Goal: Task Accomplishment & Management: Use online tool/utility

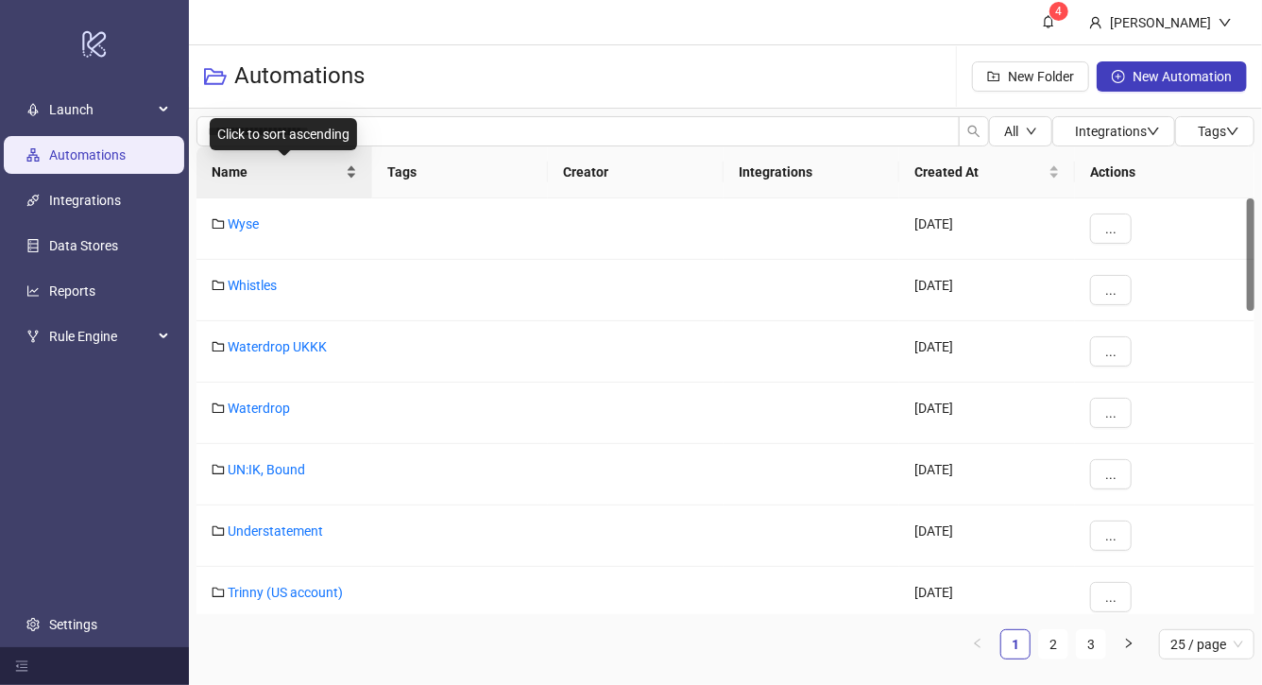
click at [343, 177] on div "Name" at bounding box center [284, 171] width 145 height 21
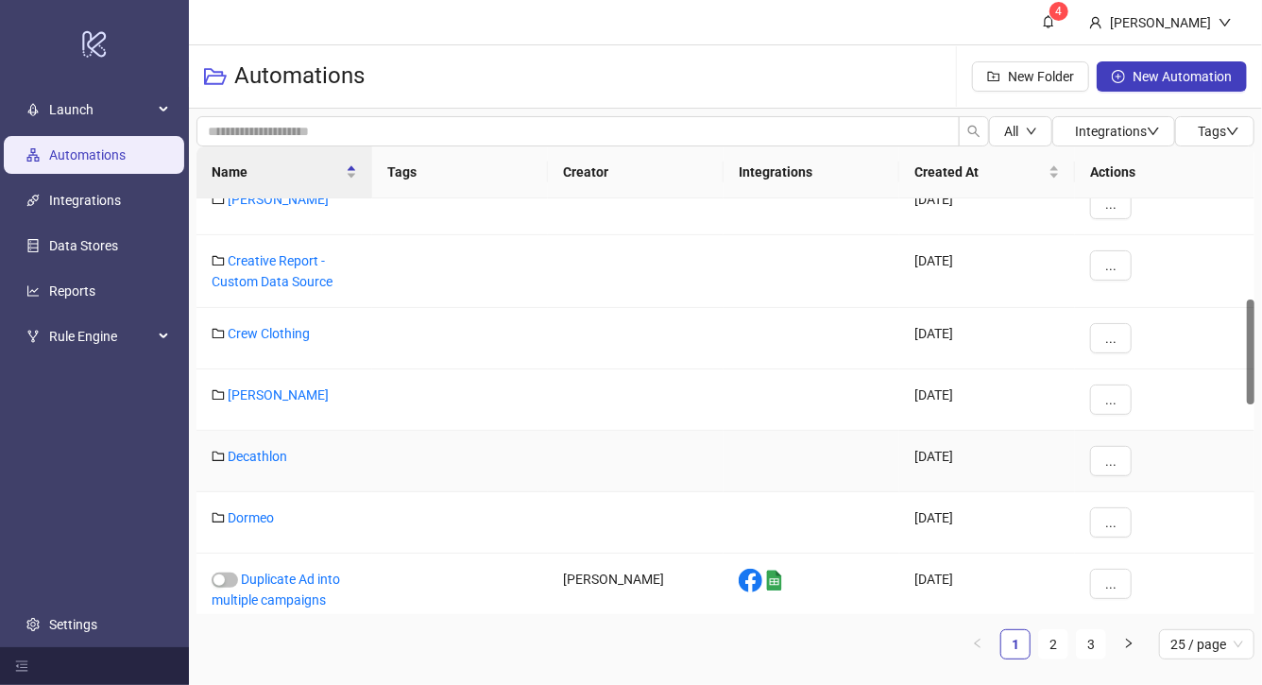
scroll to position [387, 0]
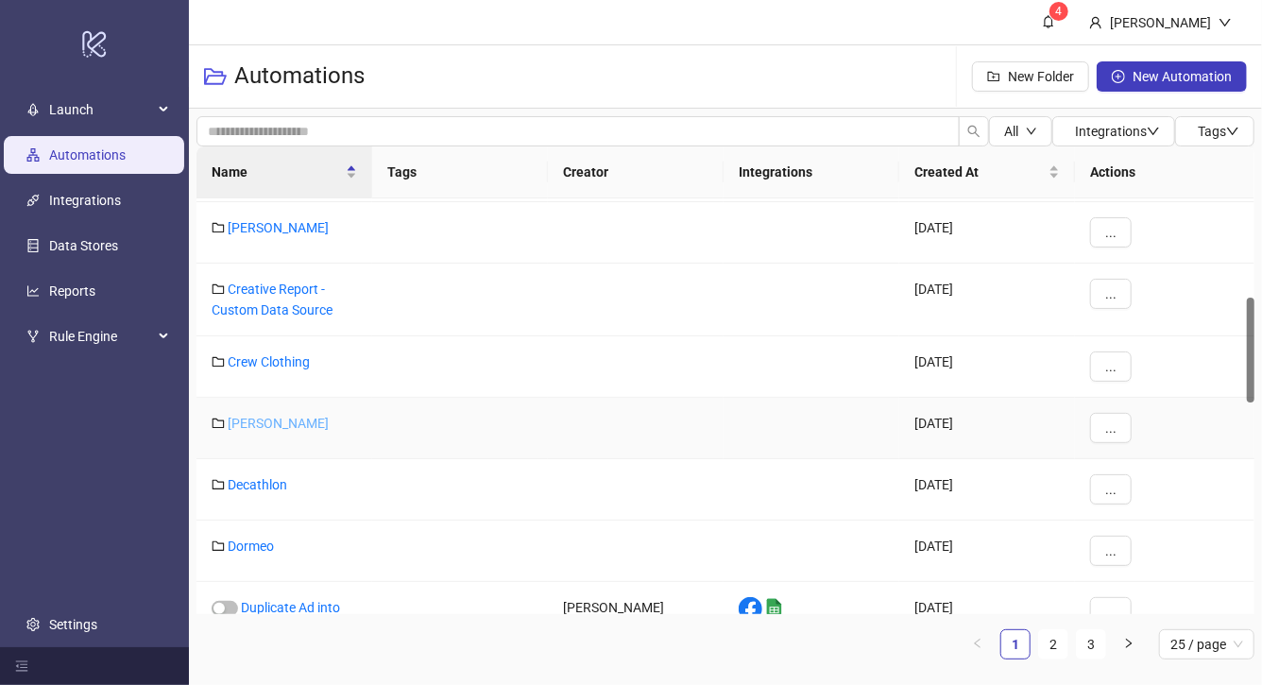
click at [315, 420] on link "Damson Madder" at bounding box center [278, 422] width 101 height 15
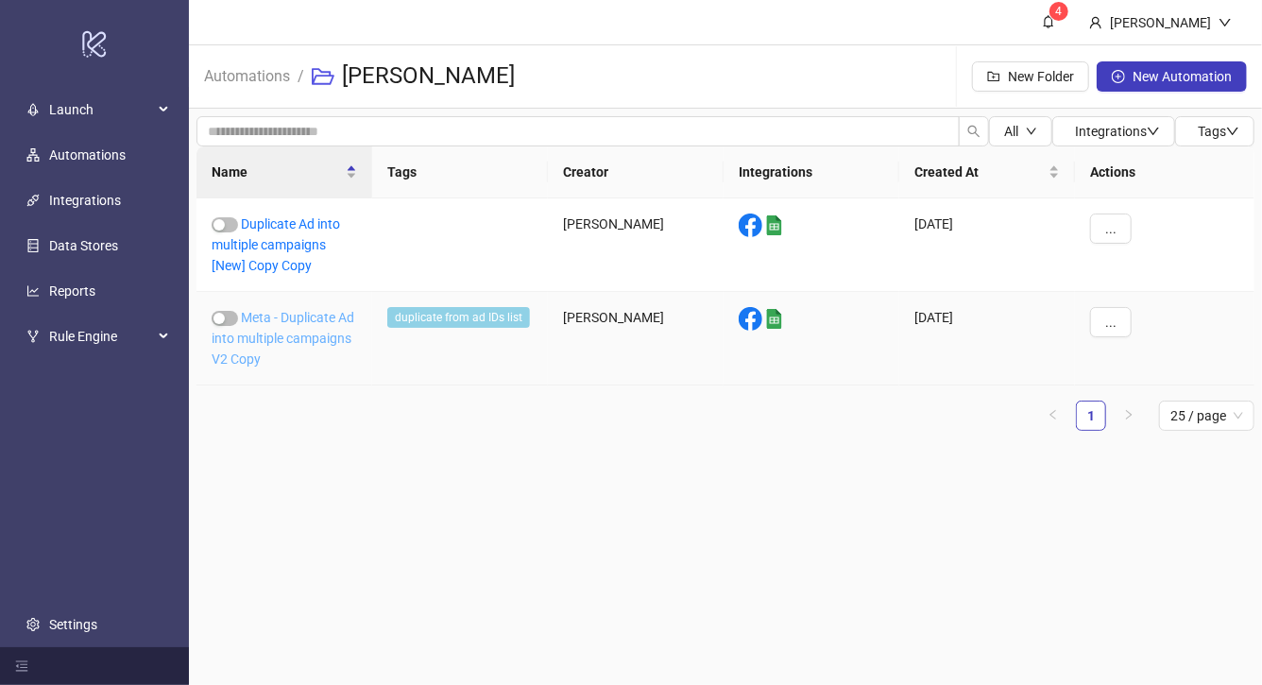
click at [332, 338] on link "Meta - Duplicate Ad into multiple campaigns V2 Copy" at bounding box center [283, 338] width 143 height 57
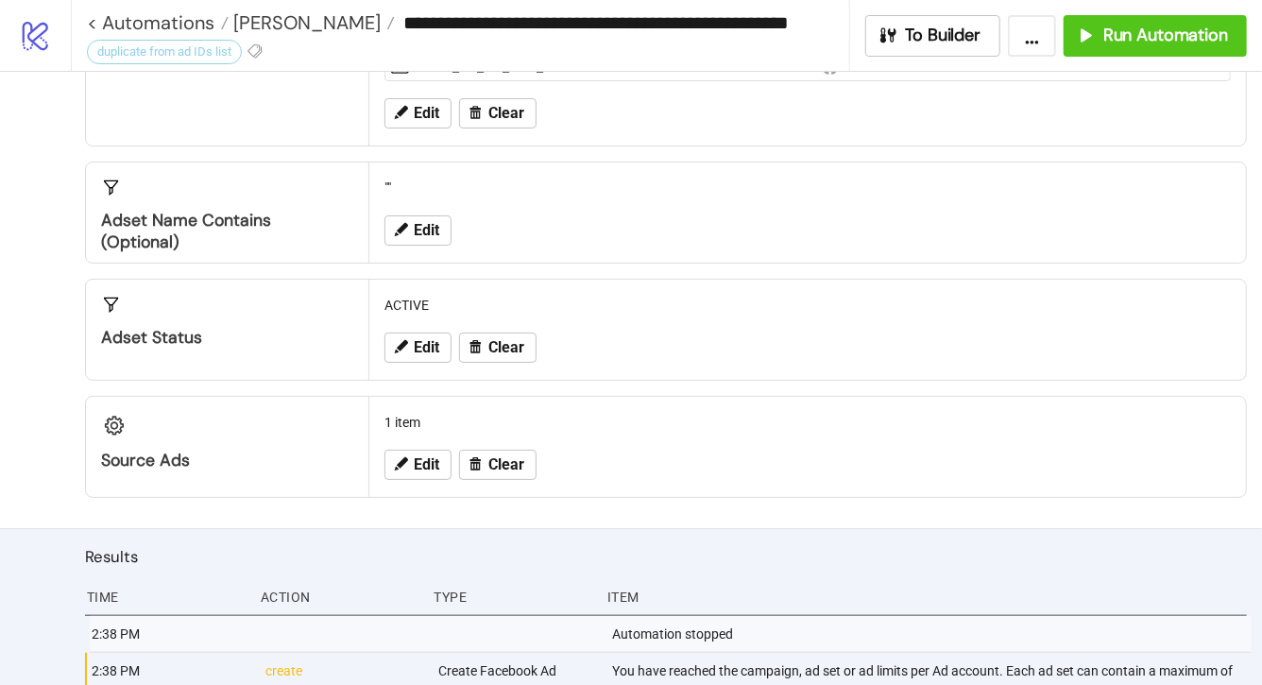
scroll to position [648, 0]
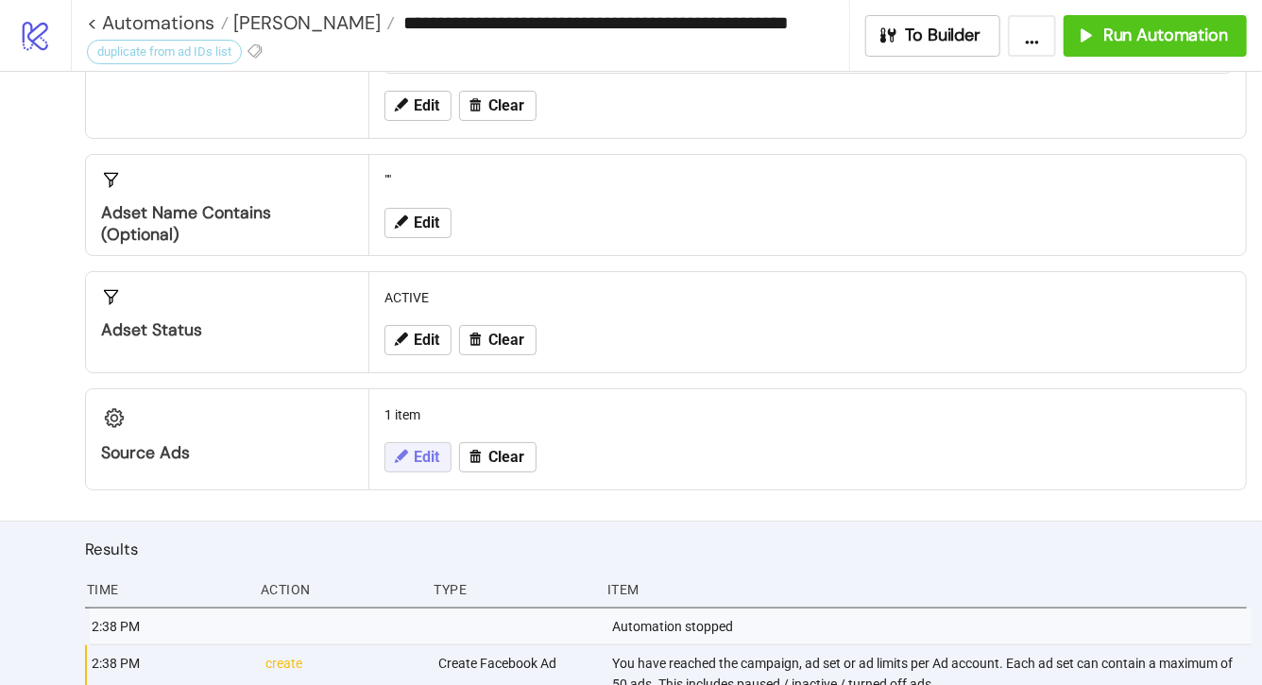
click at [422, 458] on span "Edit" at bounding box center [426, 457] width 25 height 17
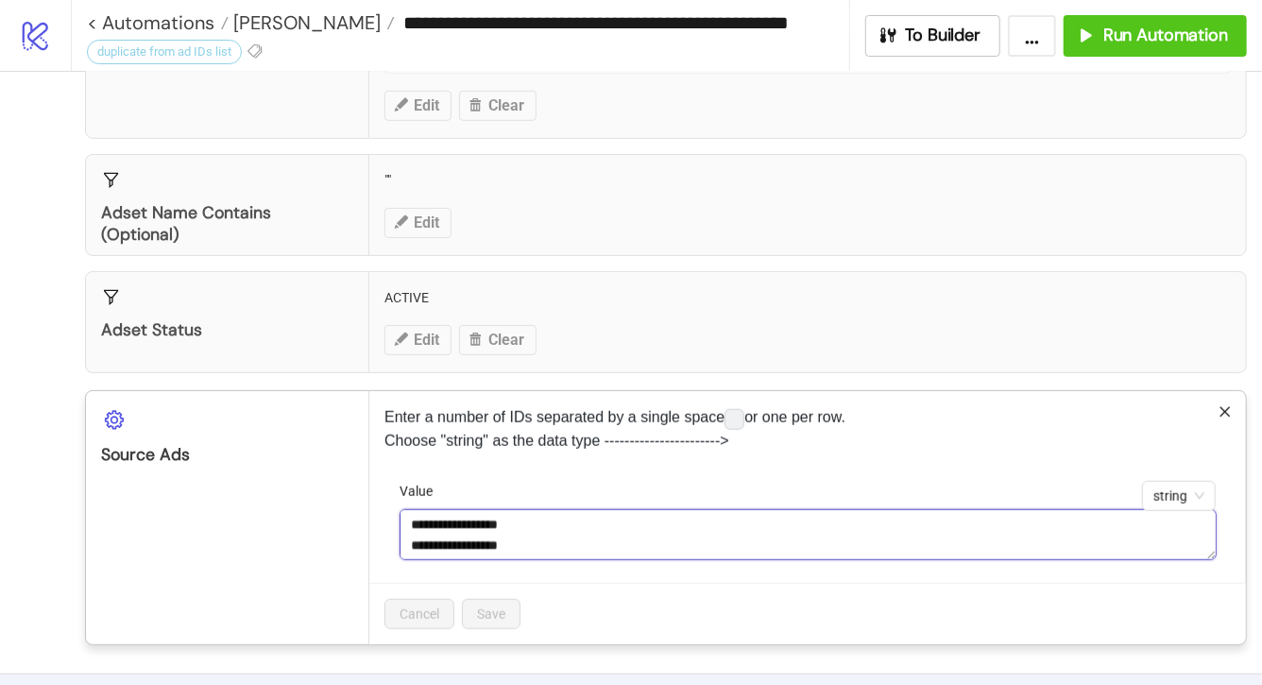
click at [574, 524] on textarea "**********" at bounding box center [807, 534] width 817 height 51
paste textarea "**********"
type textarea "**********"
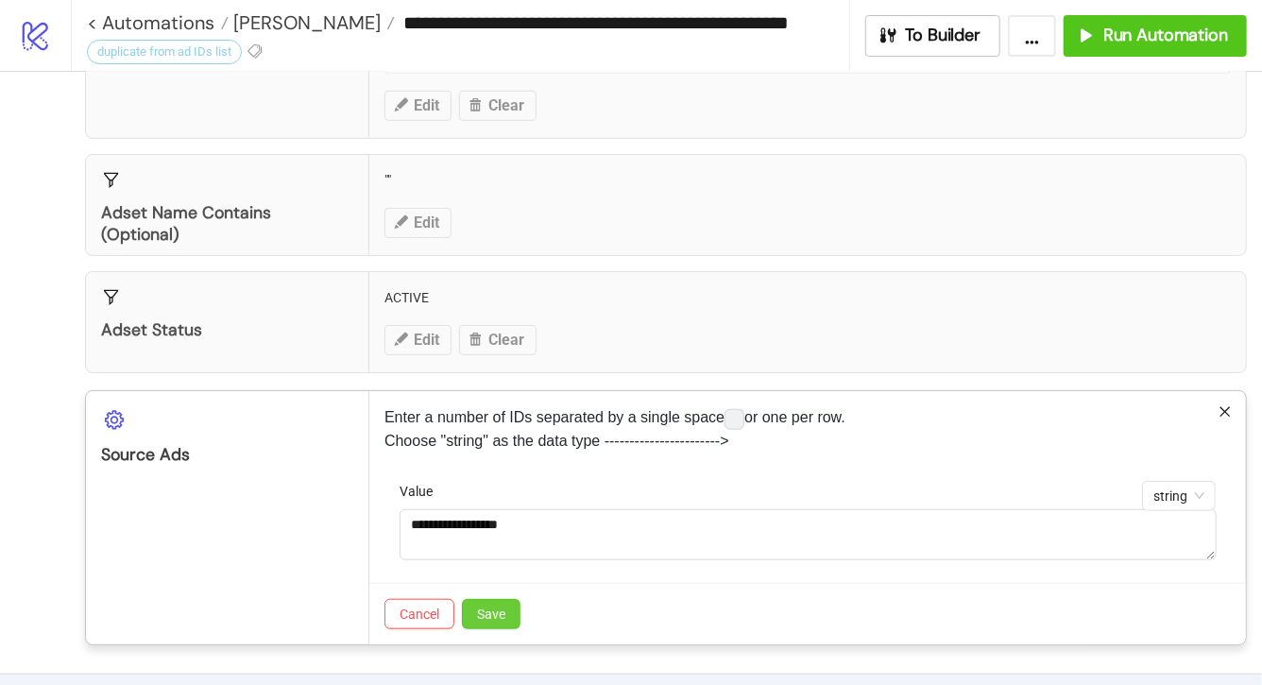
click at [500, 613] on span "Save" at bounding box center [491, 613] width 28 height 15
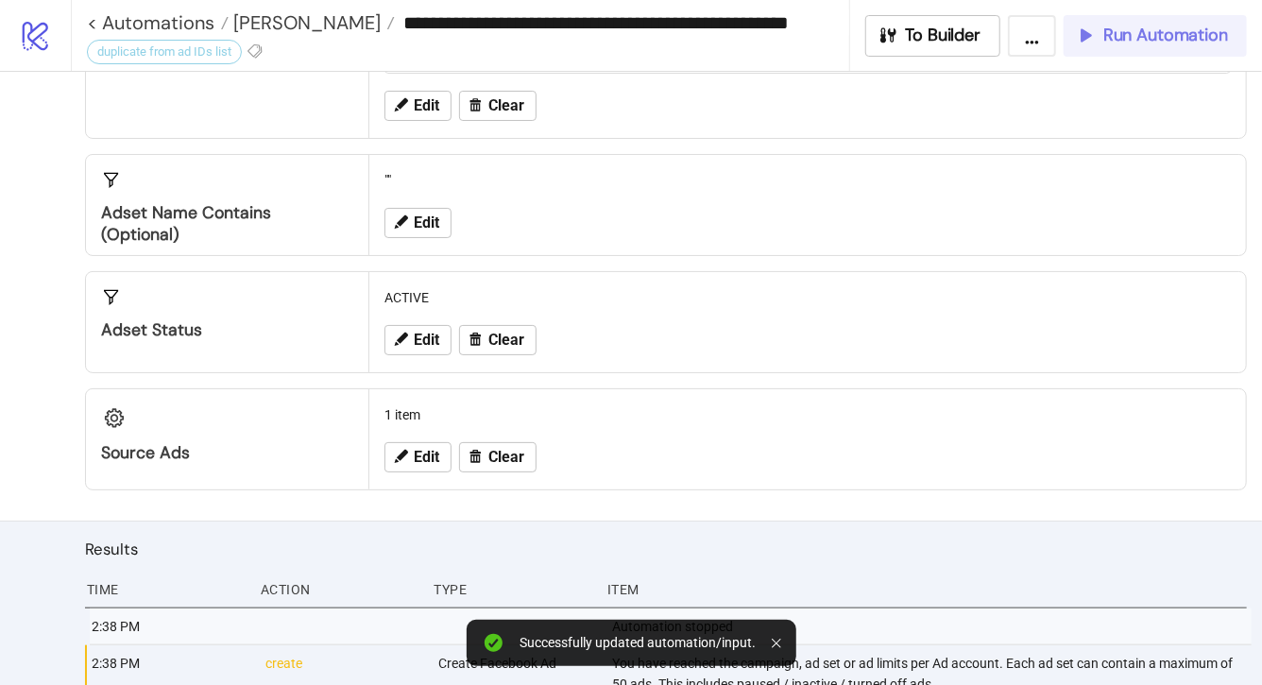
click at [1127, 48] on button "Run Automation" at bounding box center [1154, 36] width 183 height 42
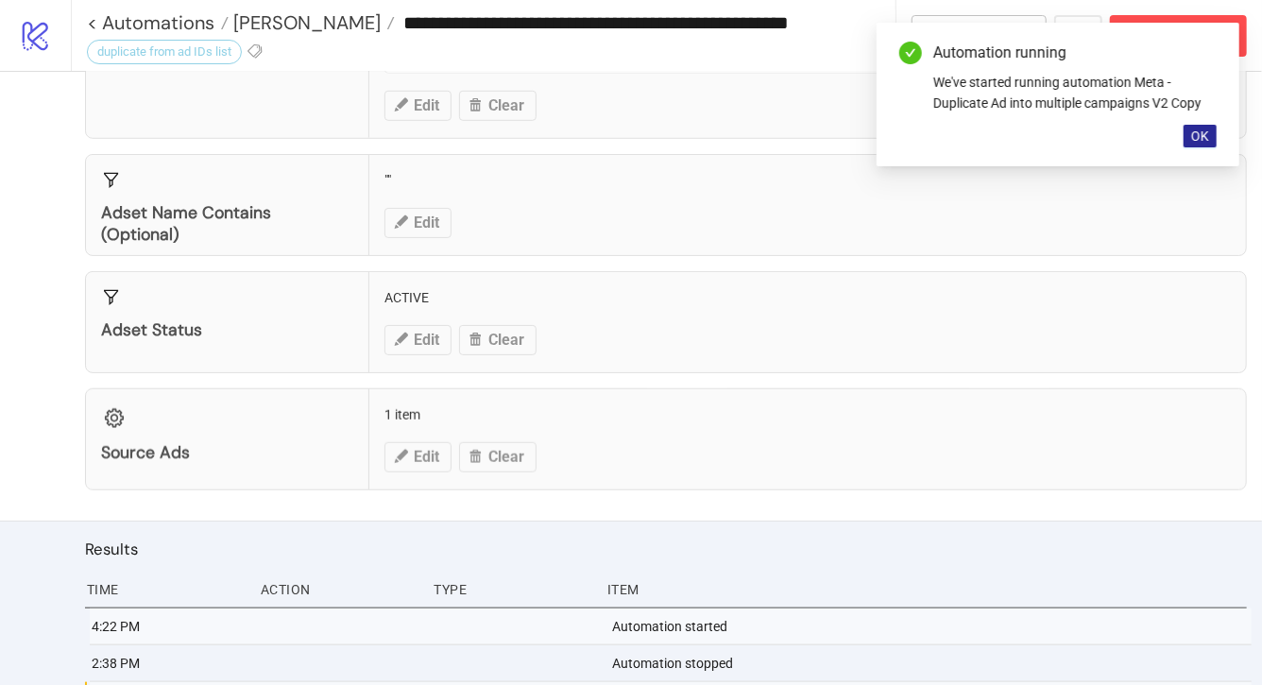
click at [1195, 140] on span "OK" at bounding box center [1200, 135] width 18 height 15
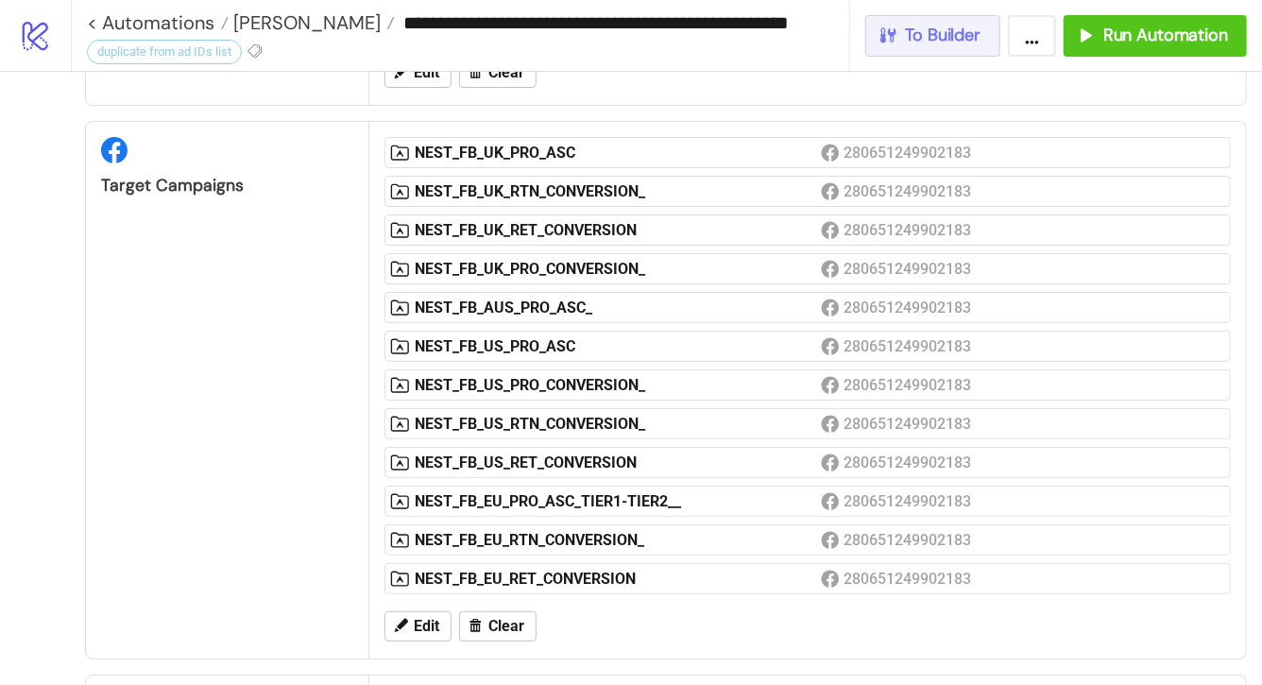
scroll to position [118, 0]
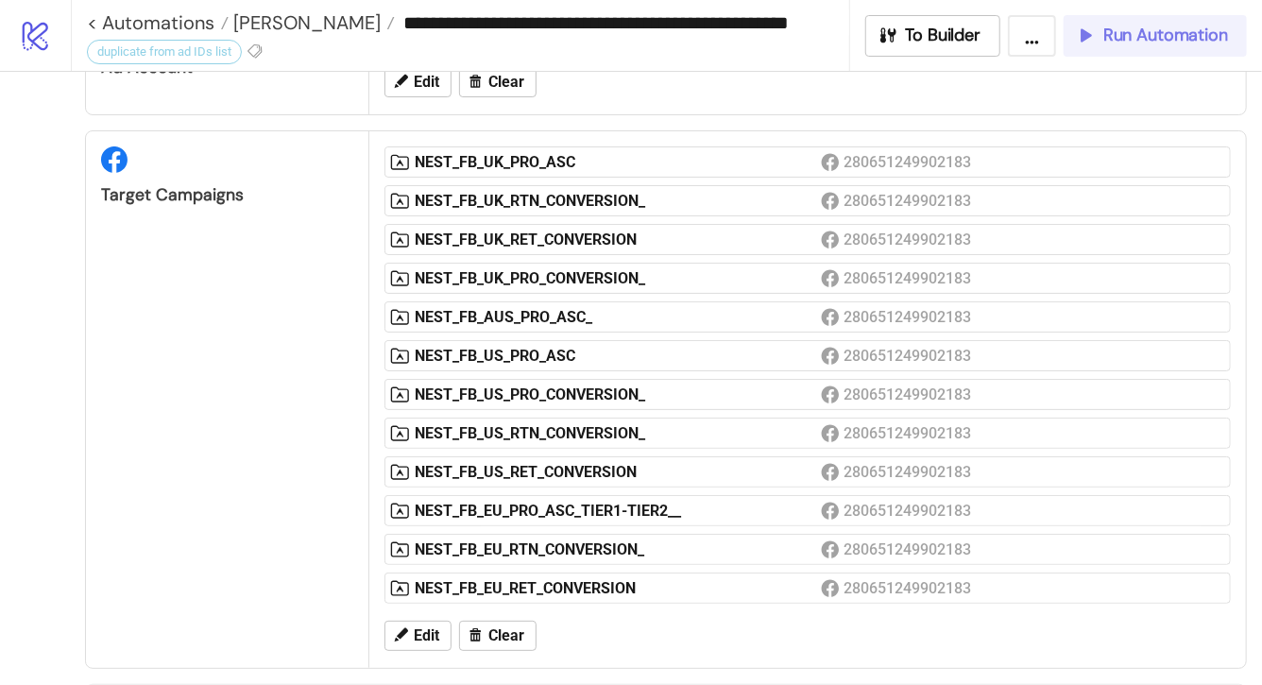
click at [1119, 37] on span "Run Automation" at bounding box center [1165, 36] width 125 height 22
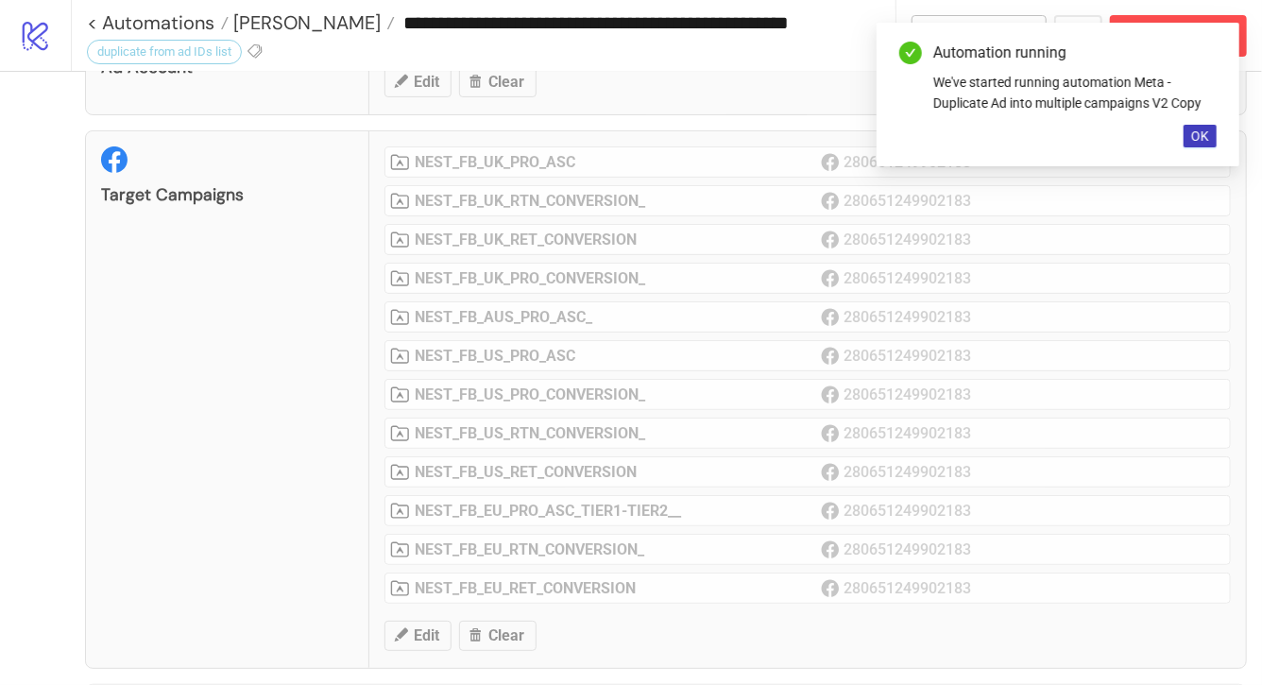
scroll to position [194, 0]
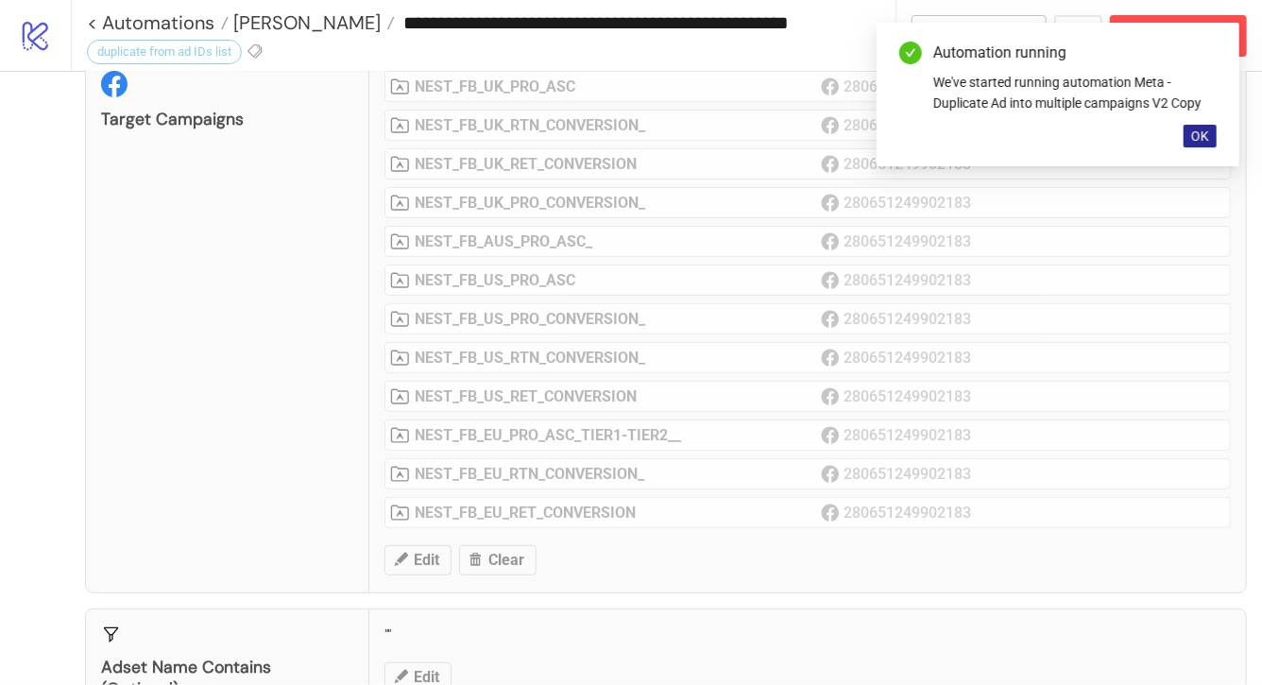
click at [1201, 138] on span "OK" at bounding box center [1200, 135] width 18 height 15
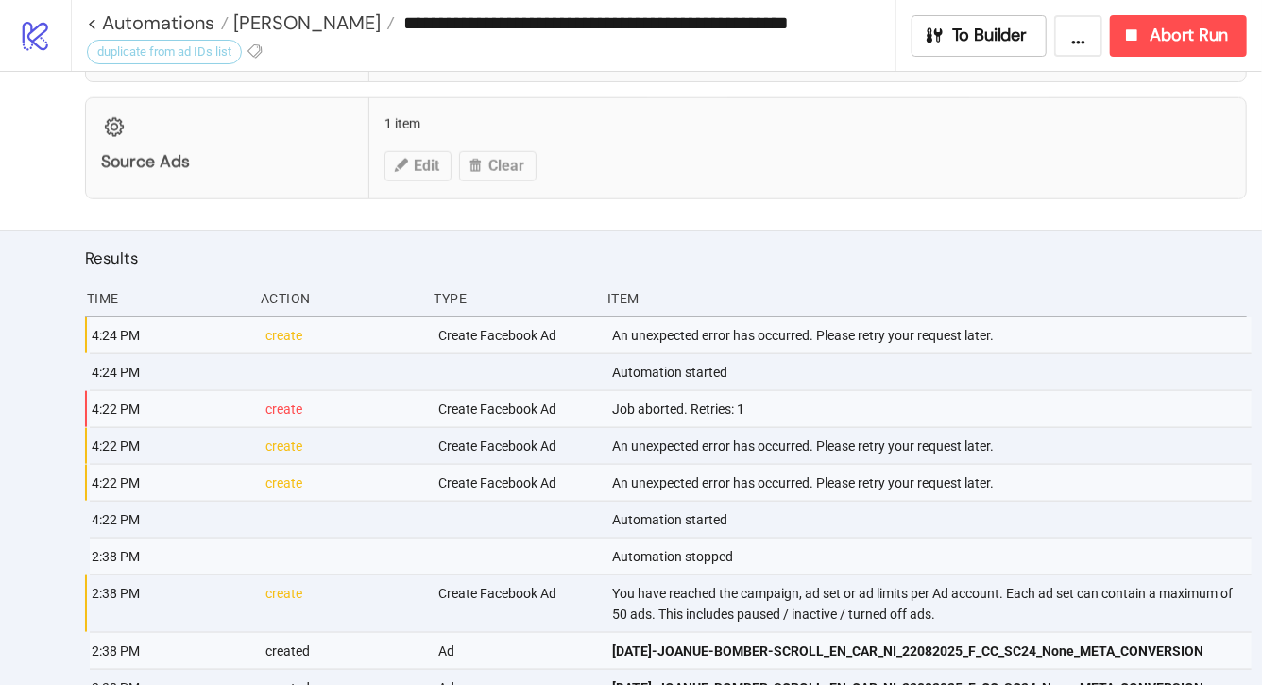
scroll to position [974, 0]
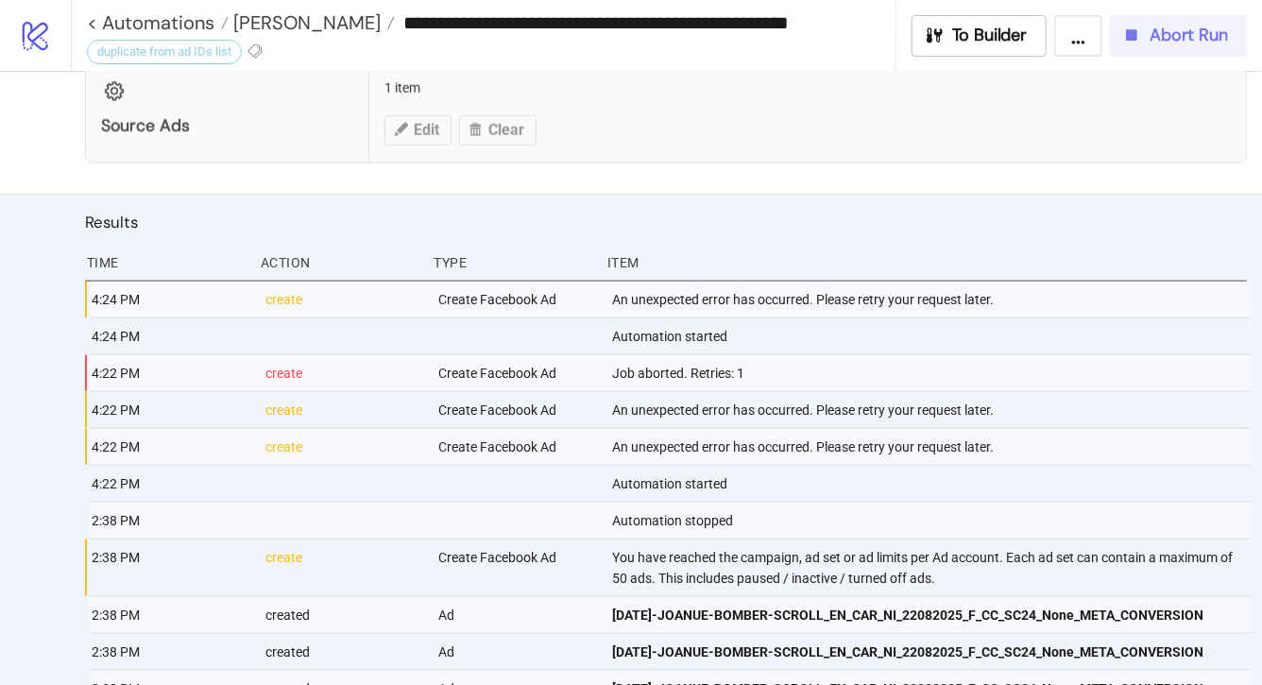
click at [1144, 46] on button "Abort Run" at bounding box center [1178, 36] width 137 height 42
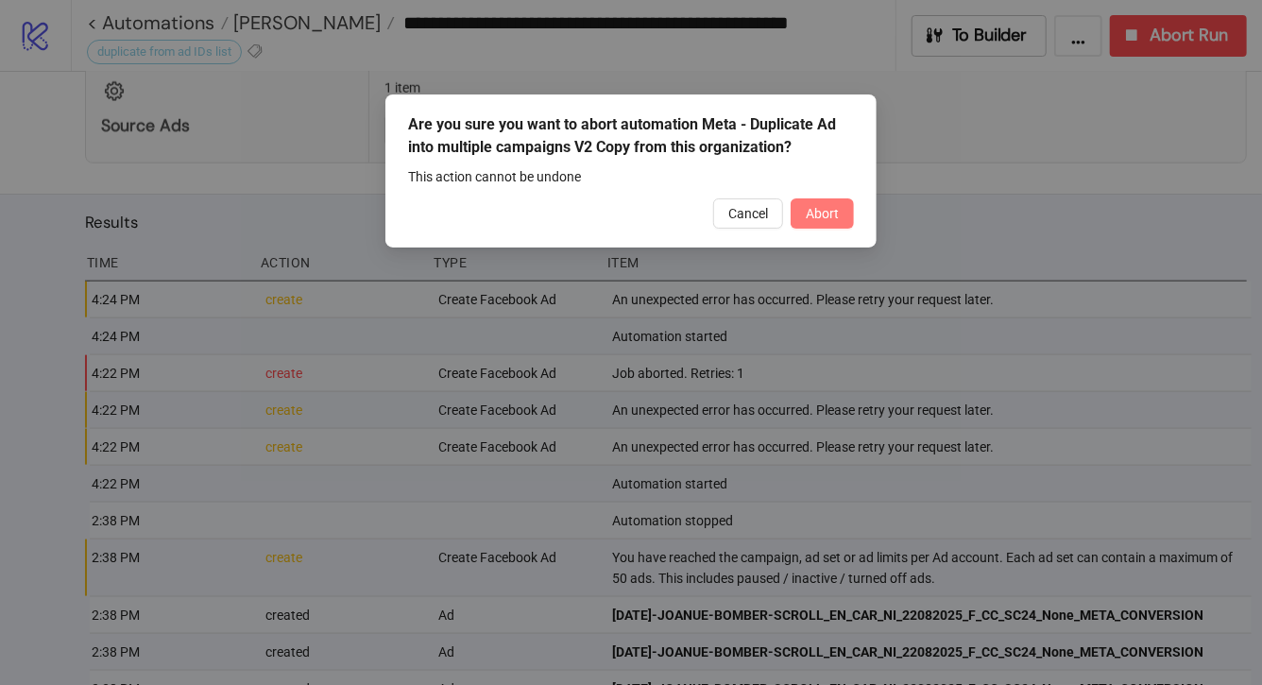
click at [828, 217] on span "Abort" at bounding box center [821, 213] width 33 height 15
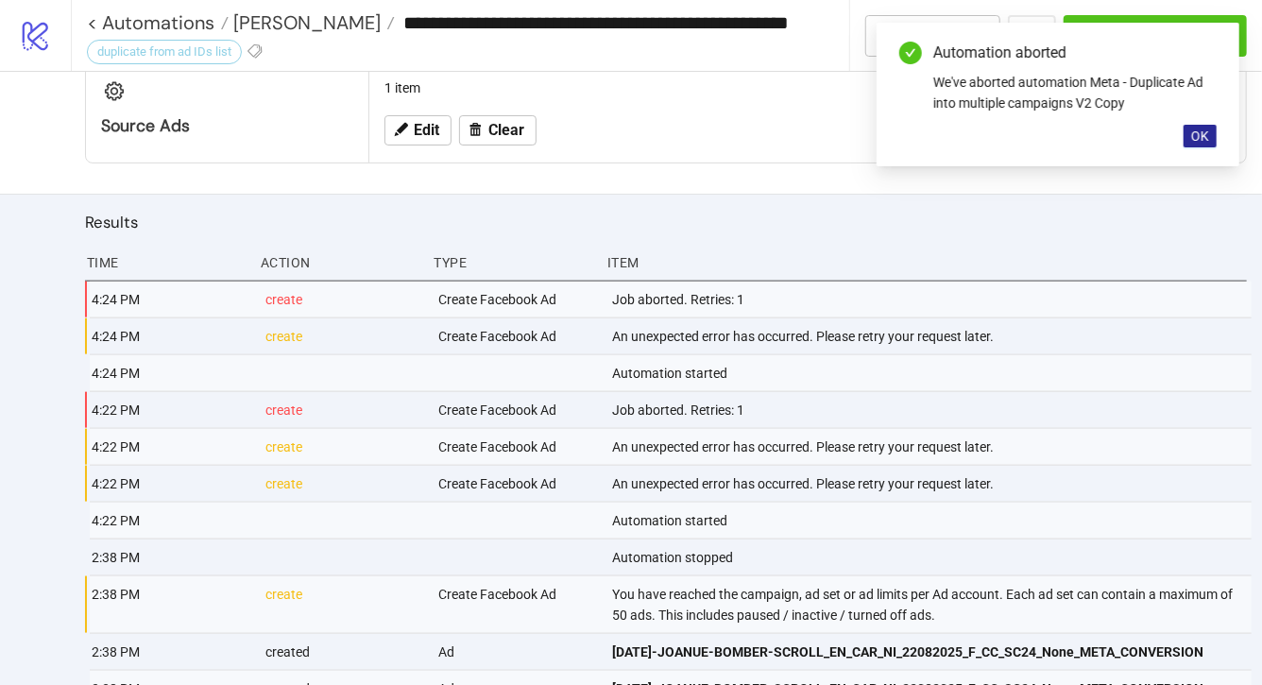
click at [1204, 130] on span "OK" at bounding box center [1200, 135] width 18 height 15
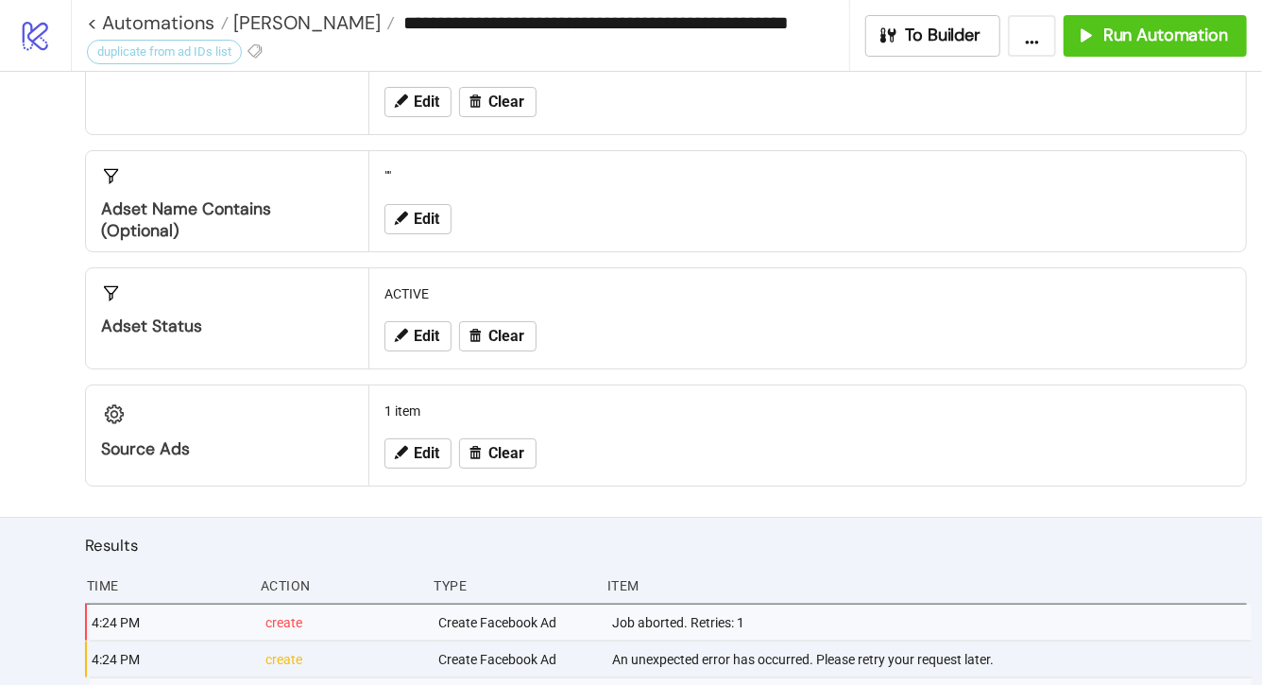
scroll to position [676, 0]
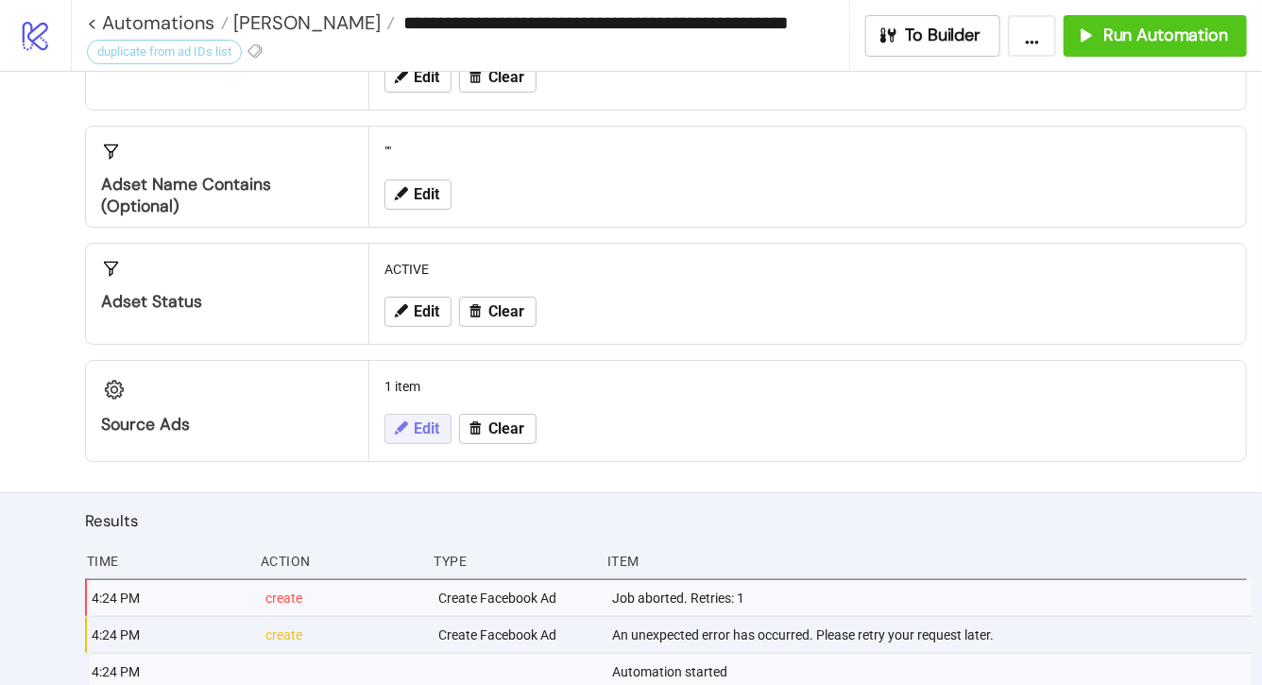
click at [422, 435] on button "Edit" at bounding box center [417, 429] width 67 height 30
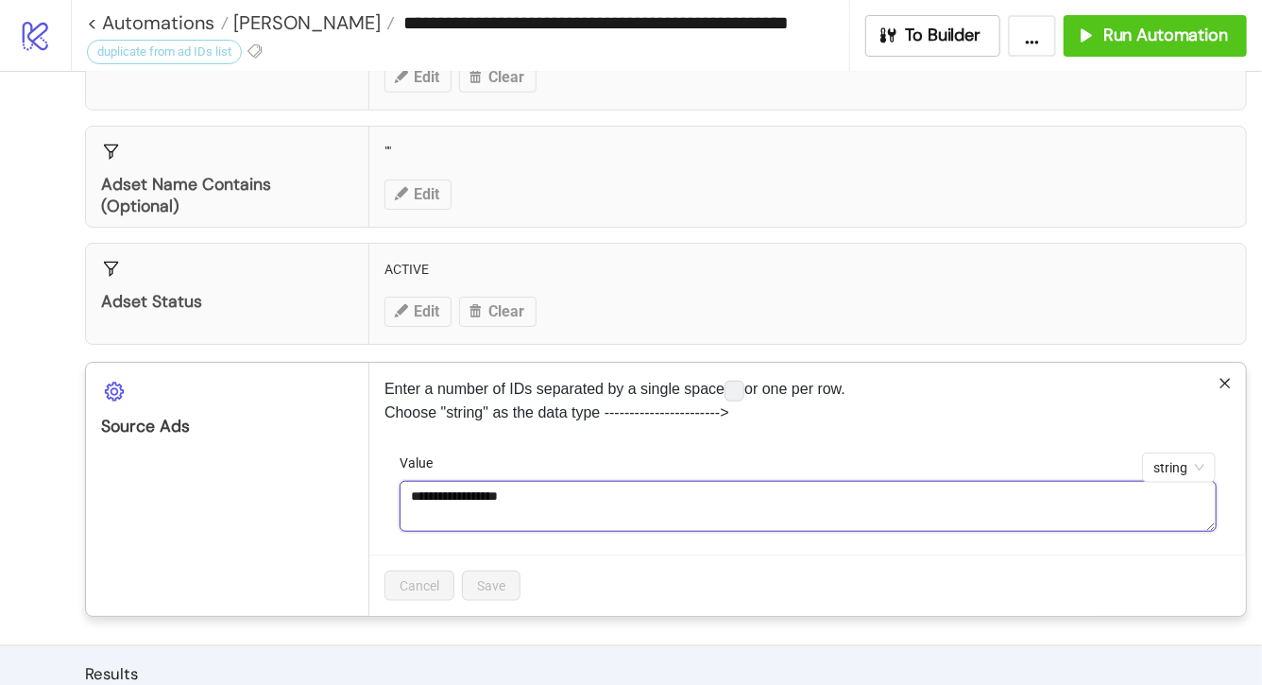
drag, startPoint x: 568, startPoint y: 499, endPoint x: 321, endPoint y: 495, distance: 246.5
click at [321, 495] on div "**********" at bounding box center [665, 489] width 1161 height 254
paste textarea "**********"
type textarea "**********"
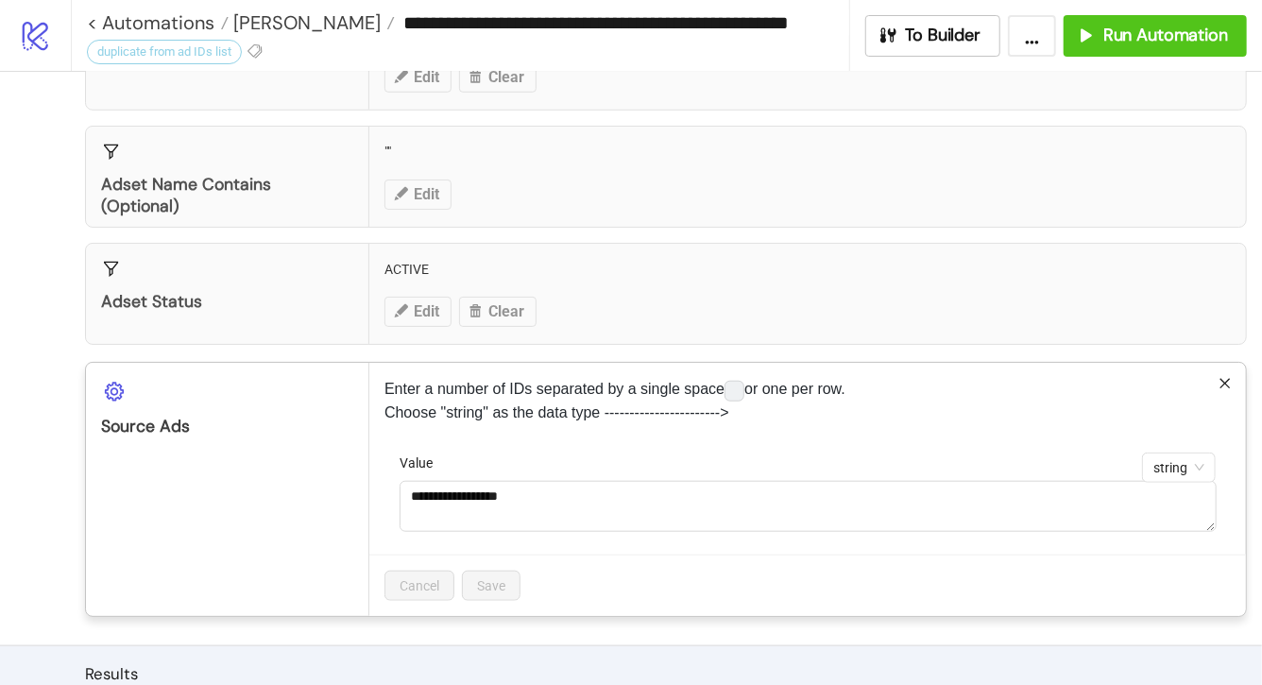
click at [629, 540] on div "**********" at bounding box center [807, 503] width 816 height 102
click at [786, 431] on div "**********" at bounding box center [807, 489] width 876 height 252
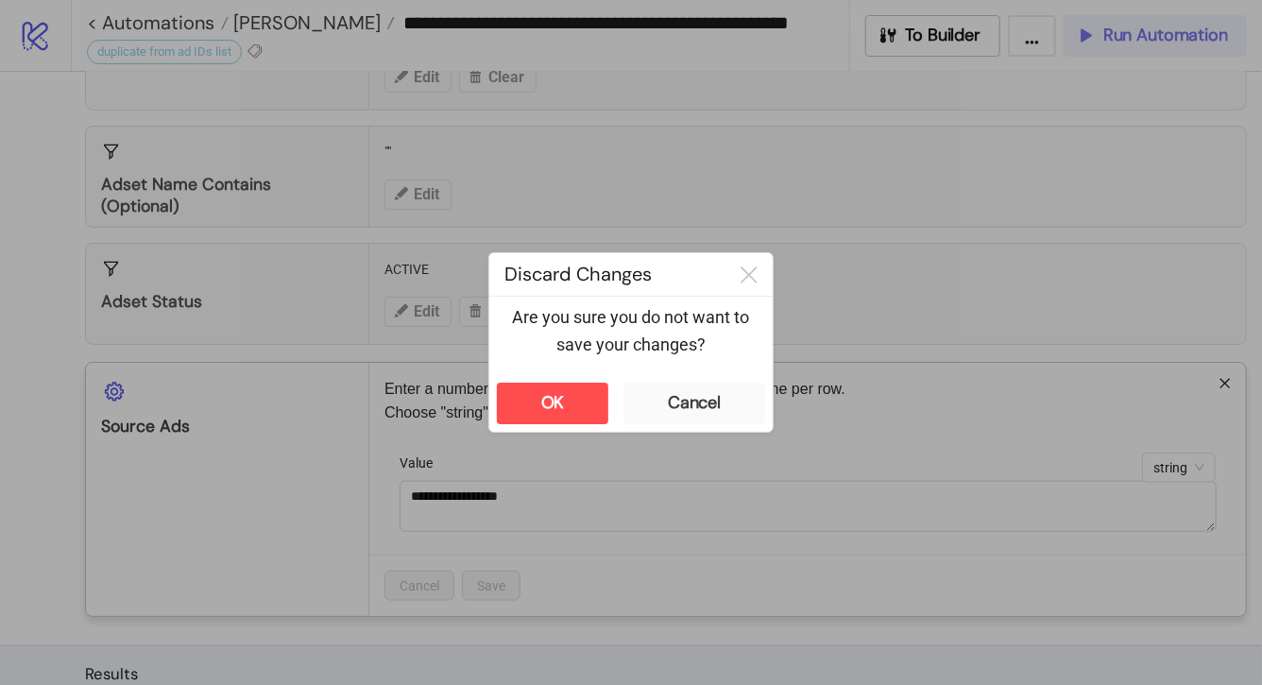
click at [1141, 29] on div "**********" at bounding box center [631, 342] width 1262 height 685
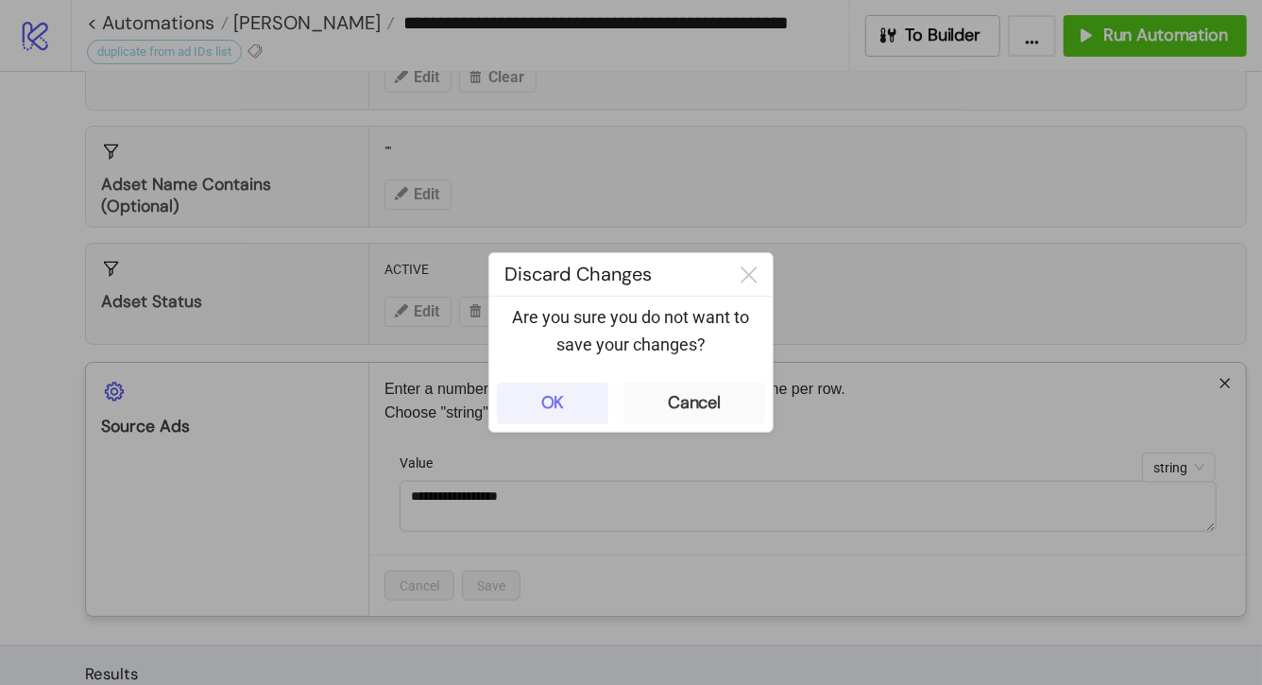
click at [580, 412] on button "OK" at bounding box center [552, 403] width 111 height 42
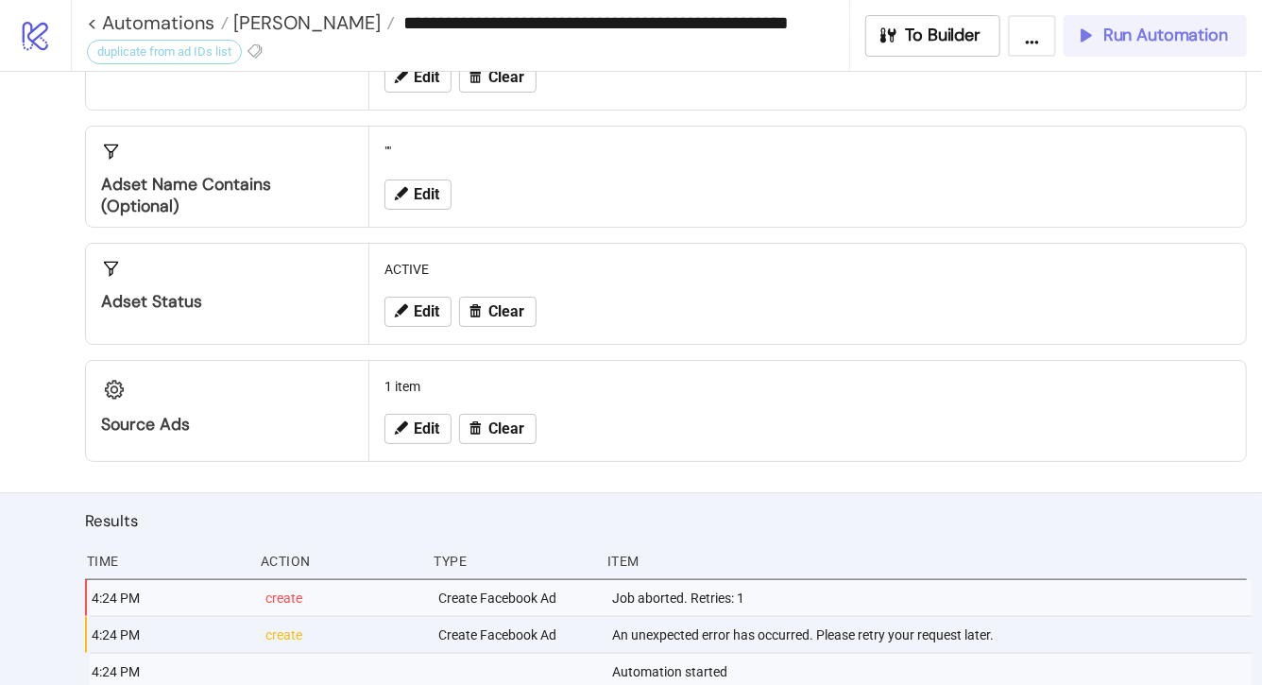
click at [1119, 48] on button "Run Automation" at bounding box center [1154, 36] width 183 height 42
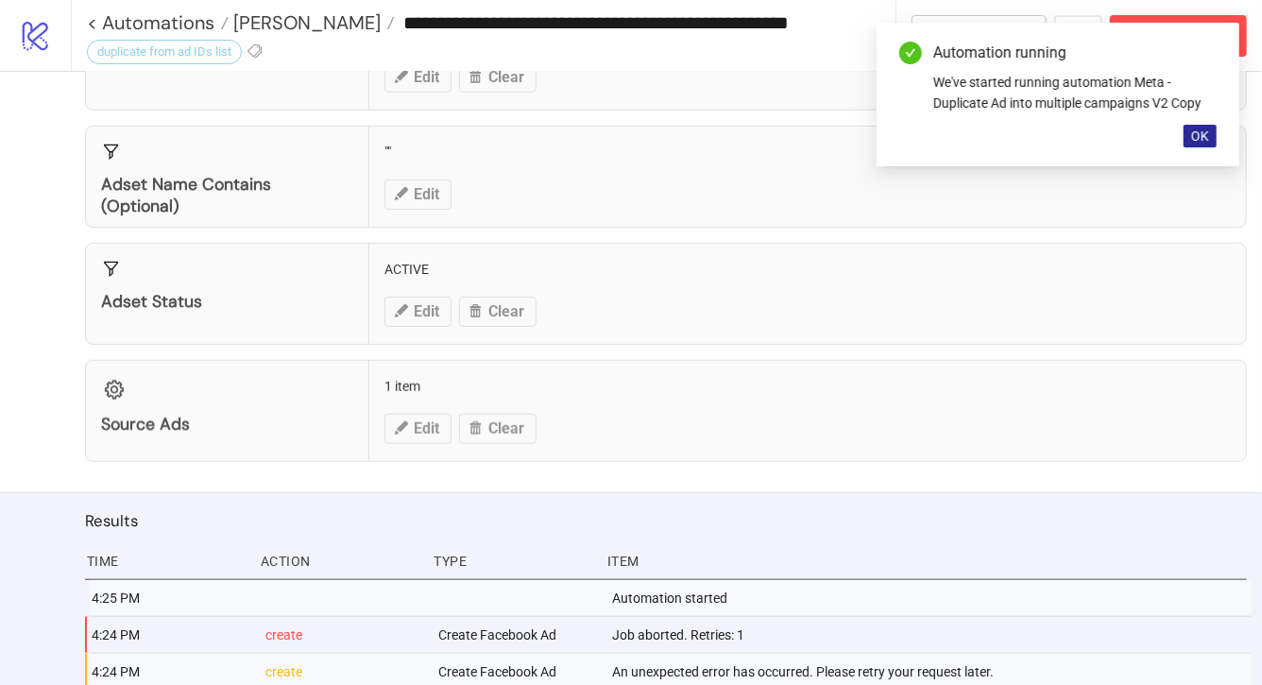
click at [1200, 140] on span "OK" at bounding box center [1200, 135] width 18 height 15
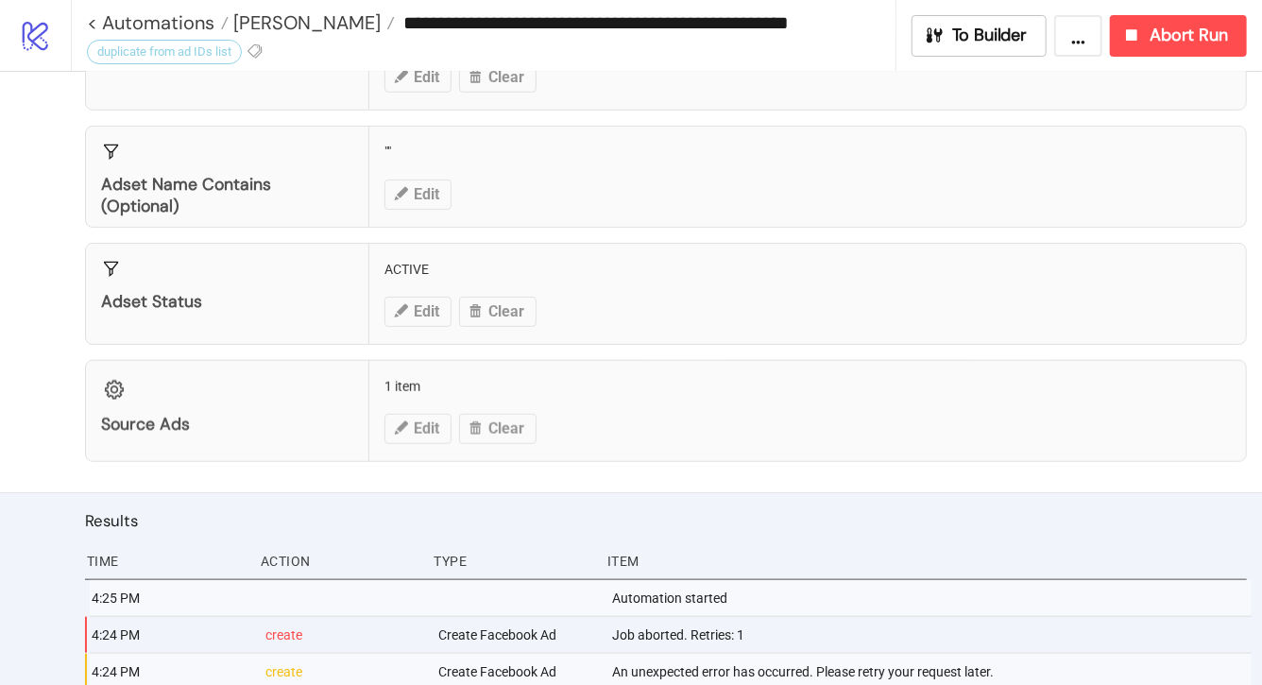
scroll to position [765, 0]
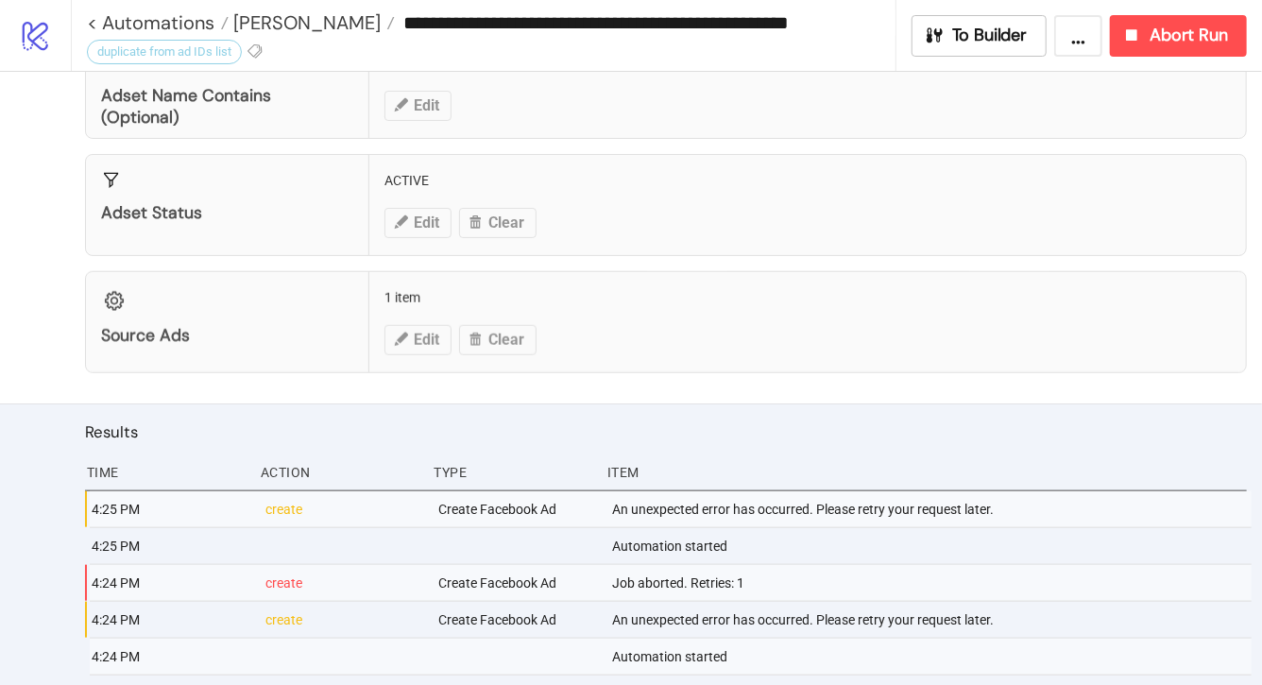
click at [757, 510] on div "An unexpected error has occurred. Please retry your request later." at bounding box center [930, 509] width 641 height 36
click at [1177, 34] on span "Abort Run" at bounding box center [1188, 36] width 78 height 22
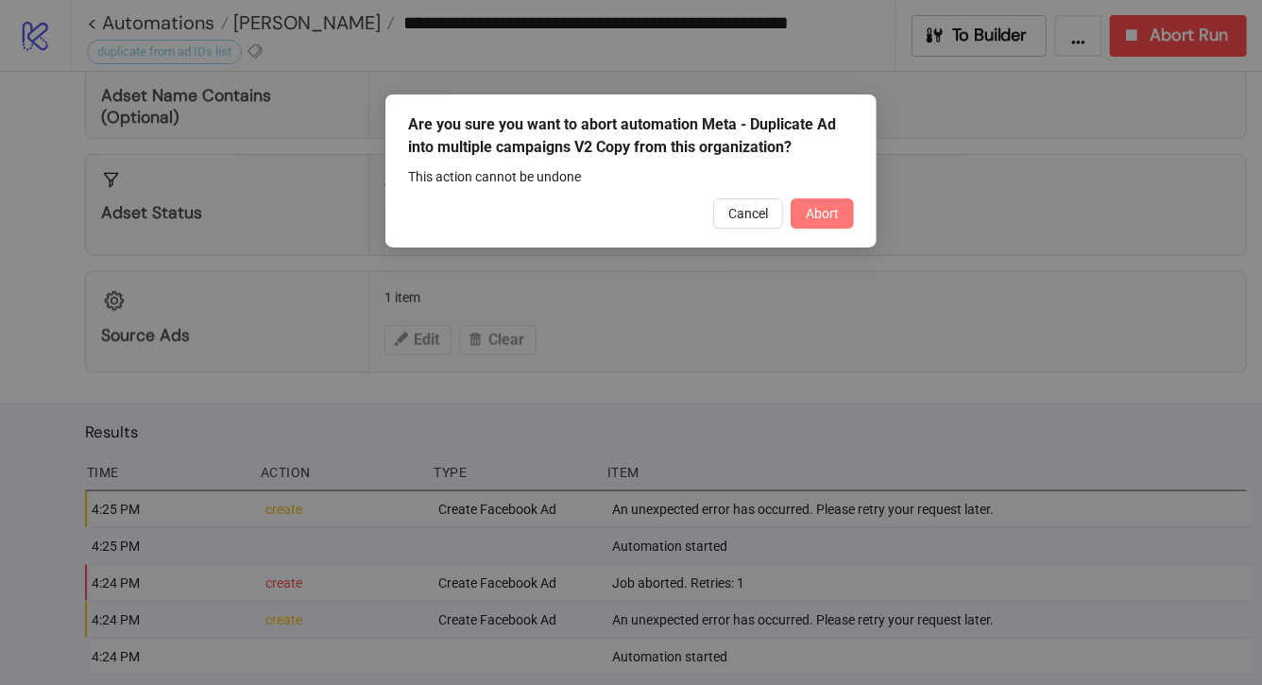
click at [817, 203] on button "Abort" at bounding box center [821, 213] width 63 height 30
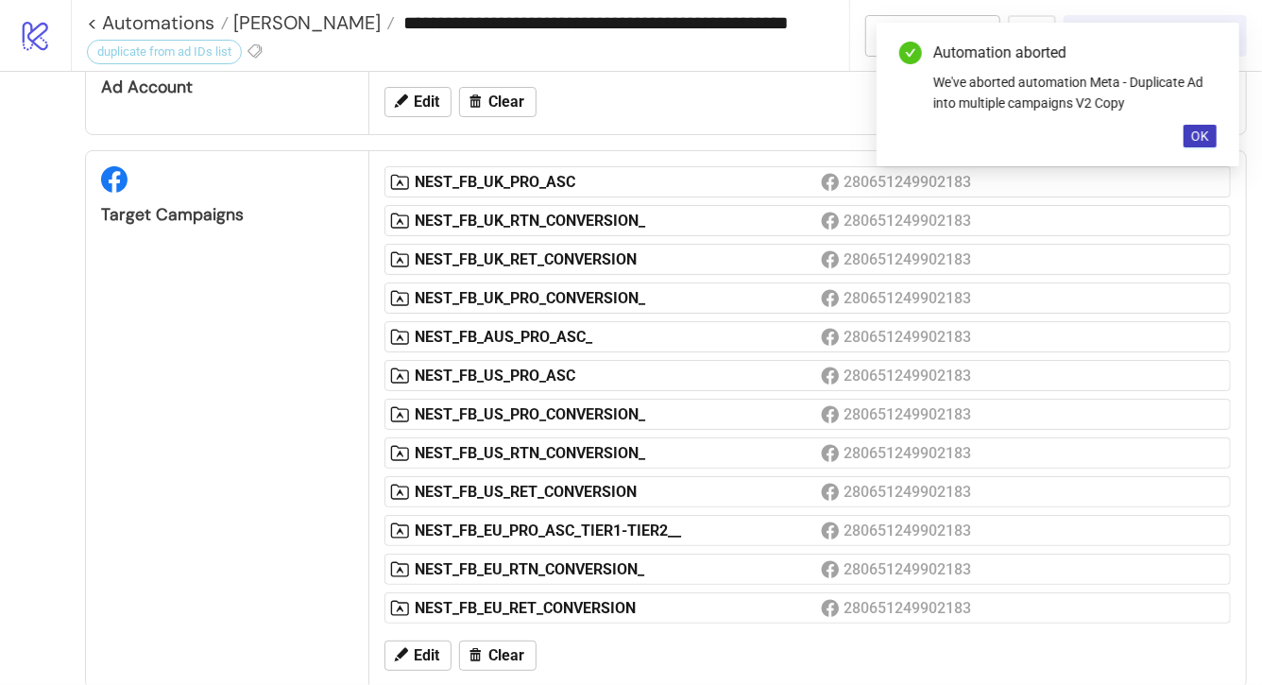
scroll to position [115, 0]
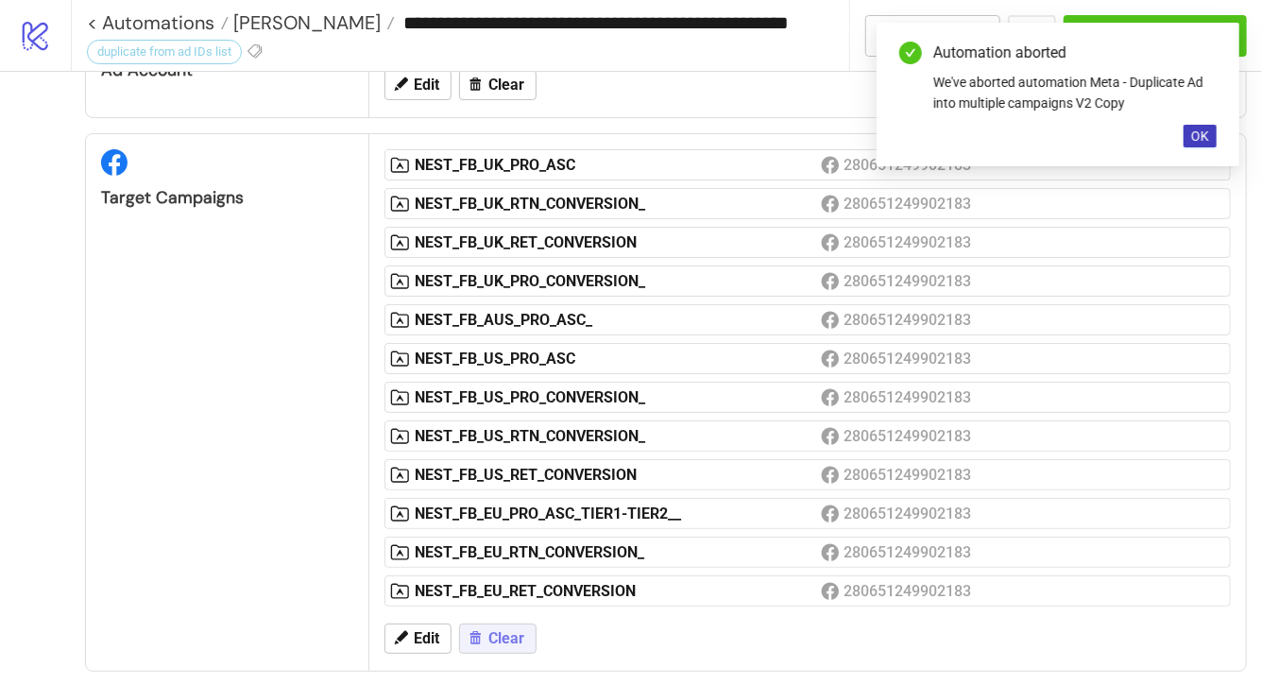
click at [506, 634] on span "Clear" at bounding box center [506, 638] width 36 height 17
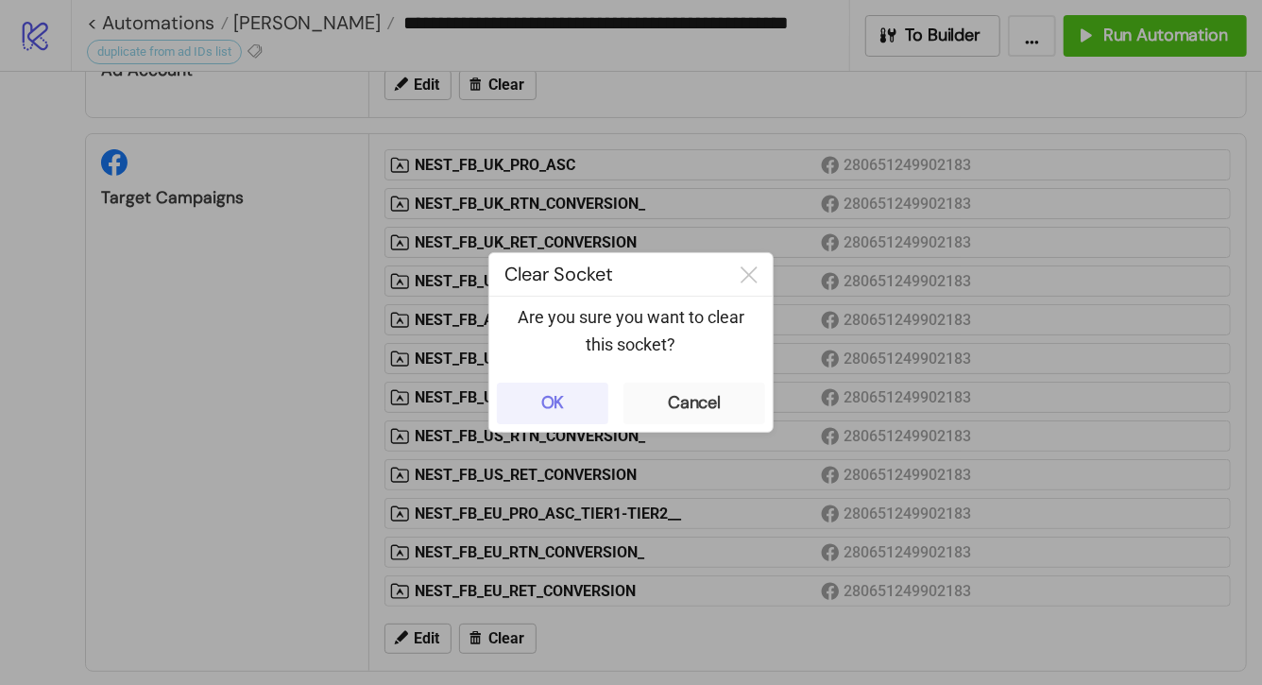
click at [590, 404] on button "OK" at bounding box center [552, 403] width 111 height 42
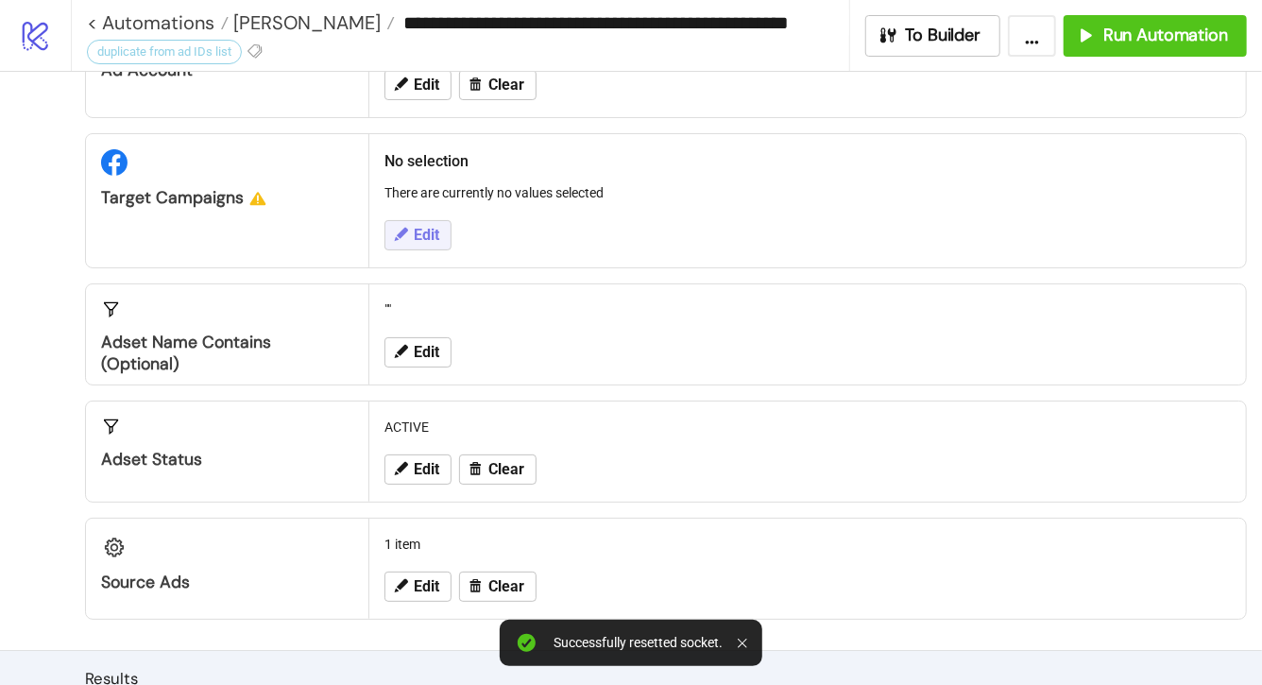
click at [423, 236] on span "Edit" at bounding box center [426, 235] width 25 height 17
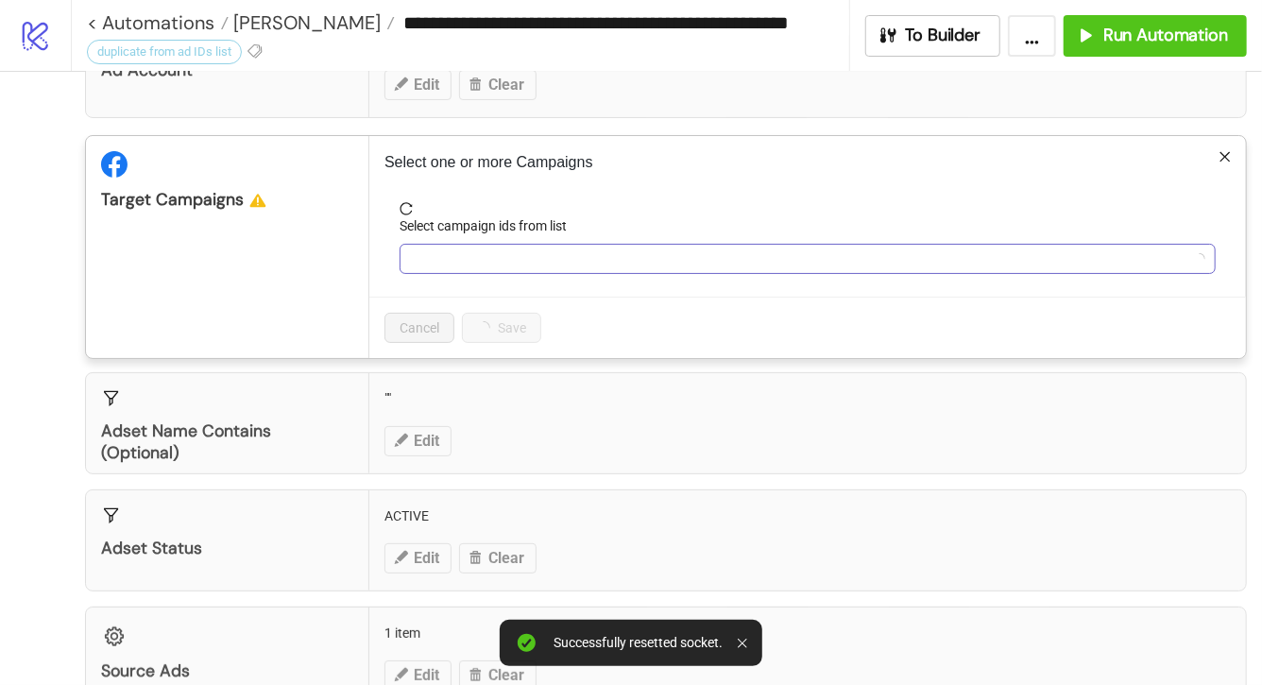
click at [433, 255] on div at bounding box center [797, 259] width 788 height 26
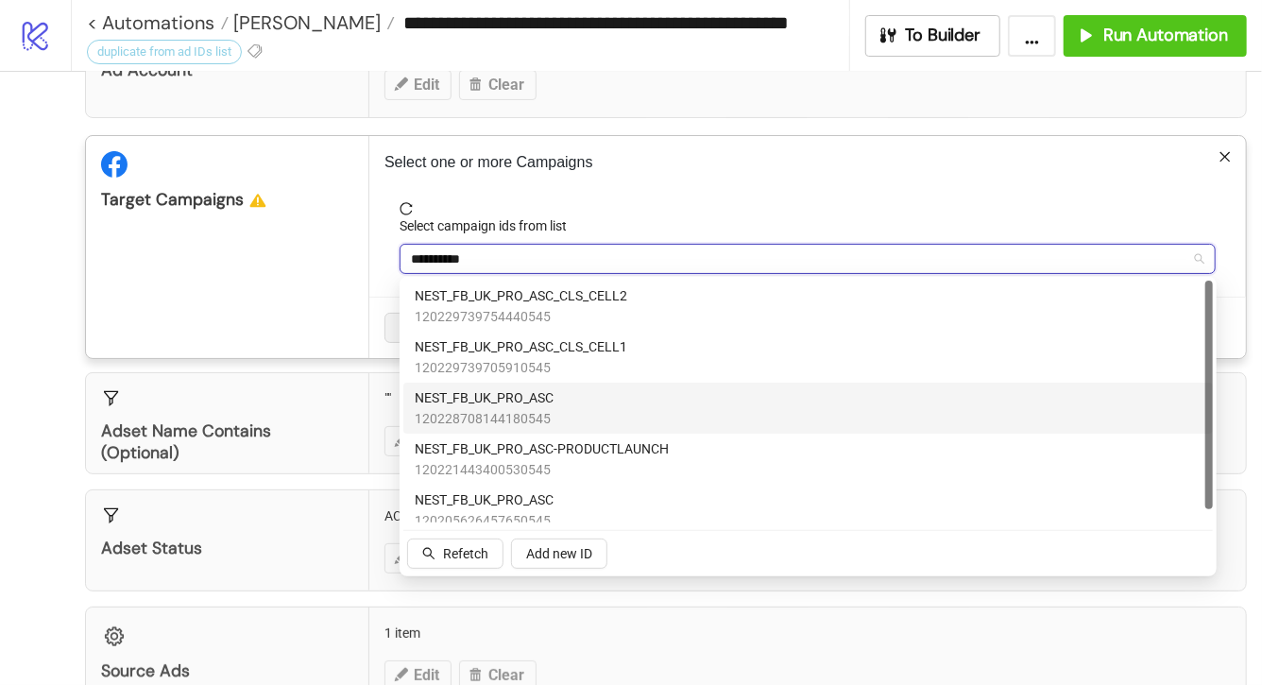
click at [520, 414] on span "120228708144180545" at bounding box center [484, 418] width 139 height 21
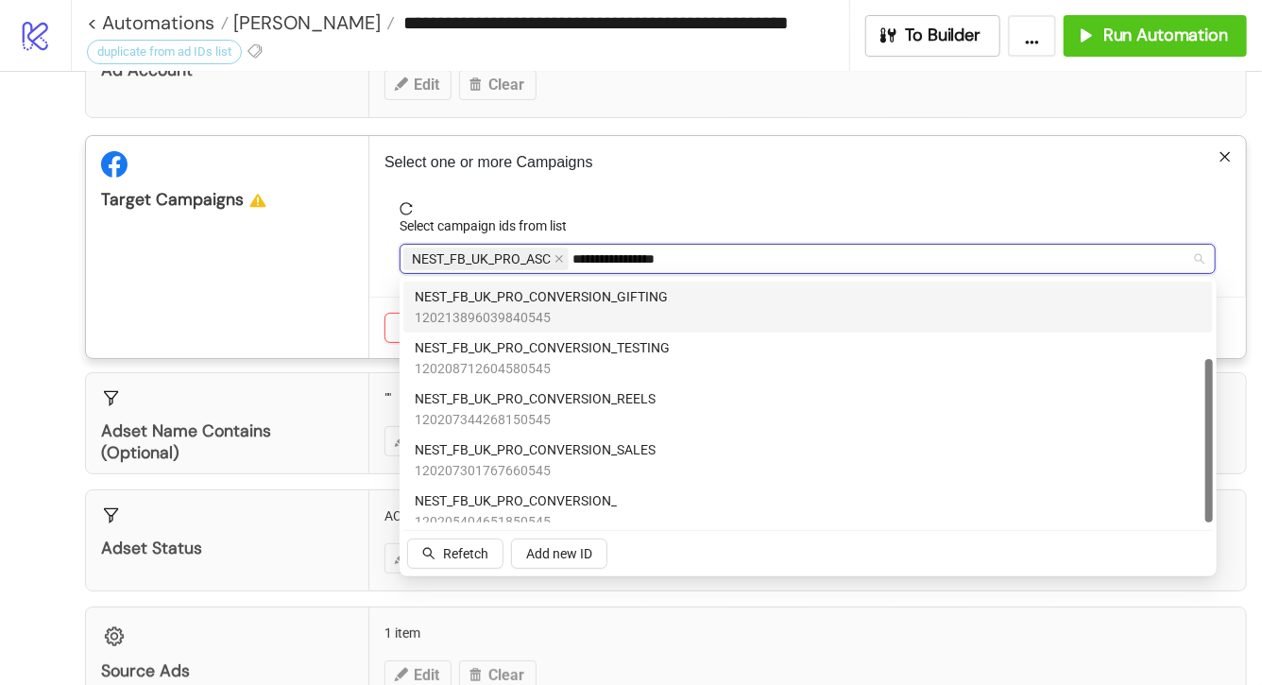
scroll to position [114, 0]
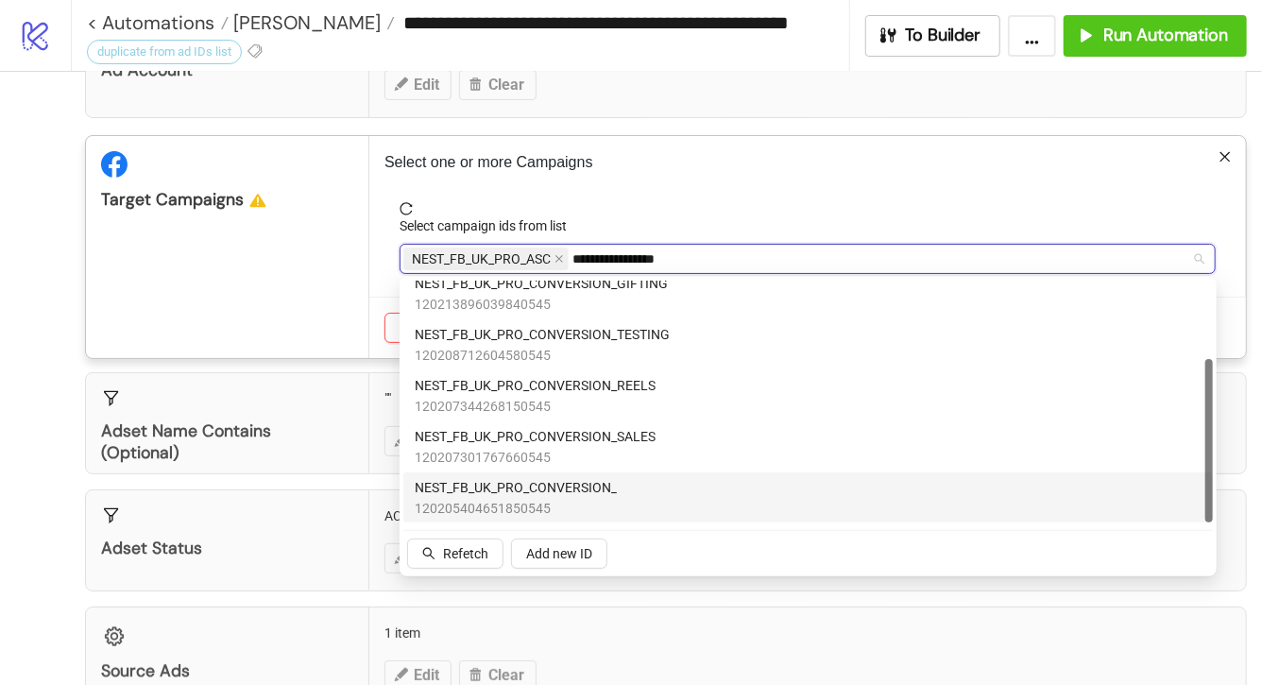
click at [580, 500] on span "120205404651850545" at bounding box center [516, 508] width 202 height 21
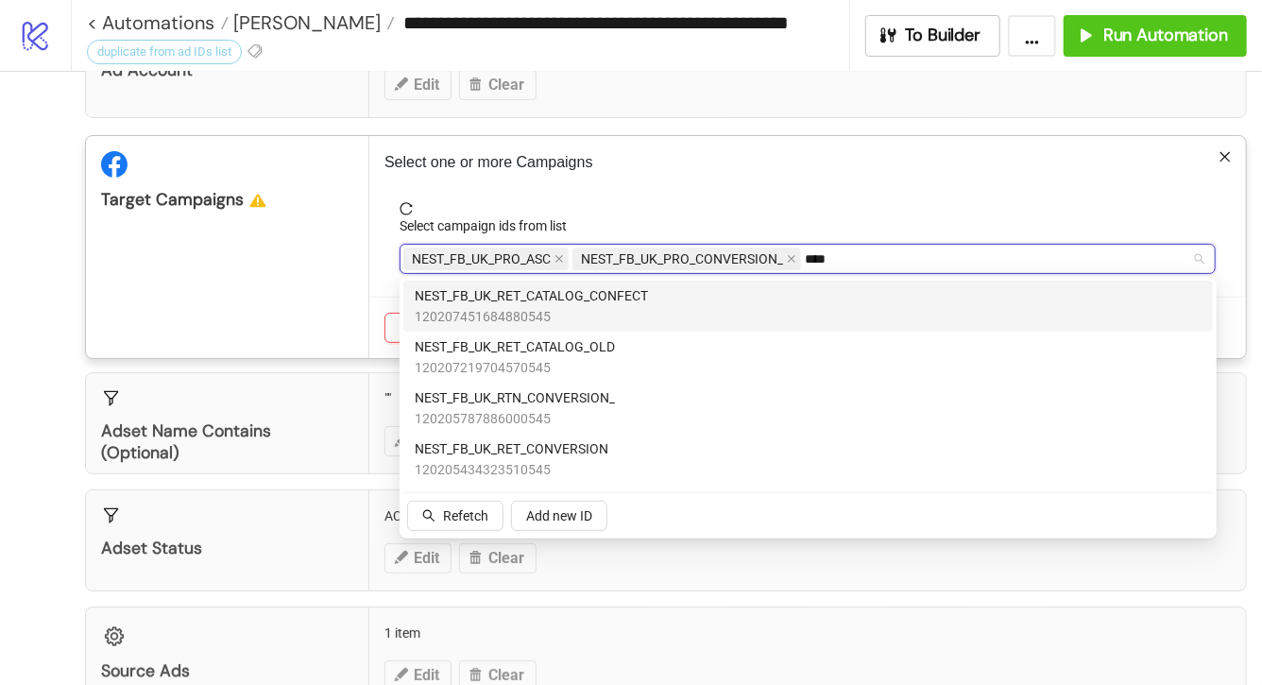
scroll to position [0, 0]
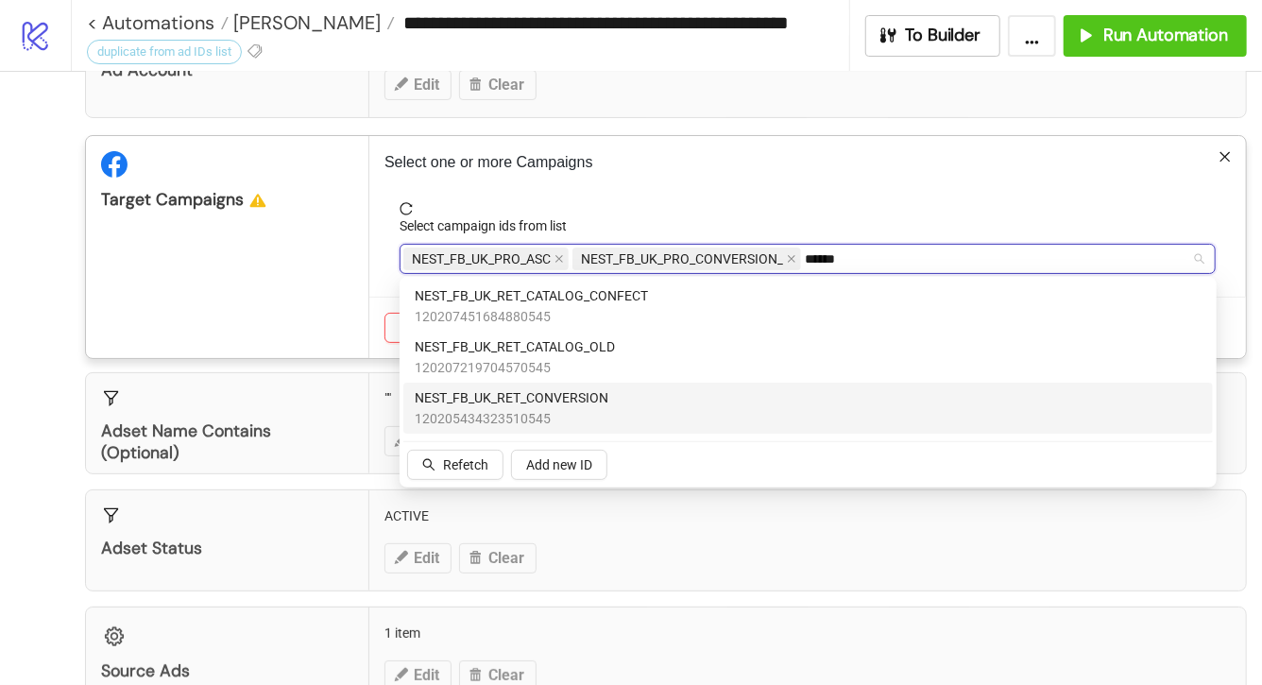
click at [855, 388] on div "NEST_FB_UK_RET_CONVERSION 120205434323510545" at bounding box center [808, 408] width 787 height 42
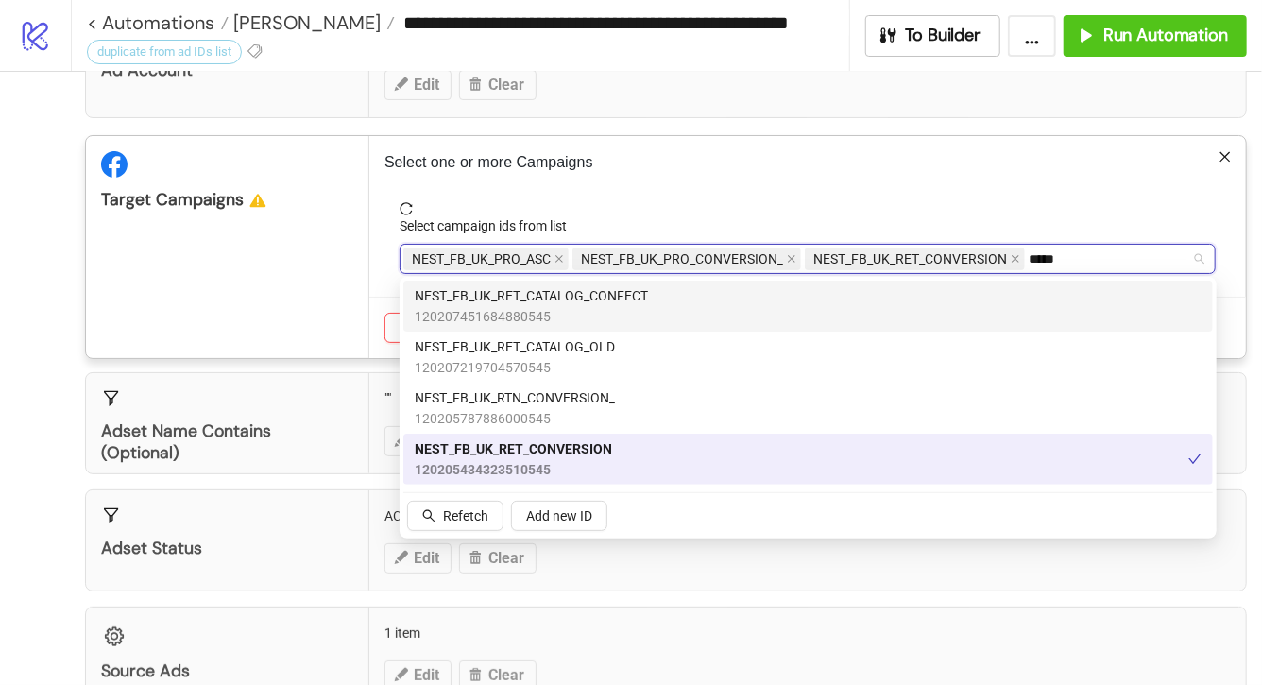
type input "******"
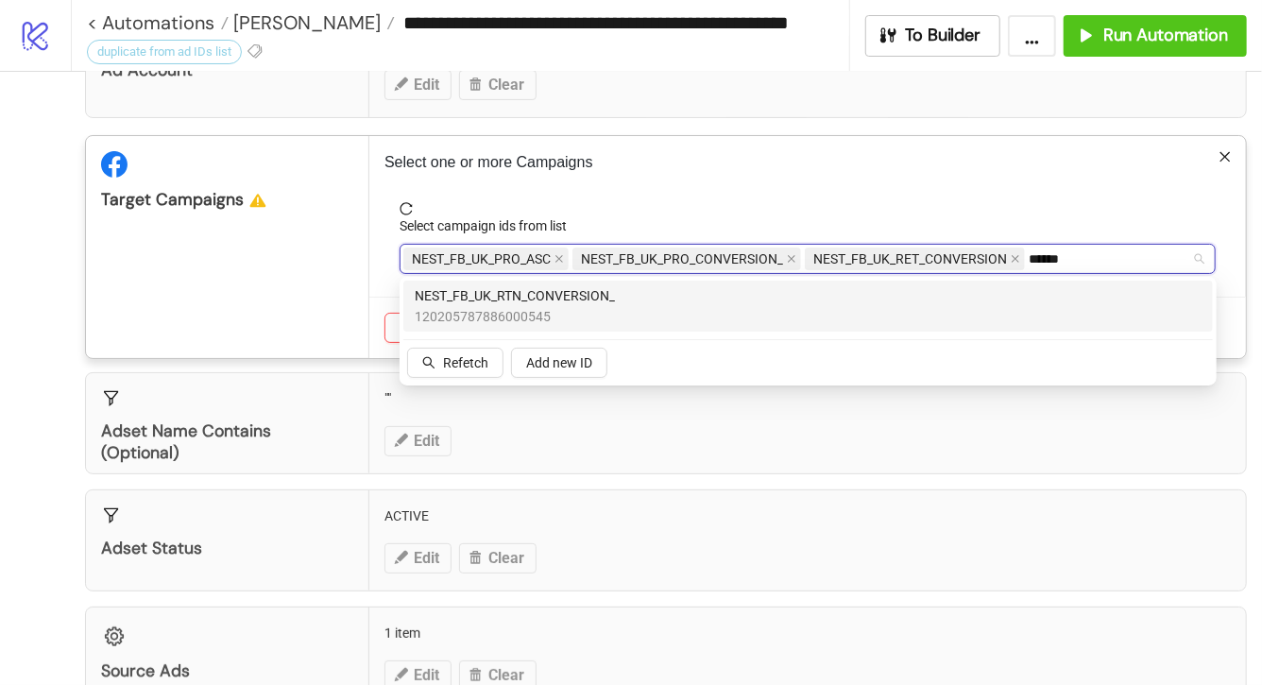
click at [801, 289] on div "NEST_FB_UK_RTN_CONVERSION_ 120205787886000545" at bounding box center [808, 306] width 787 height 42
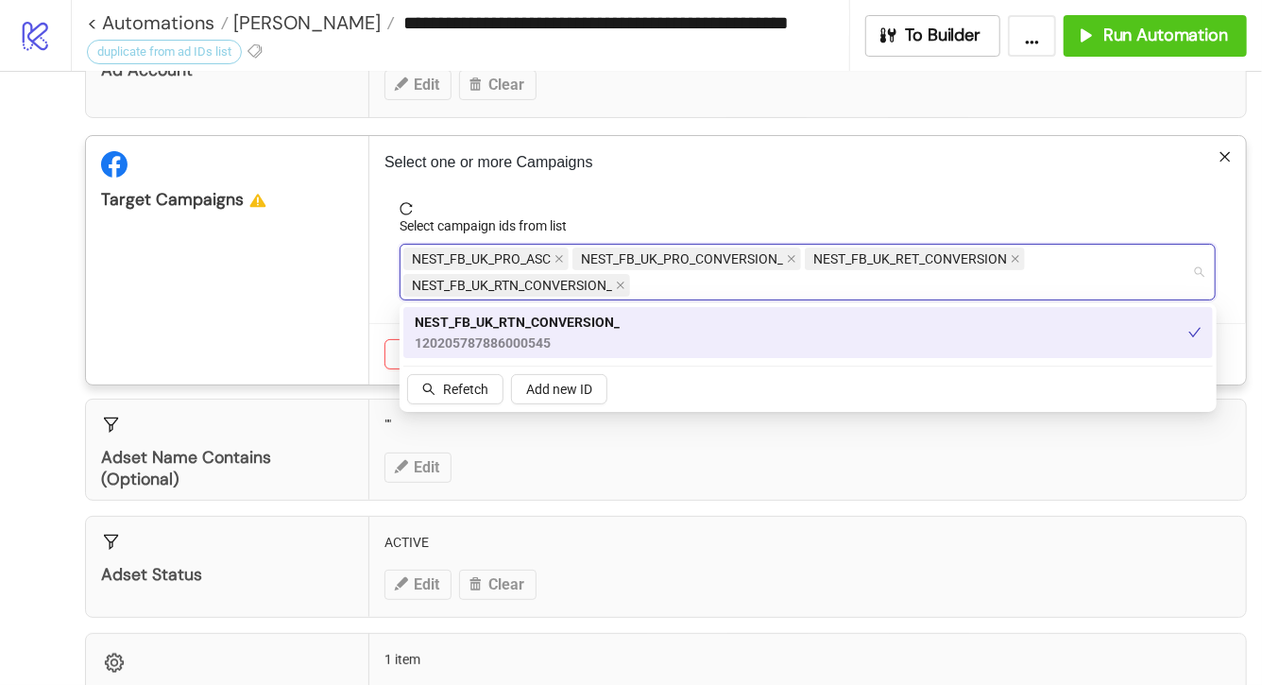
click at [784, 154] on p "Select one or more Campaigns" at bounding box center [807, 162] width 846 height 23
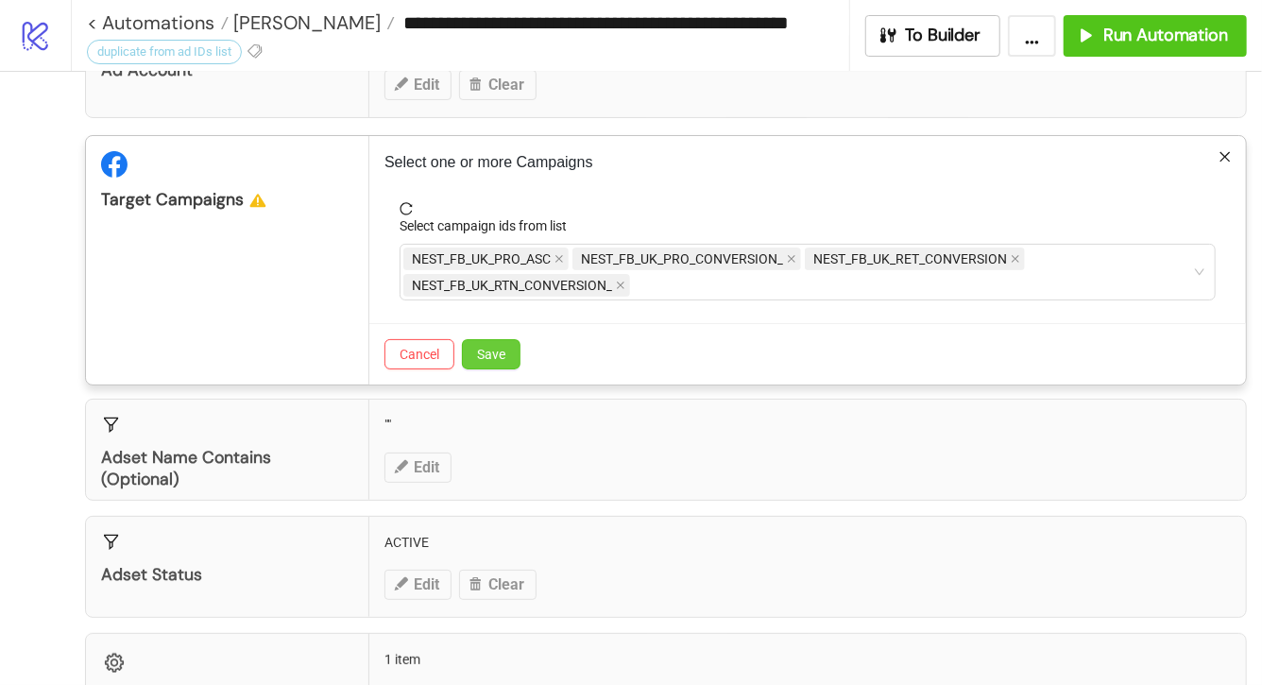
click at [487, 366] on button "Save" at bounding box center [491, 354] width 59 height 30
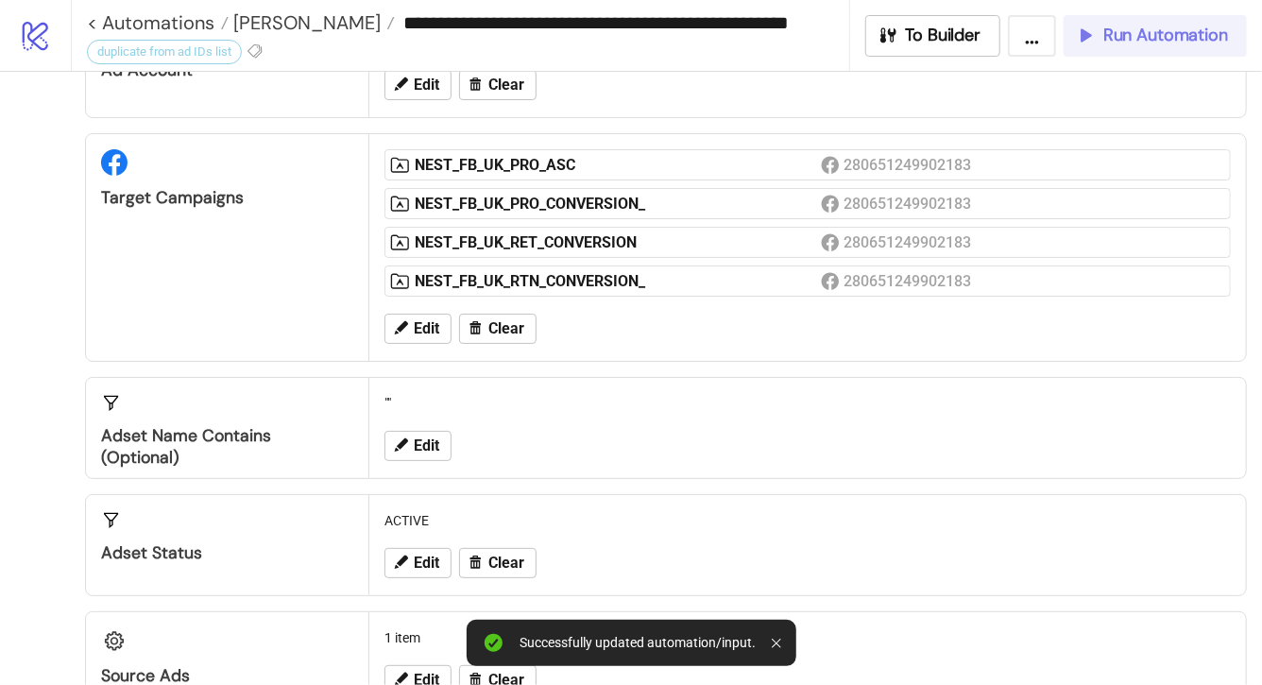
click at [1175, 50] on button "Run Automation" at bounding box center [1154, 36] width 183 height 42
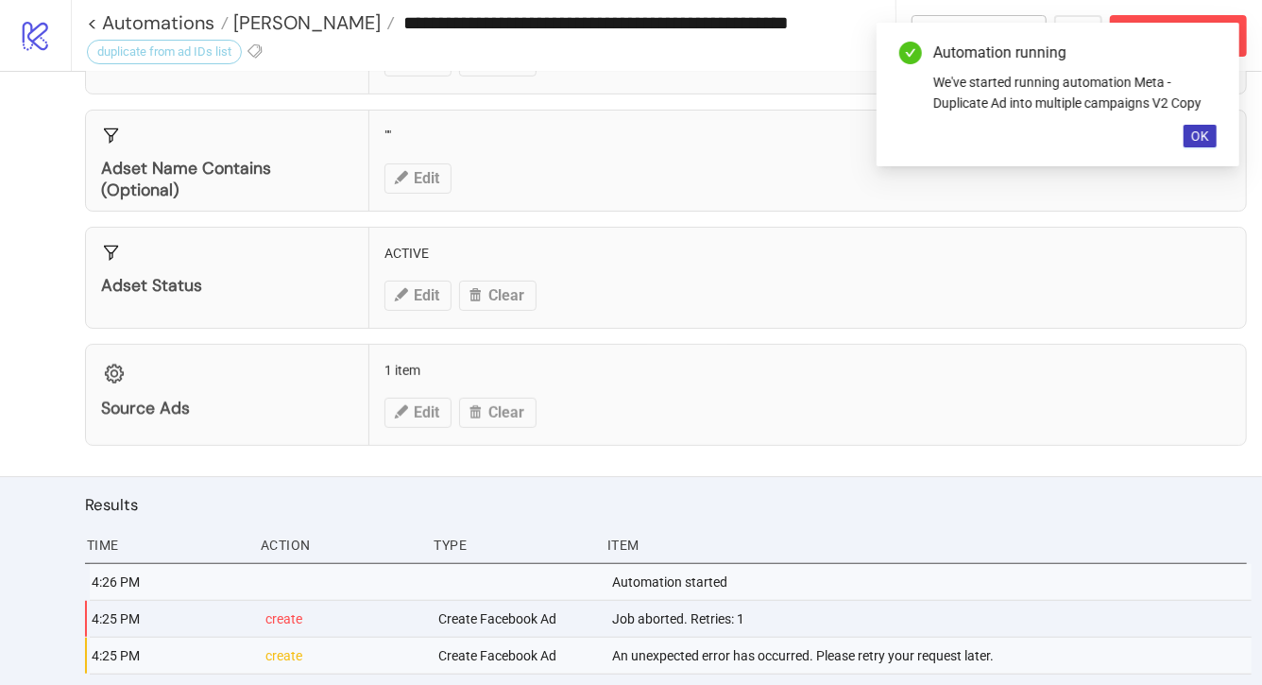
scroll to position [567, 0]
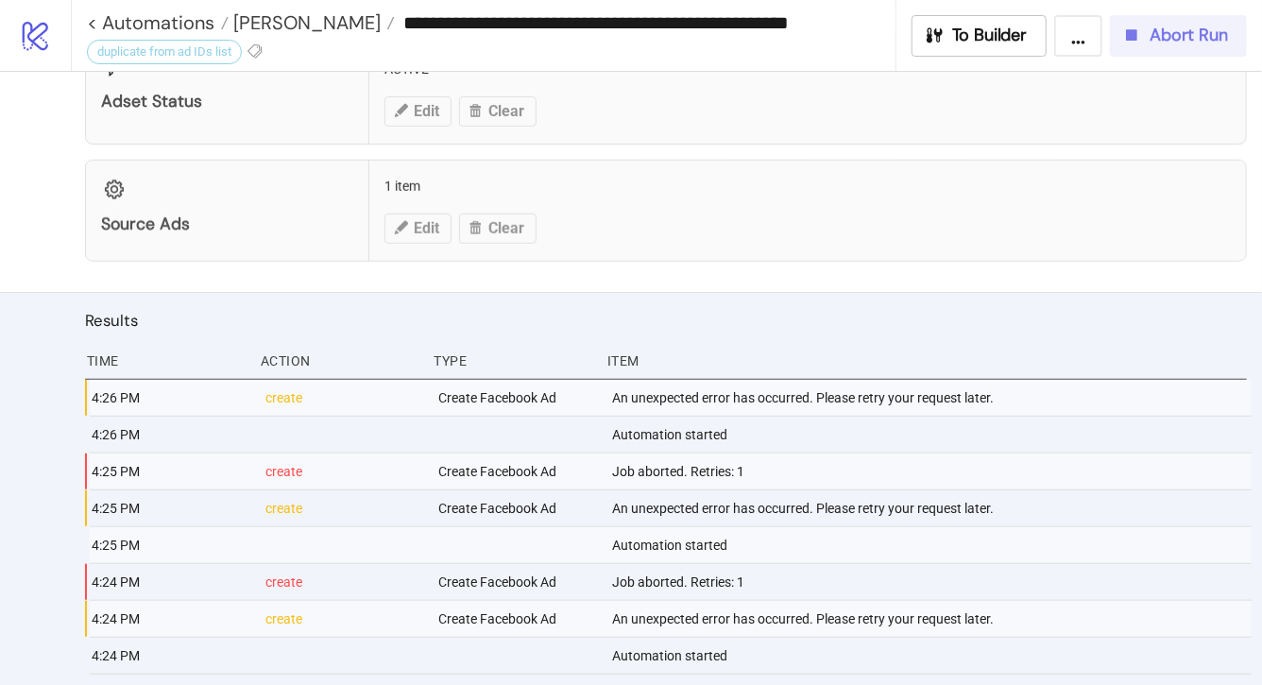
click at [1178, 49] on button "Abort Run" at bounding box center [1178, 36] width 137 height 42
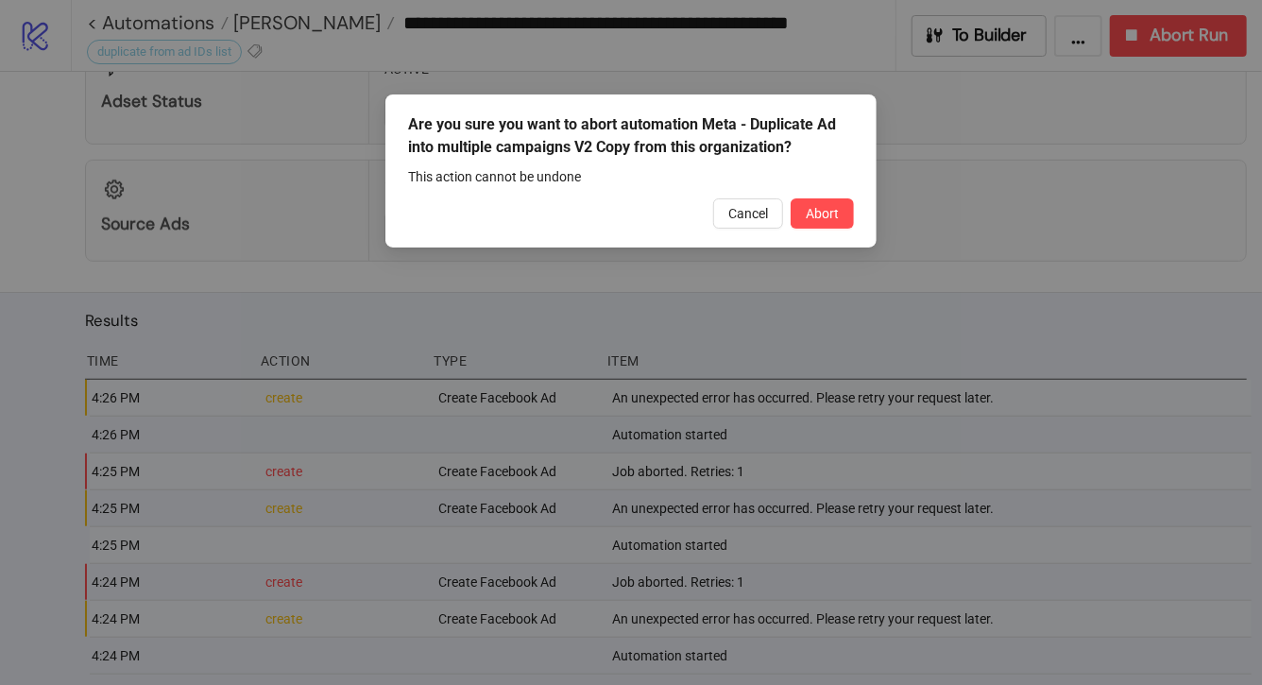
click at [805, 212] on button "Abort" at bounding box center [821, 213] width 63 height 30
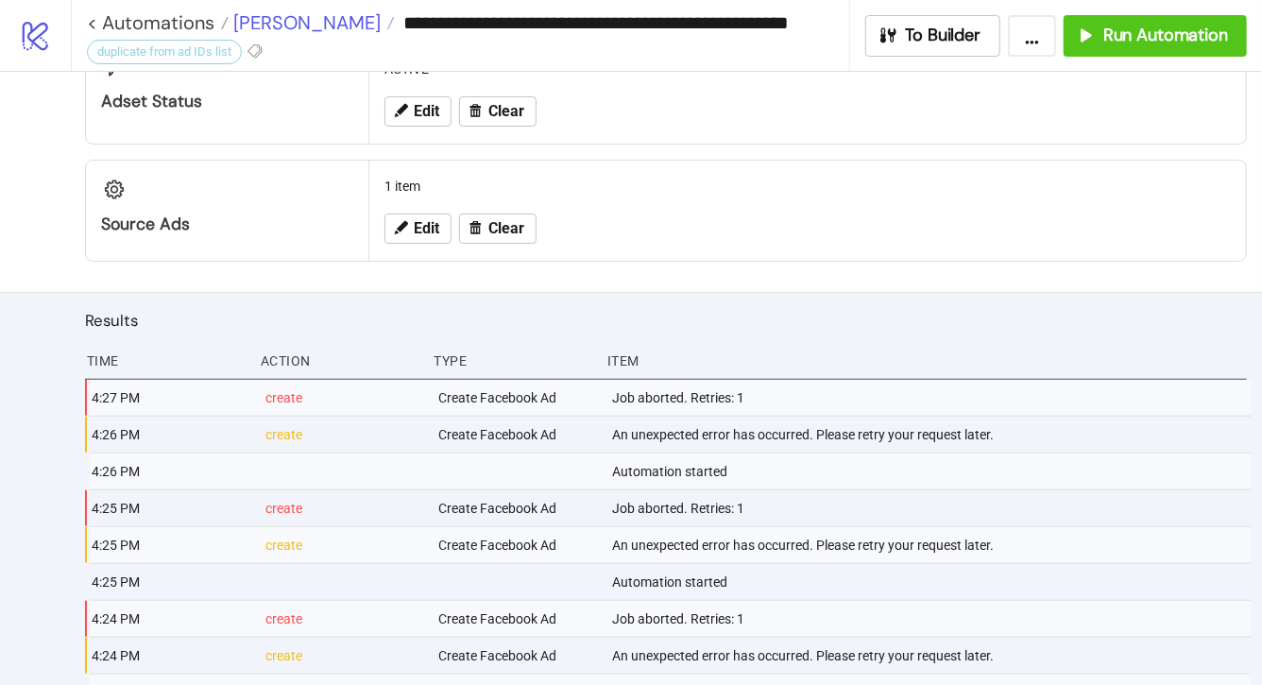
click at [313, 25] on span "Damson Madder" at bounding box center [305, 22] width 152 height 25
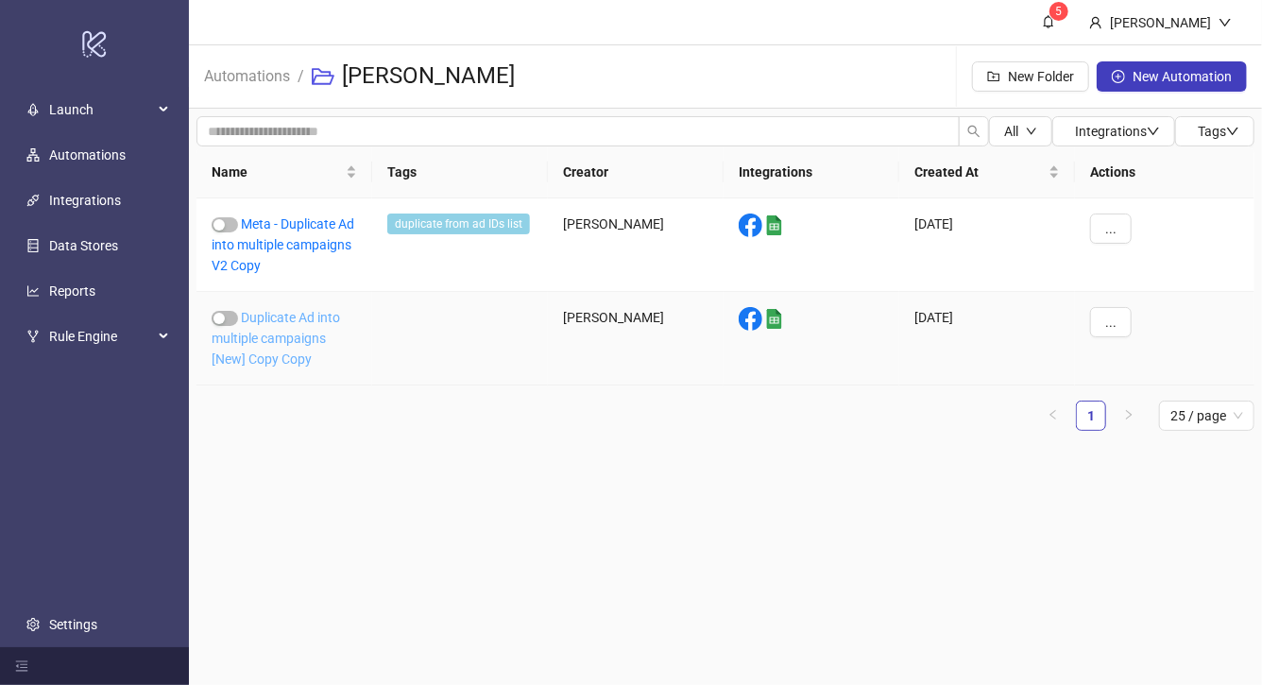
click at [295, 314] on link "Duplicate Ad into multiple campaigns [New] Copy Copy" at bounding box center [276, 338] width 128 height 57
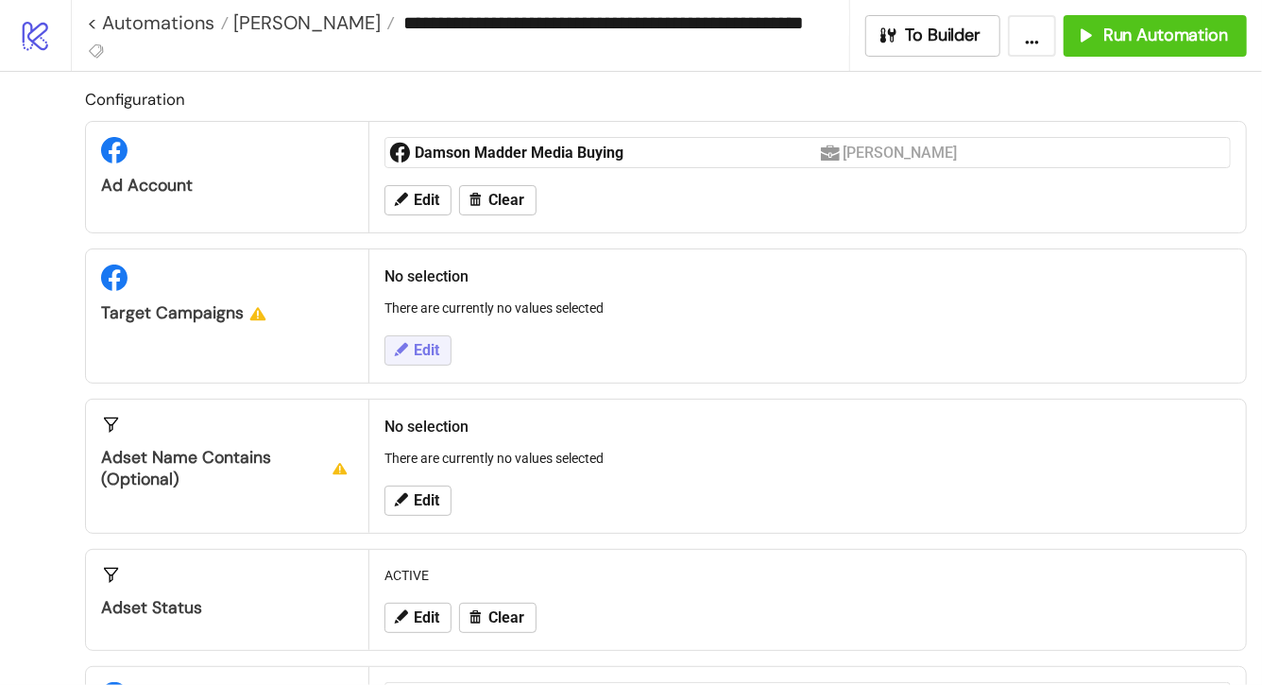
click at [438, 337] on button "Edit" at bounding box center [417, 350] width 67 height 30
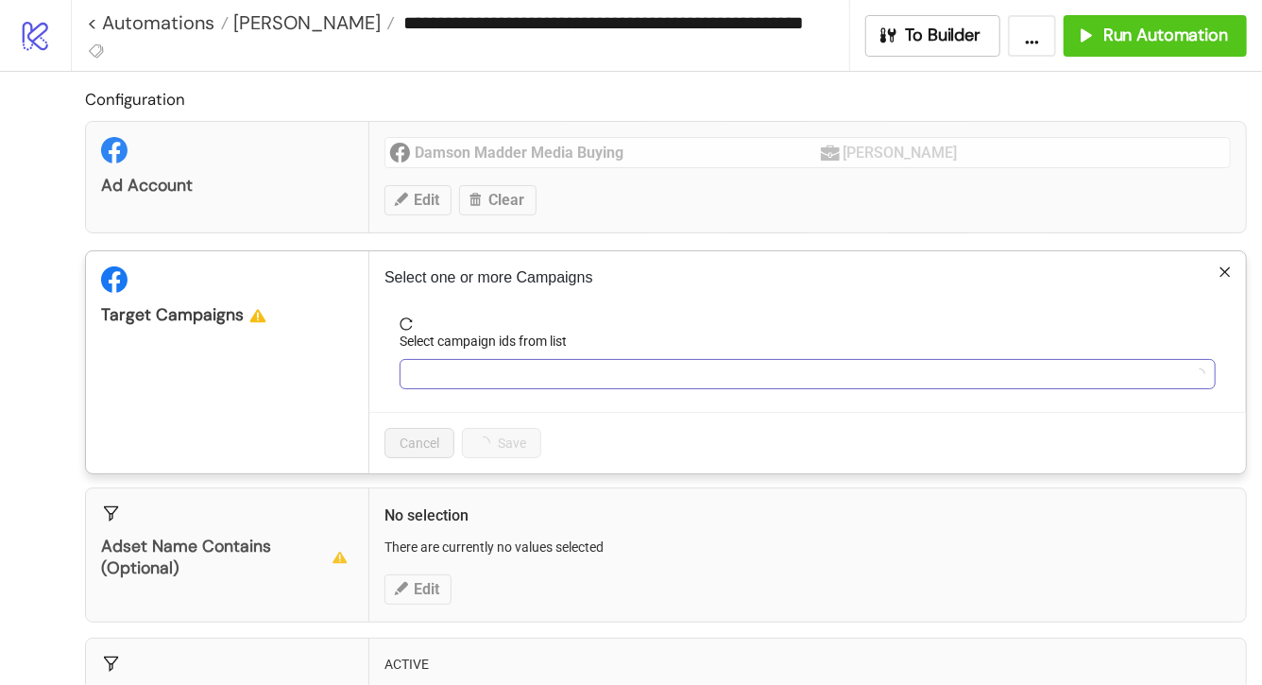
click at [463, 366] on div at bounding box center [797, 374] width 788 height 26
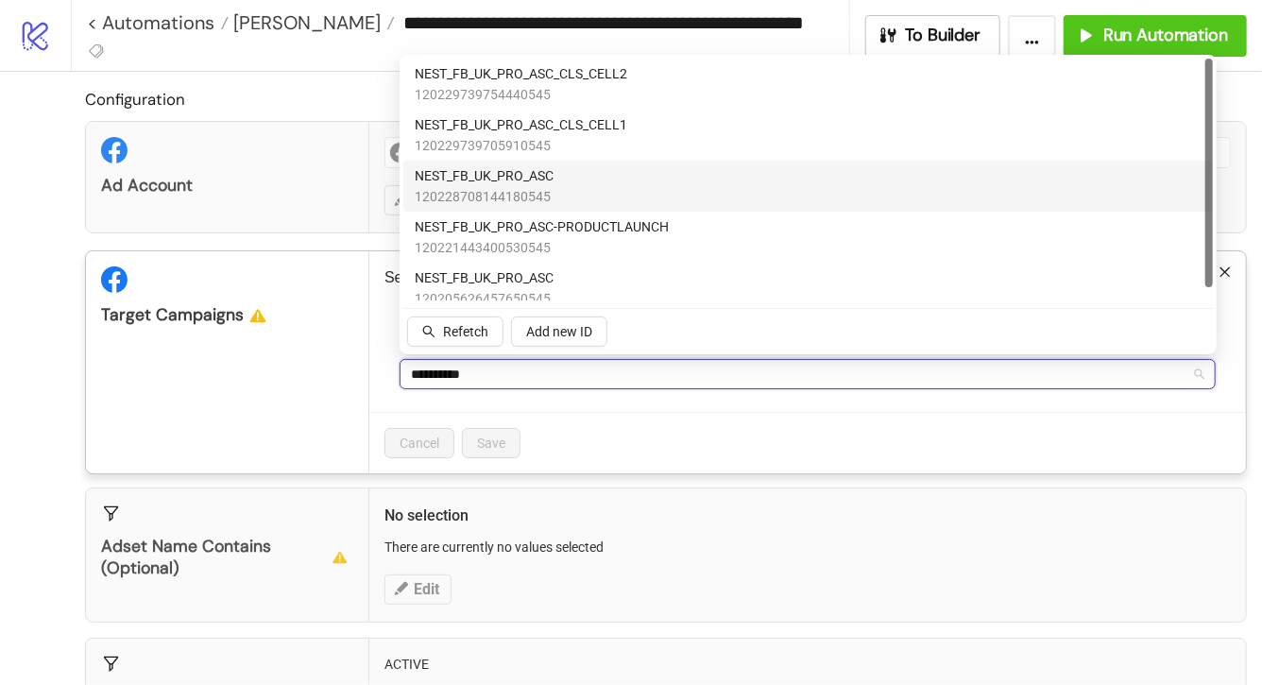
click at [573, 185] on div "NEST_FB_UK_PRO_ASC 120228708144180545" at bounding box center [808, 186] width 787 height 42
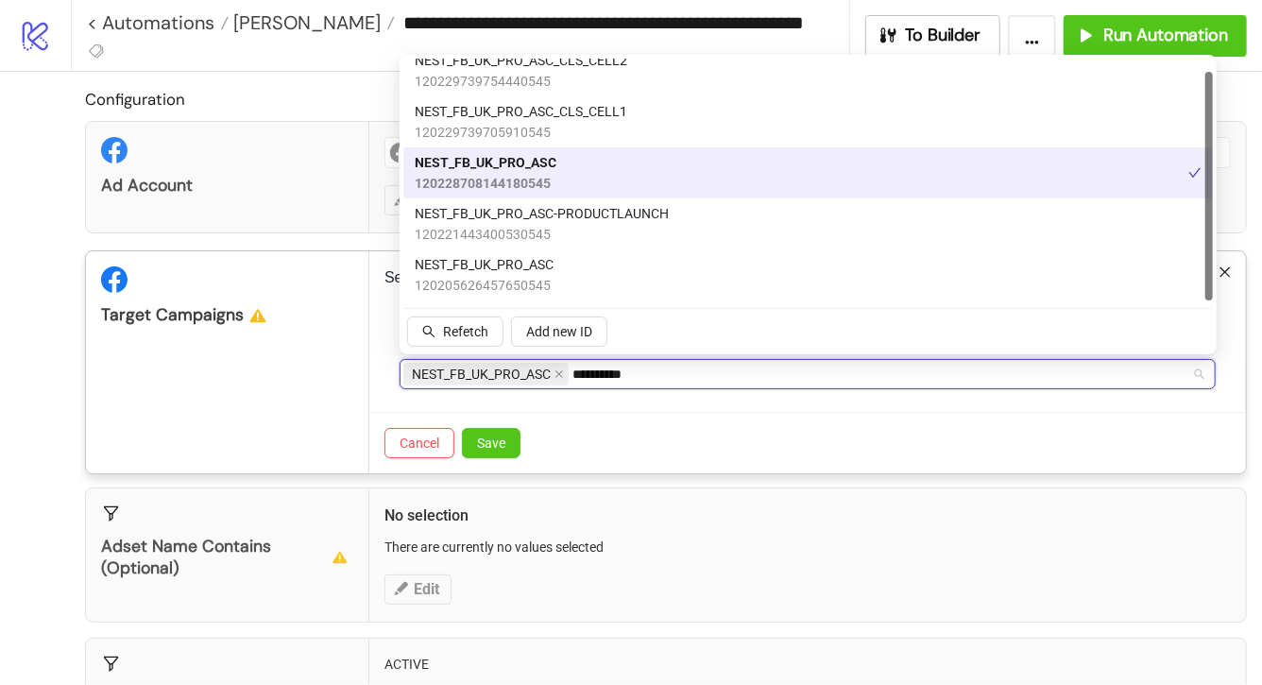
scroll to position [12, 0]
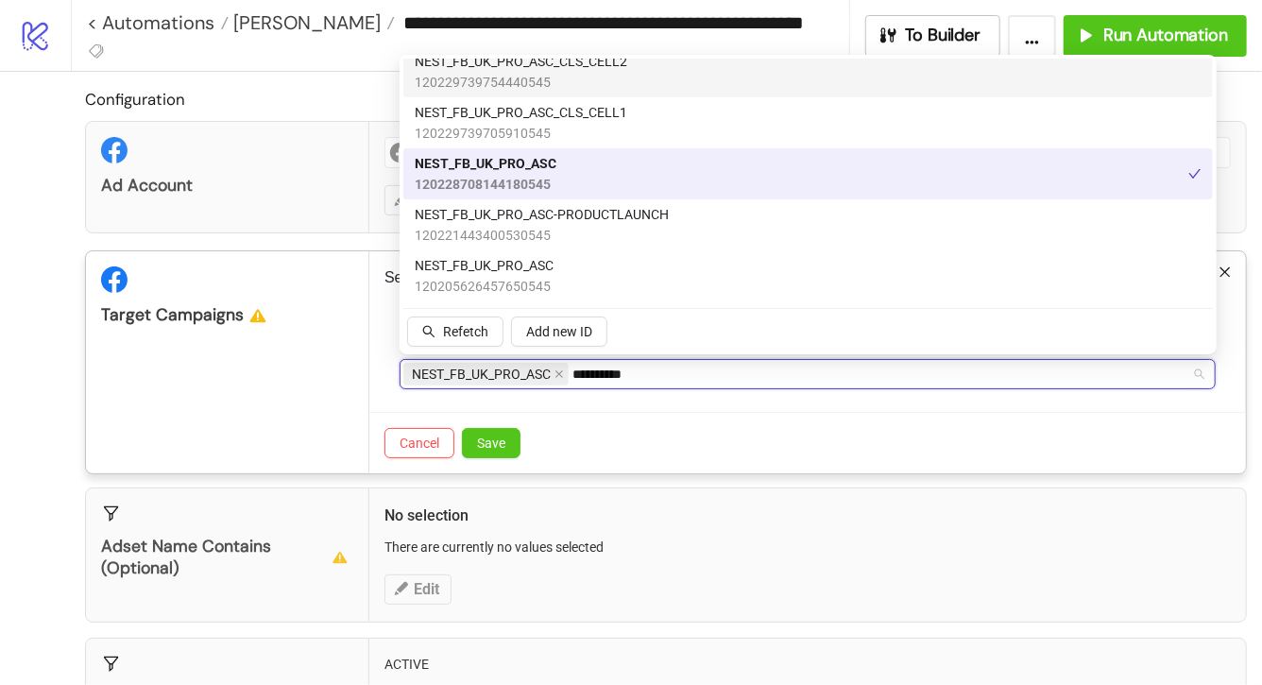
type input "**********"
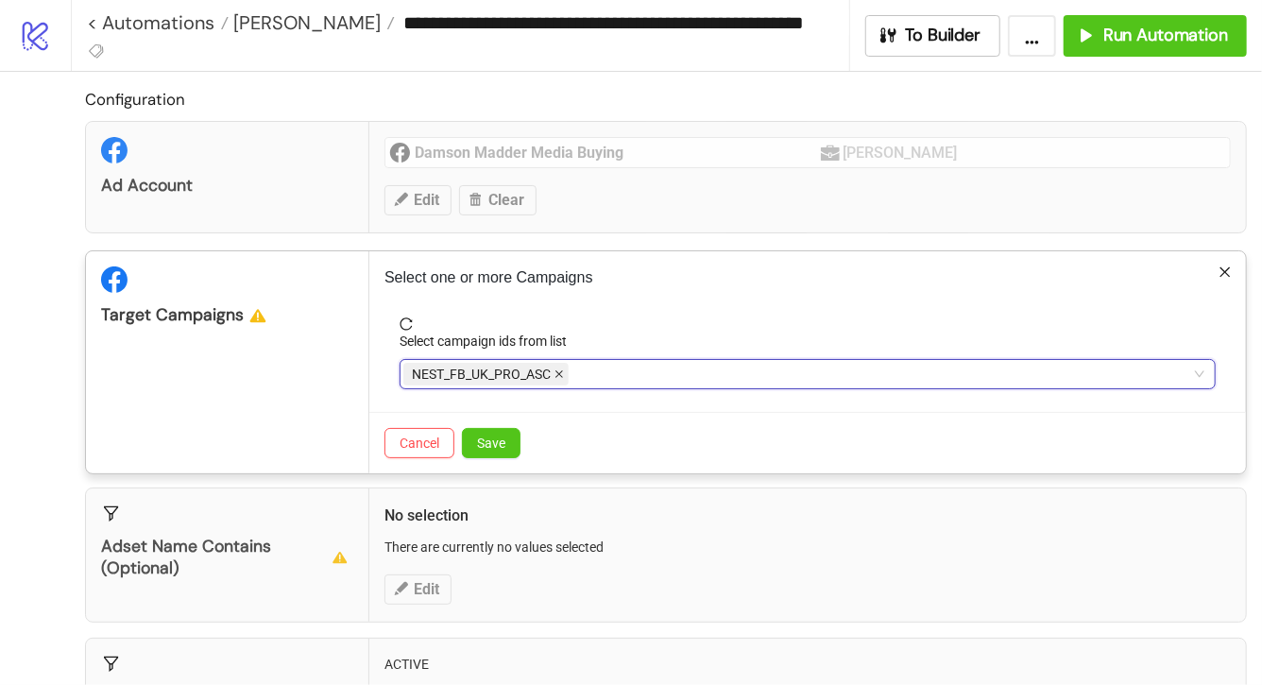
click at [559, 374] on icon "close" at bounding box center [559, 375] width 8 height 8
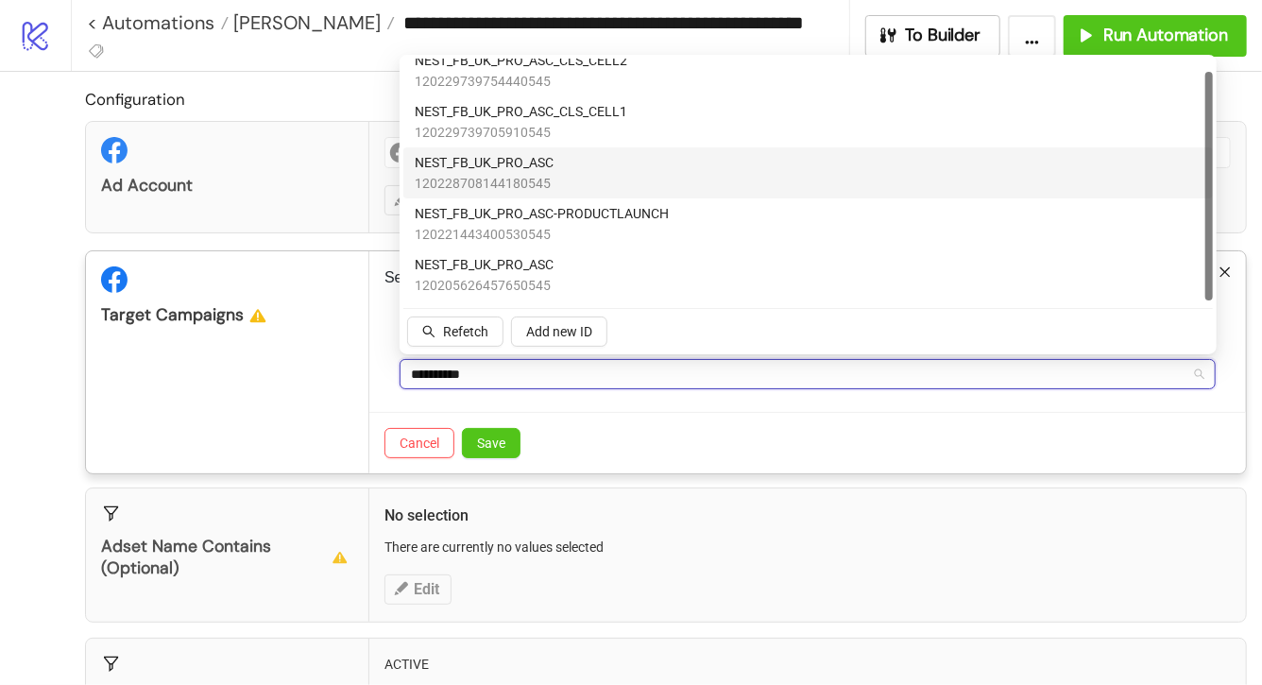
scroll to position [13, 0]
click at [581, 193] on div "NEST_FB_UK_PRO_ASC 120228708144180545" at bounding box center [808, 173] width 787 height 42
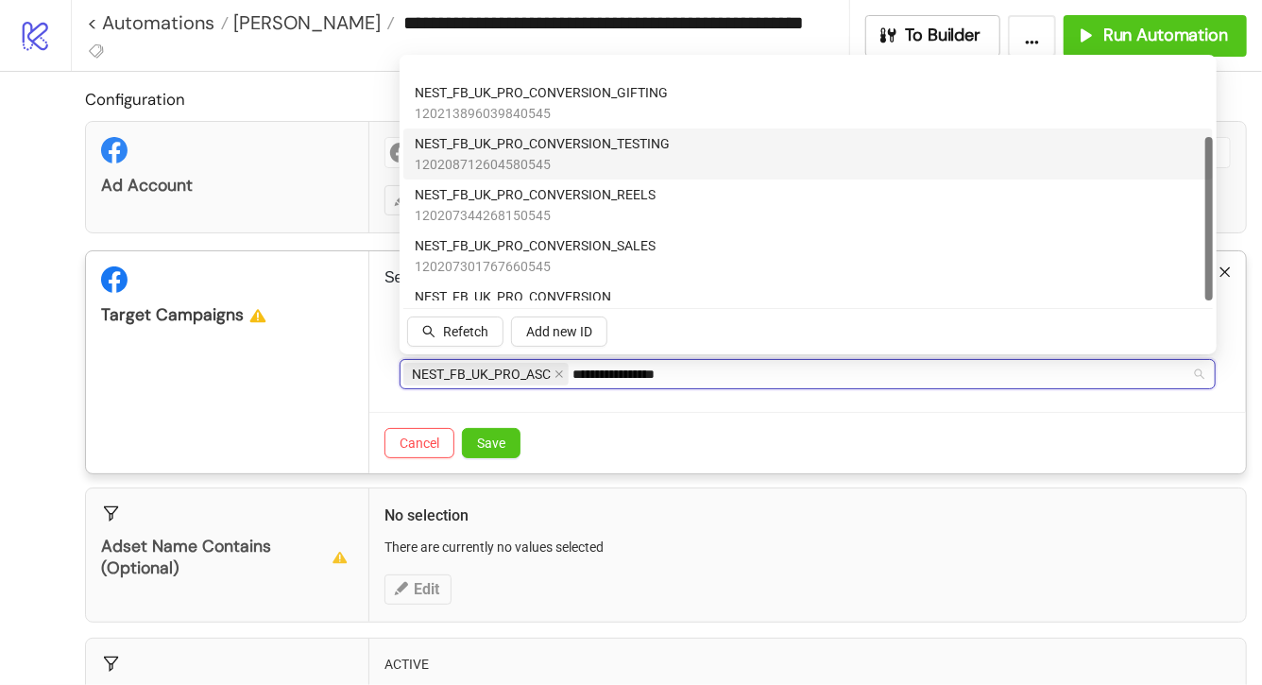
scroll to position [114, 0]
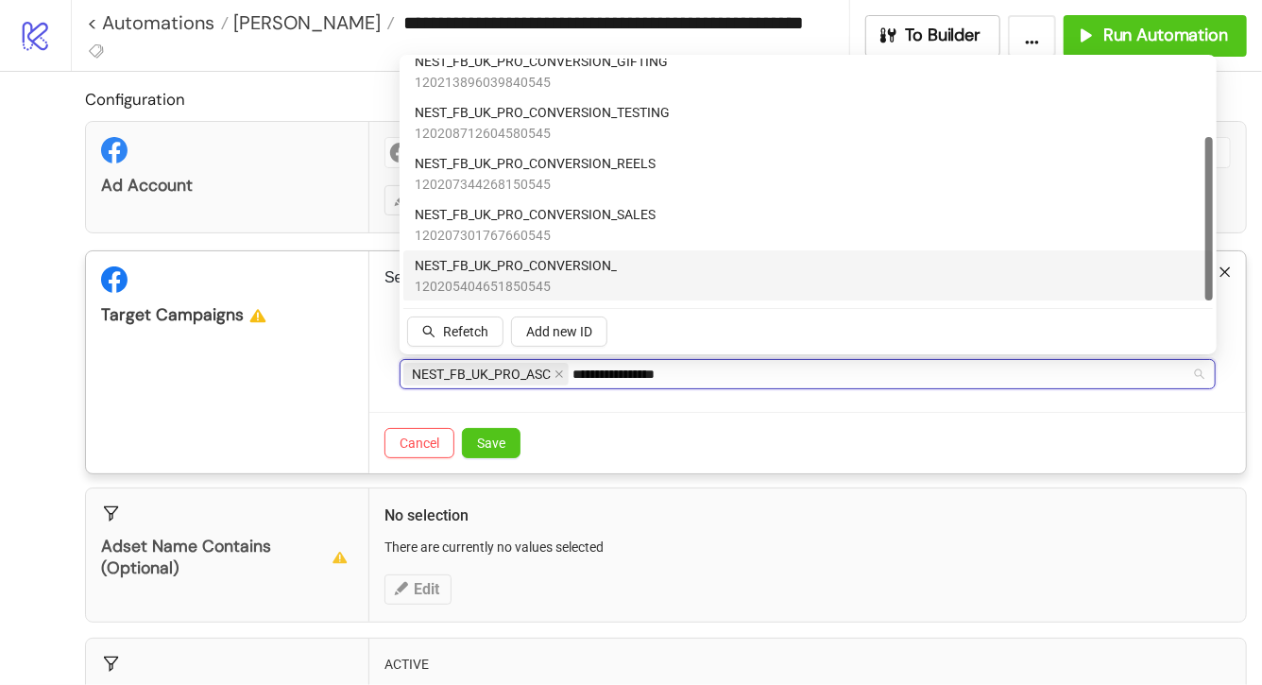
click at [632, 255] on div "NEST_FB_UK_PRO_CONVERSION_ 120205404651850545" at bounding box center [808, 276] width 787 height 42
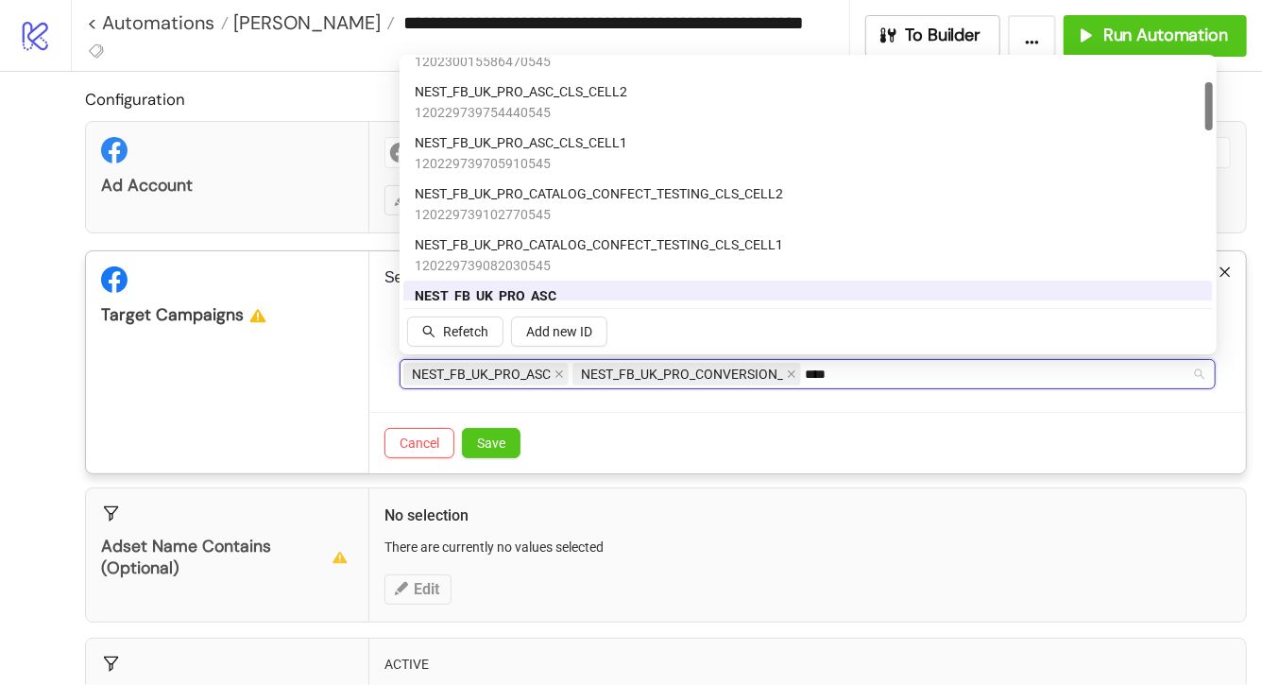
scroll to position [0, 0]
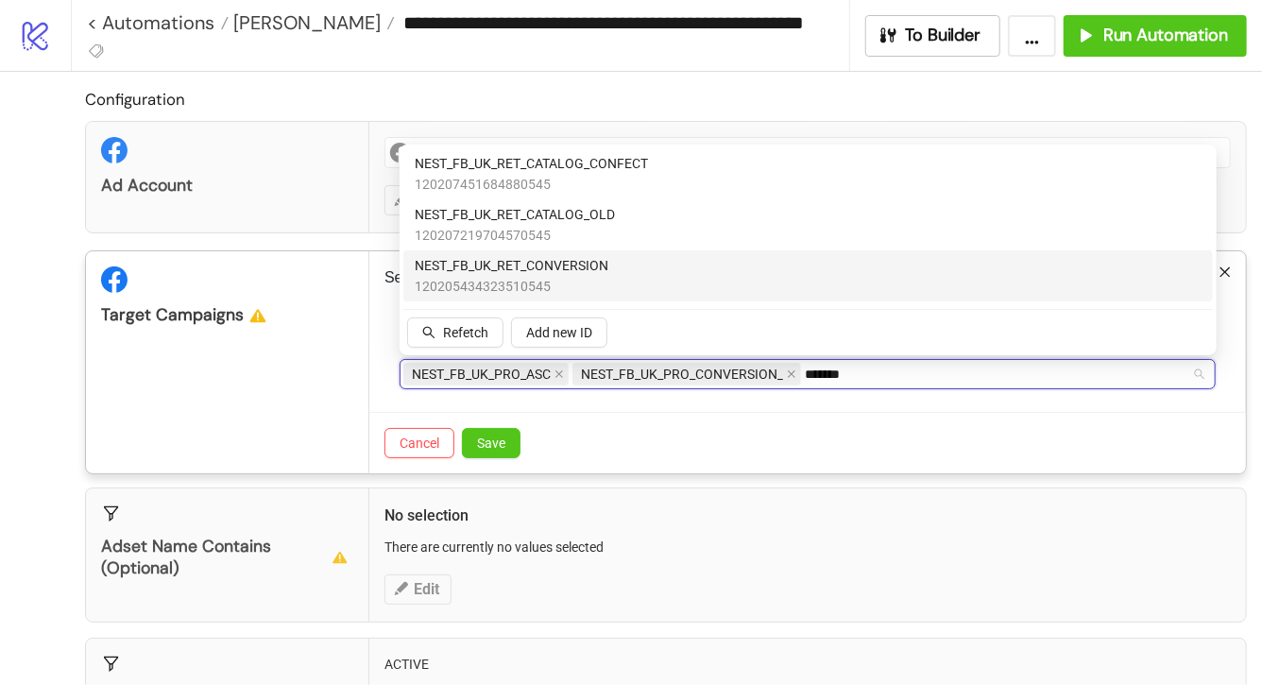
click at [602, 263] on span "NEST_FB_UK_RET_CONVERSION" at bounding box center [512, 265] width 194 height 21
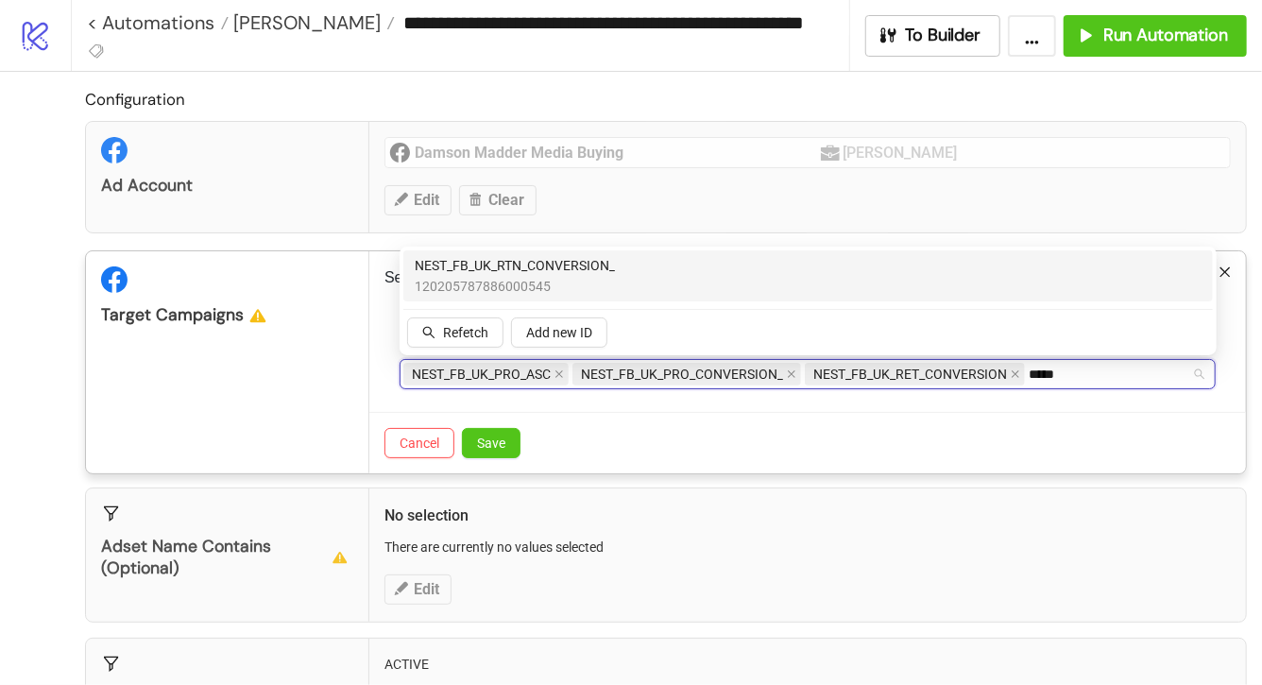
type input "******"
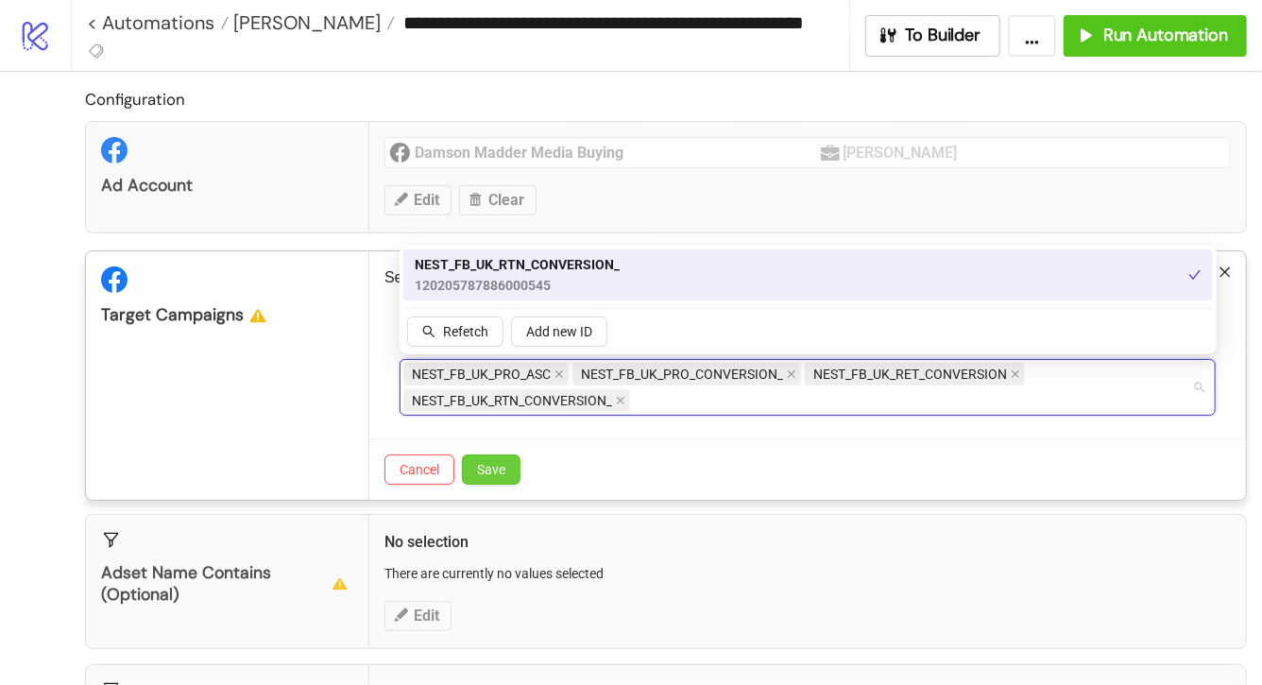
click at [517, 478] on button "Save" at bounding box center [491, 469] width 59 height 30
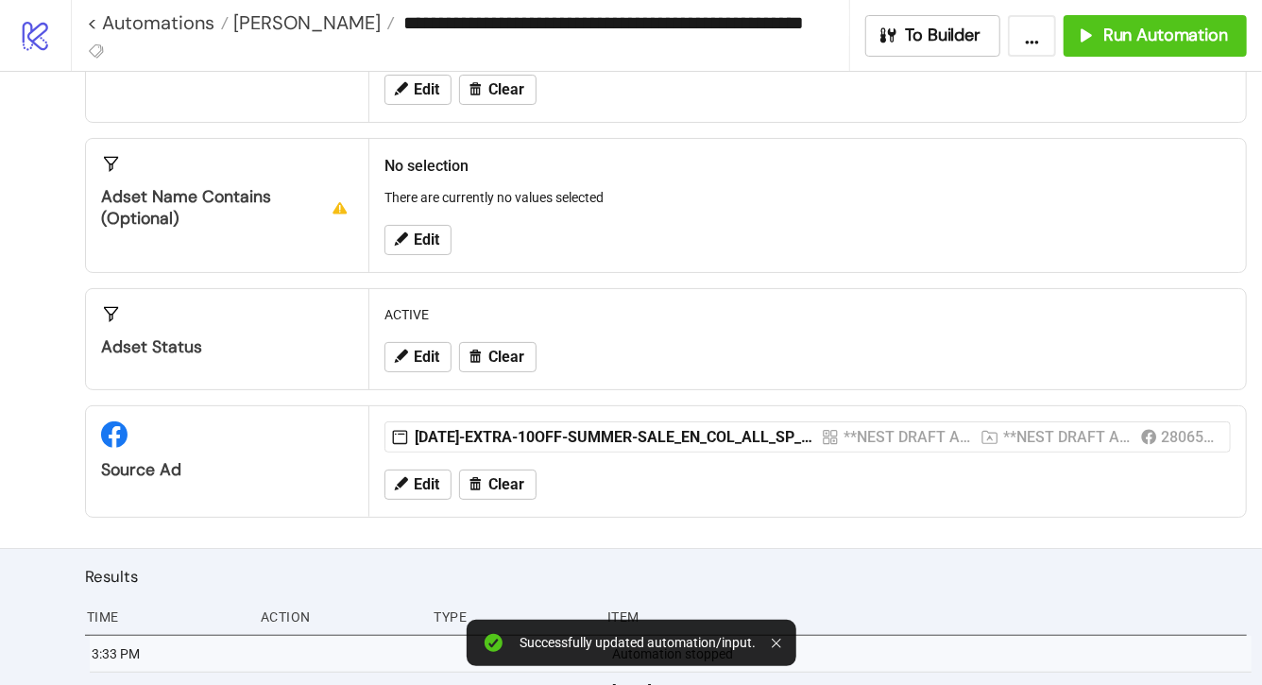
scroll to position [377, 0]
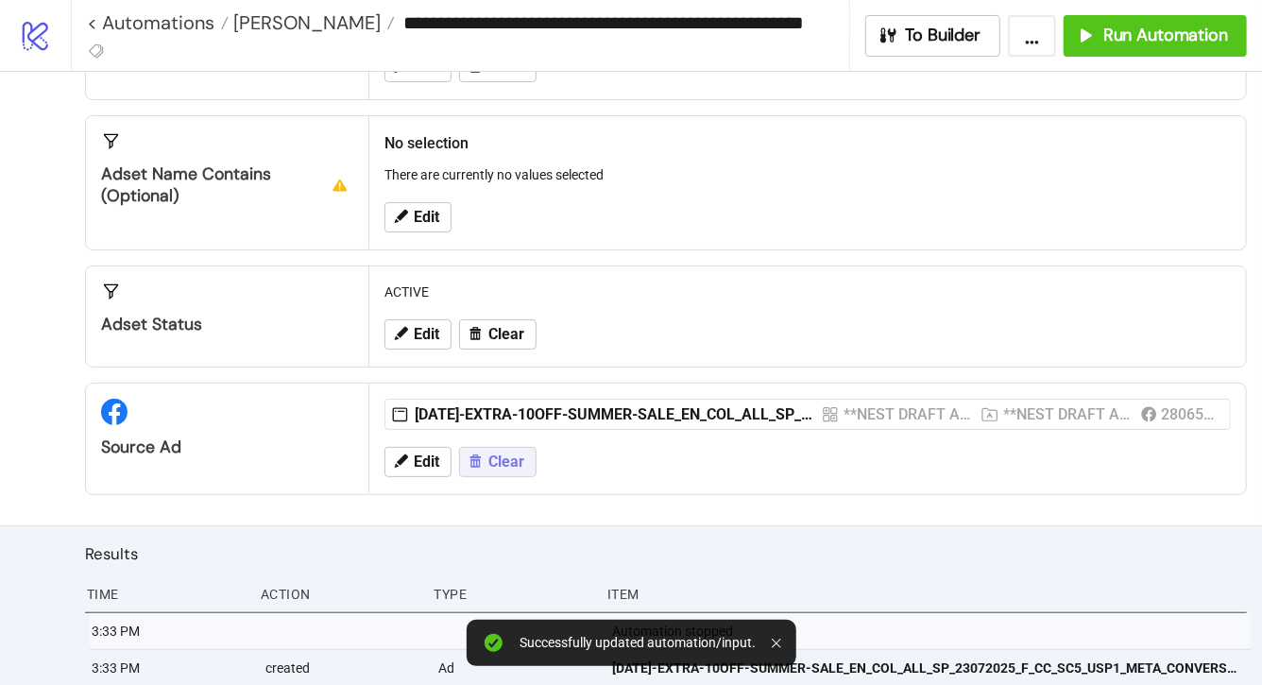
click at [500, 456] on span "Clear" at bounding box center [506, 461] width 36 height 17
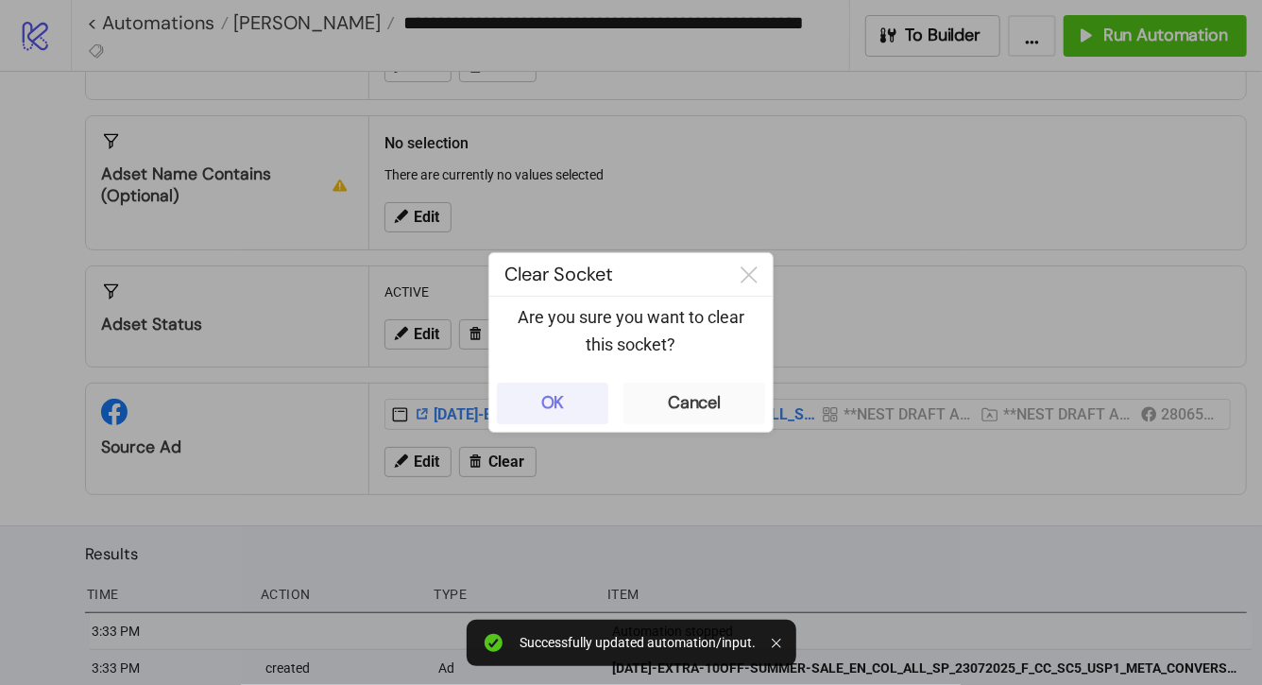
click at [576, 403] on button "OK" at bounding box center [552, 403] width 111 height 42
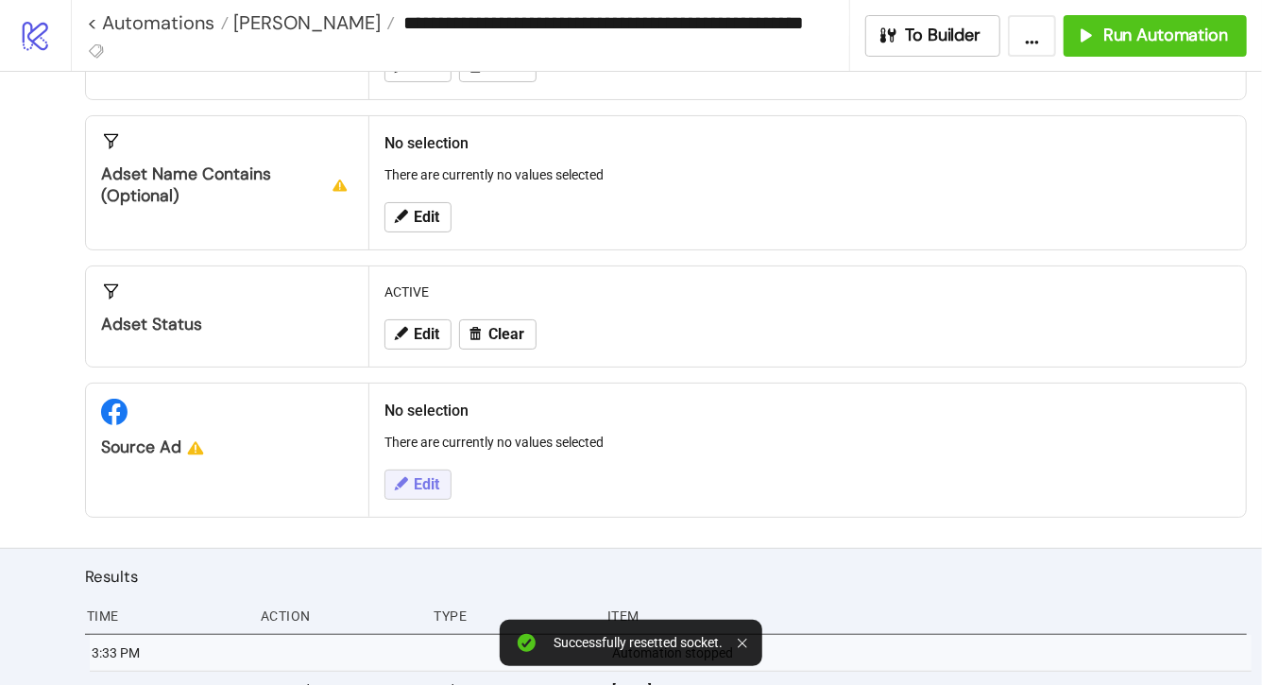
click at [436, 476] on span "Edit" at bounding box center [426, 484] width 25 height 17
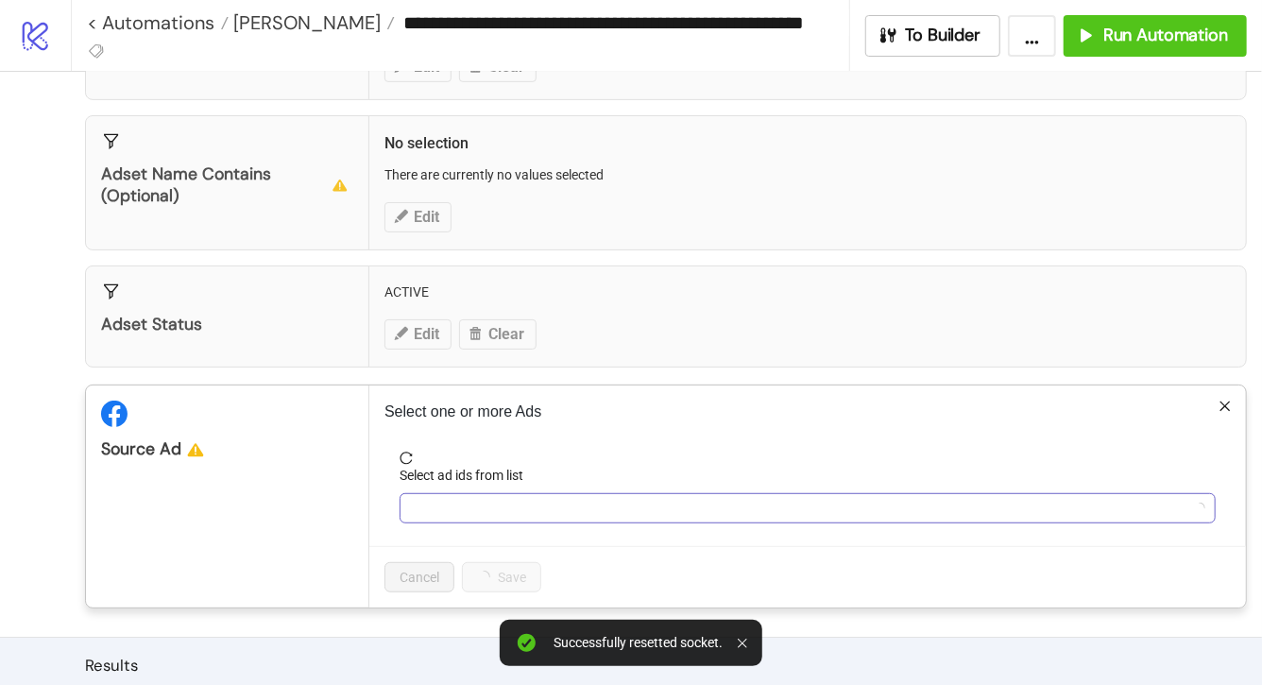
click at [865, 512] on div at bounding box center [797, 508] width 788 height 26
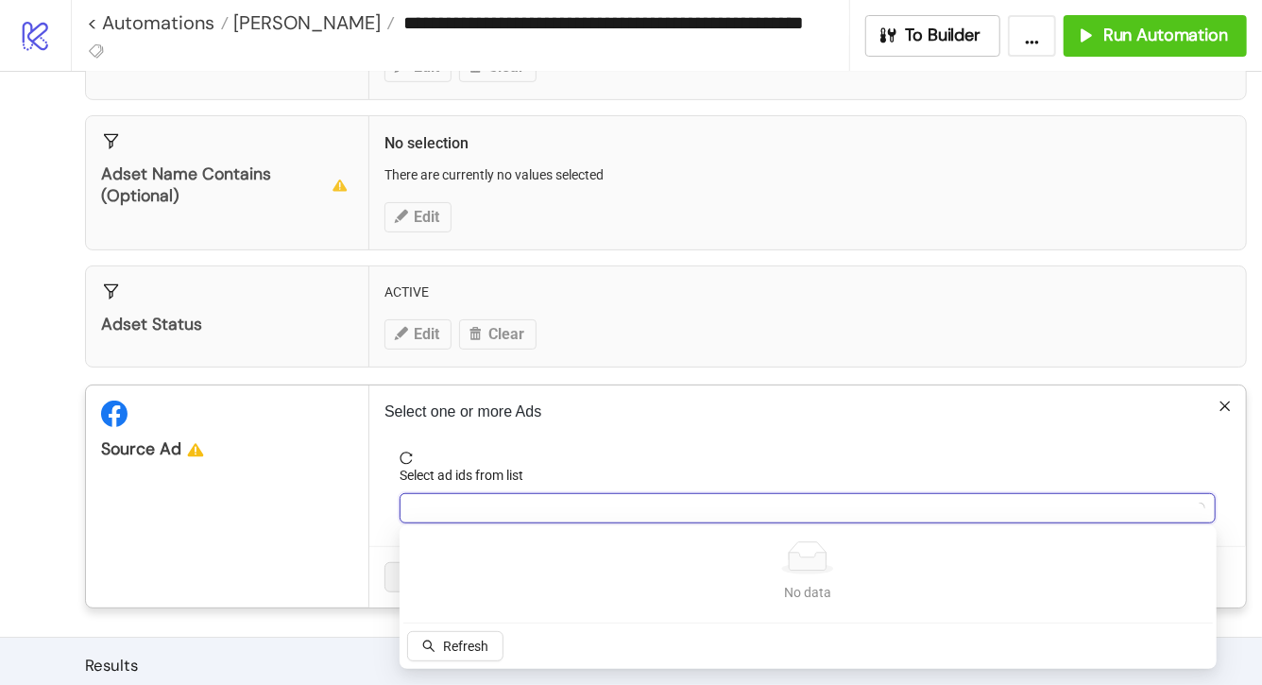
paste input "**********"
type input "**********"
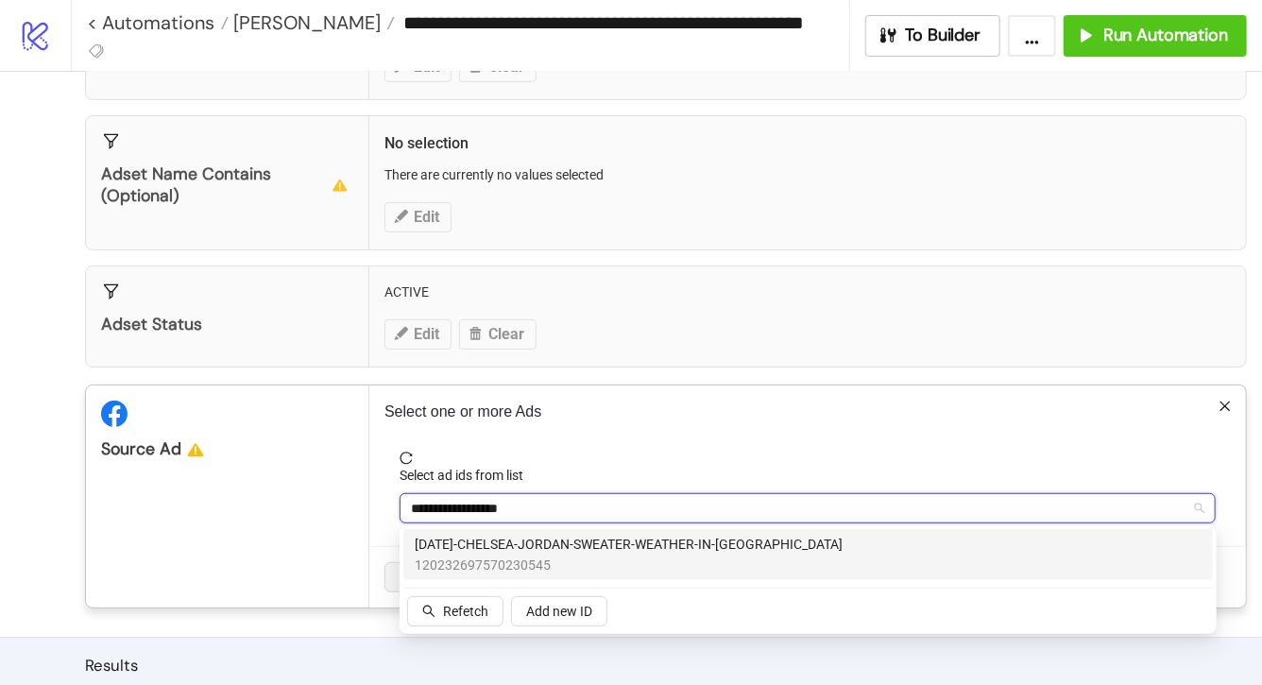
click at [842, 556] on span "120232697570230545" at bounding box center [629, 564] width 428 height 21
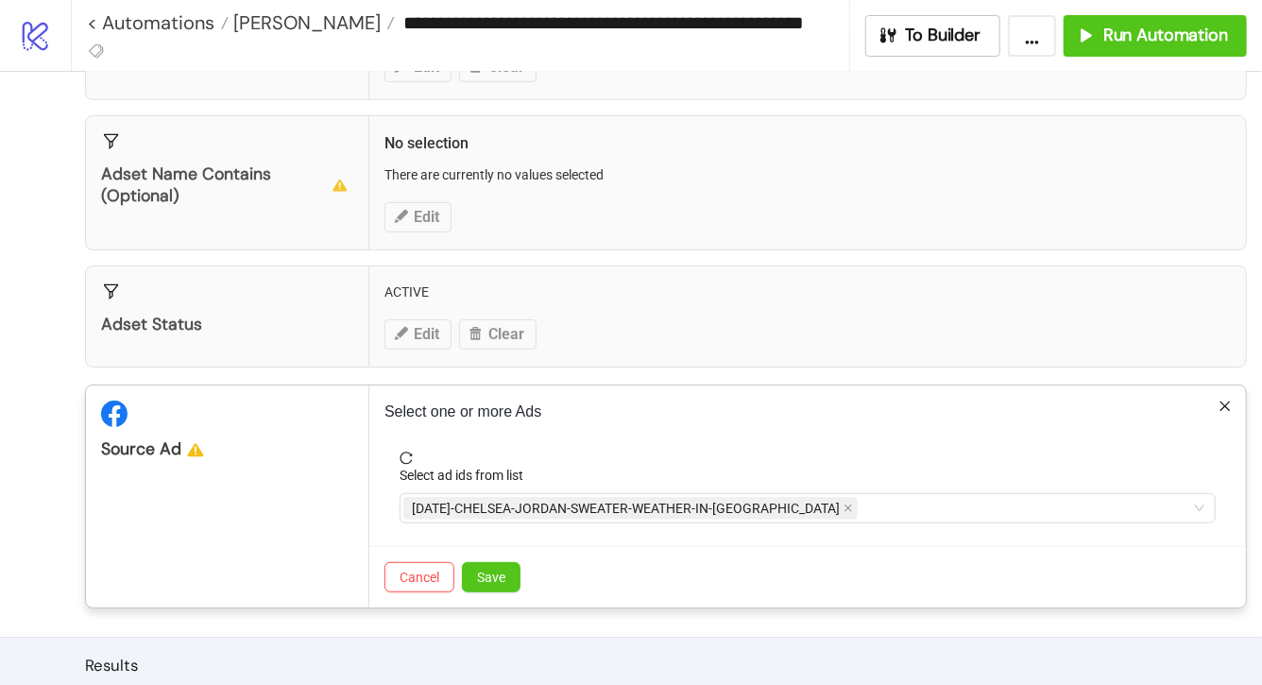
click at [913, 429] on div "Select one or more Ads Select ad ids from list AD293-CHELSEA-JORDAN-SWEATER-WEA…" at bounding box center [807, 496] width 876 height 222
click at [514, 570] on button "Save" at bounding box center [491, 577] width 59 height 30
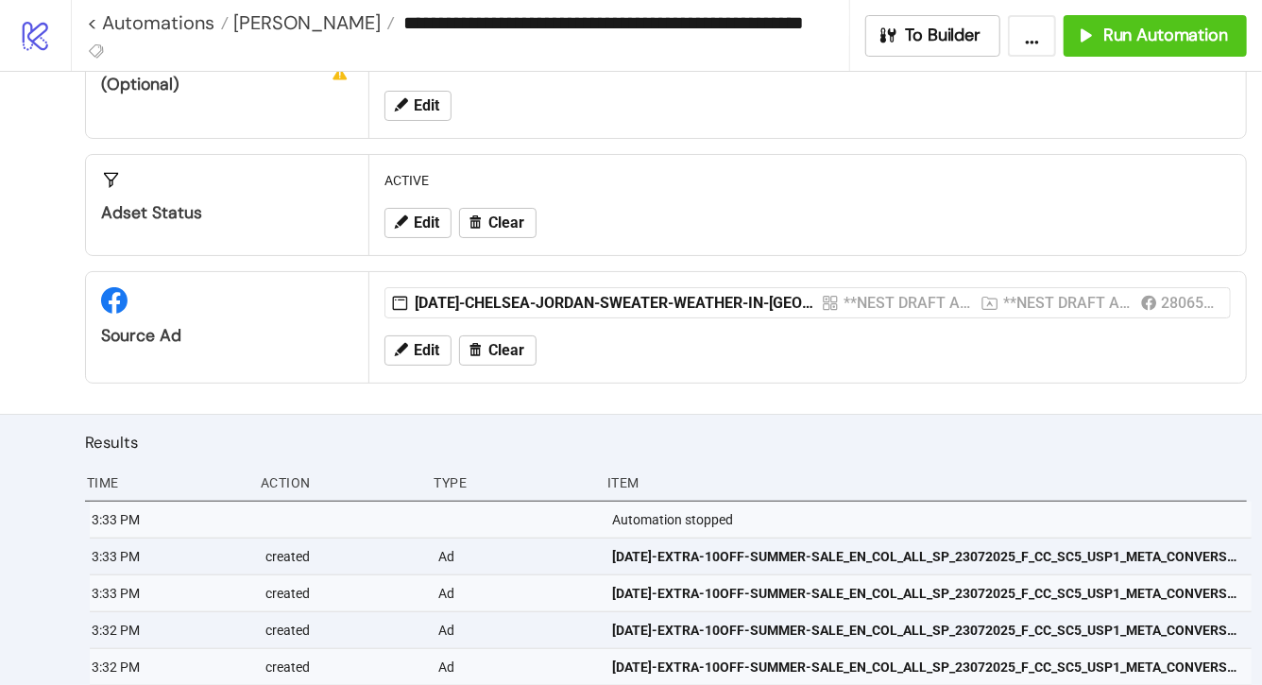
scroll to position [381, 0]
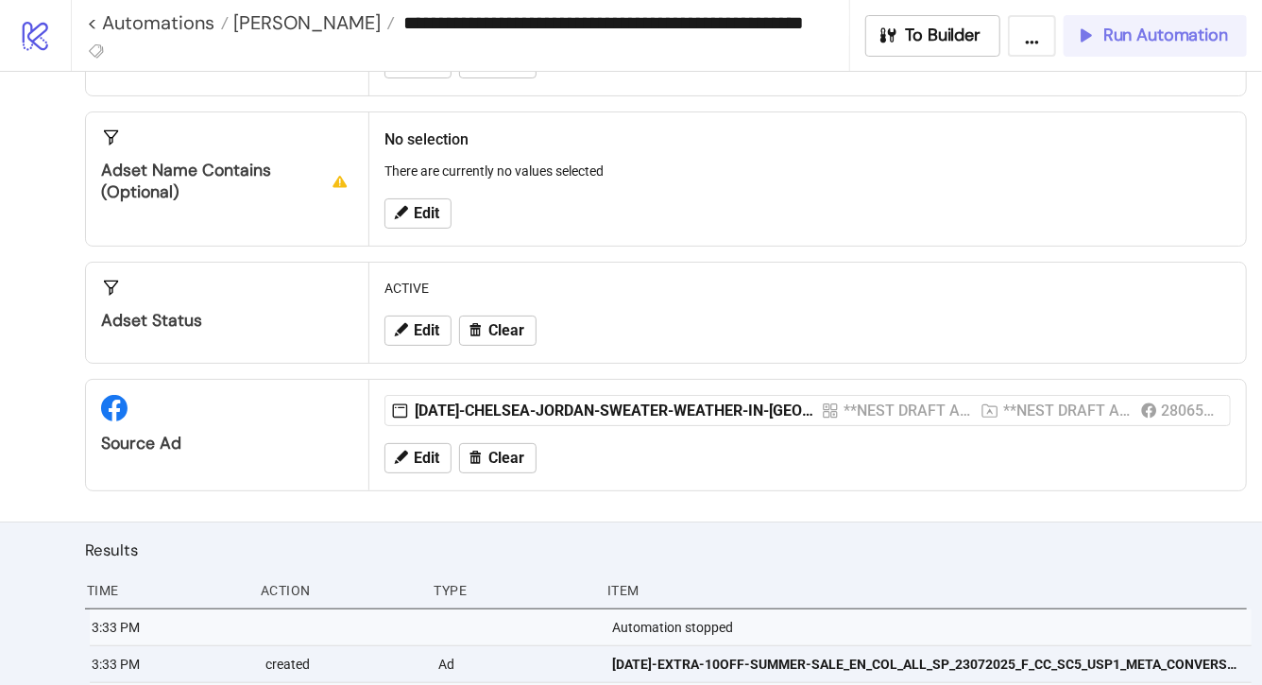
click at [1195, 35] on span "Run Automation" at bounding box center [1165, 36] width 125 height 22
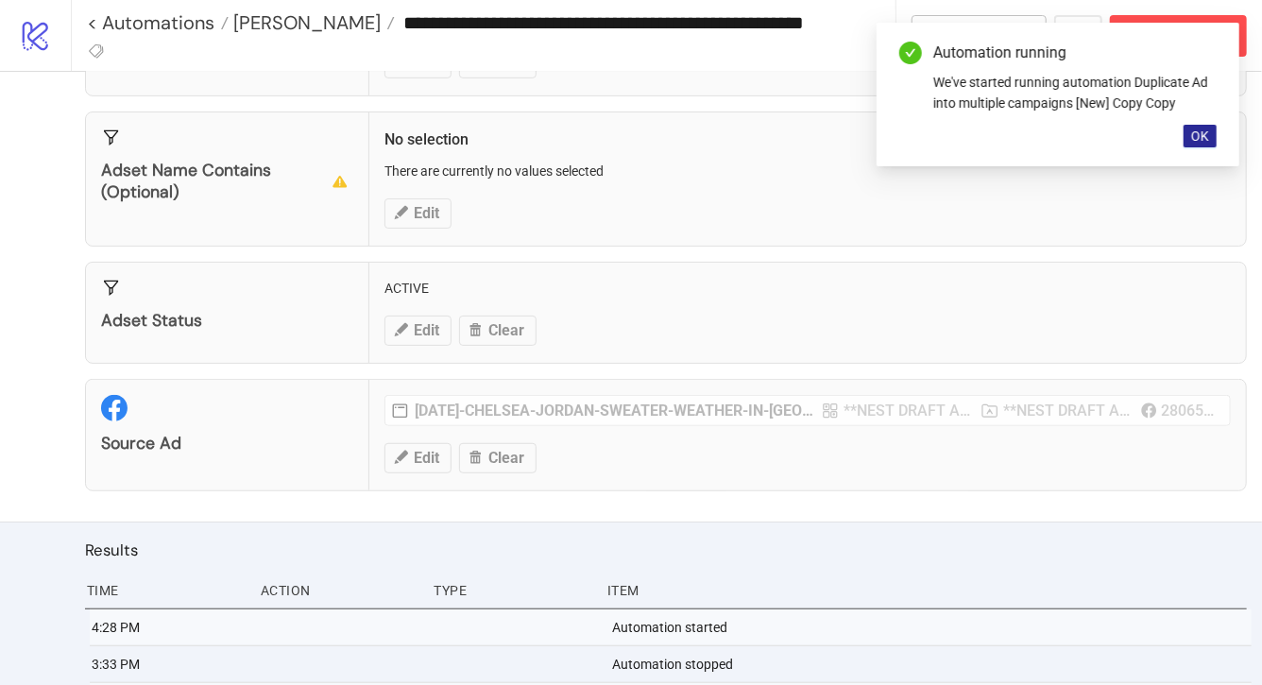
click at [1194, 135] on span "OK" at bounding box center [1200, 135] width 18 height 15
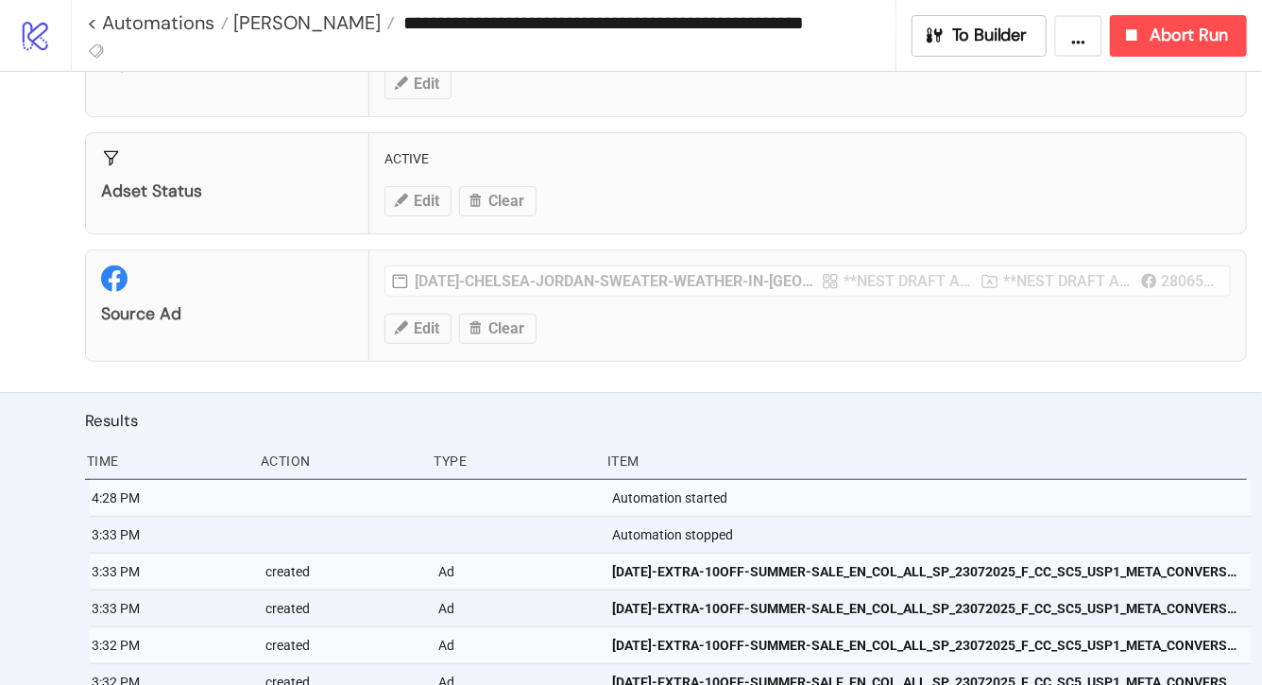
scroll to position [510, 0]
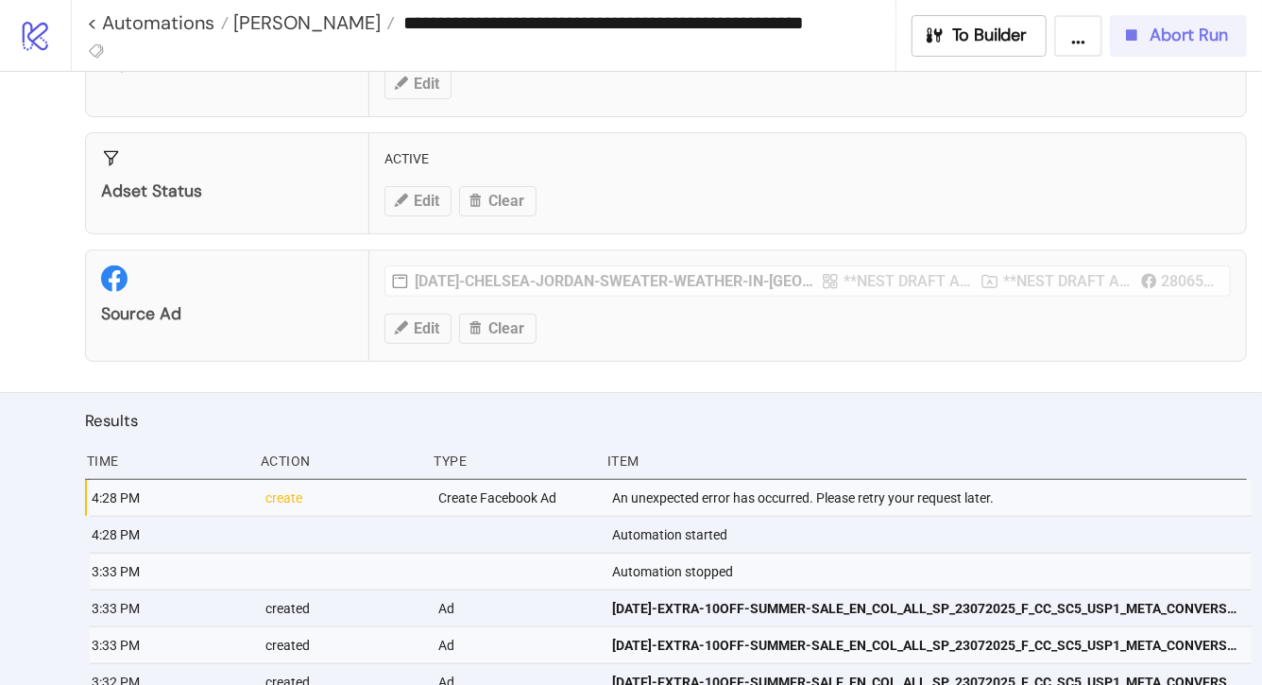
click at [1178, 26] on span "Abort Run" at bounding box center [1188, 36] width 78 height 22
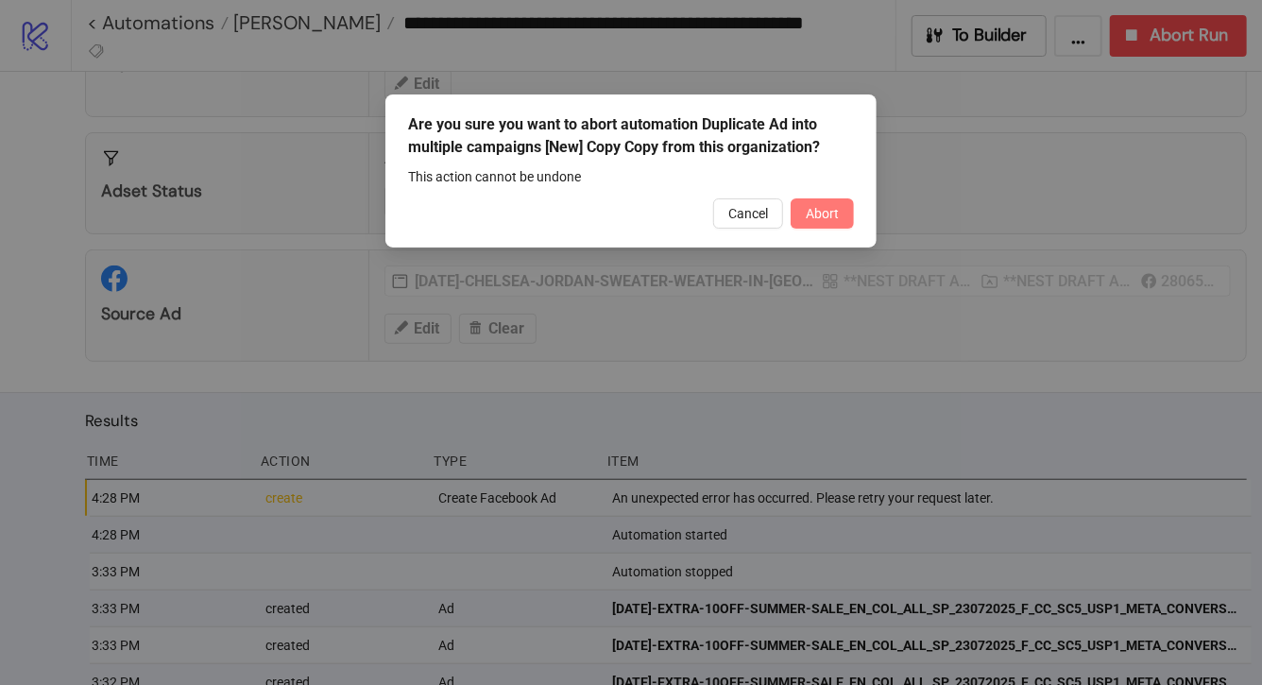
click at [820, 212] on span "Abort" at bounding box center [821, 213] width 33 height 15
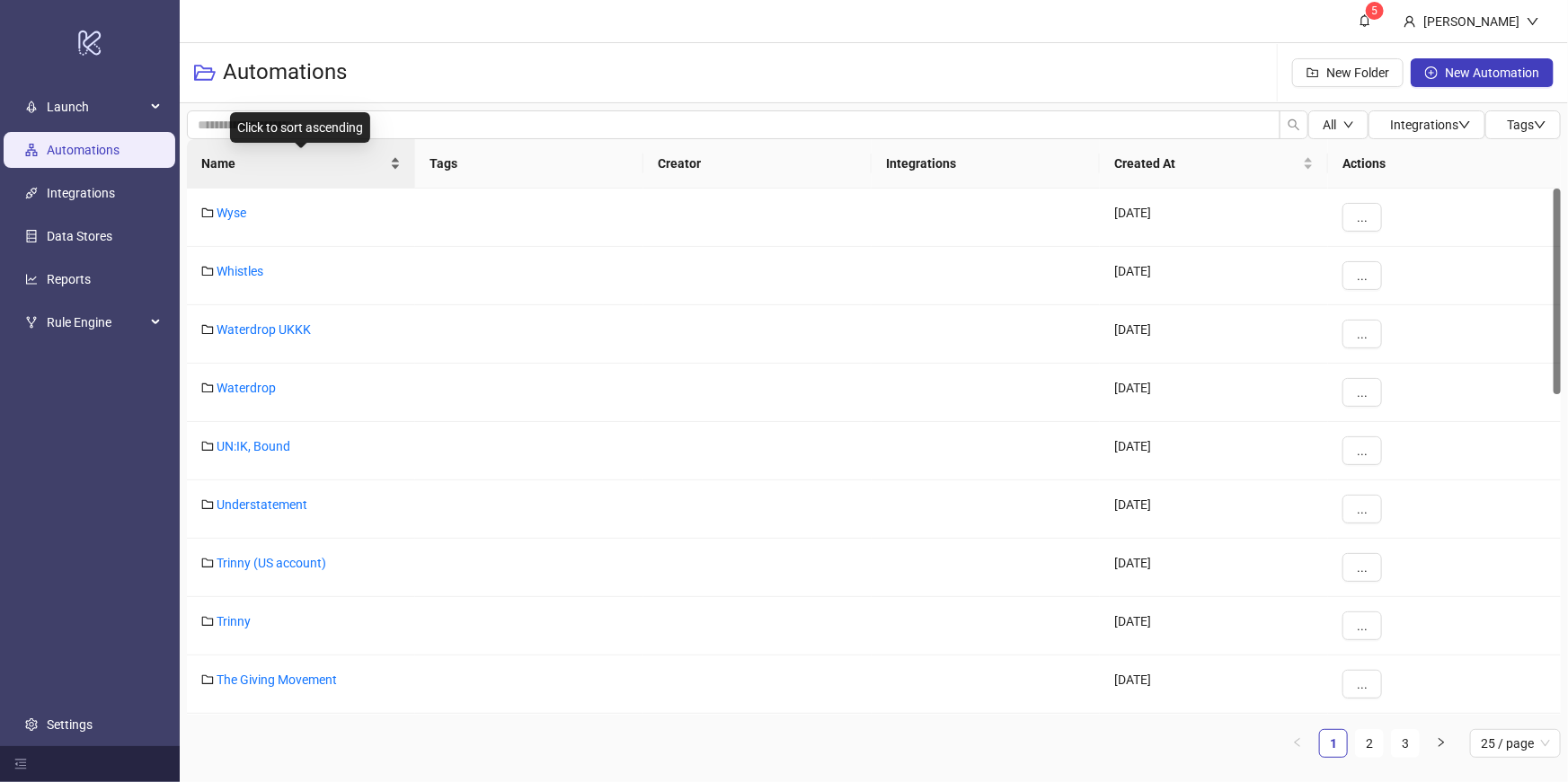
click at [396, 163] on div "Name" at bounding box center [302, 163] width 200 height 20
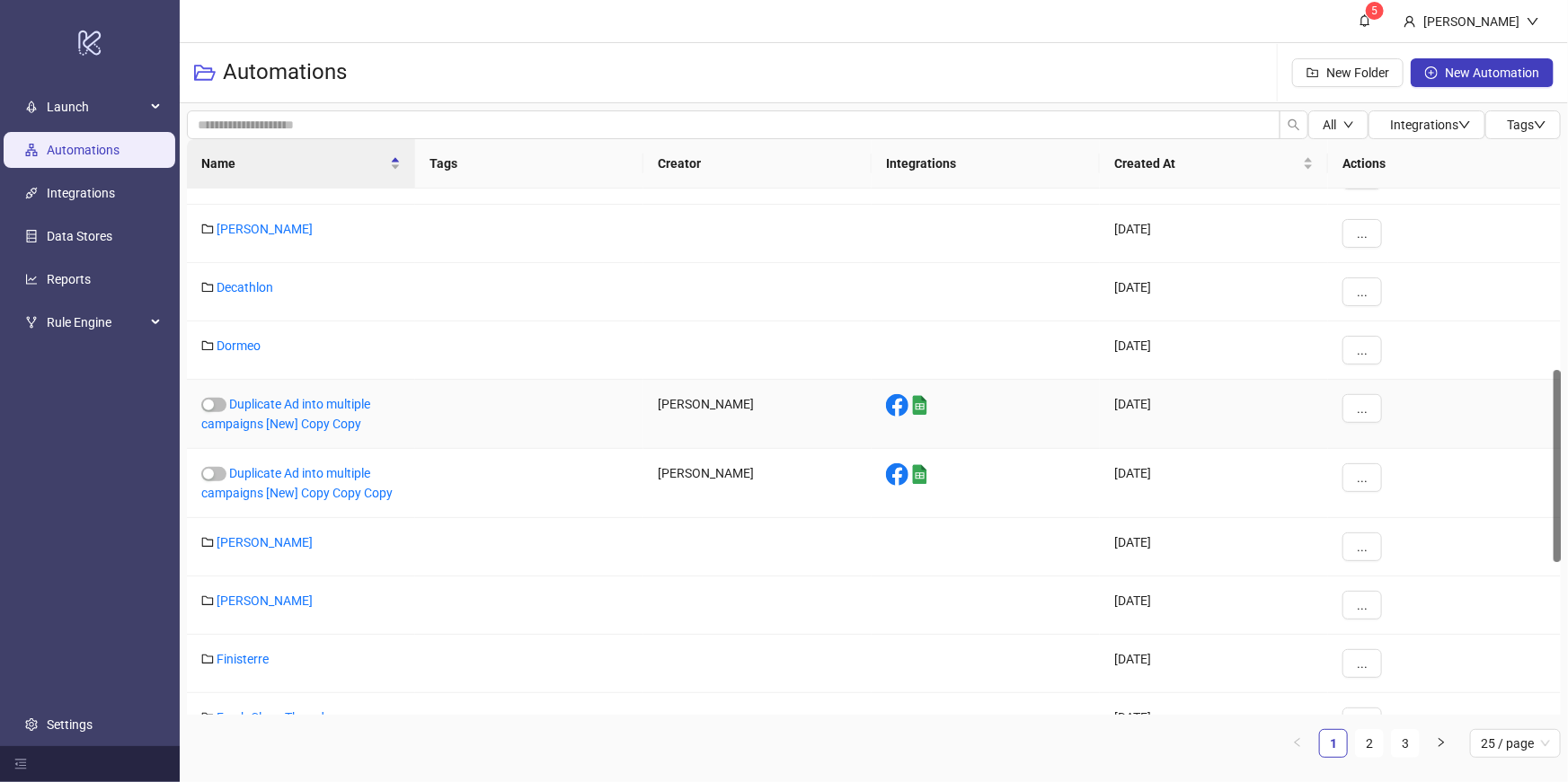
scroll to position [467, 0]
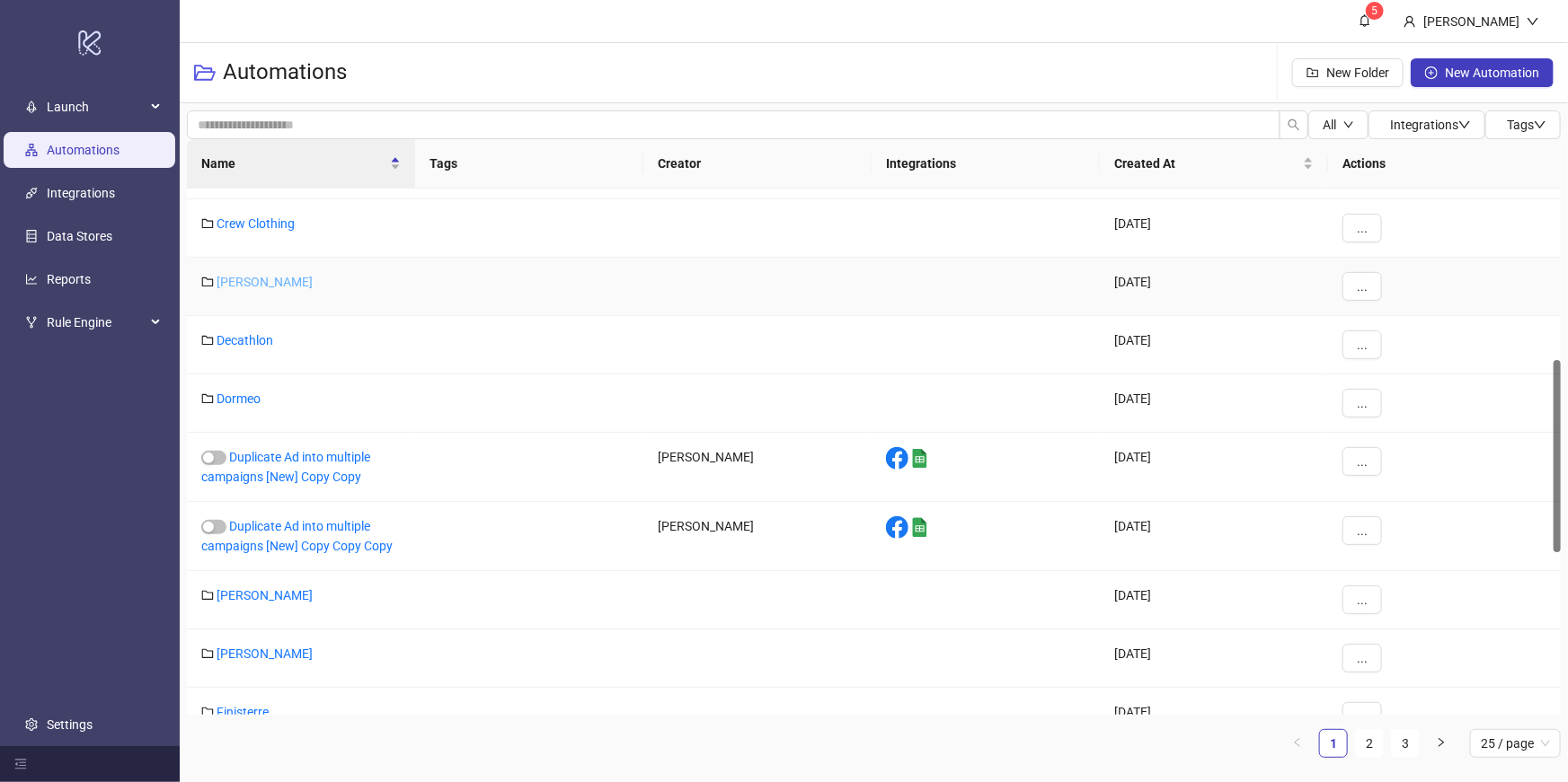
click at [300, 285] on link "Damson Madder" at bounding box center [265, 282] width 96 height 14
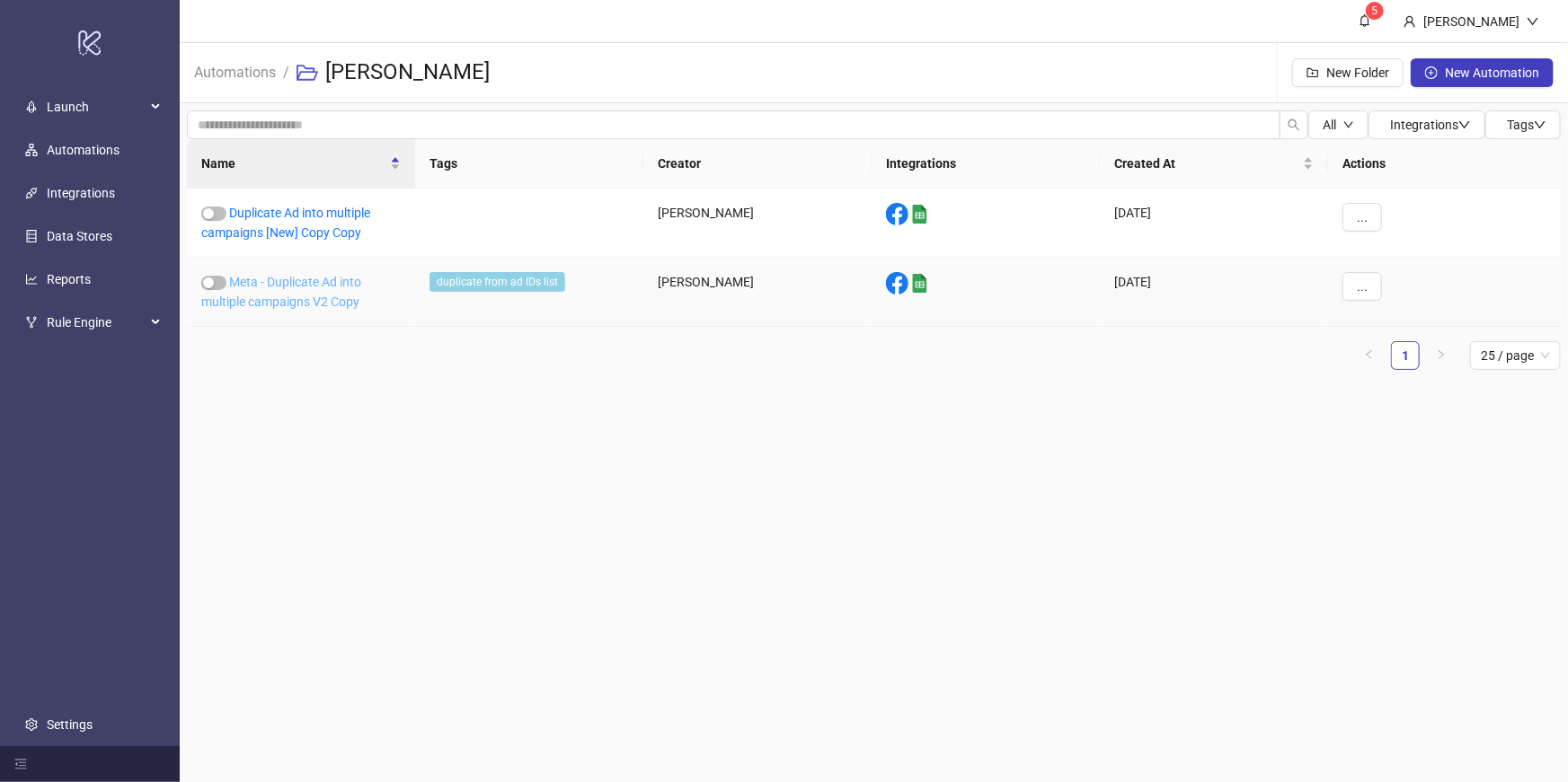
click at [311, 284] on link "Meta - Duplicate Ad into multiple campaigns V2 Copy" at bounding box center [282, 292] width 160 height 34
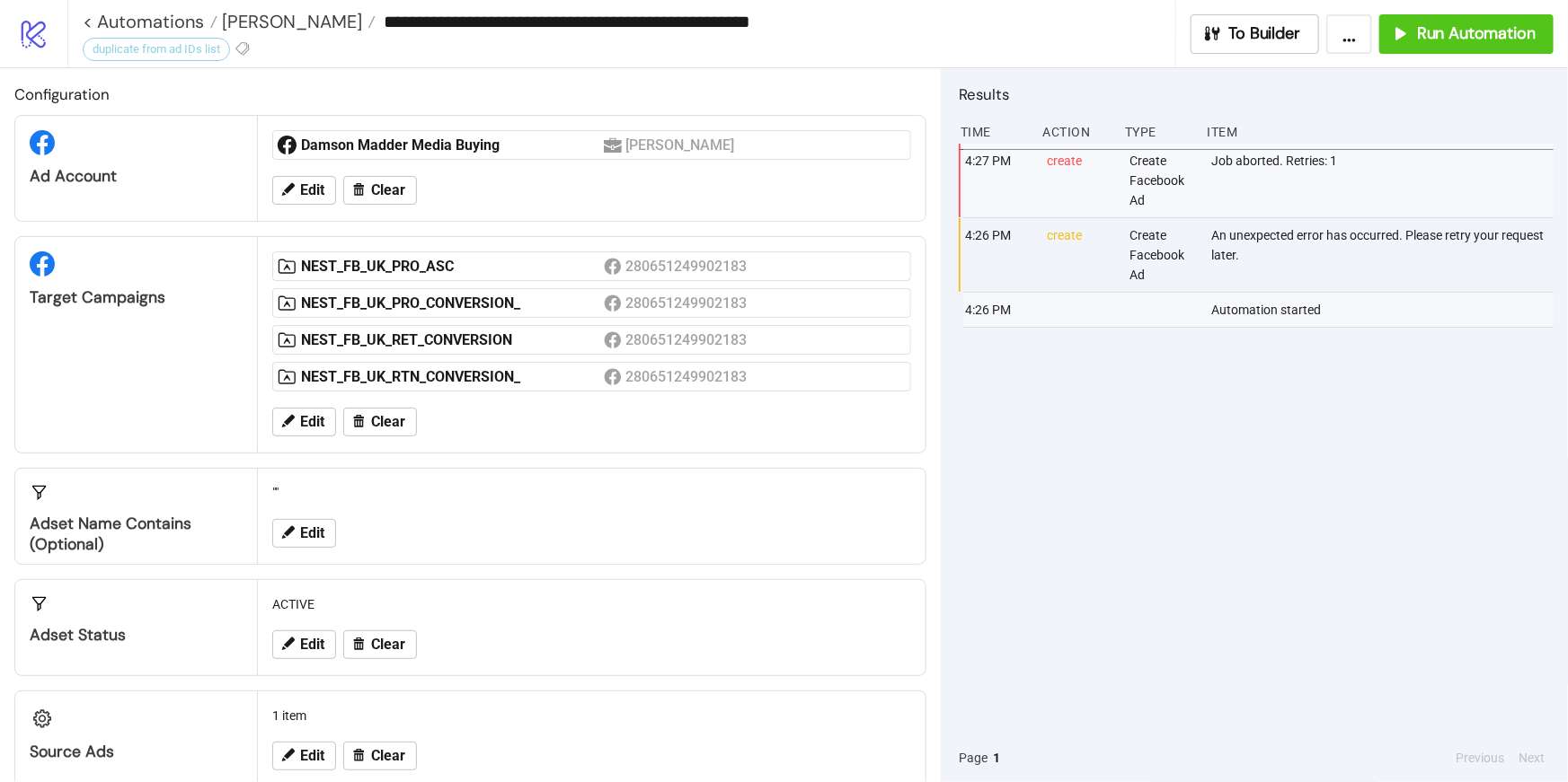
scroll to position [31, 0]
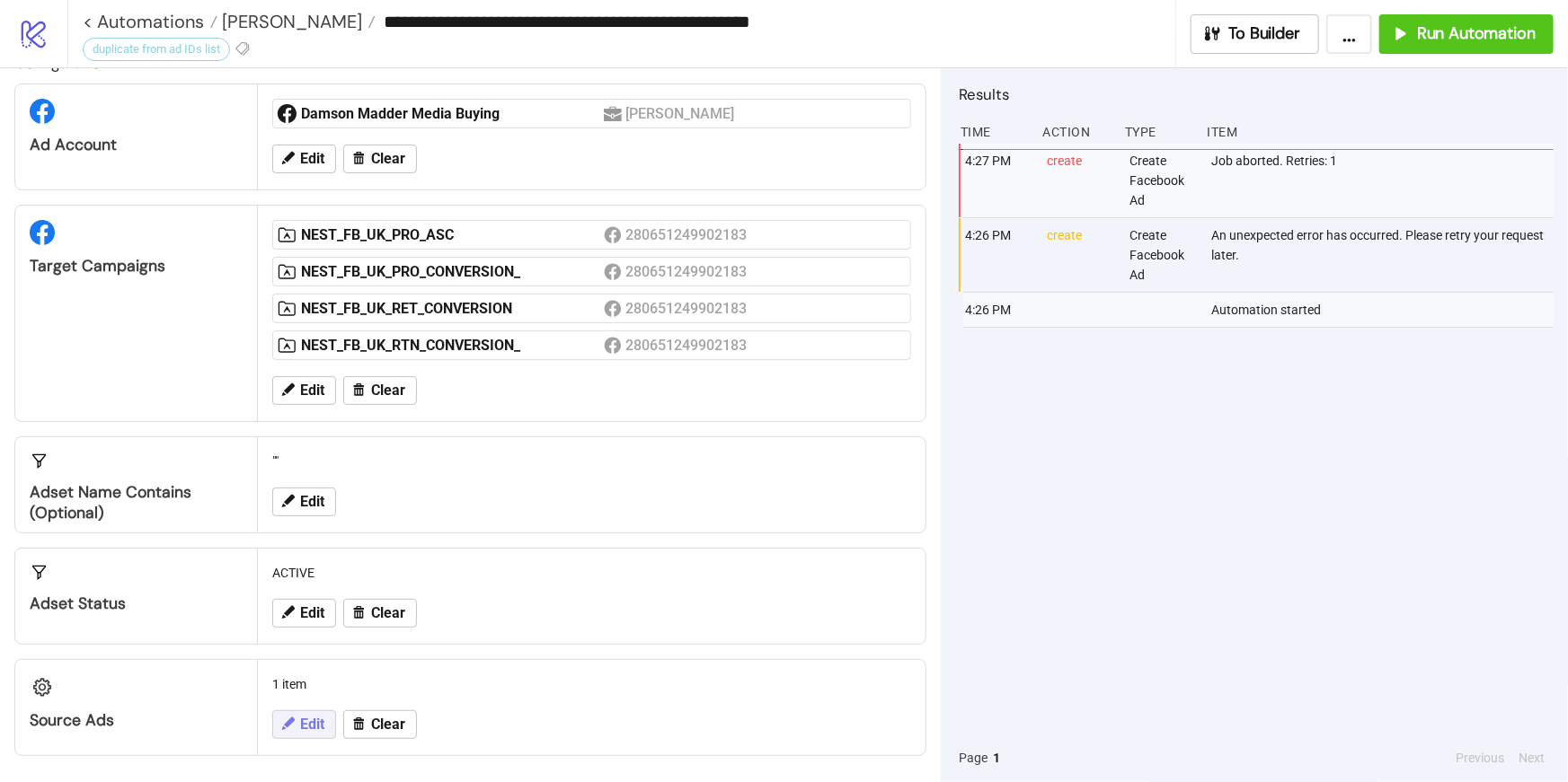
click at [306, 733] on button "Edit" at bounding box center [304, 725] width 64 height 29
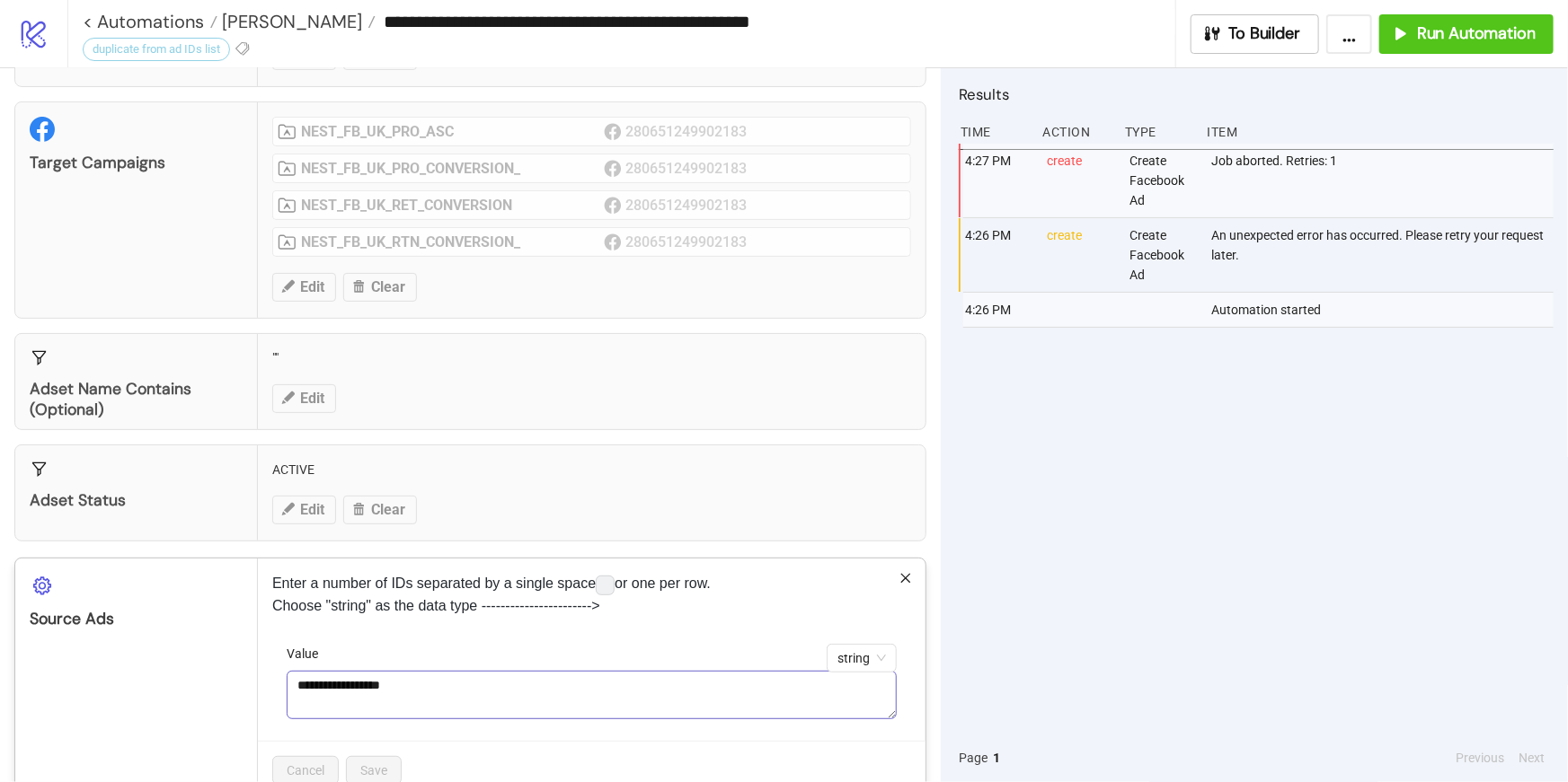
scroll to position [149, 0]
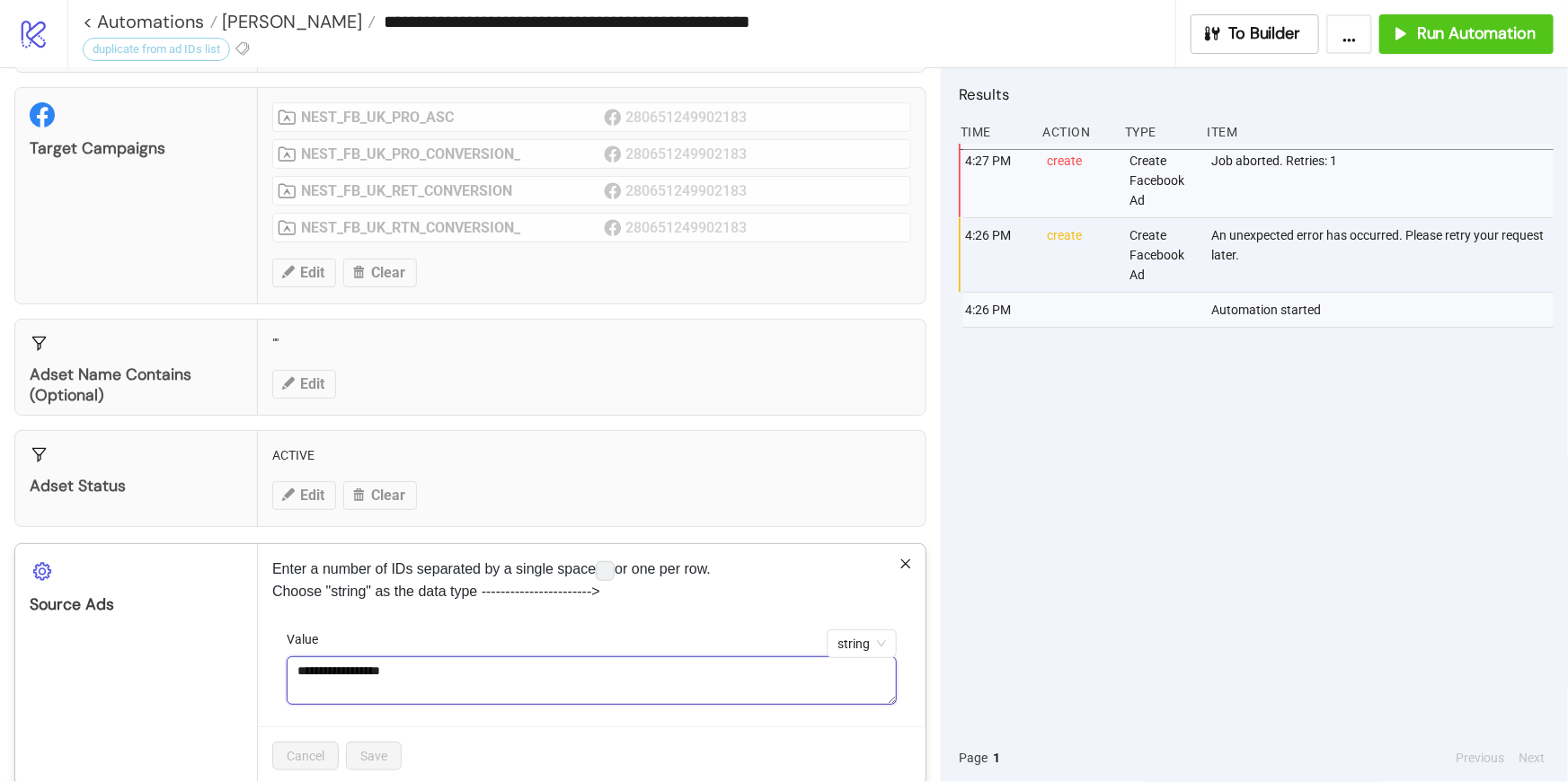
click at [484, 691] on textarea "**********" at bounding box center [591, 680] width 610 height 49
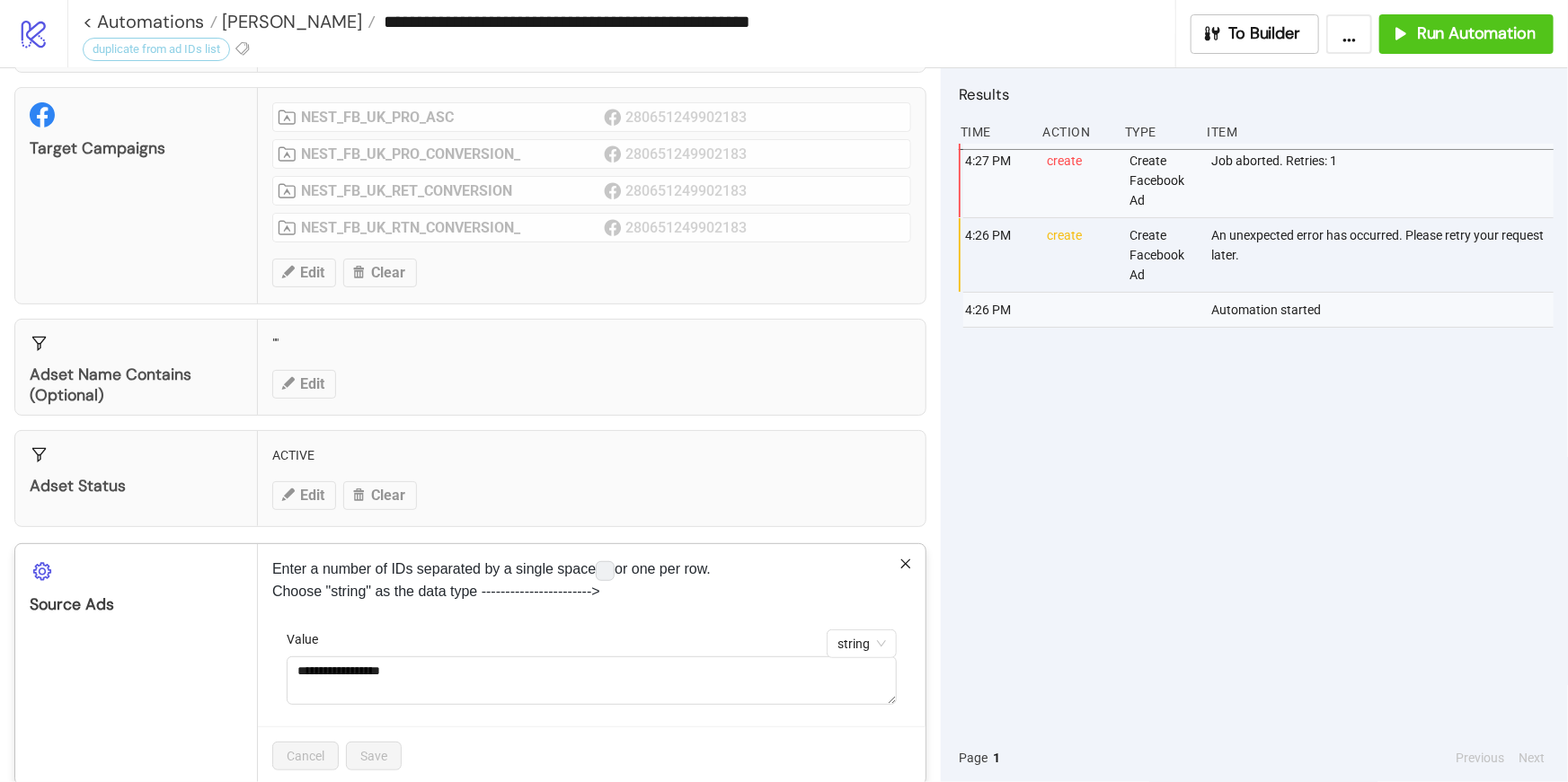
click at [514, 591] on p "Enter a number of IDs separated by a single space or one per row. Choose "strin…" at bounding box center [591, 579] width 638 height 43
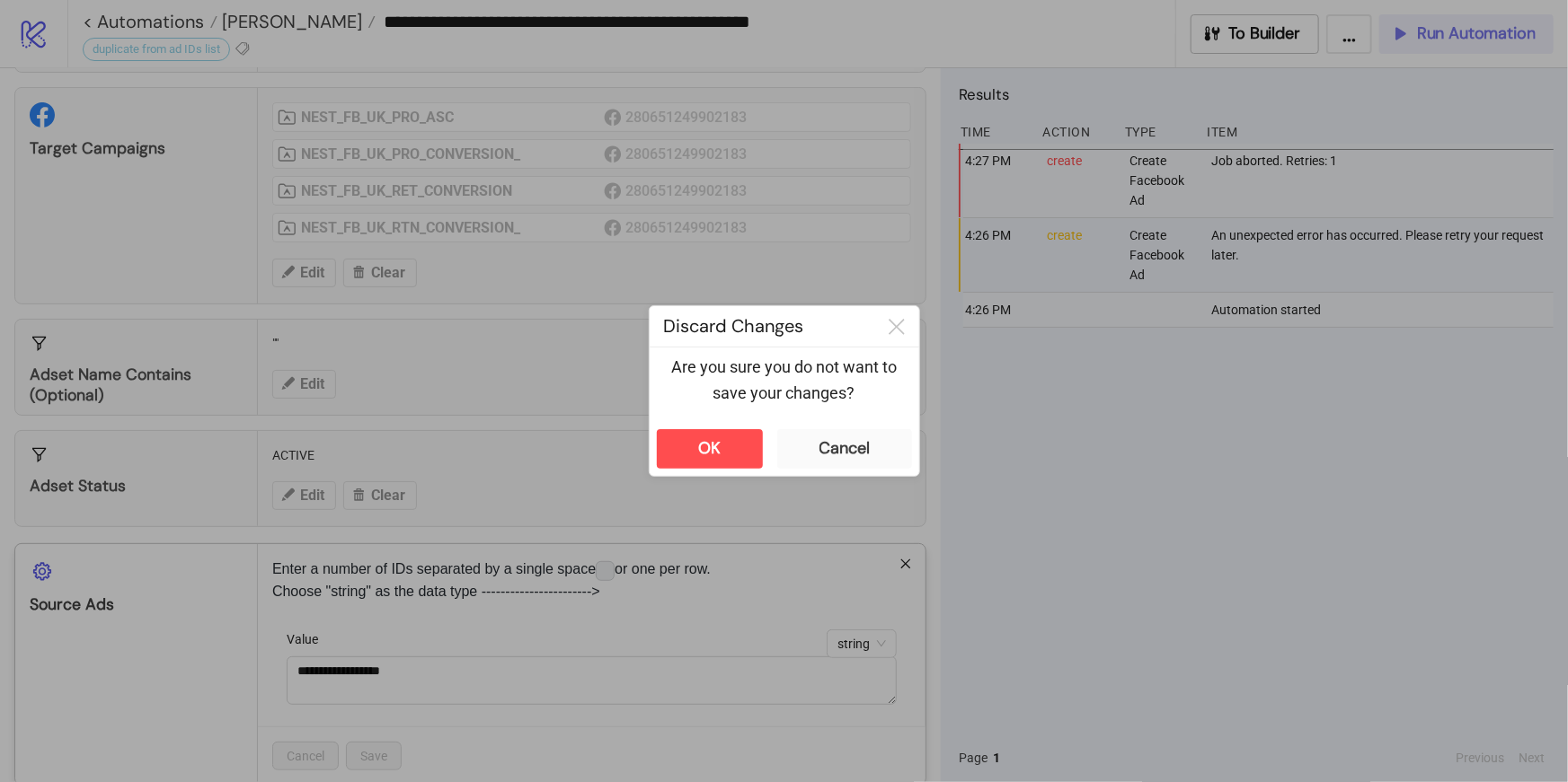
click at [1469, 32] on div "**********" at bounding box center [784, 391] width 1568 height 782
click at [697, 461] on button "OK" at bounding box center [709, 449] width 106 height 40
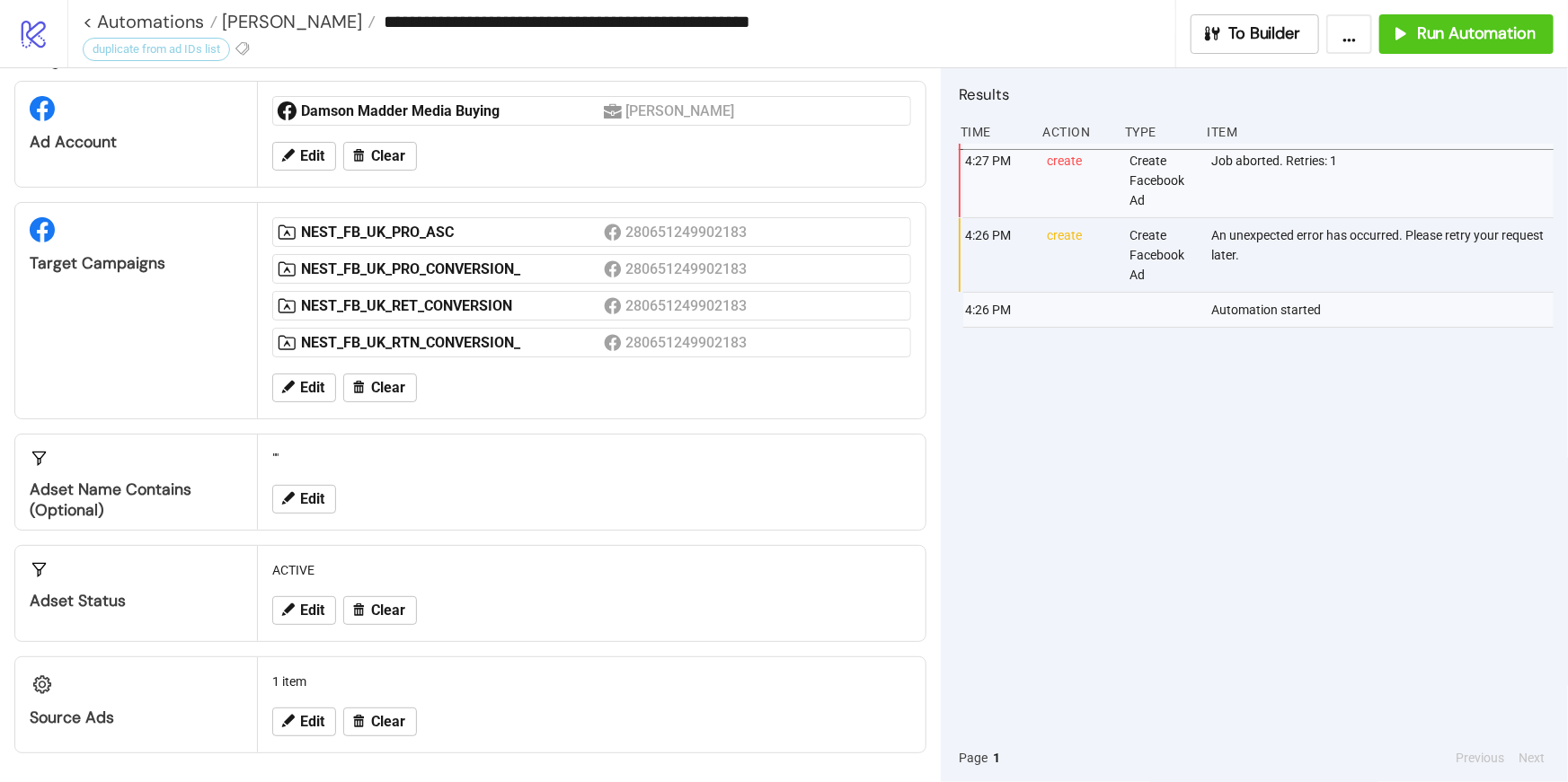
scroll to position [31, 0]
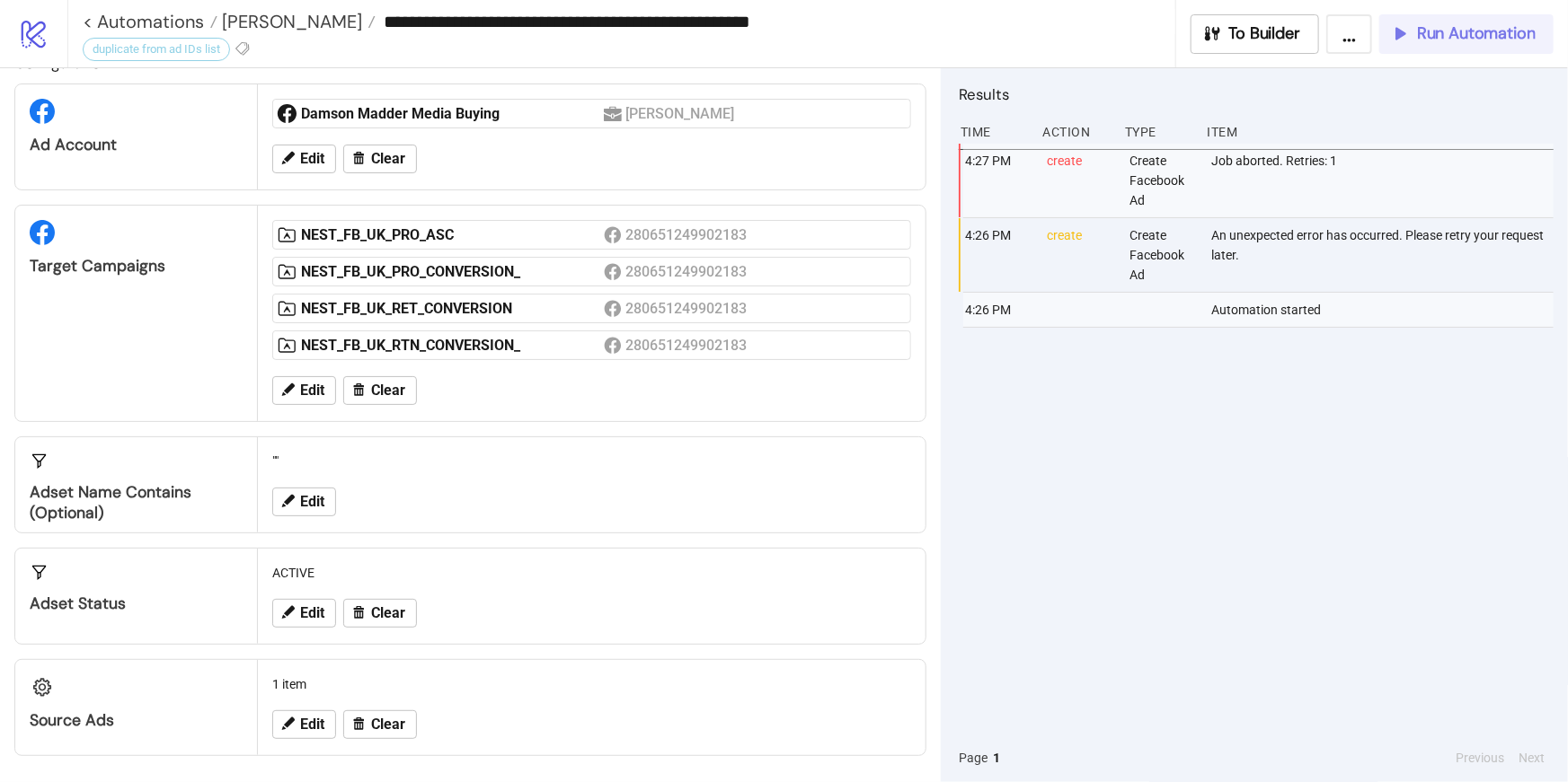
click at [1480, 28] on span "Run Automation" at bounding box center [1476, 34] width 119 height 21
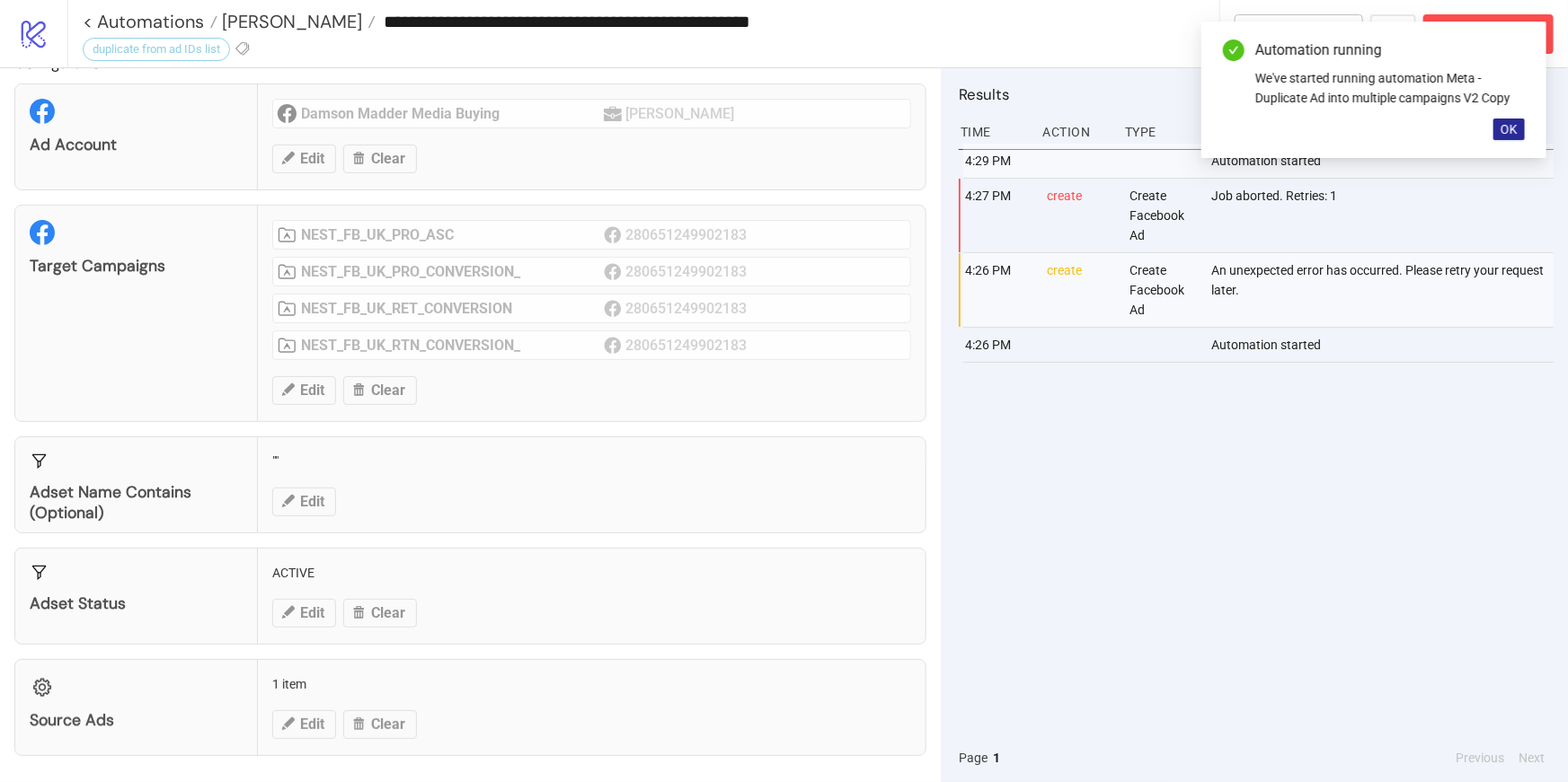
click at [1521, 129] on button "OK" at bounding box center [1508, 129] width 31 height 22
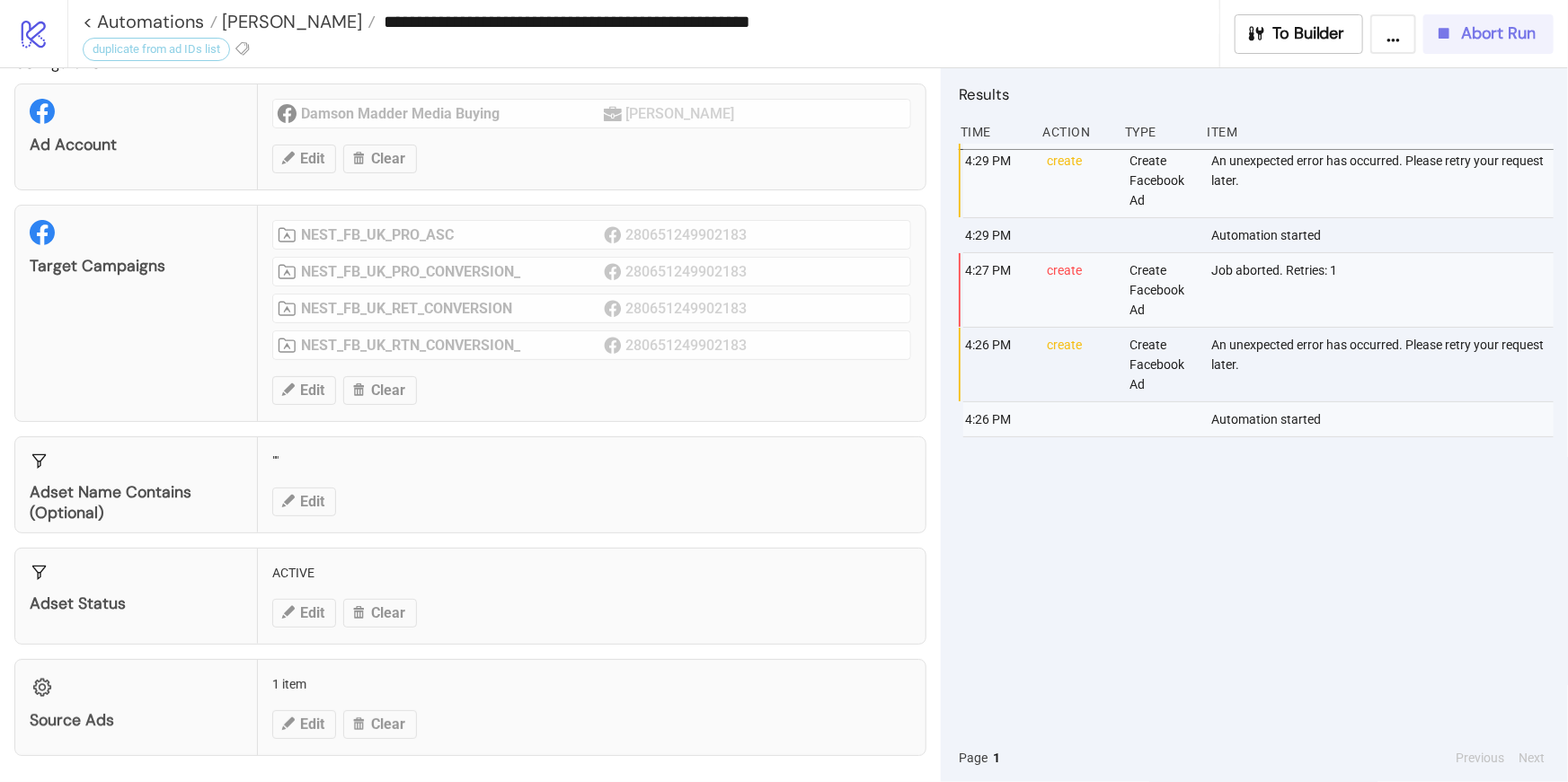
click at [1476, 40] on span "Abort Run" at bounding box center [1498, 34] width 74 height 21
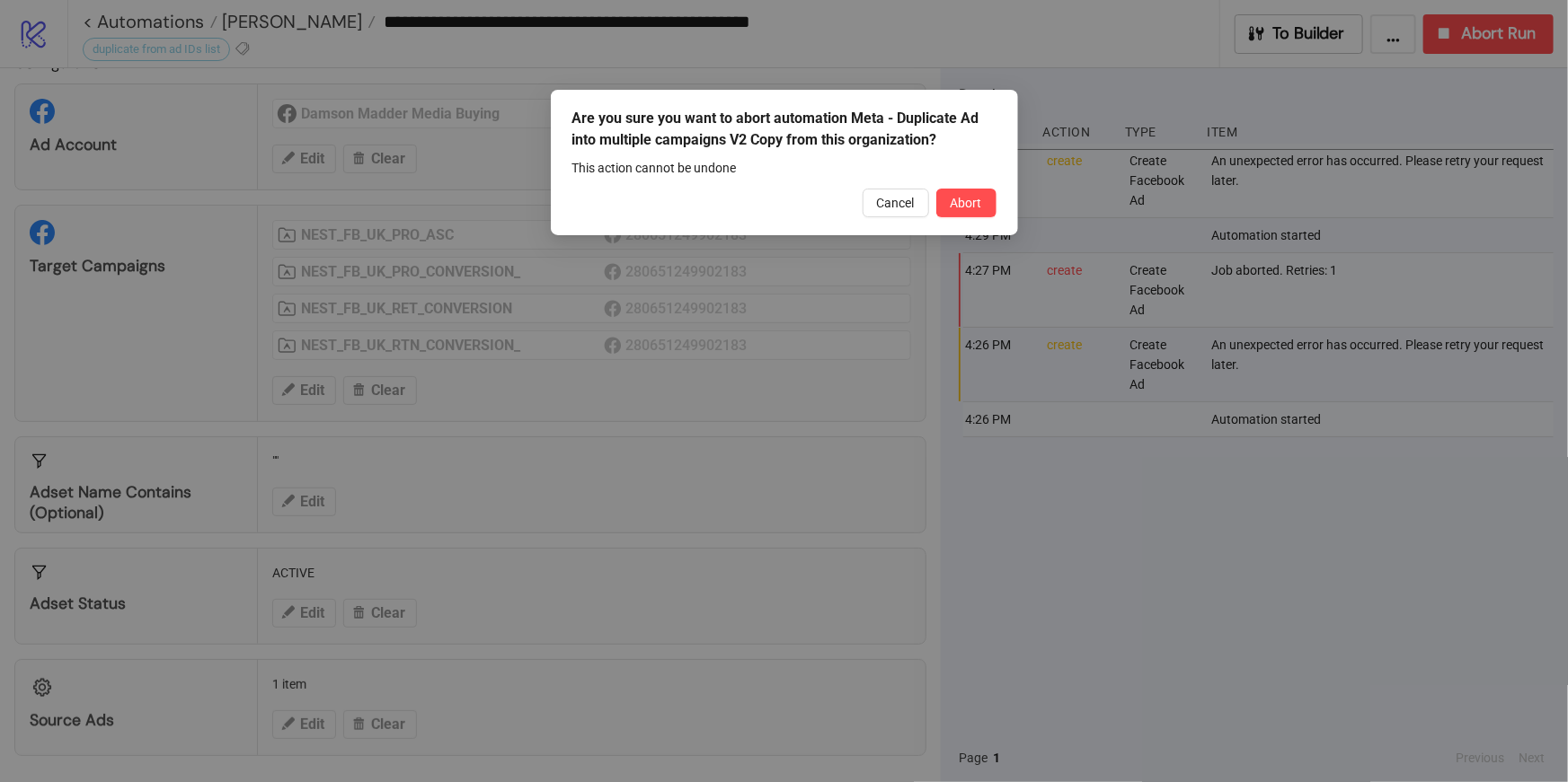
click at [976, 217] on div "Are you sure you want to abort automation Meta - Duplicate Ad into multiple cam…" at bounding box center [784, 162] width 467 height 146
click at [966, 202] on span "Abort" at bounding box center [966, 203] width 31 height 14
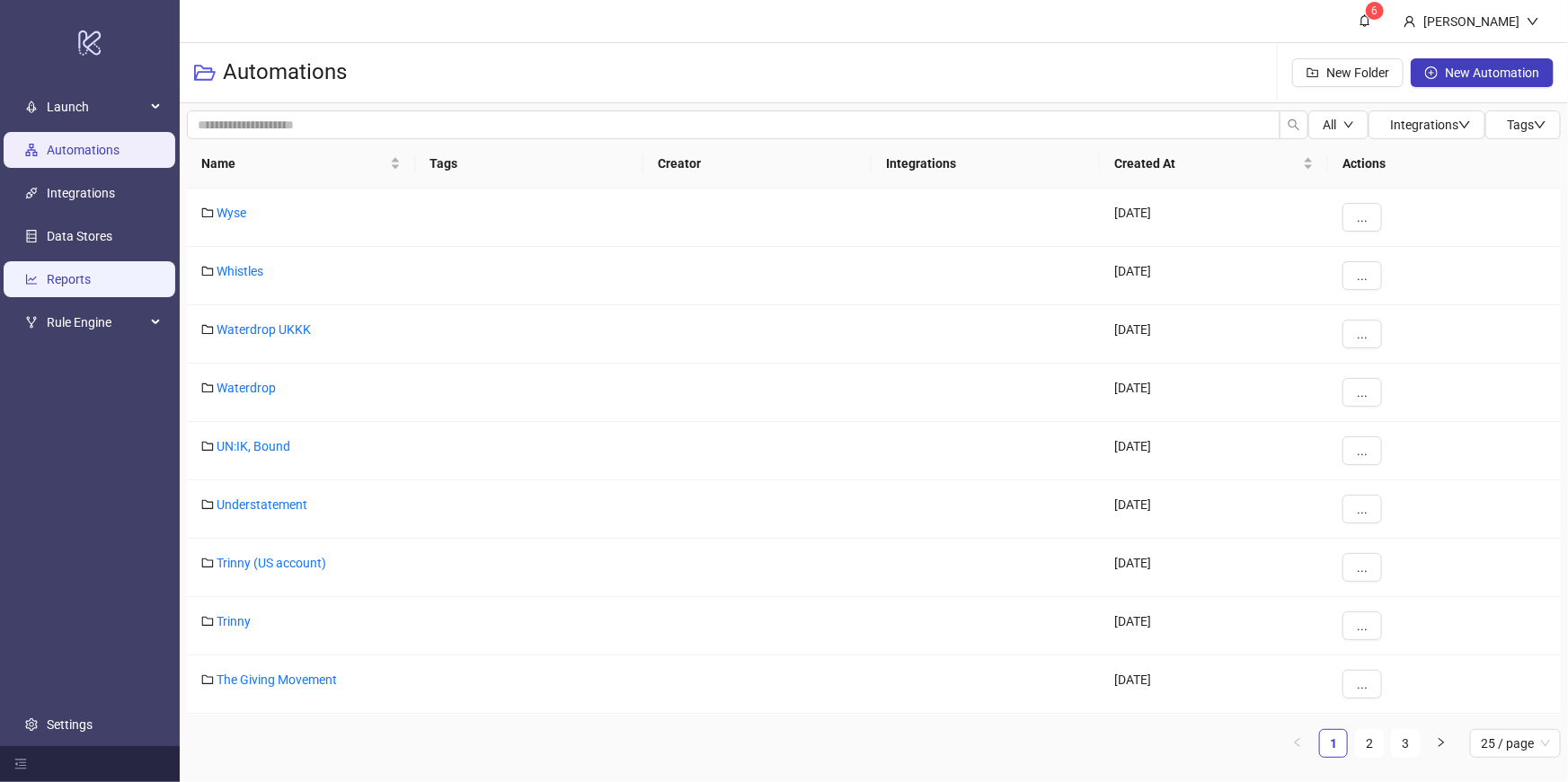
click at [84, 272] on link "Reports" at bounding box center [69, 279] width 44 height 14
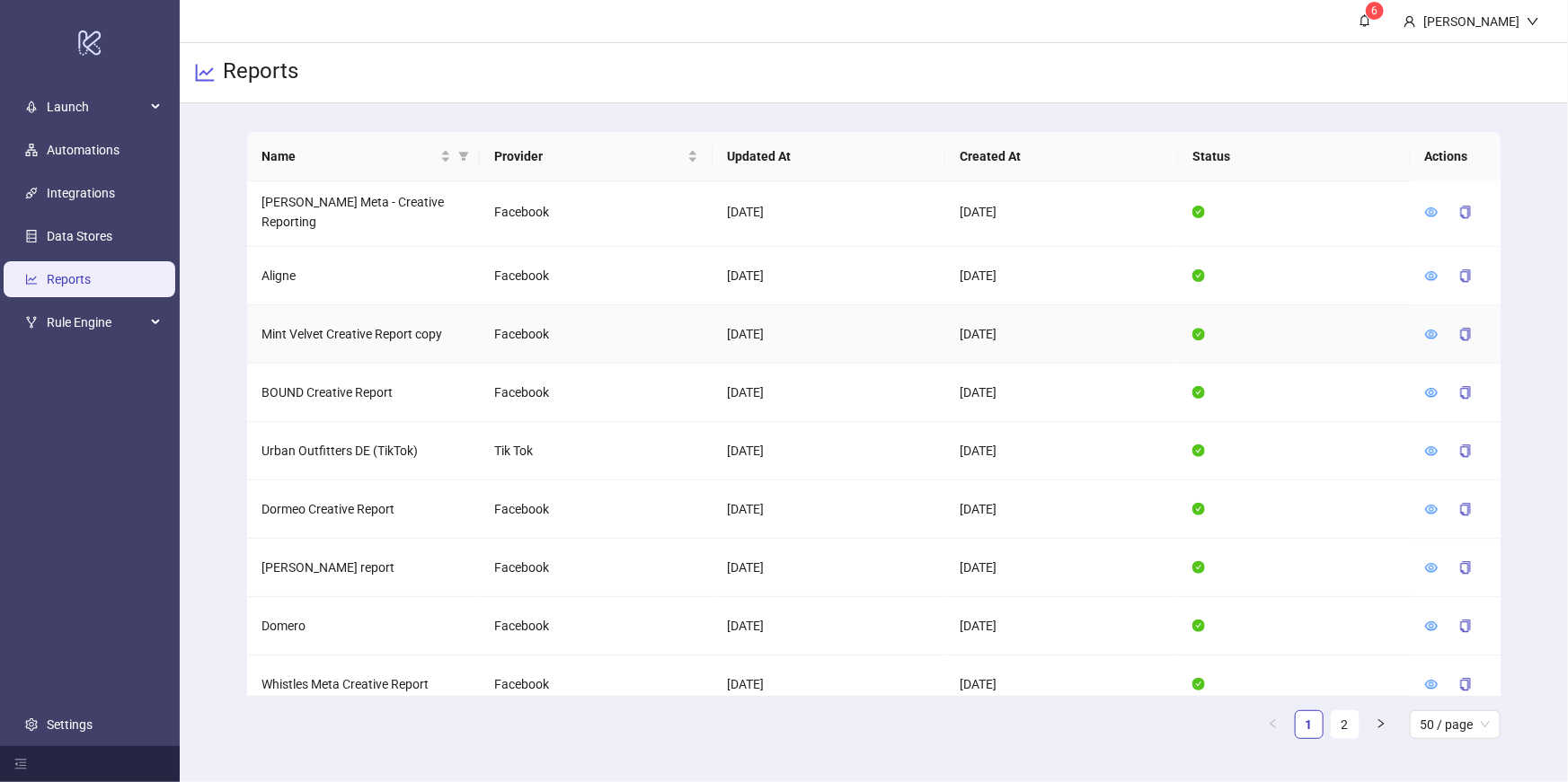
scroll to position [2443, 0]
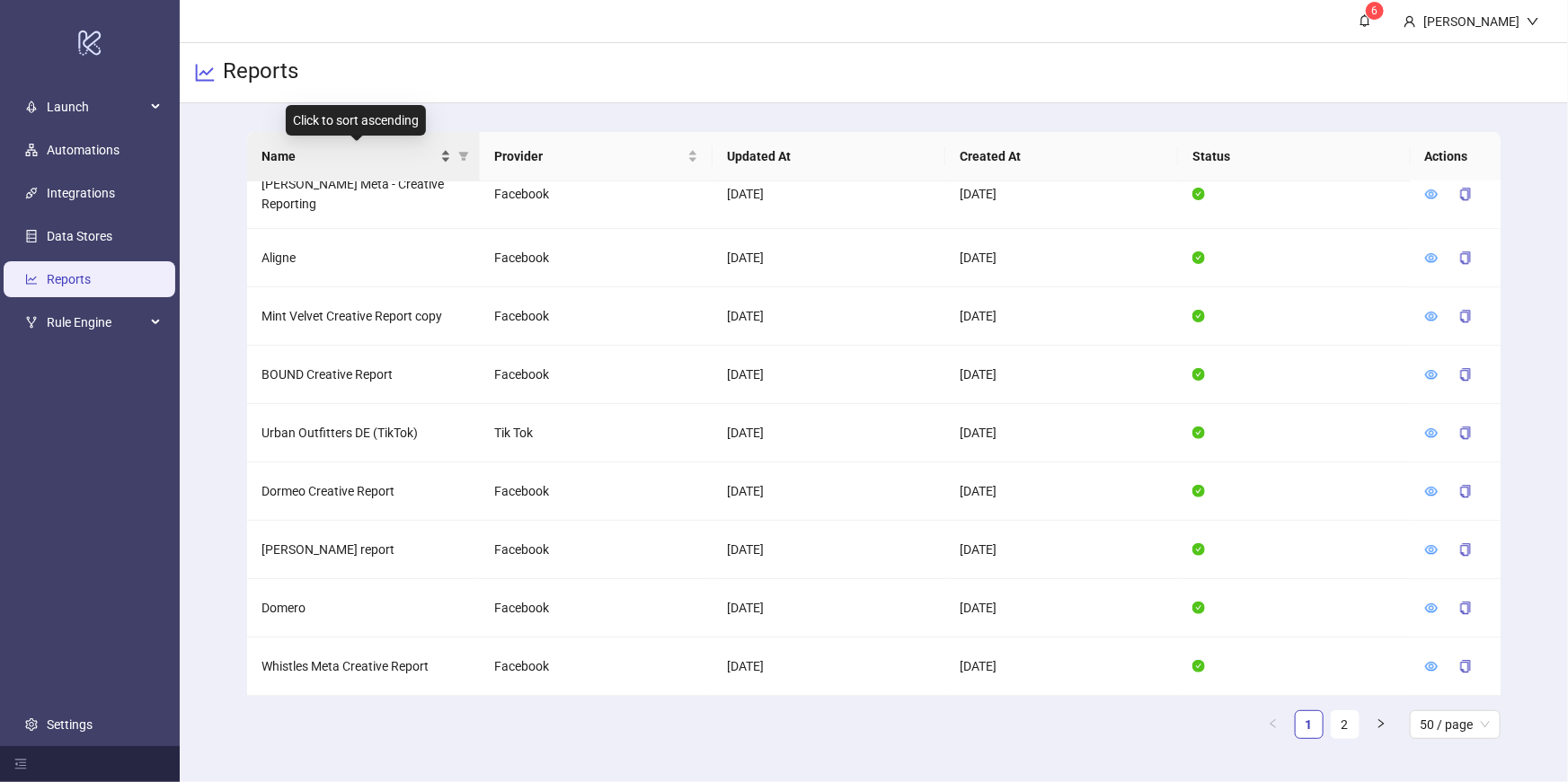
click at [450, 161] on div "Name" at bounding box center [356, 156] width 189 height 20
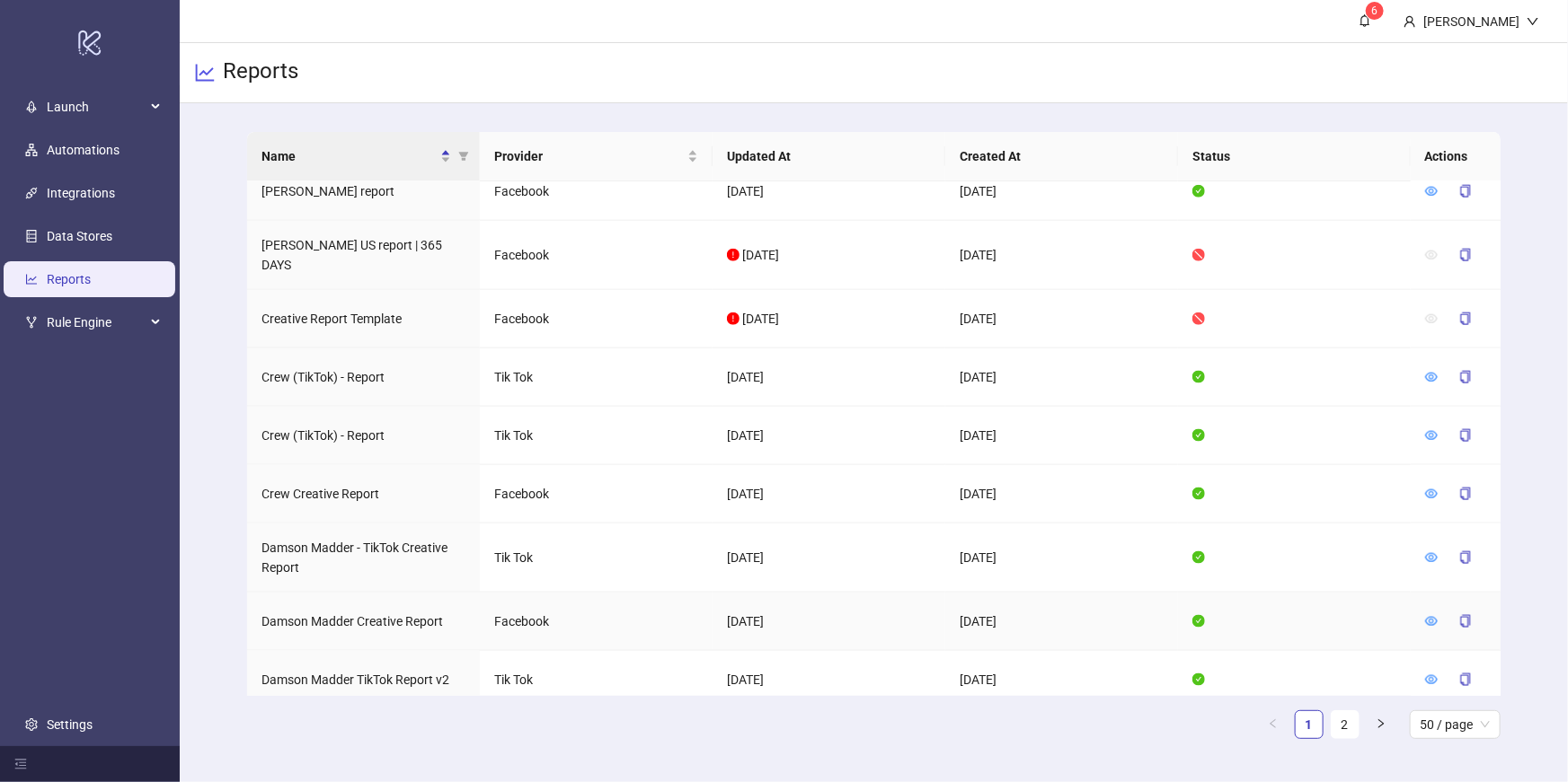
scroll to position [1161, 0]
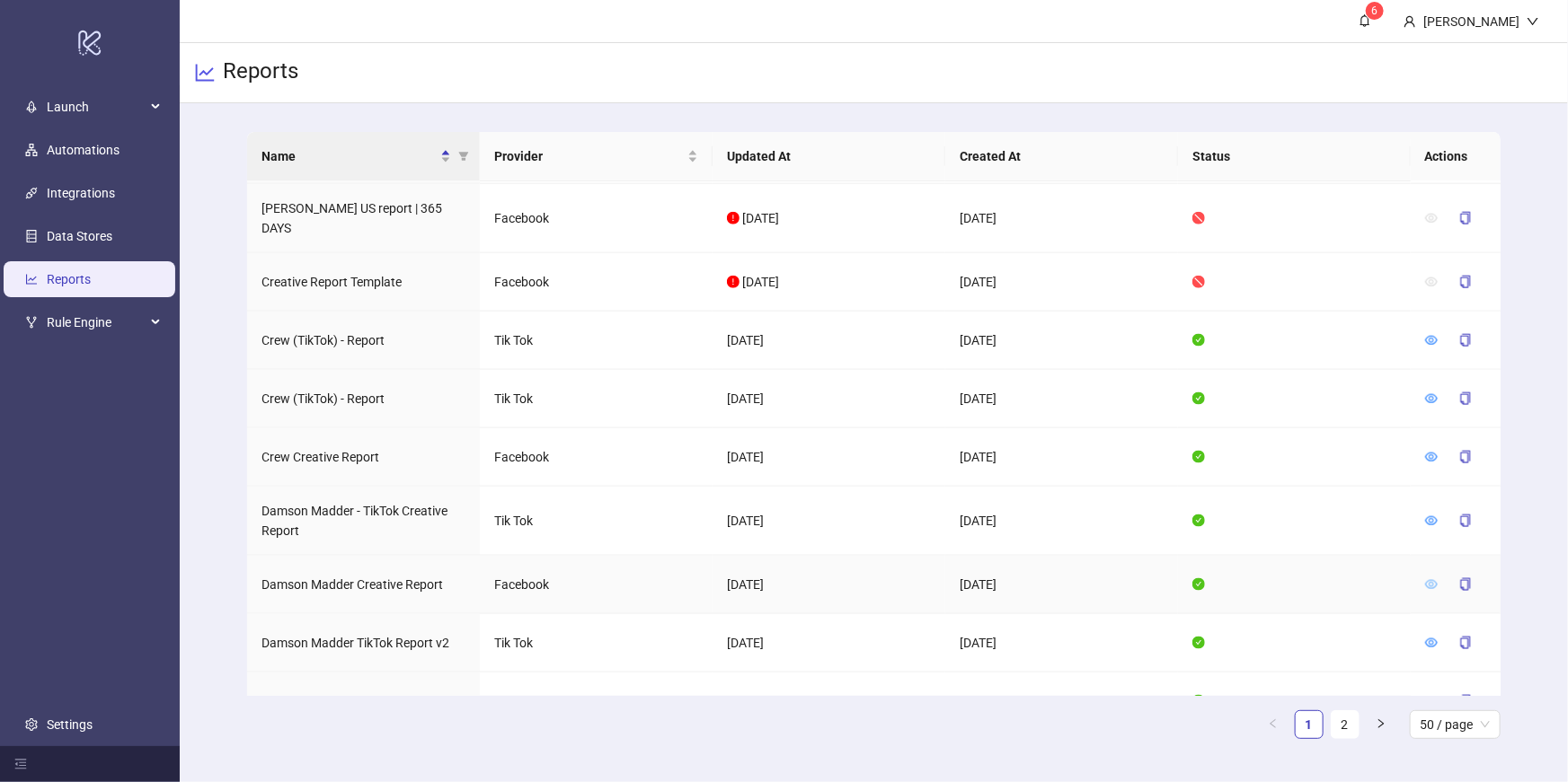
click at [1428, 578] on icon "eye" at bounding box center [1431, 584] width 12 height 12
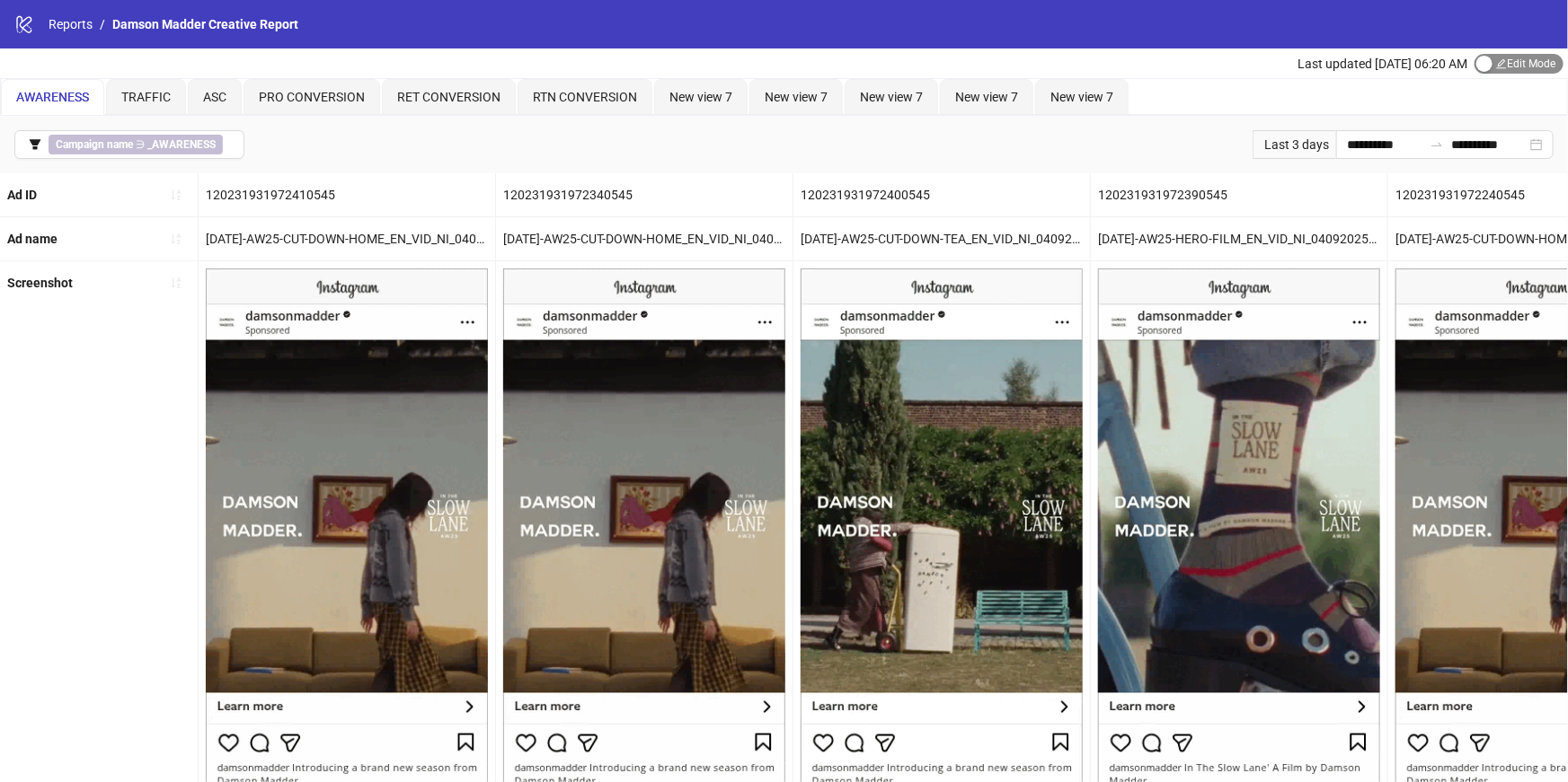
click at [1510, 63] on span "Edit Mode Edit Mode" at bounding box center [1519, 64] width 88 height 20
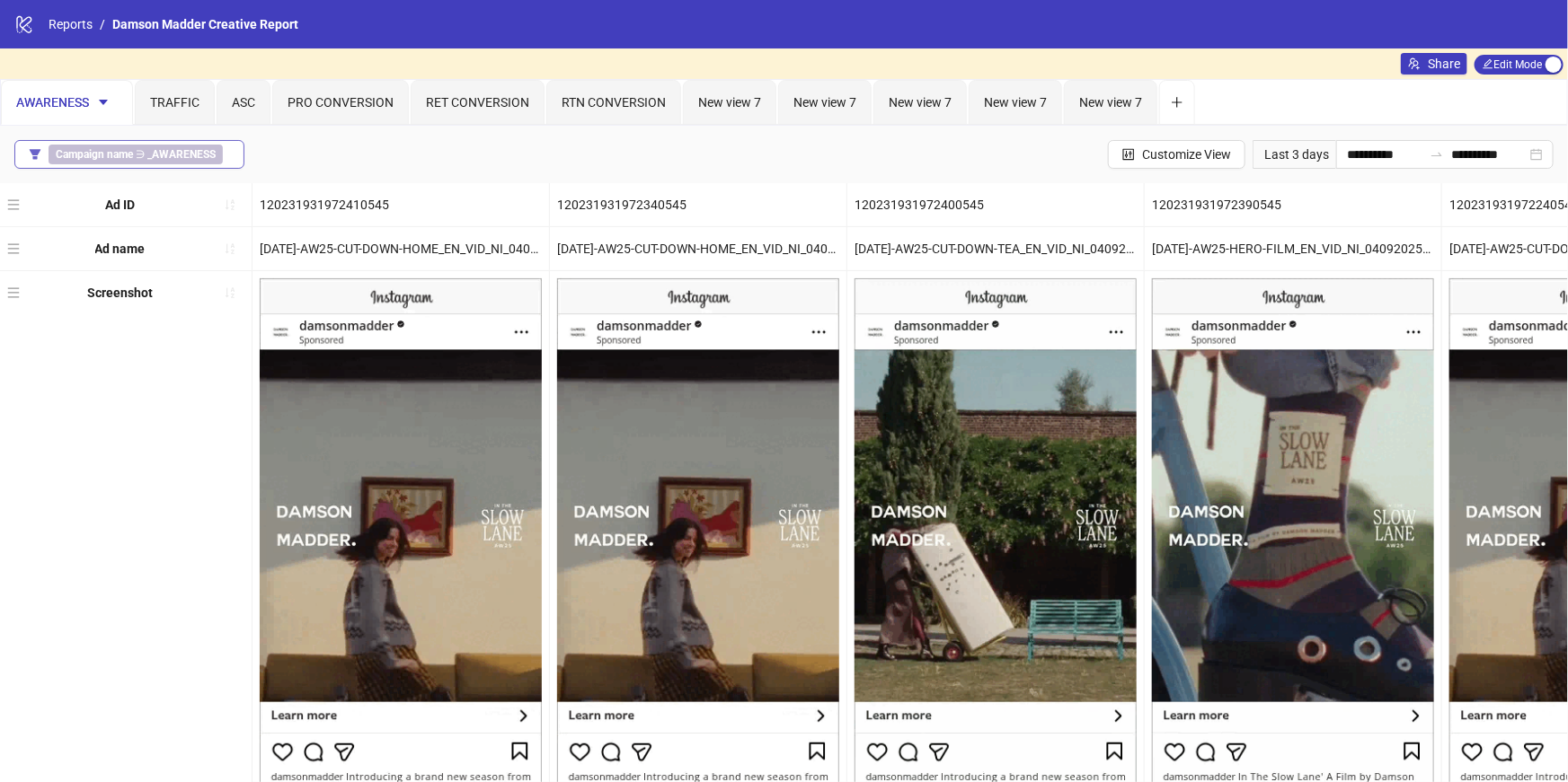
click at [36, 155] on icon "filter" at bounding box center [34, 154] width 10 height 10
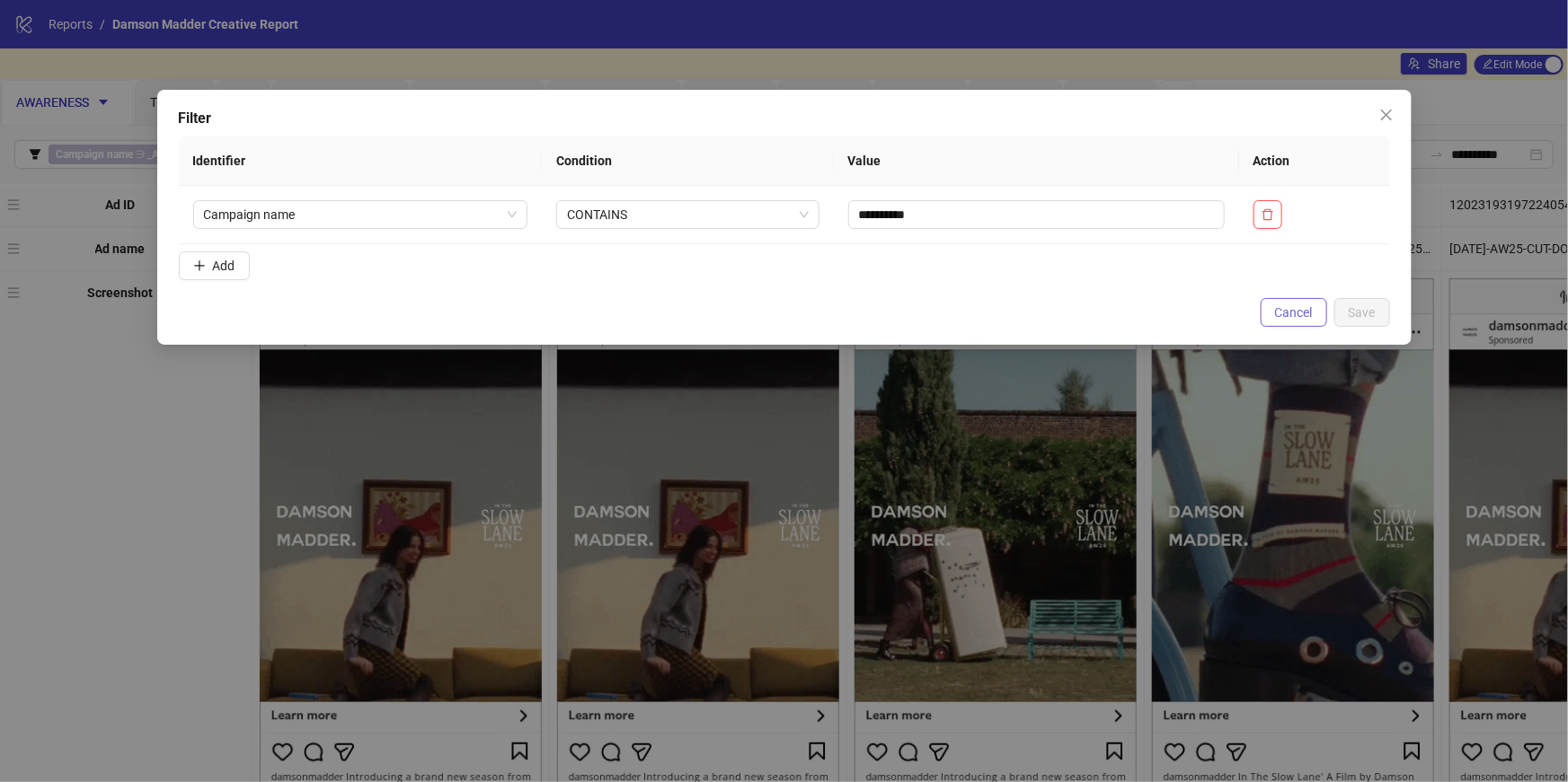
click at [1285, 309] on span "Cancel" at bounding box center [1294, 312] width 38 height 14
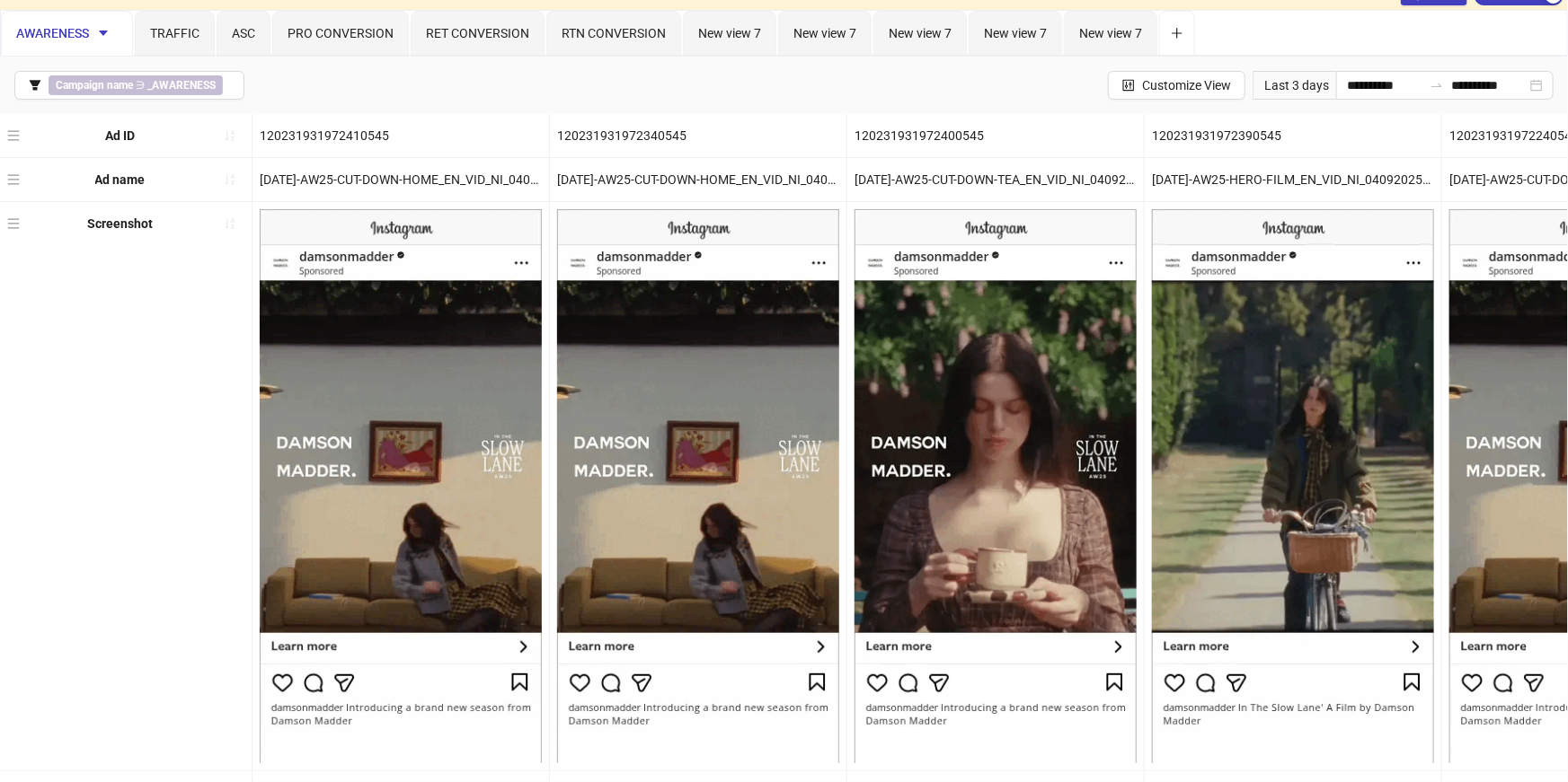
scroll to position [56, 0]
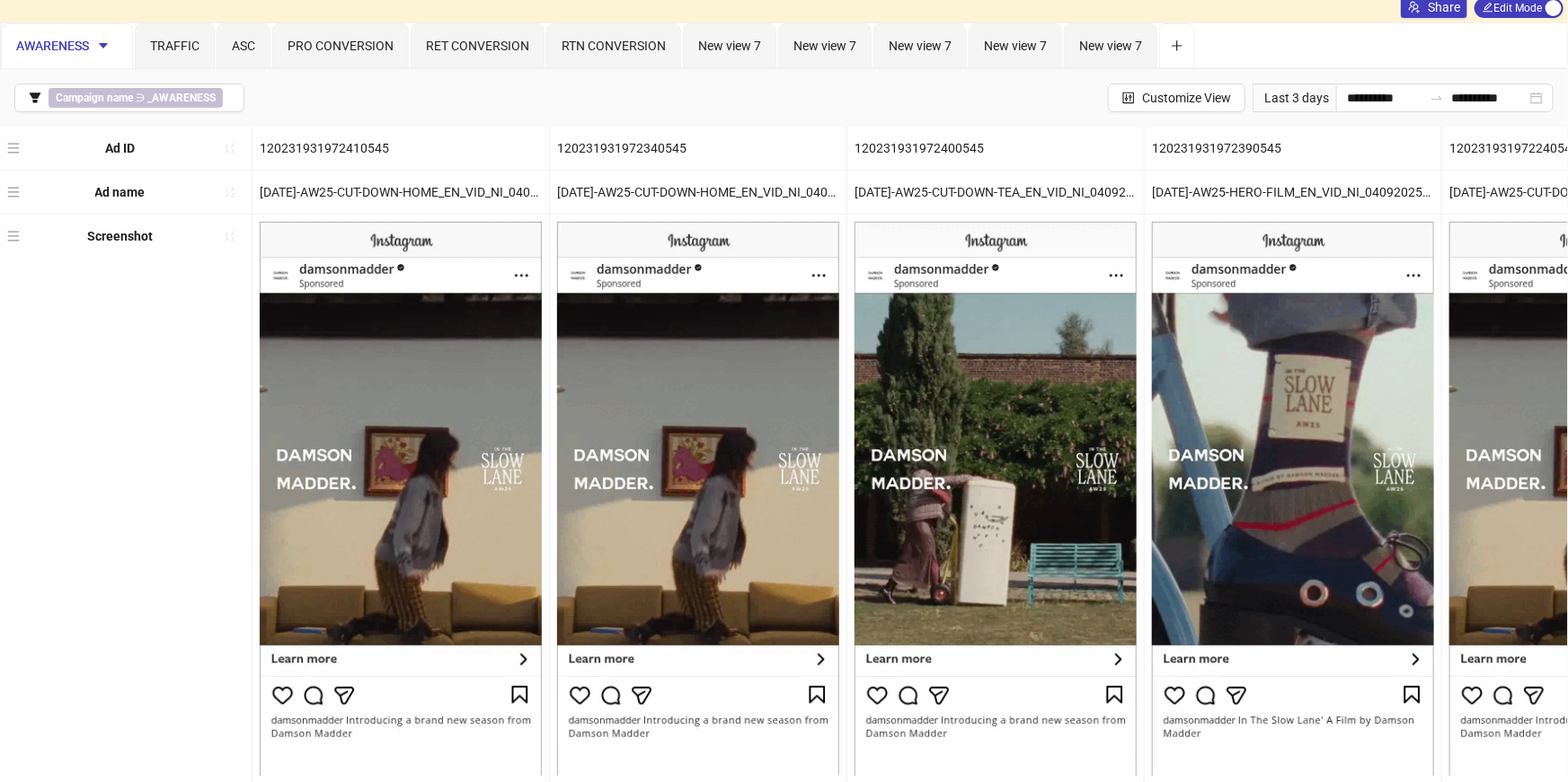
click at [190, 157] on div "Ad ID" at bounding box center [126, 147] width 251 height 43
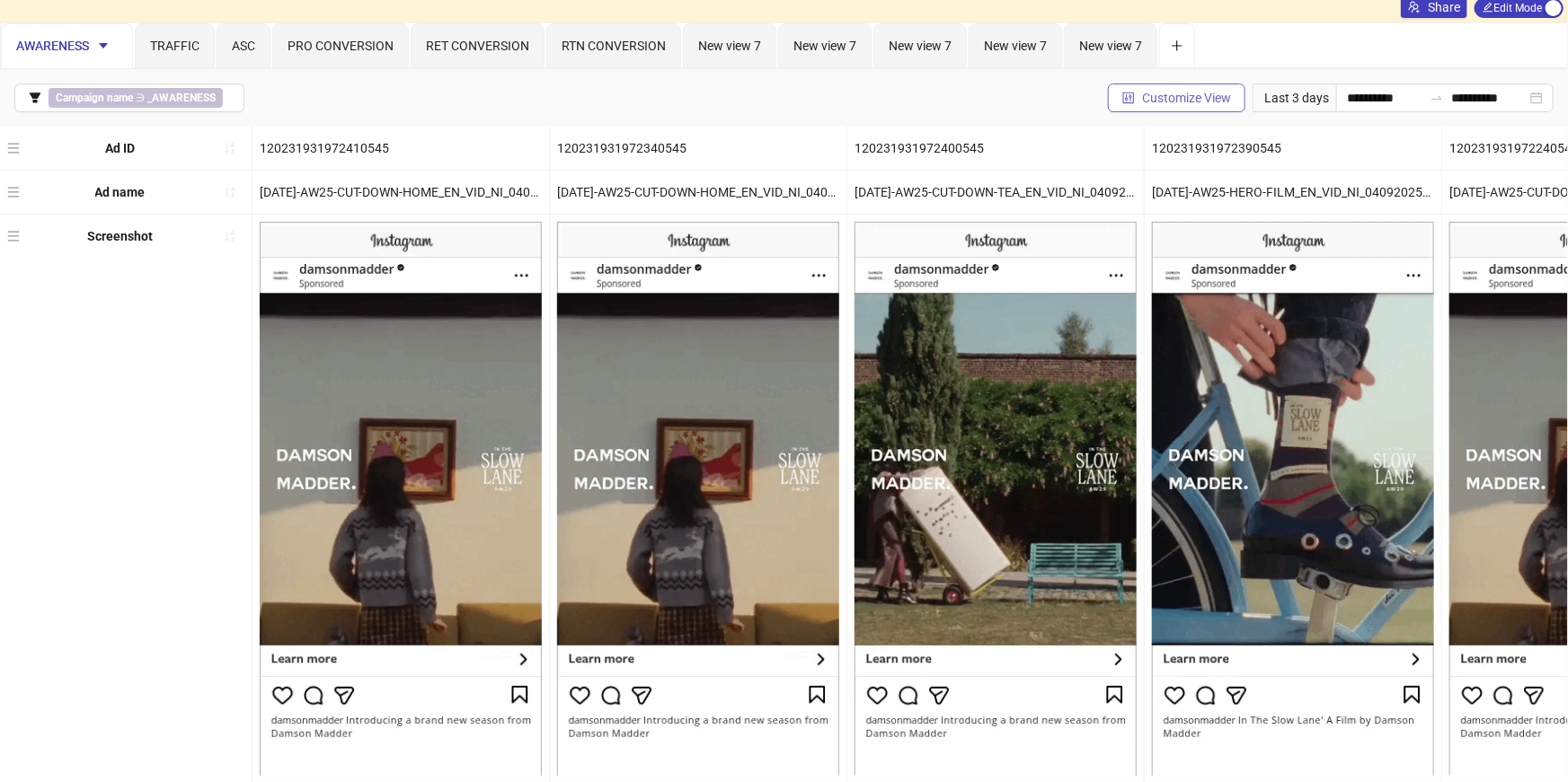
click at [1126, 95] on button "Customize View" at bounding box center [1176, 98] width 137 height 29
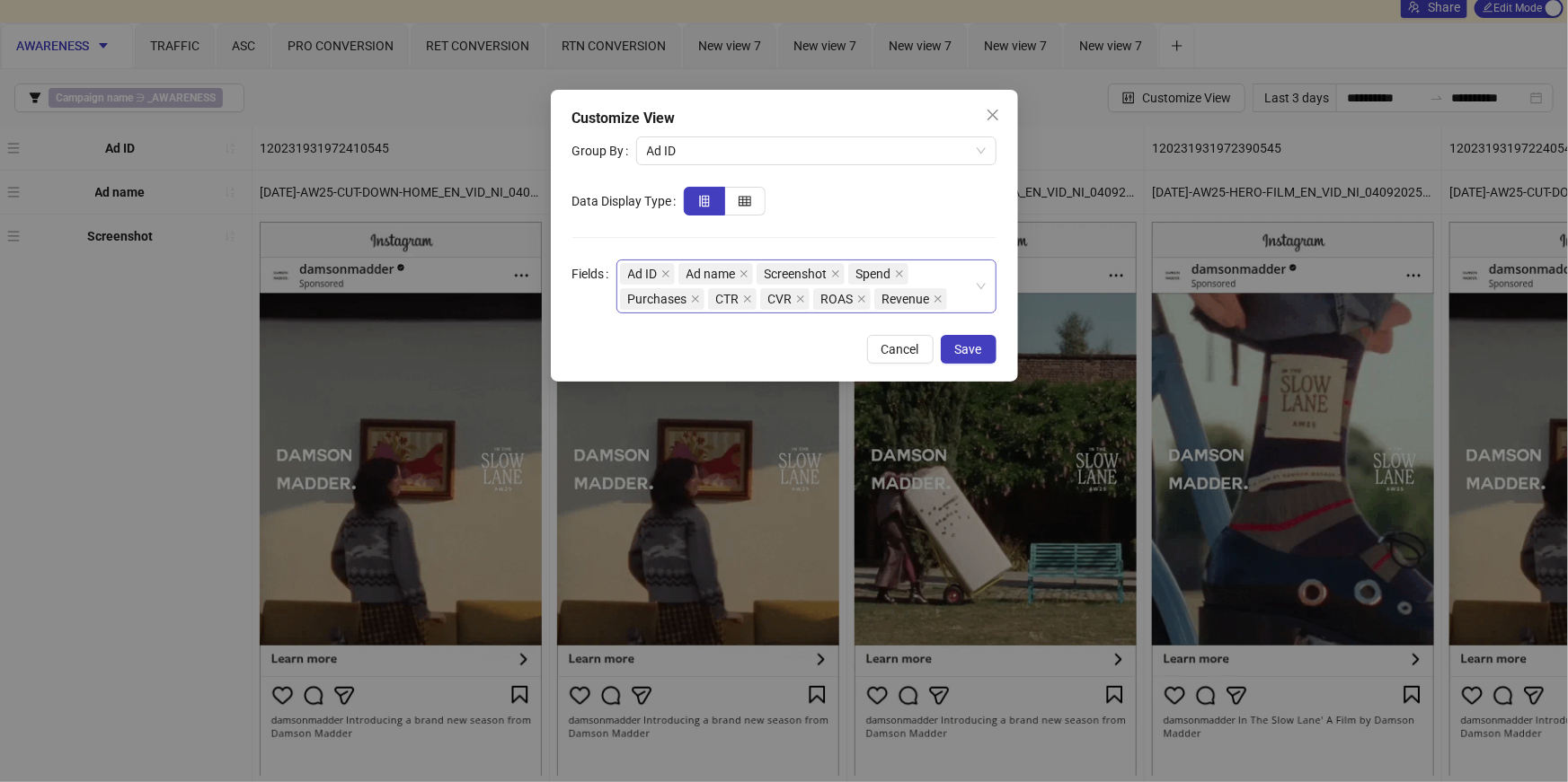
click at [959, 301] on div "Ad ID Ad name Screenshot Spend Purchases CTR CVR ROAS Revenue" at bounding box center [797, 286] width 354 height 50
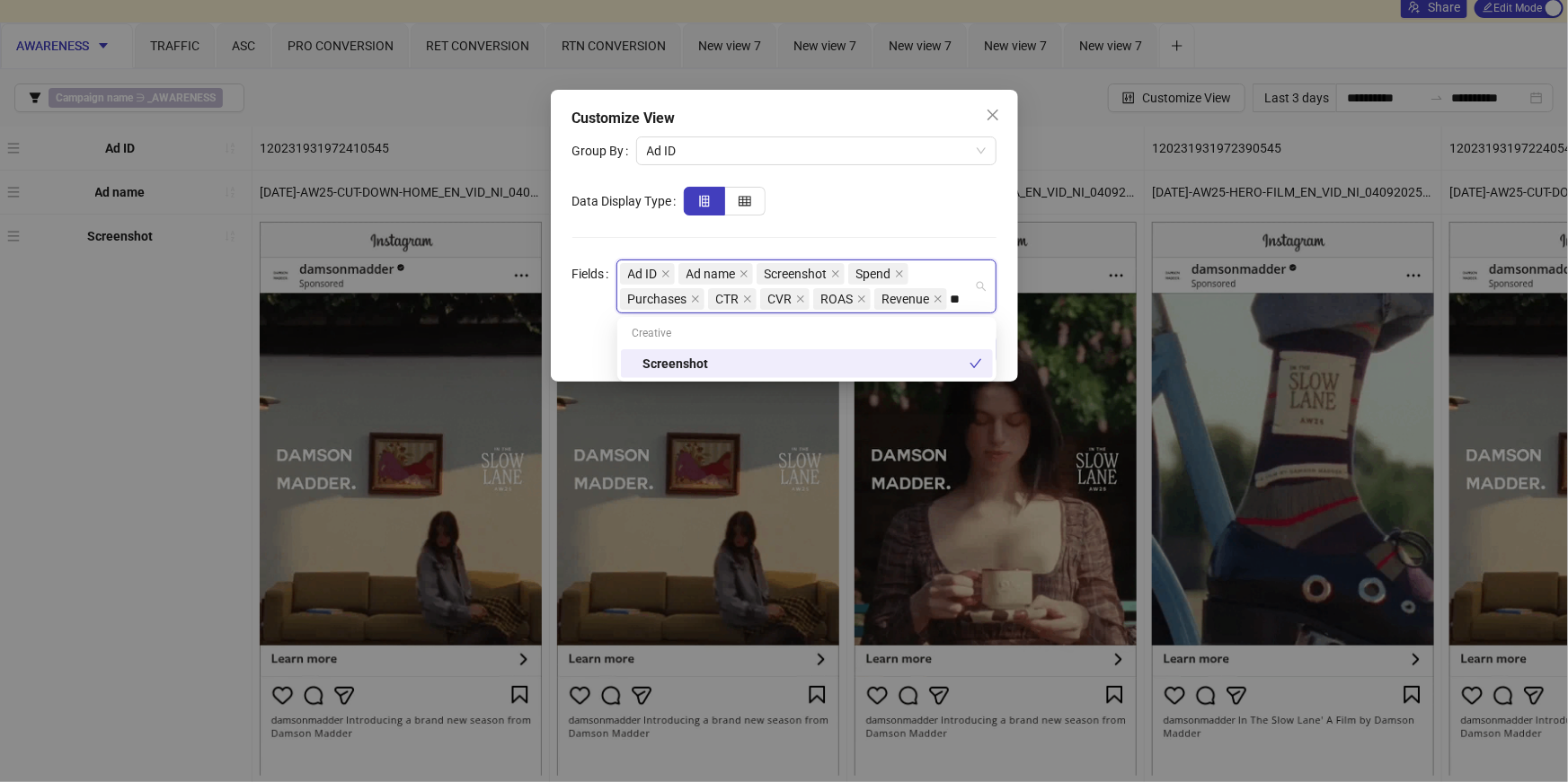
type input "*"
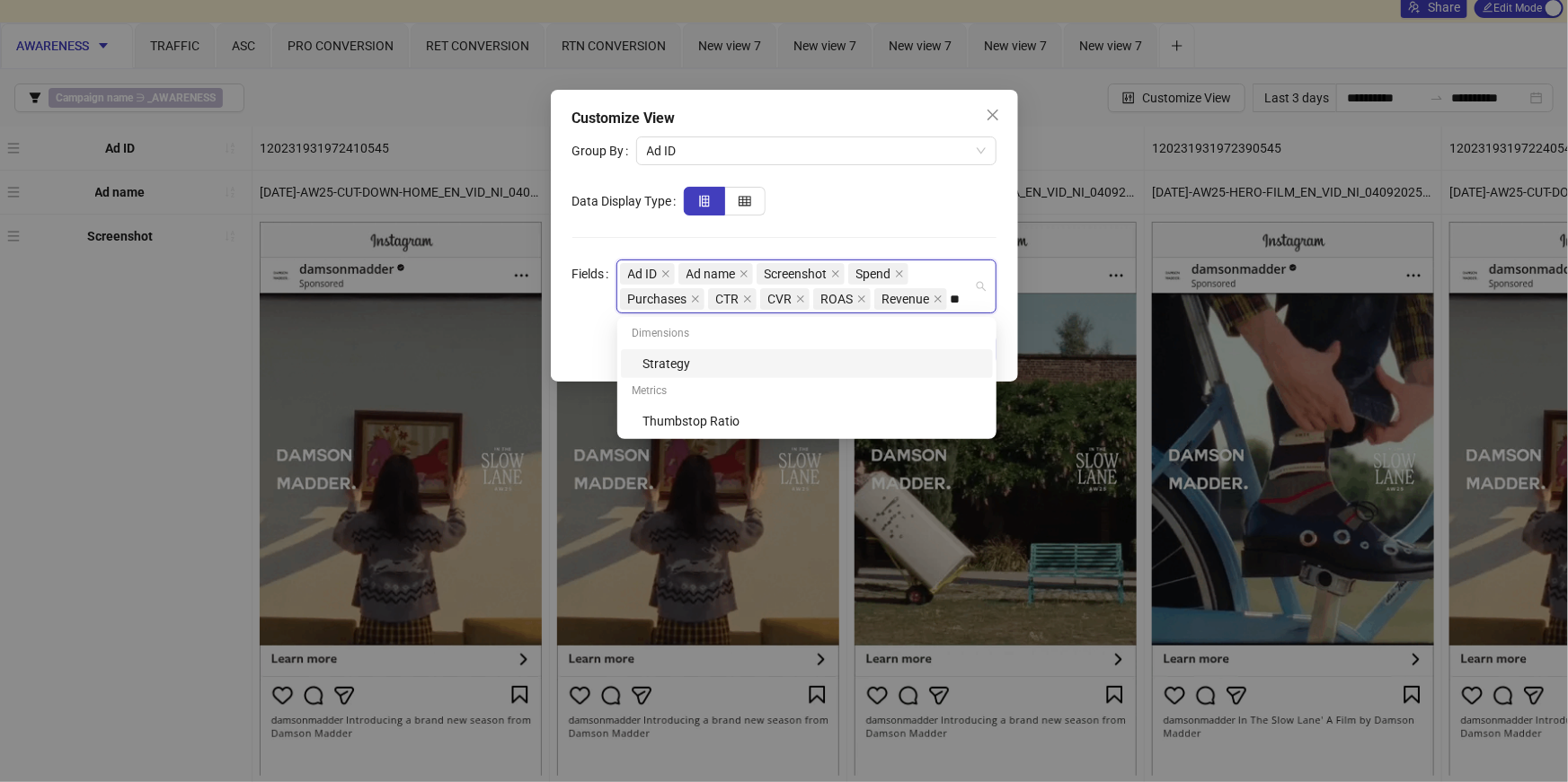
type input "*"
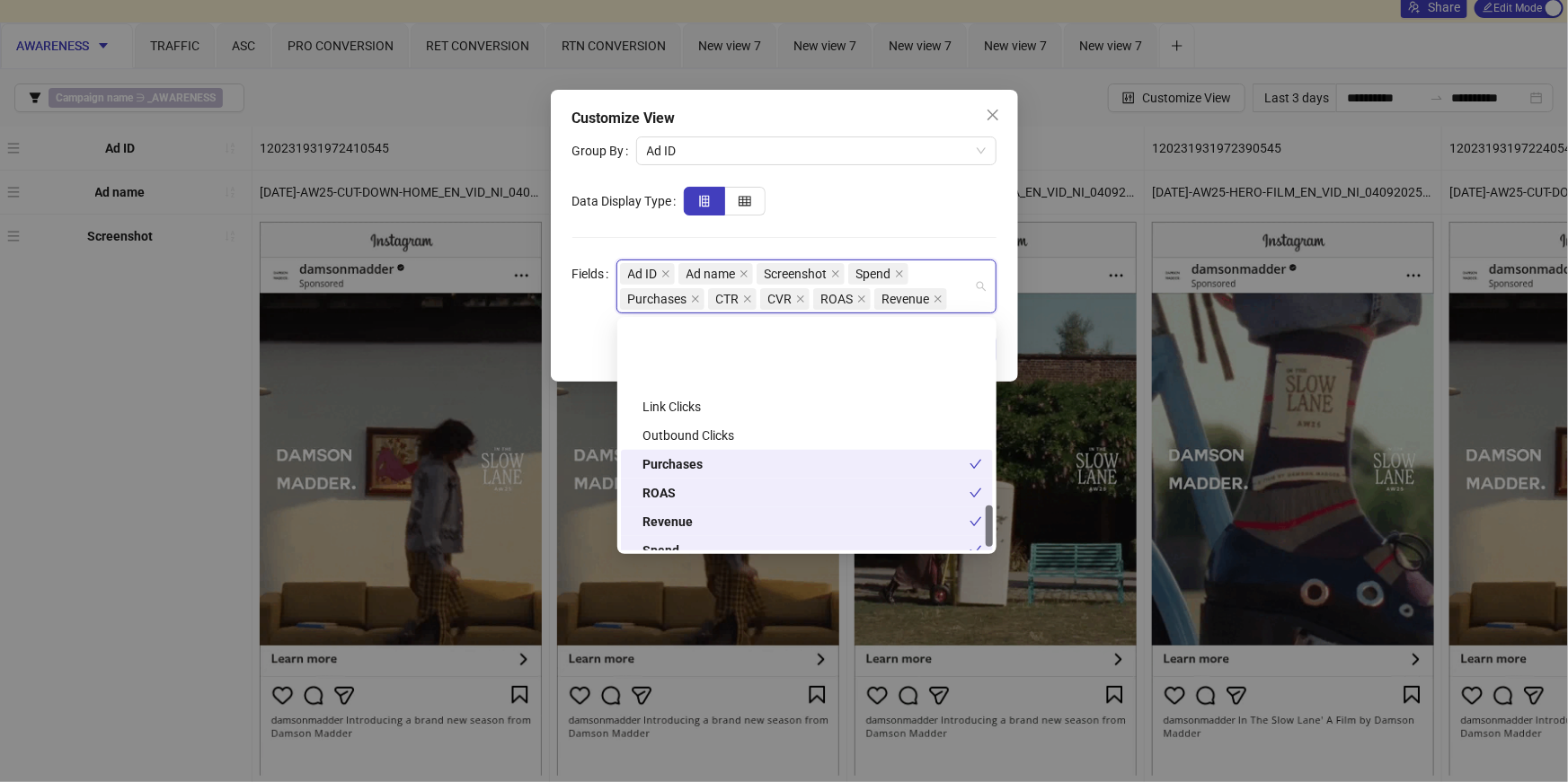
scroll to position [1034, 0]
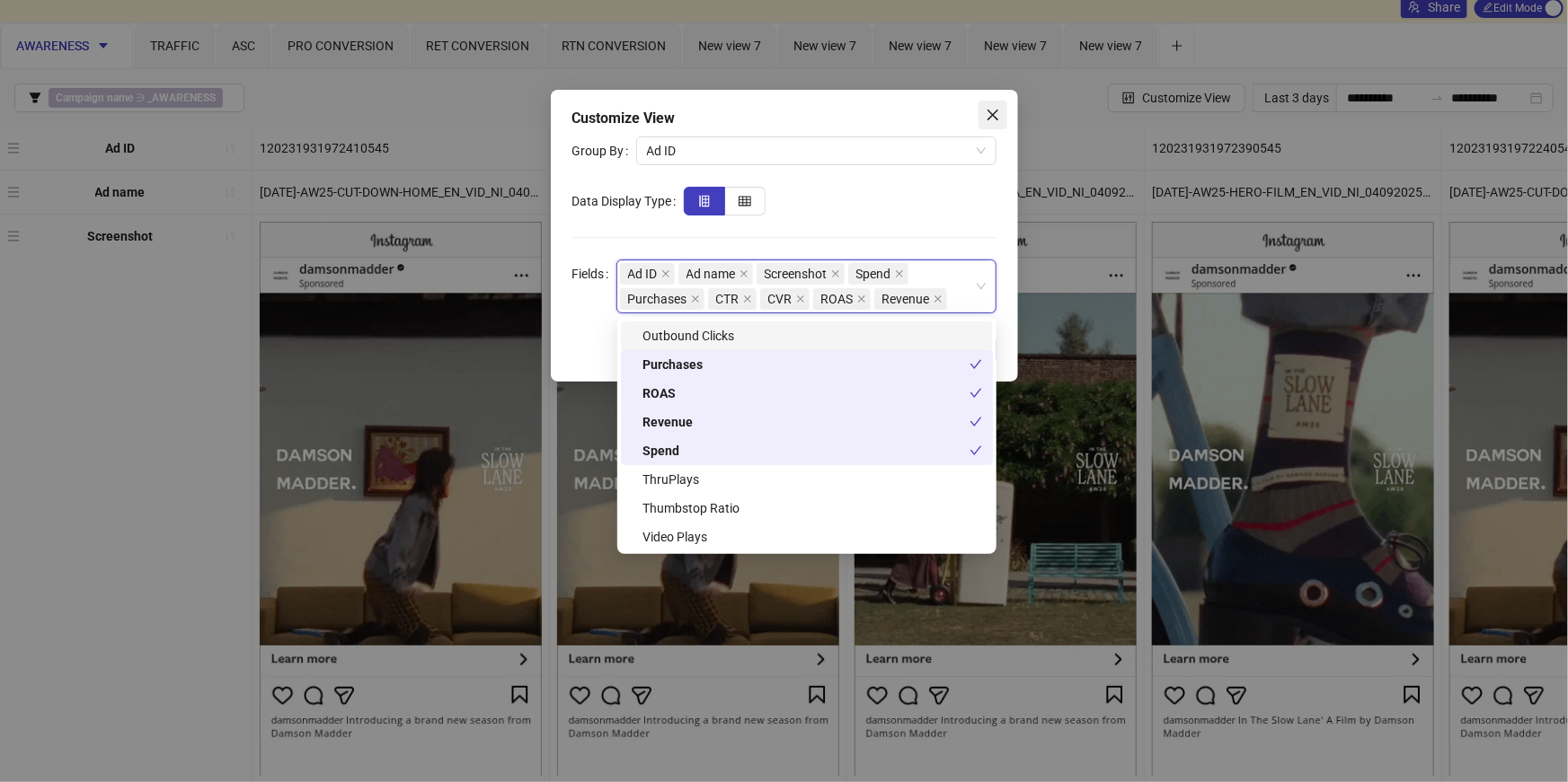
click at [987, 106] on button "Close" at bounding box center [992, 115] width 29 height 29
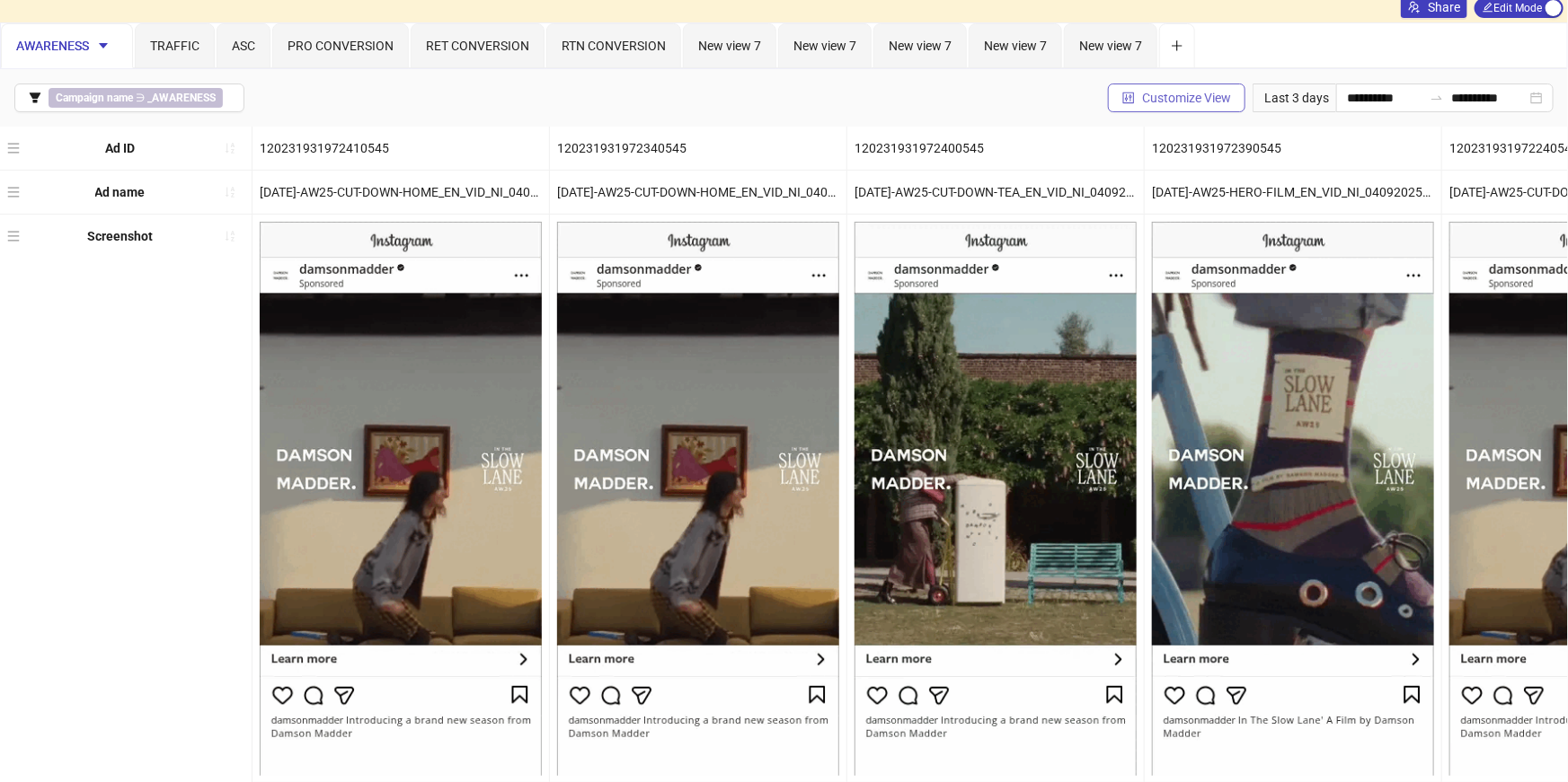
click at [1153, 95] on span "Customize View" at bounding box center [1186, 97] width 88 height 14
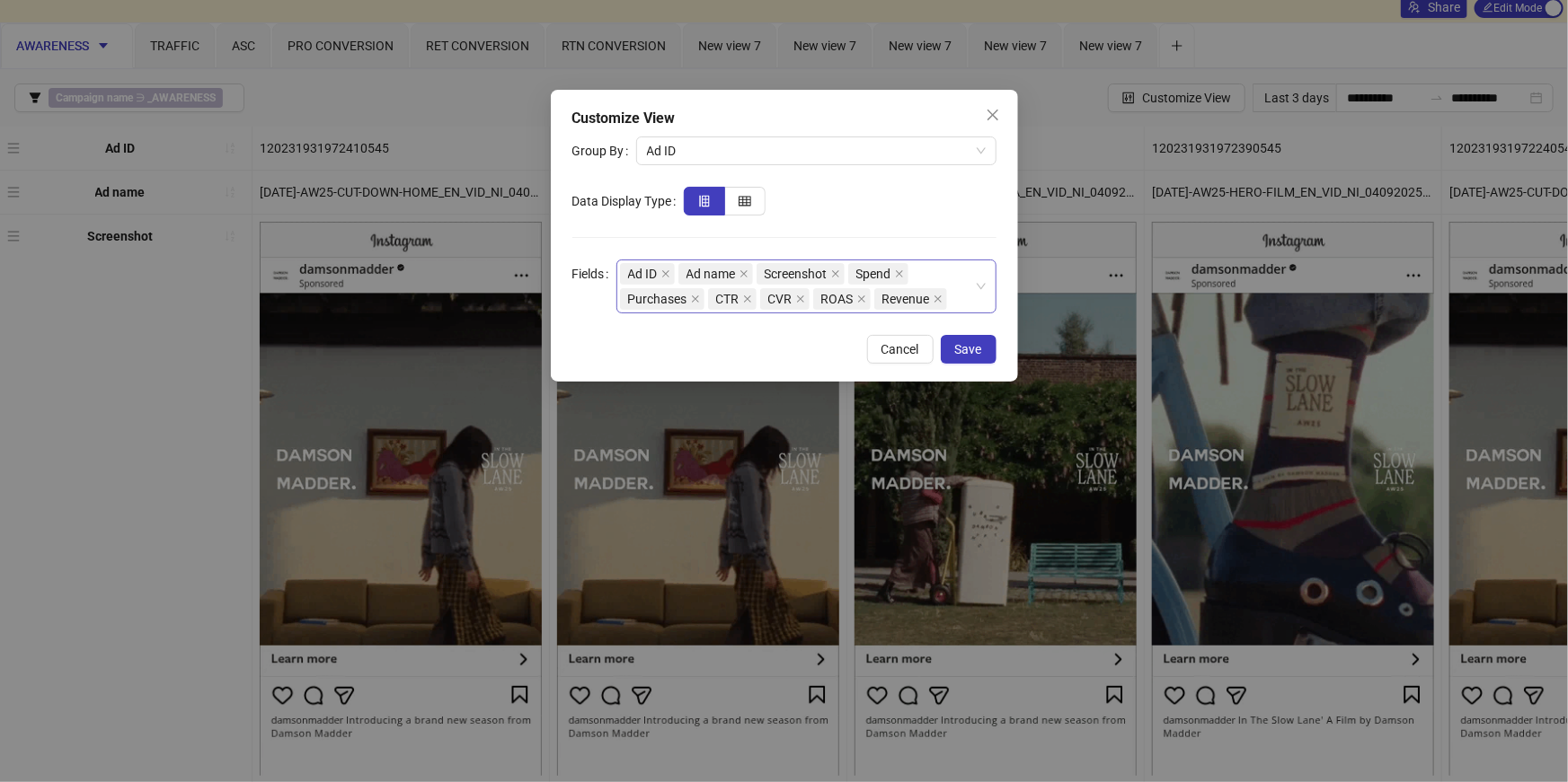
click at [951, 301] on input "Fields" at bounding box center [952, 299] width 4 height 22
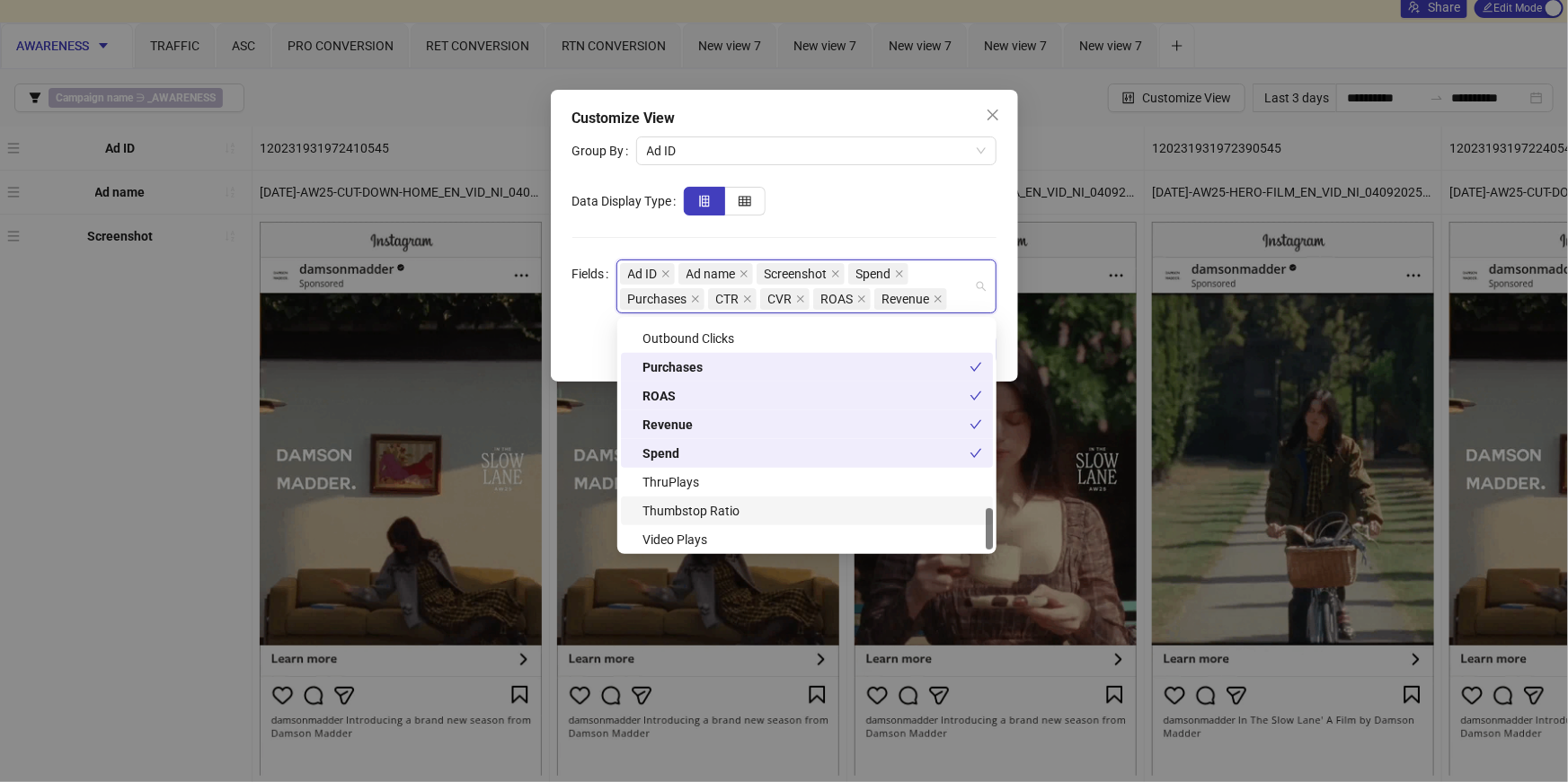
scroll to position [1031, 0]
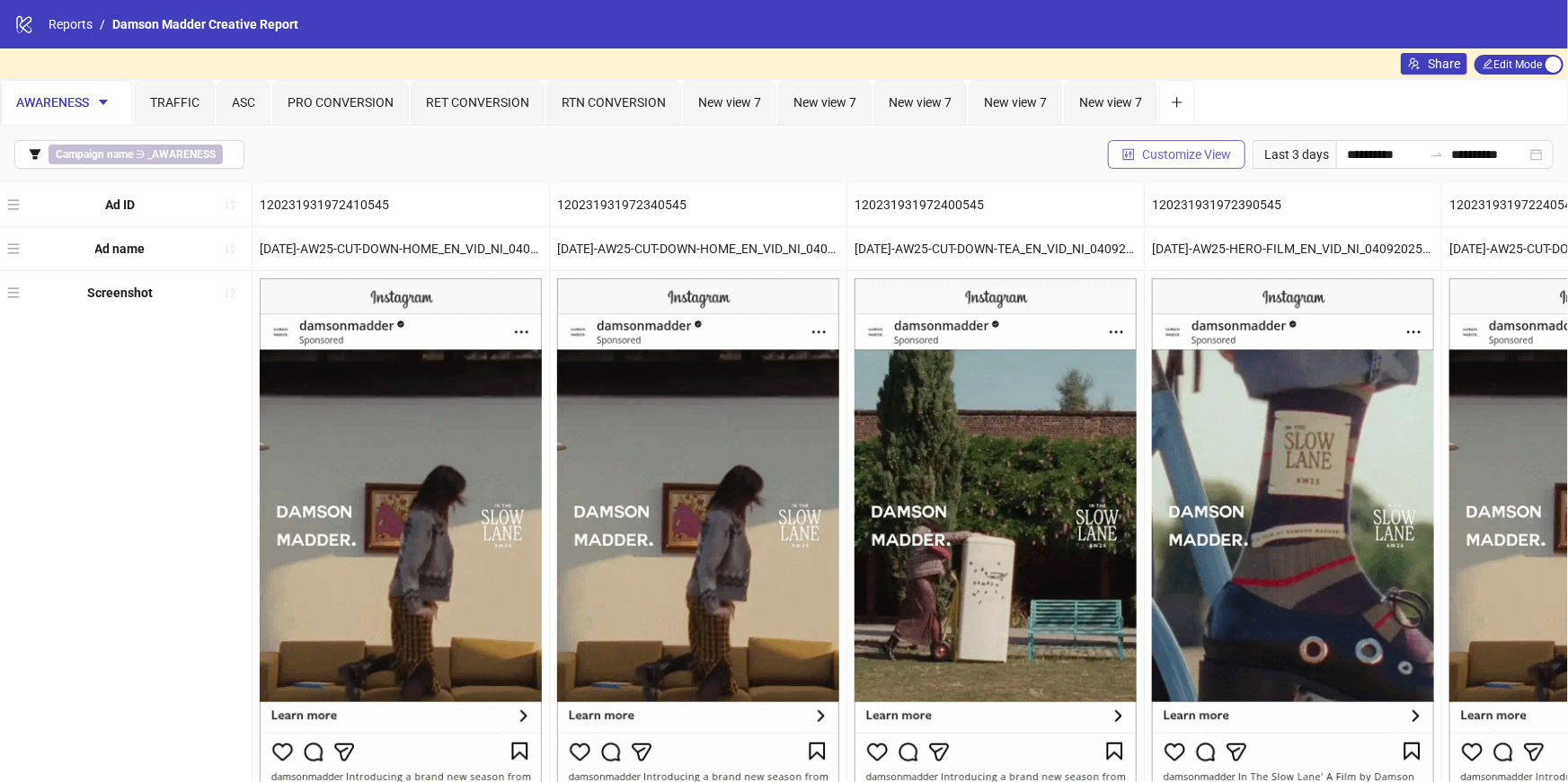
click at [1175, 154] on span "Customize View" at bounding box center [1186, 154] width 88 height 14
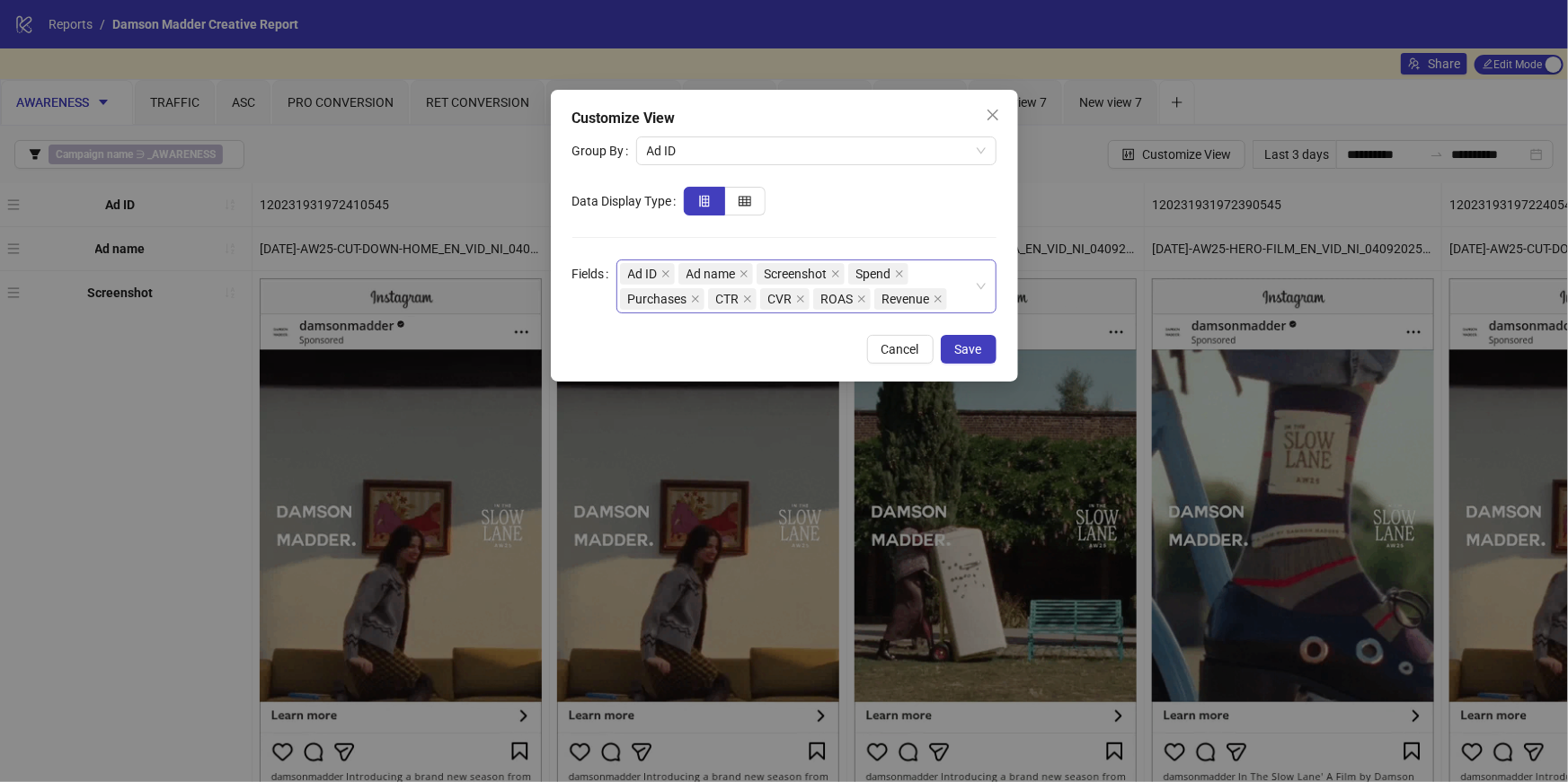
click at [982, 299] on div "Ad ID Ad name Screenshot Spend Purchases CTR CVR ROAS Revenue" at bounding box center [806, 286] width 380 height 54
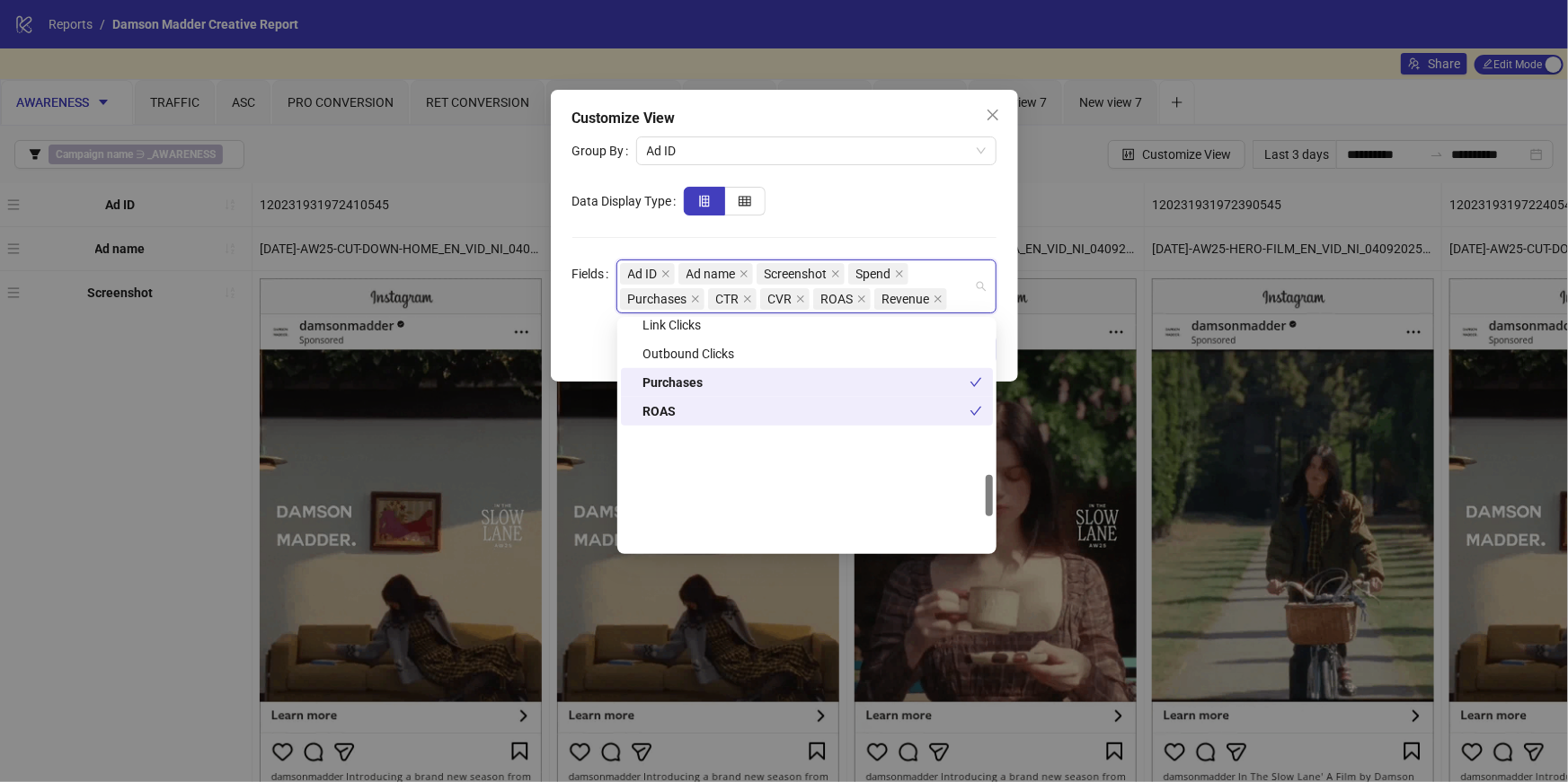
scroll to position [1034, 0]
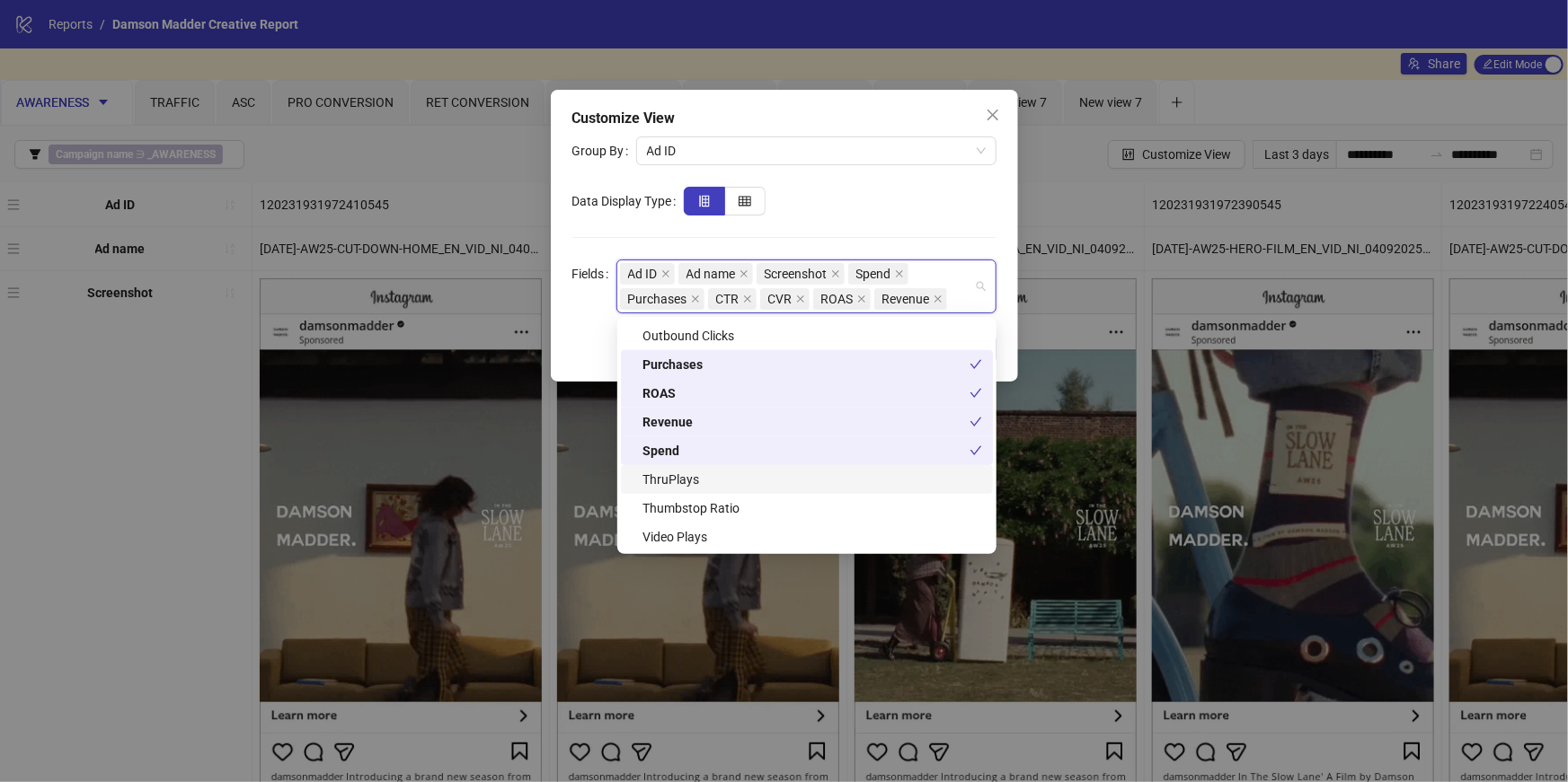
click at [717, 480] on div "ThruPlays" at bounding box center [812, 479] width 340 height 20
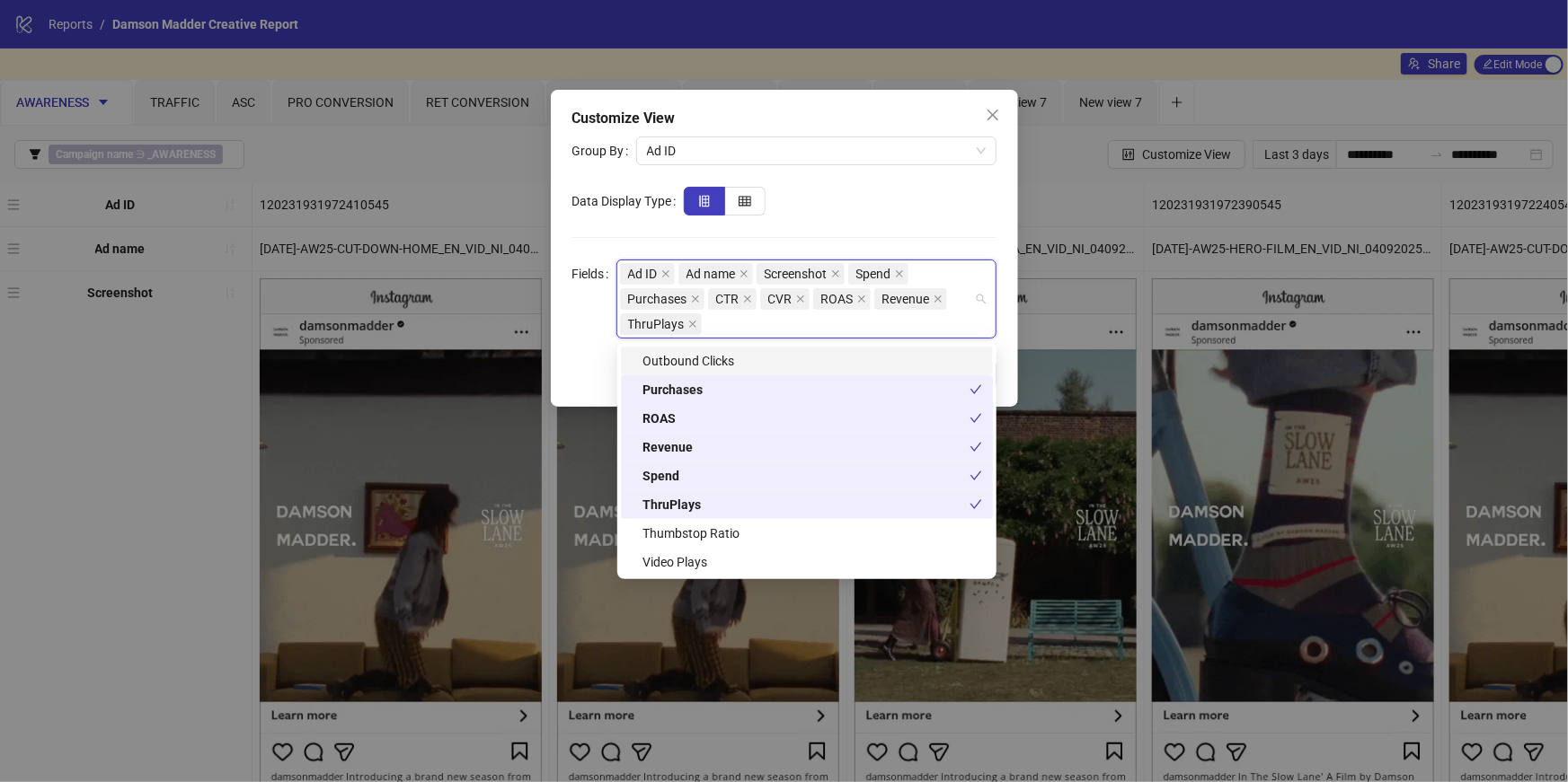
click at [976, 217] on form "Group By Ad ID Data Display Type Fields Ad ID Ad name Screenshot Spend Purchase…" at bounding box center [785, 238] width 424 height 202
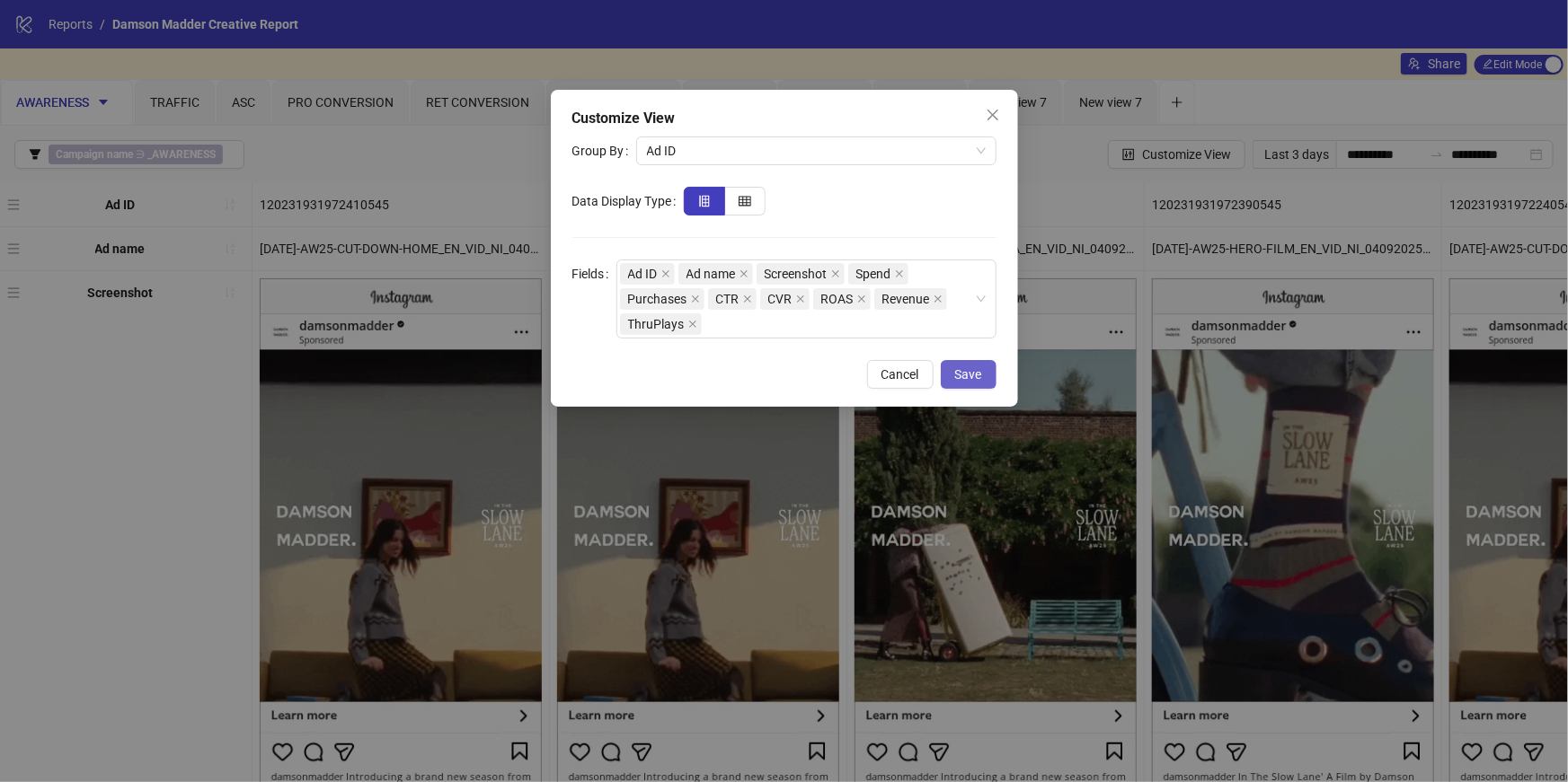
click at [959, 375] on span "Save" at bounding box center [969, 374] width 27 height 14
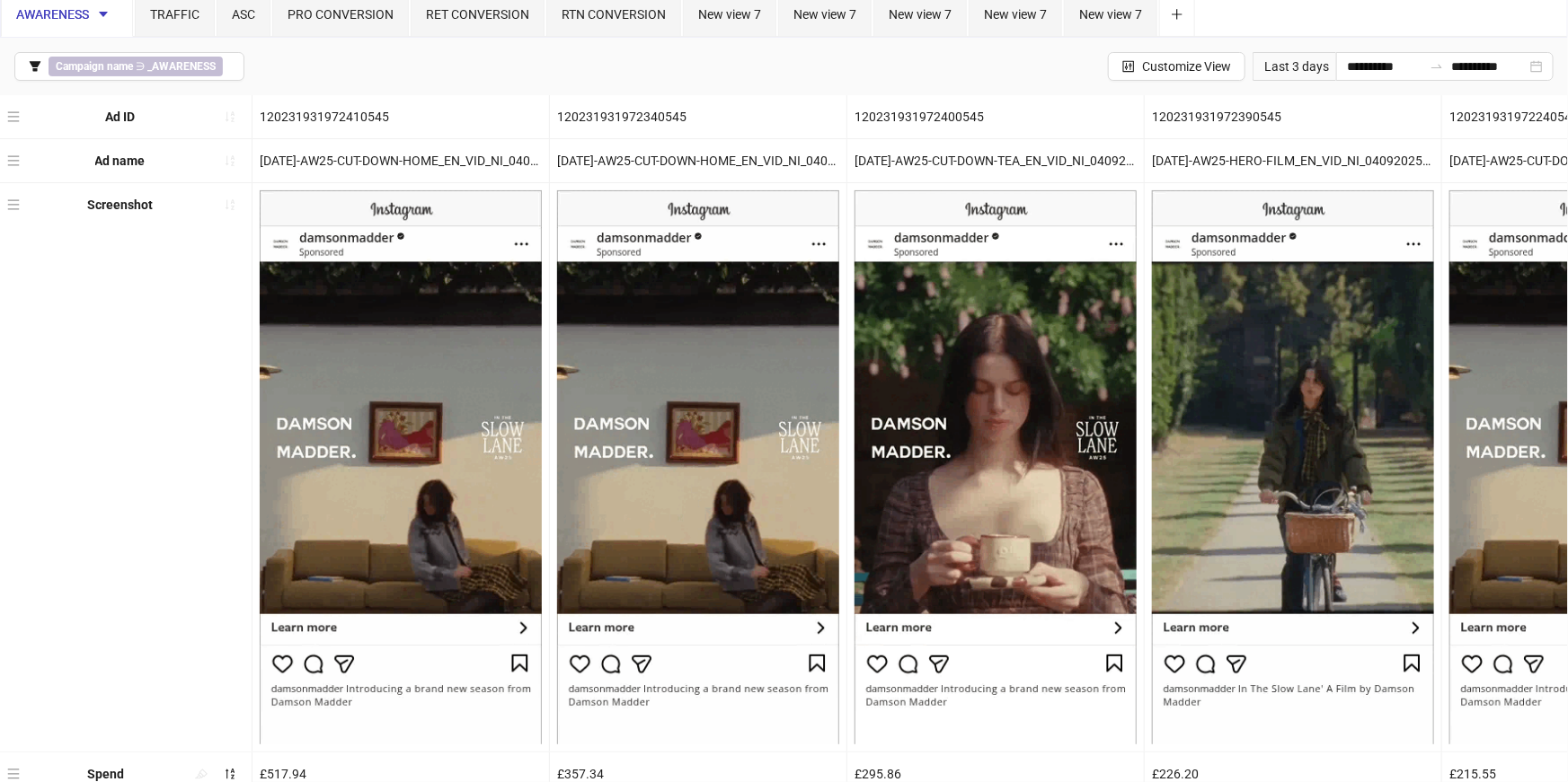
scroll to position [0, 0]
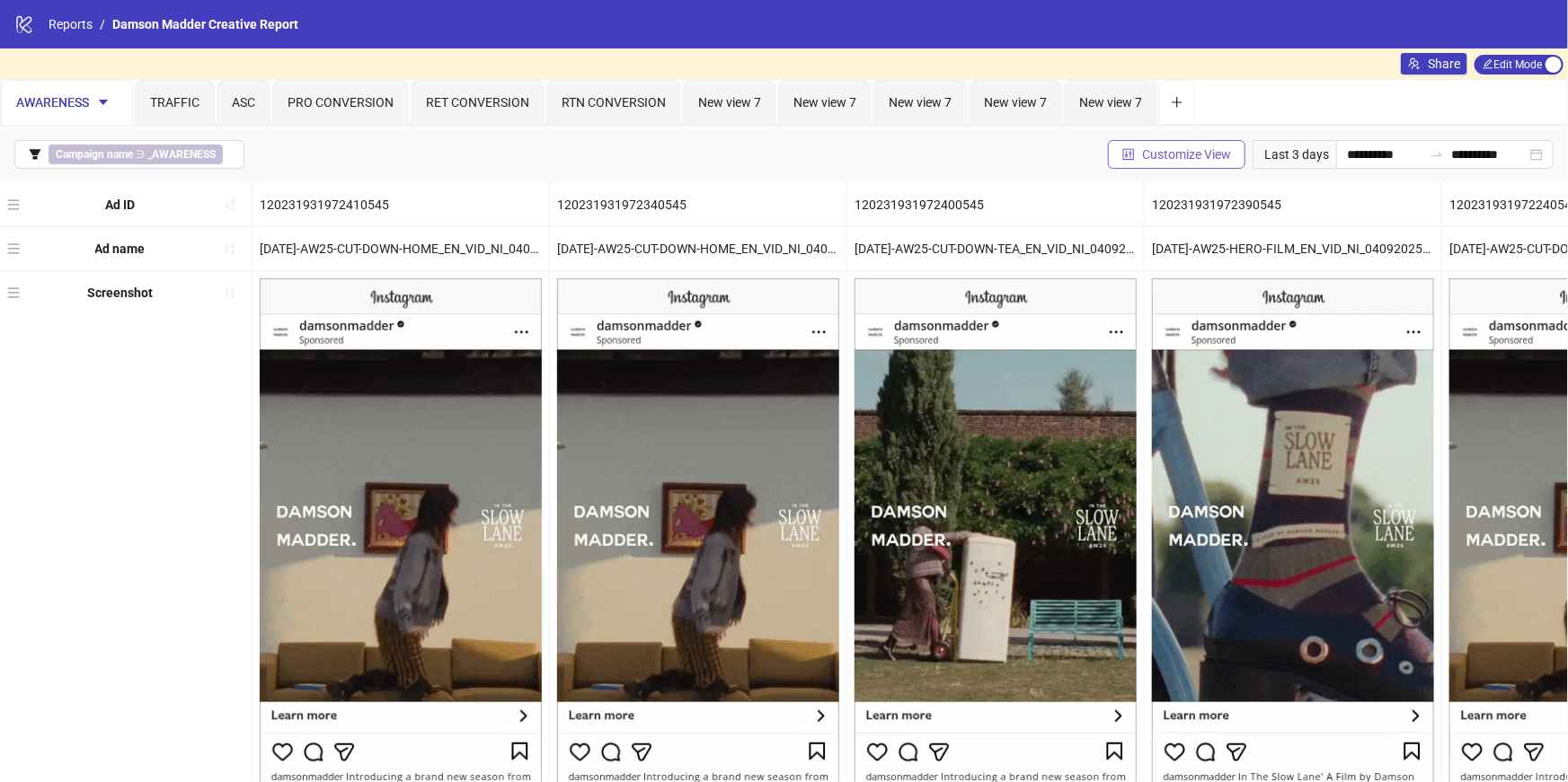
click at [1166, 147] on span "Customize View" at bounding box center [1186, 154] width 88 height 14
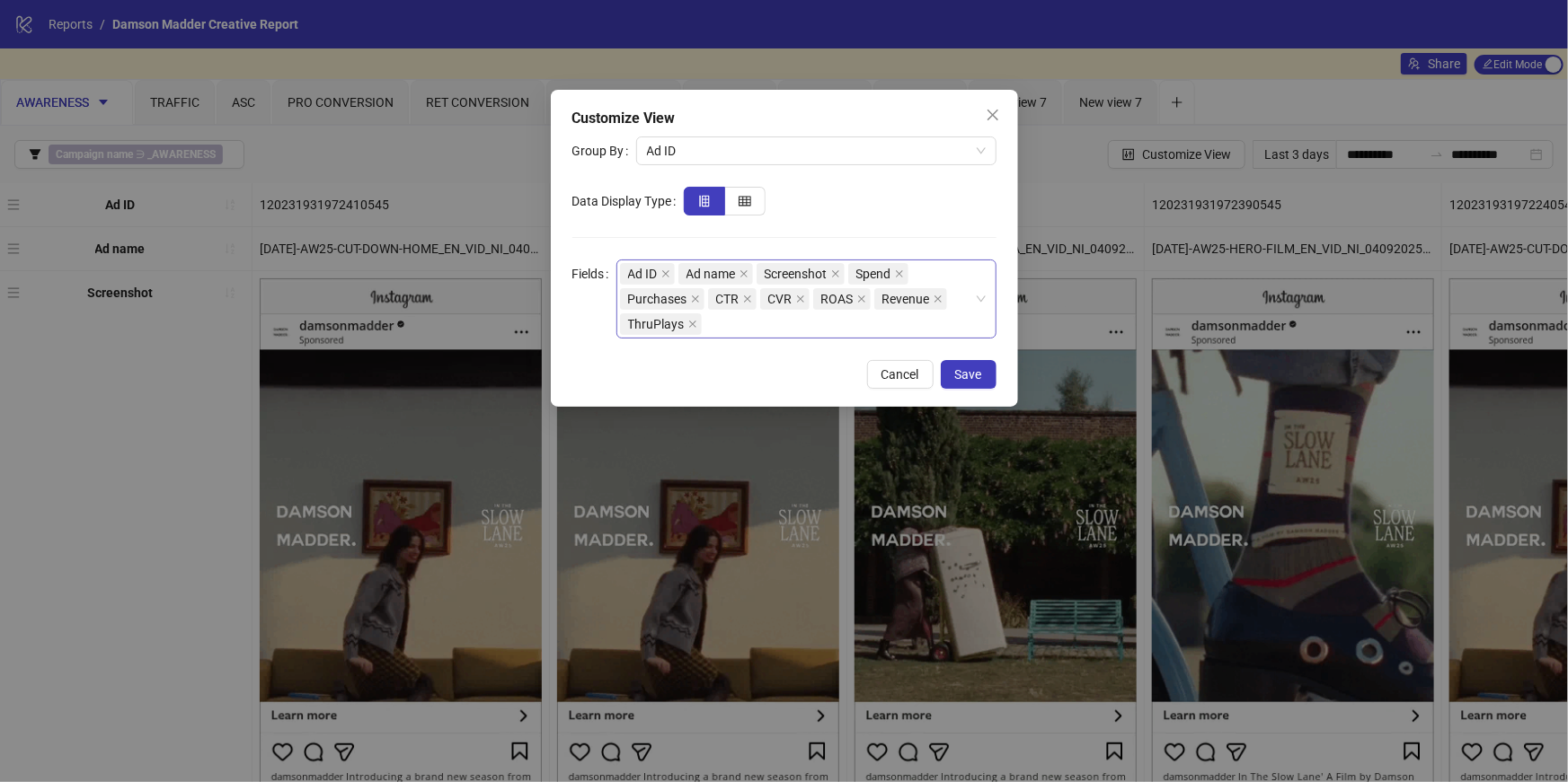
click at [779, 327] on div "Ad ID Ad name Screenshot Spend Purchases CTR CVR ROAS Revenue ThruPlays" at bounding box center [797, 299] width 354 height 75
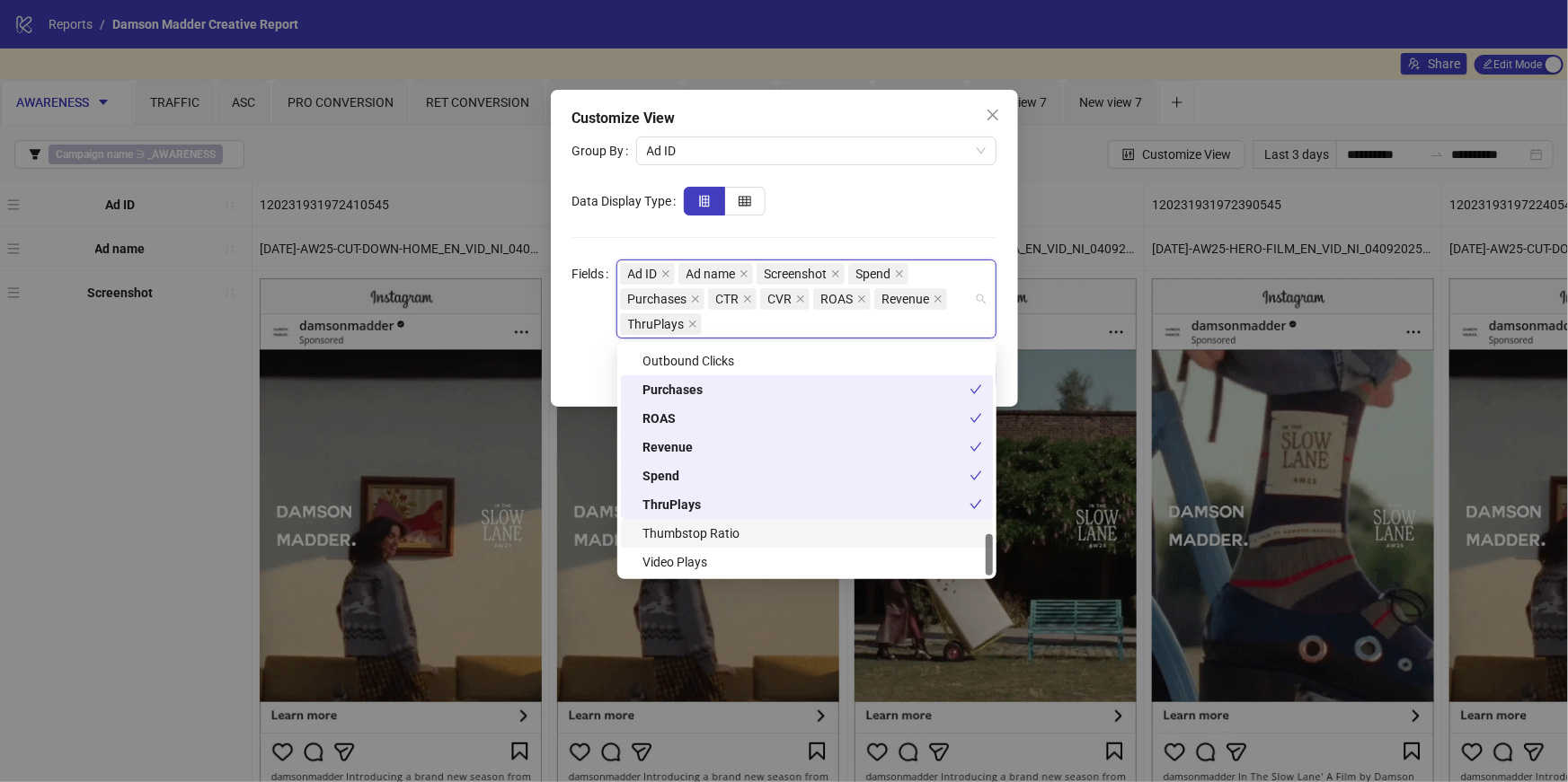
click at [730, 539] on div "Thumbstop Ratio" at bounding box center [812, 534] width 340 height 20
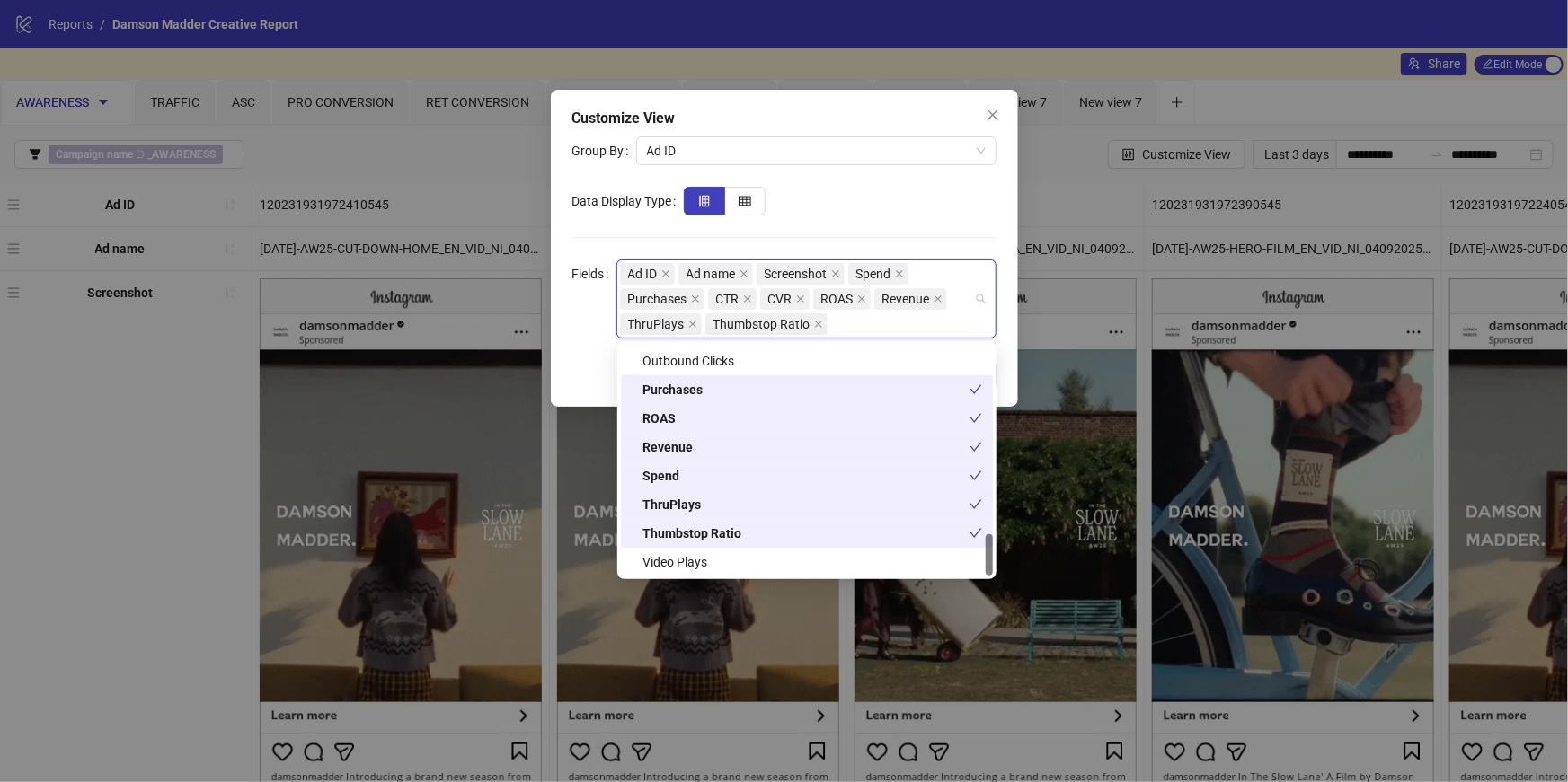
click at [957, 207] on div at bounding box center [840, 201] width 313 height 29
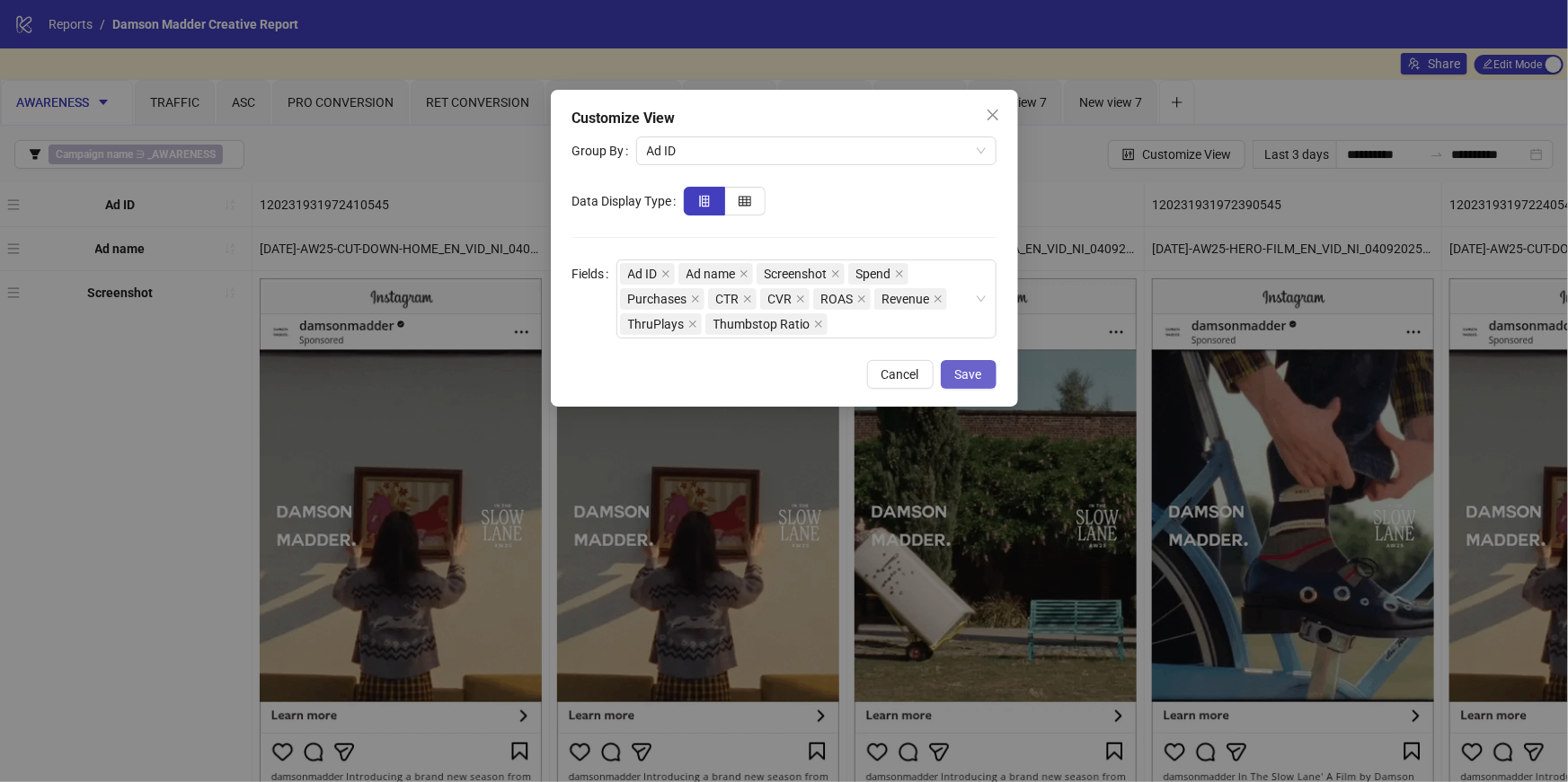
click at [976, 381] on button "Save" at bounding box center [969, 375] width 56 height 29
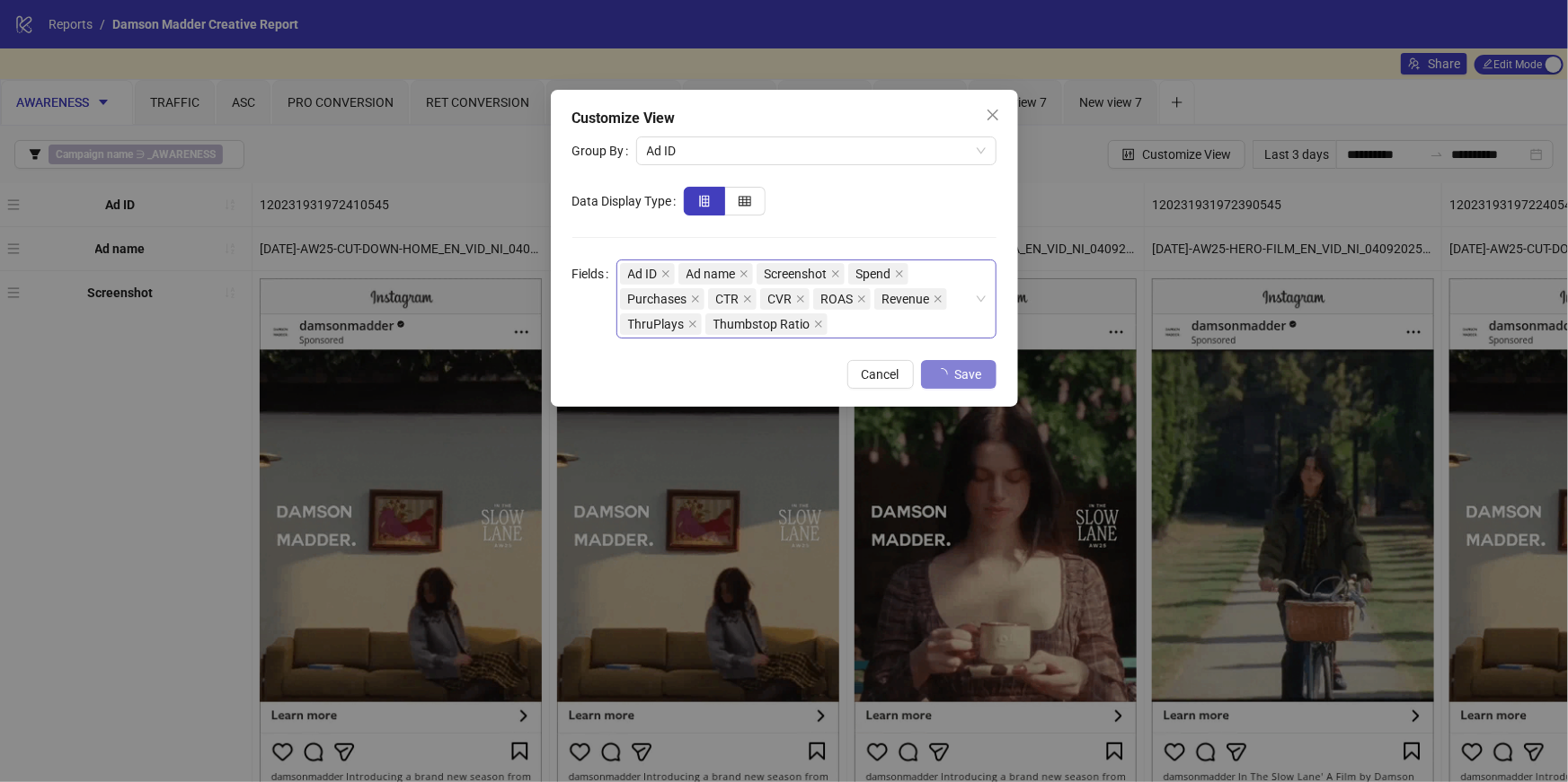
click at [910, 330] on div "Ad ID Ad name Screenshot Spend Purchases CTR CVR ROAS Revenue ThruPlays Thumbst…" at bounding box center [797, 299] width 354 height 75
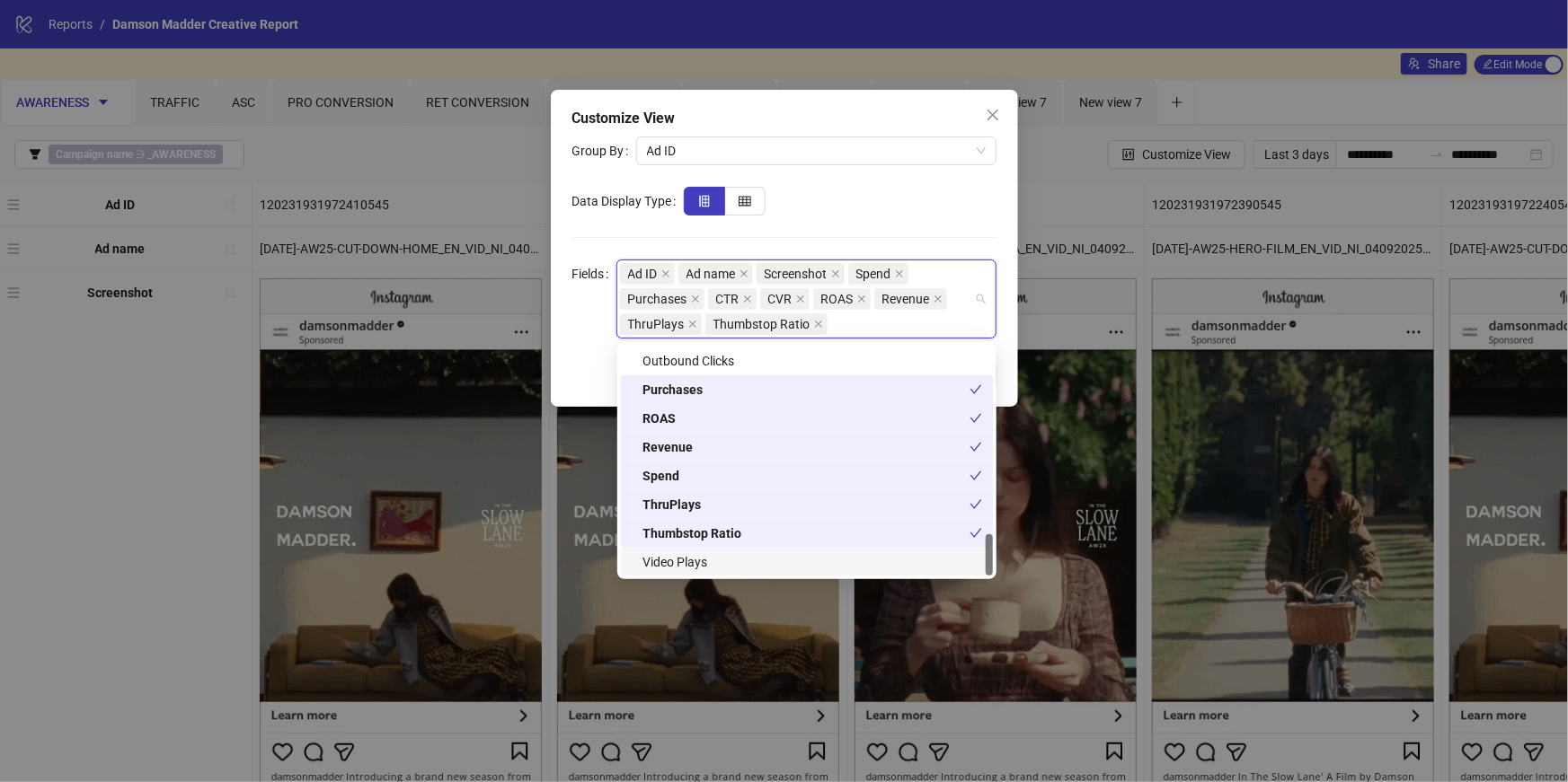
click at [799, 563] on div "Video Plays" at bounding box center [812, 562] width 340 height 20
click at [953, 224] on form "Group By Ad ID Data Display Type Fields Ad ID Ad name Screenshot Spend Purchase…" at bounding box center [785, 238] width 424 height 202
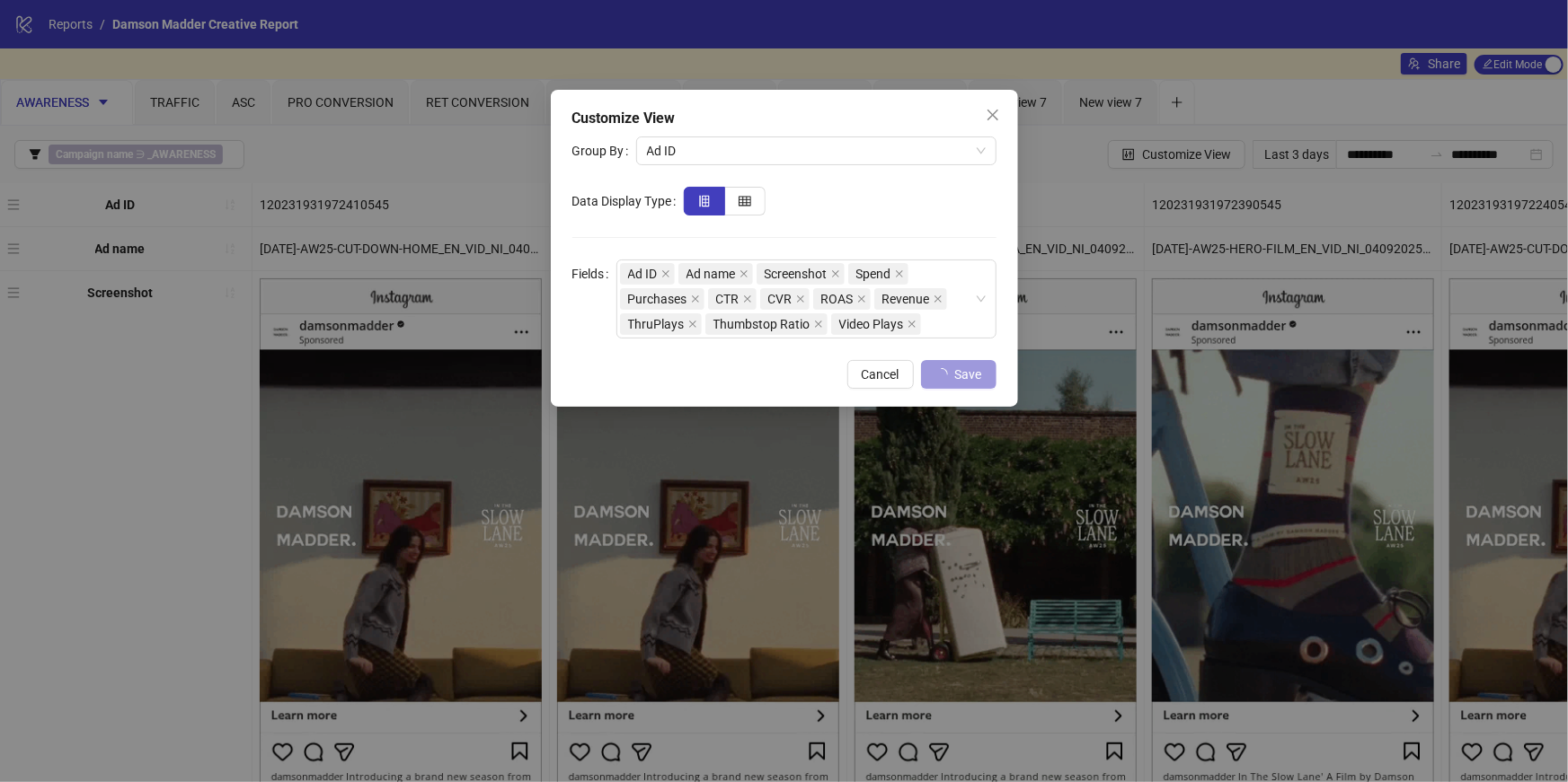
click at [972, 376] on span "Save" at bounding box center [969, 374] width 27 height 14
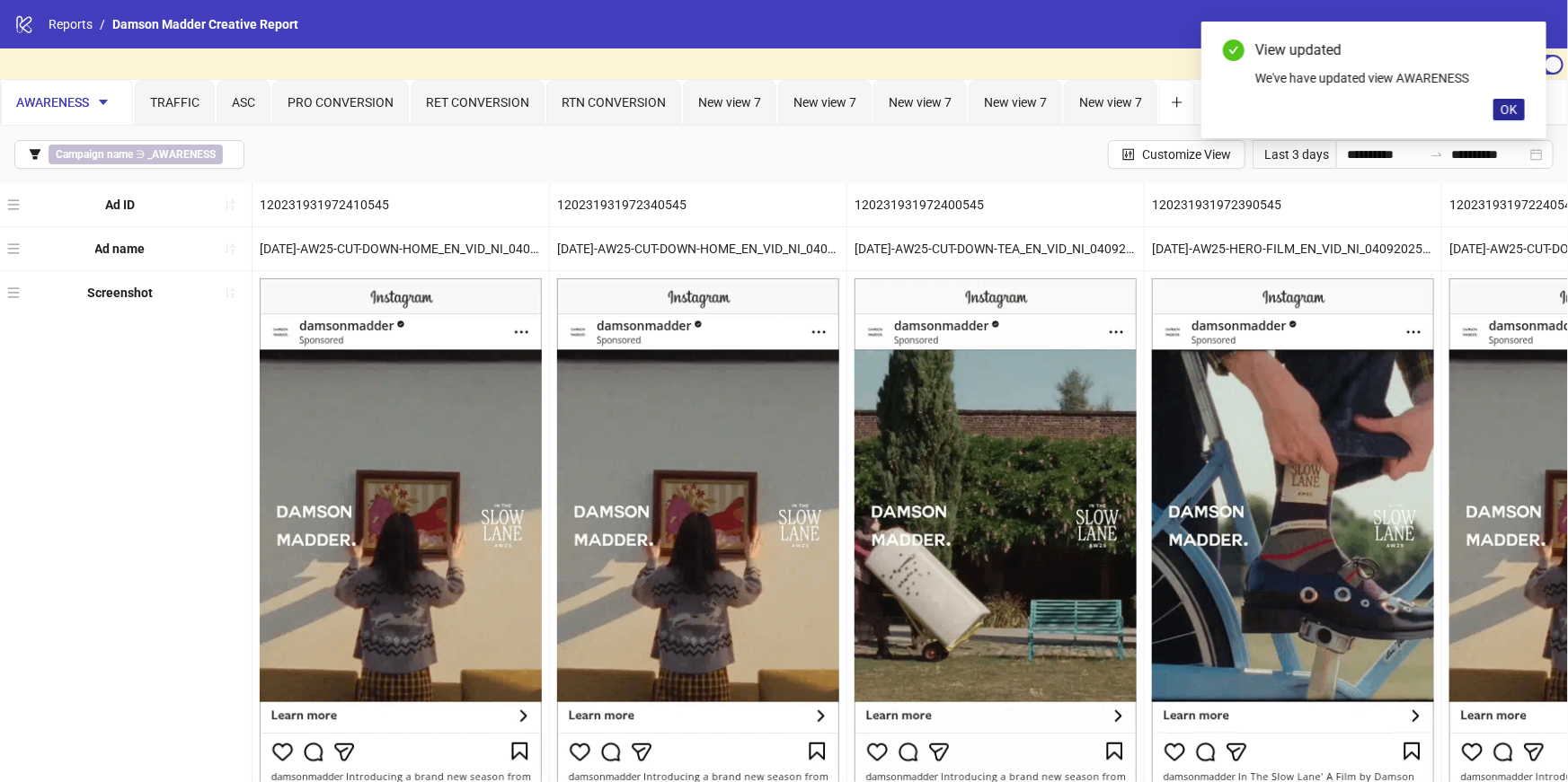
click at [1509, 104] on span "OK" at bounding box center [1509, 109] width 17 height 14
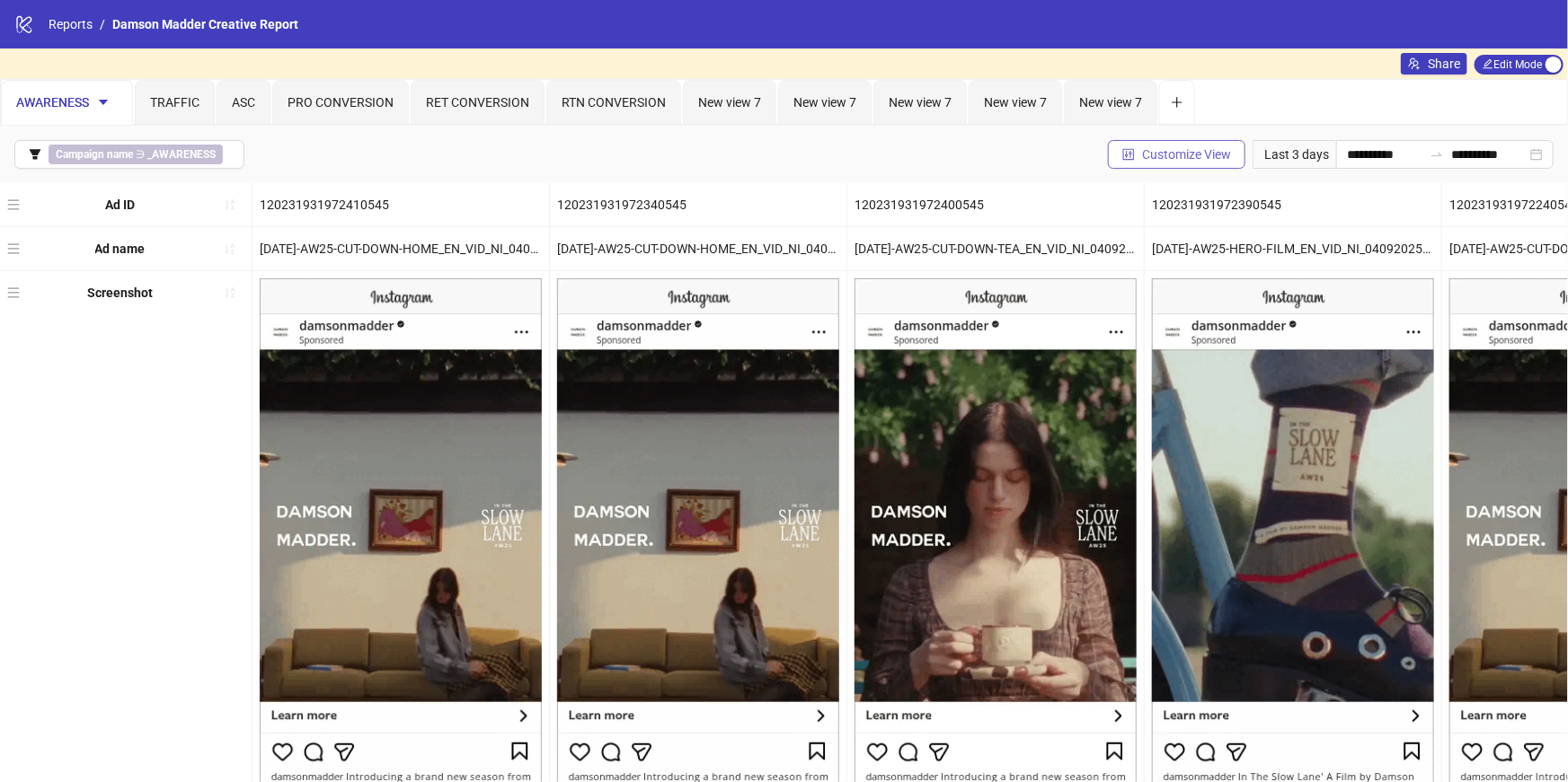
click at [1166, 151] on span "Customize View" at bounding box center [1186, 154] width 88 height 14
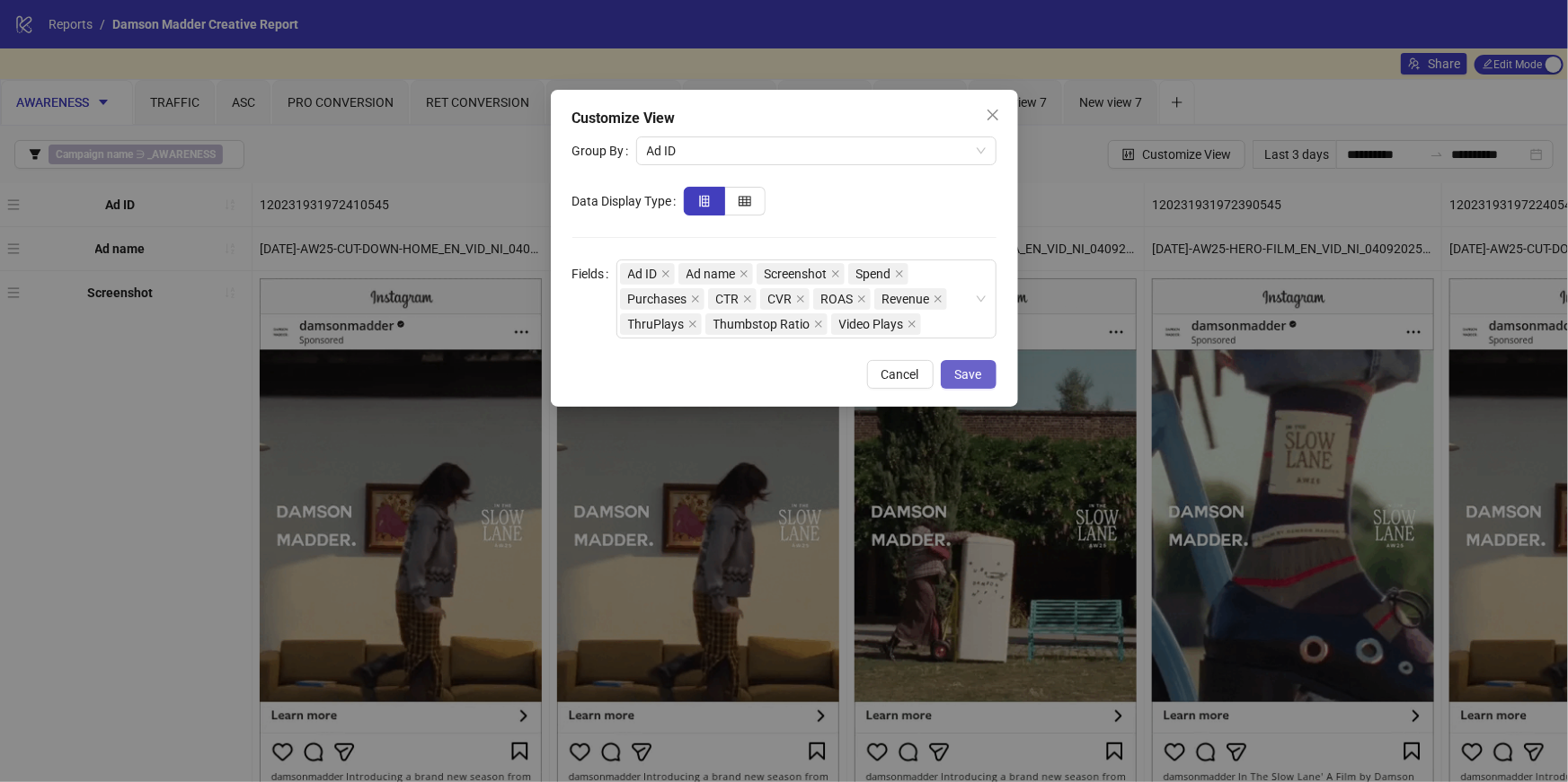
click at [961, 376] on span "Save" at bounding box center [969, 374] width 27 height 14
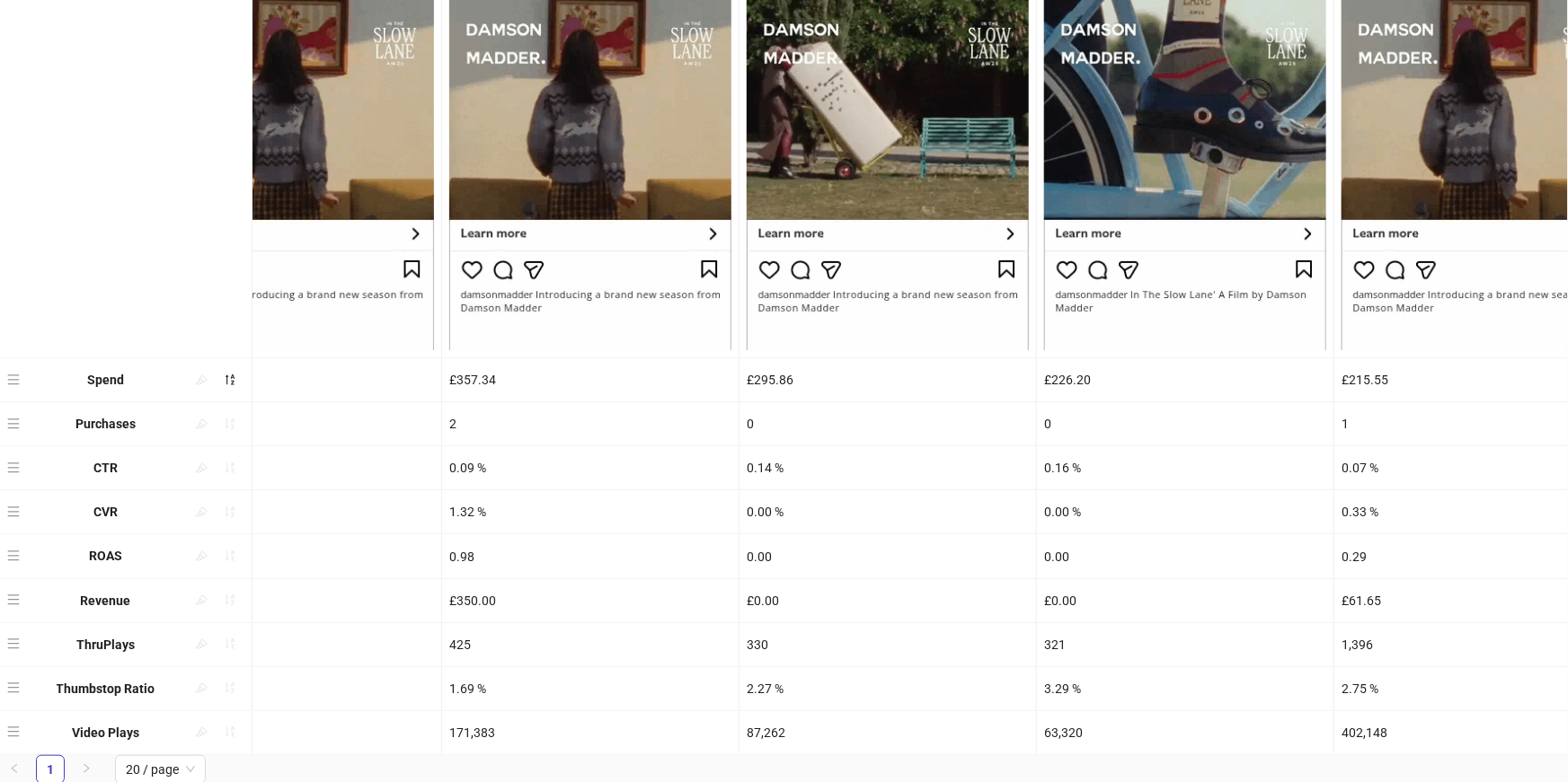
scroll to position [0, 118]
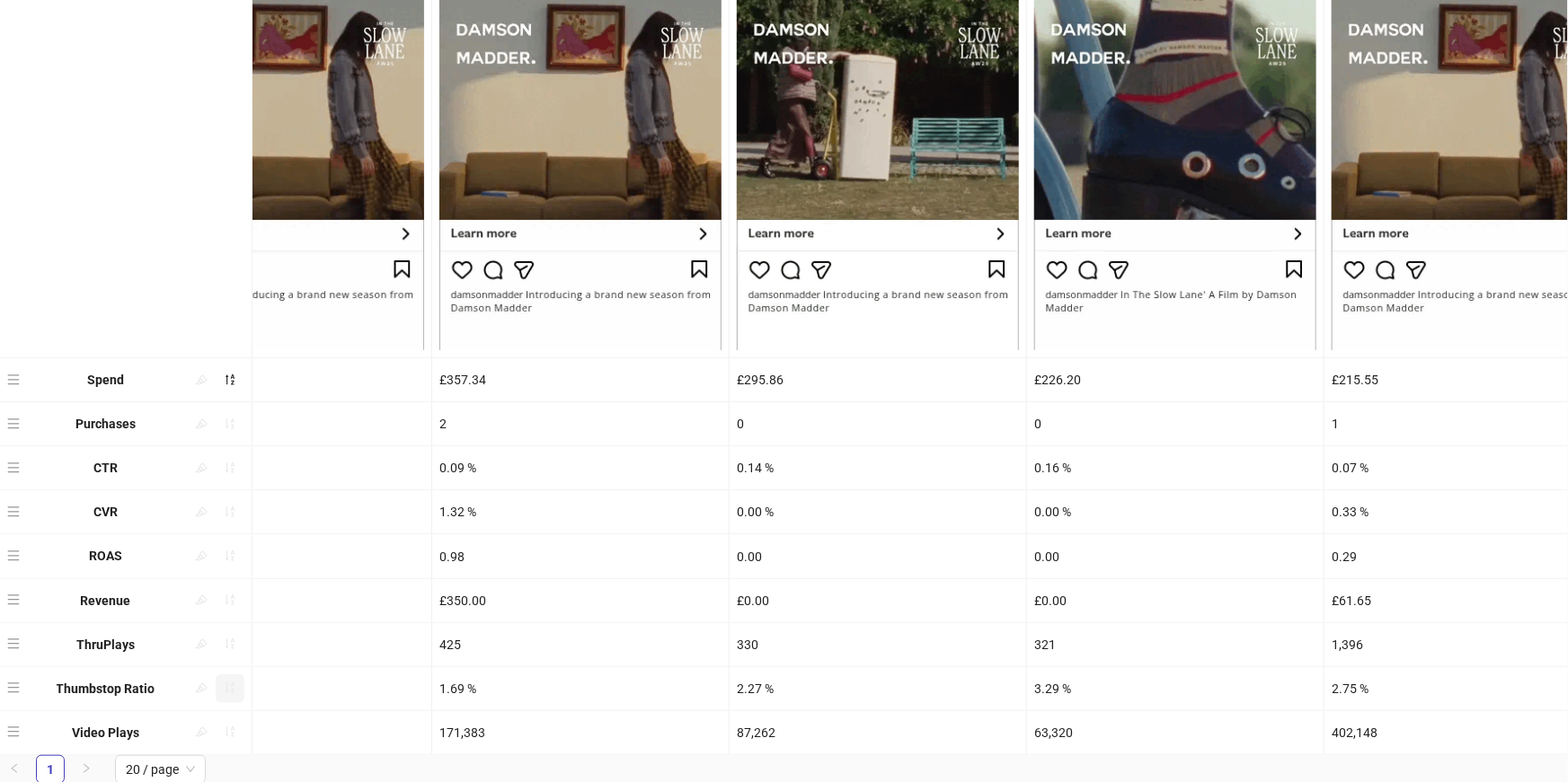
click at [224, 695] on button "button" at bounding box center [230, 689] width 29 height 29
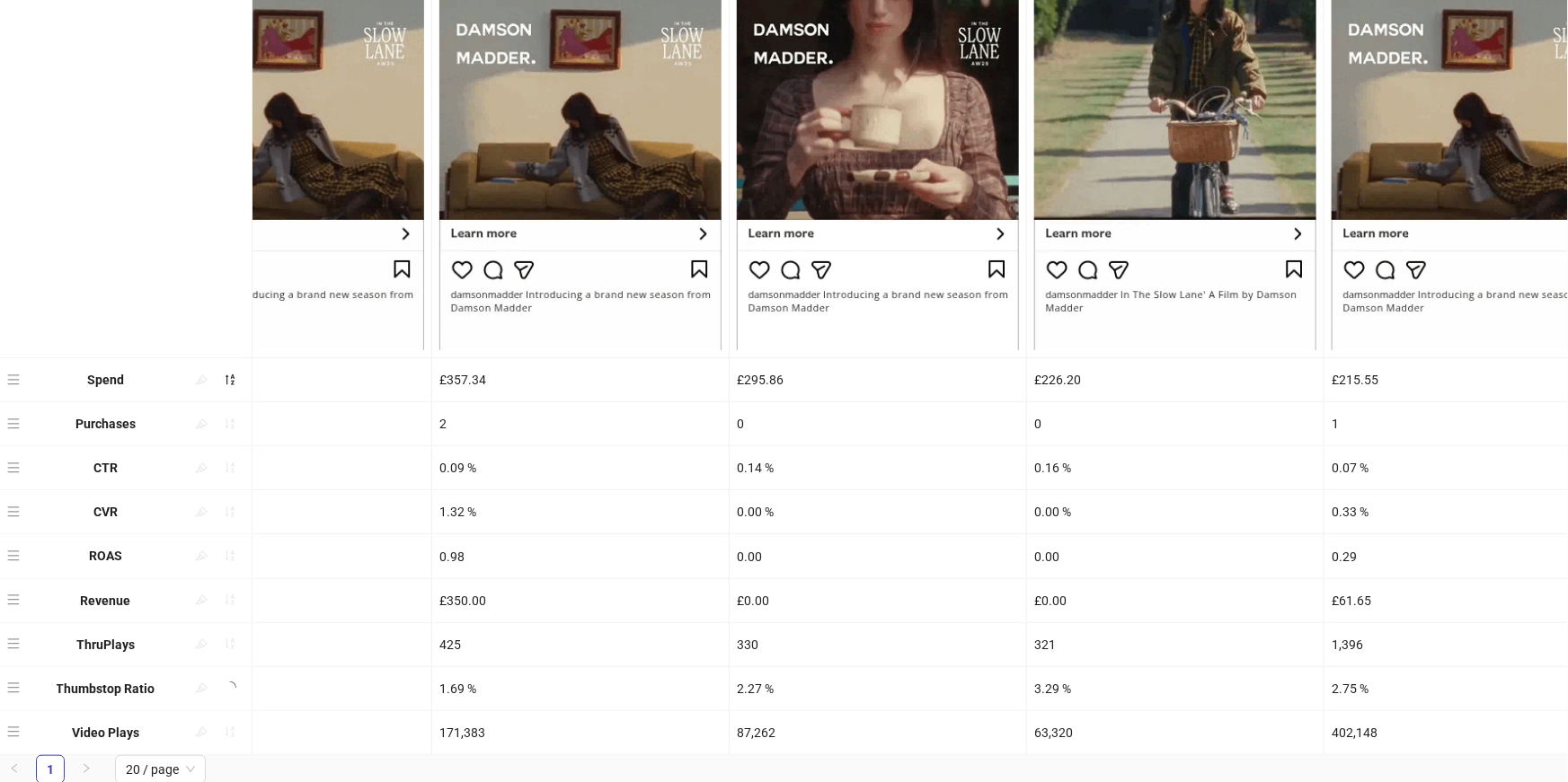
scroll to position [0, 0]
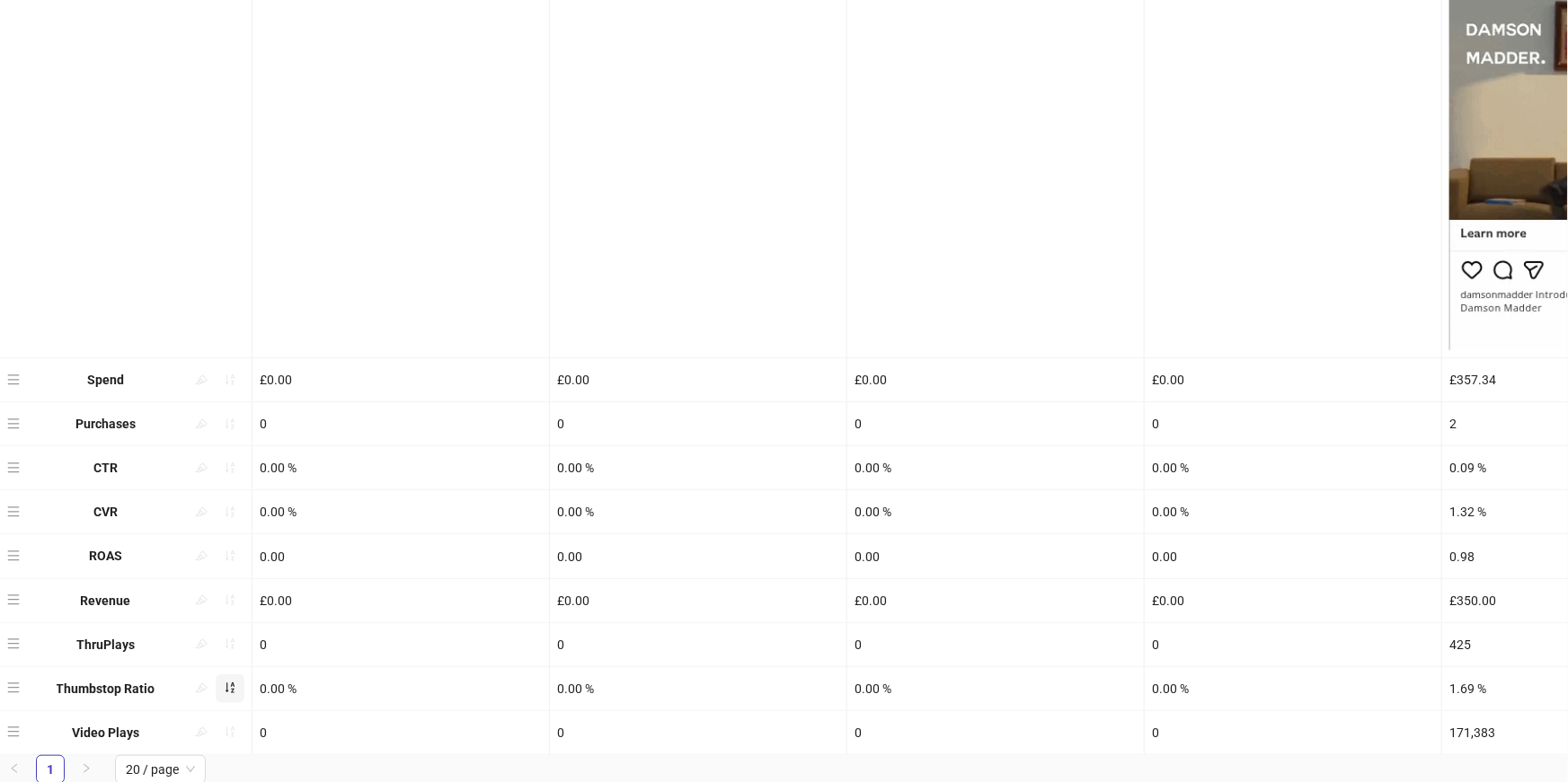
click at [225, 686] on icon "sort-ascending" at bounding box center [229, 688] width 12 height 12
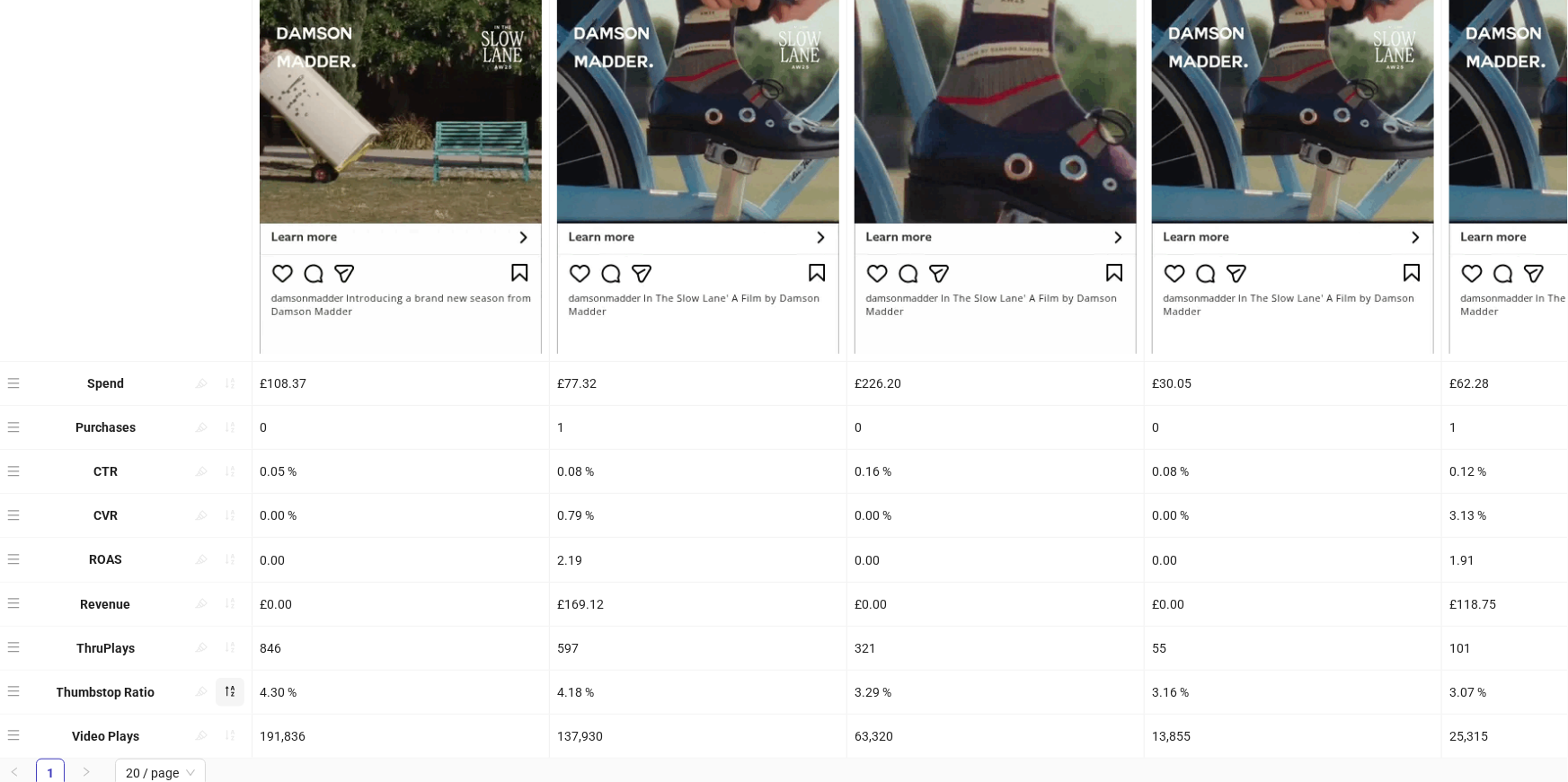
scroll to position [482, 0]
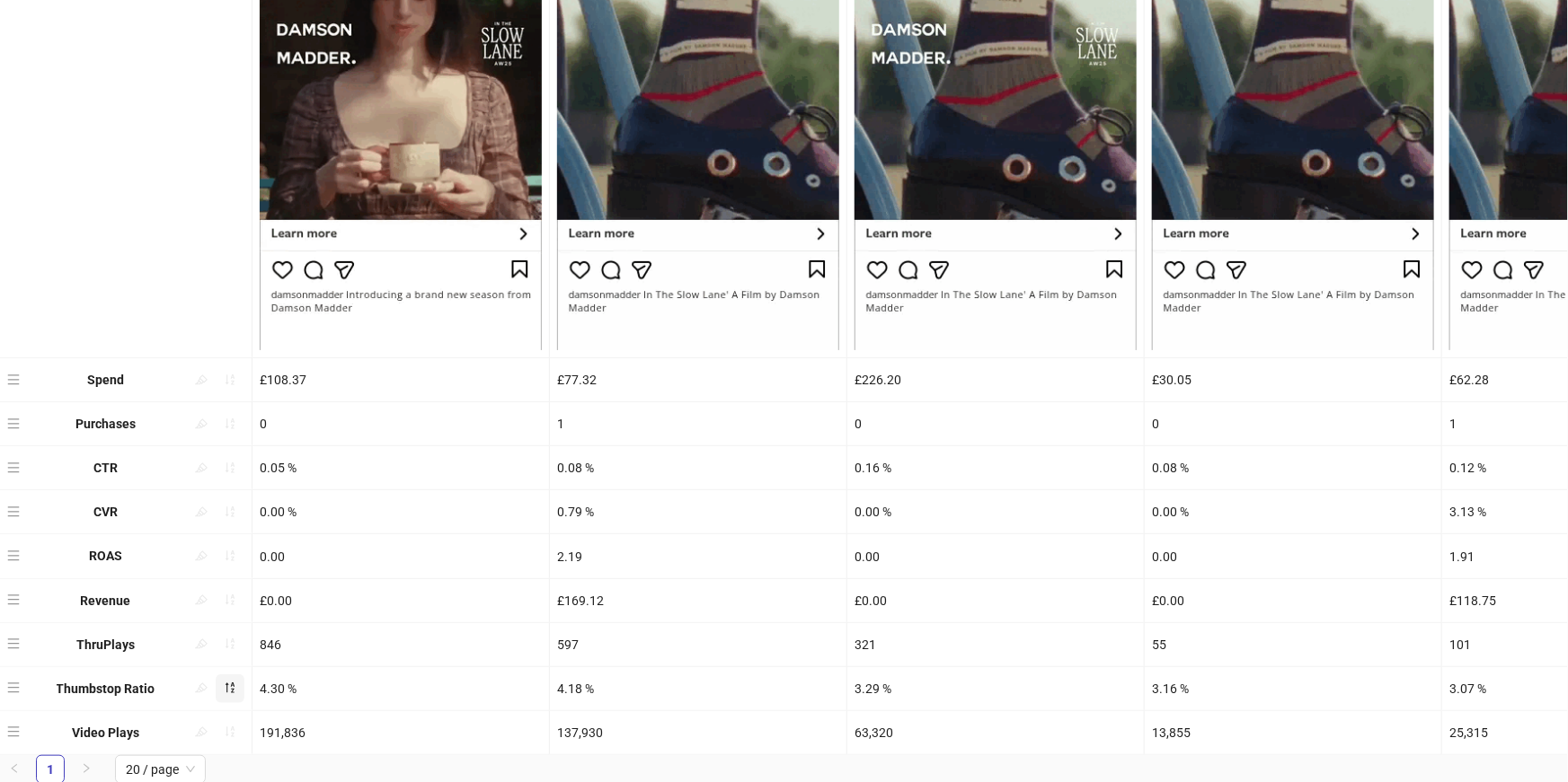
click at [618, 690] on div "4.18 %" at bounding box center [698, 689] width 297 height 43
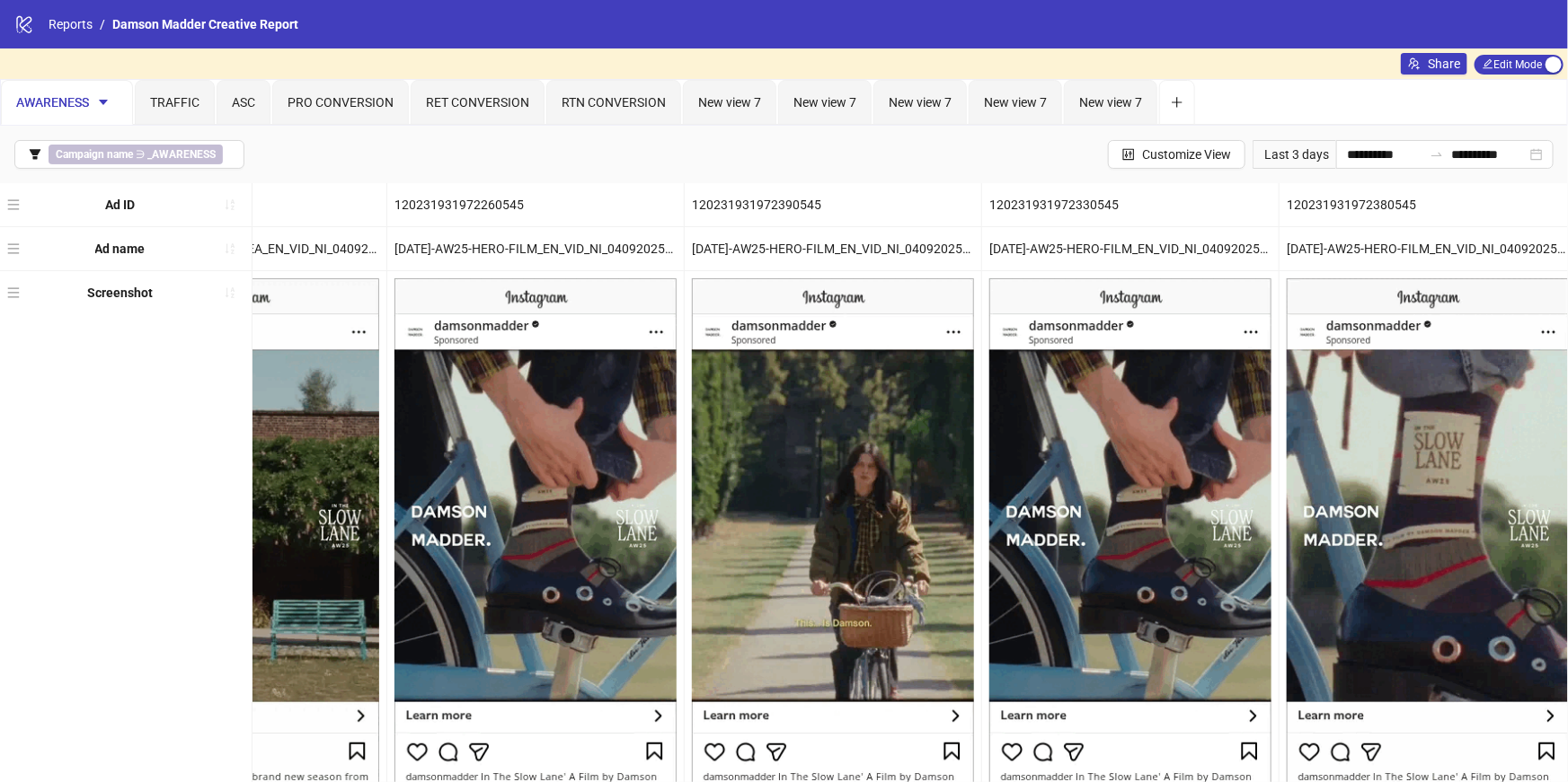
scroll to position [0, 0]
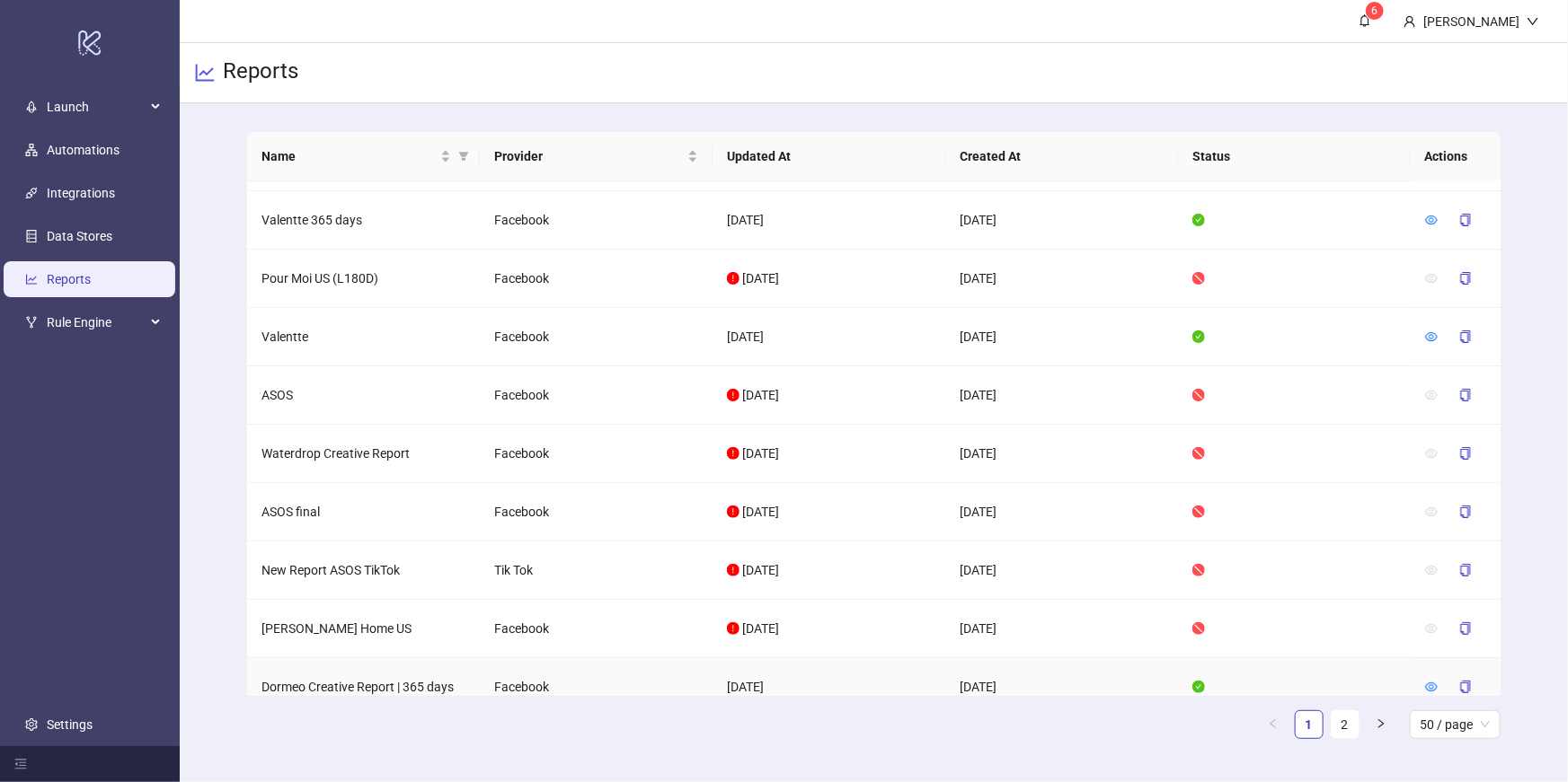
scroll to position [48, 0]
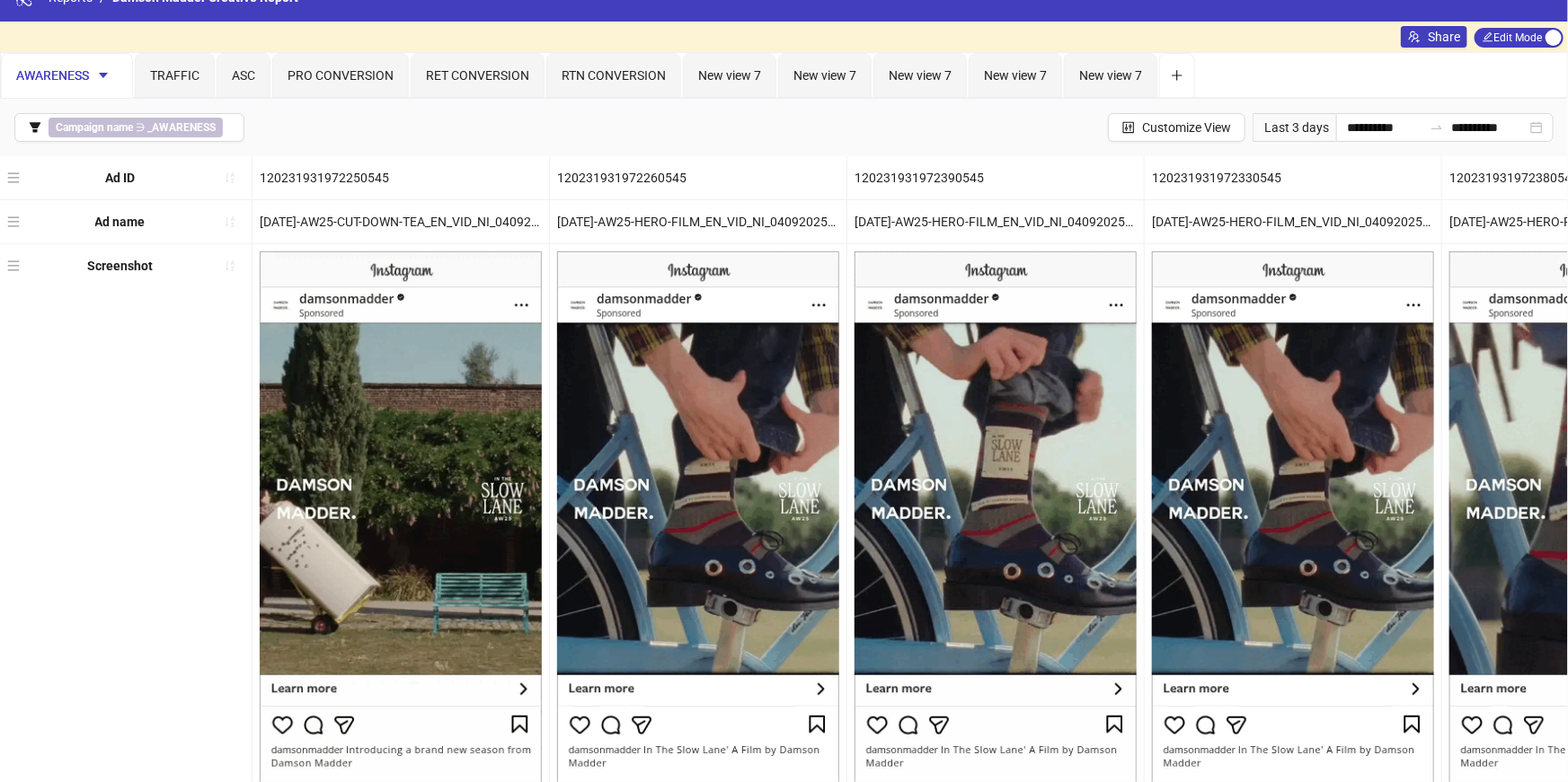
scroll to position [32, 0]
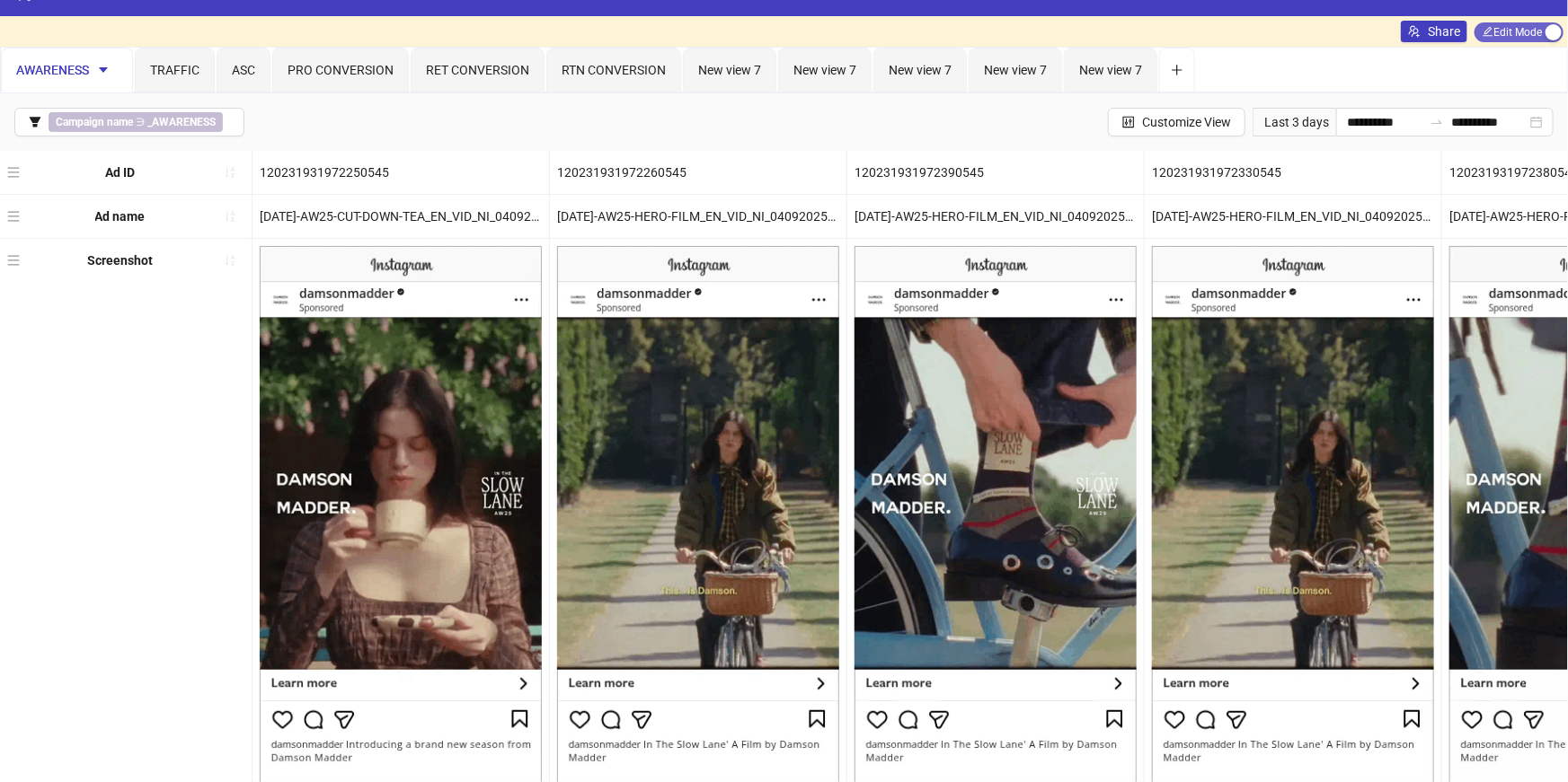
click at [1512, 24] on span "Edit Mode Edit Mode" at bounding box center [1519, 32] width 88 height 20
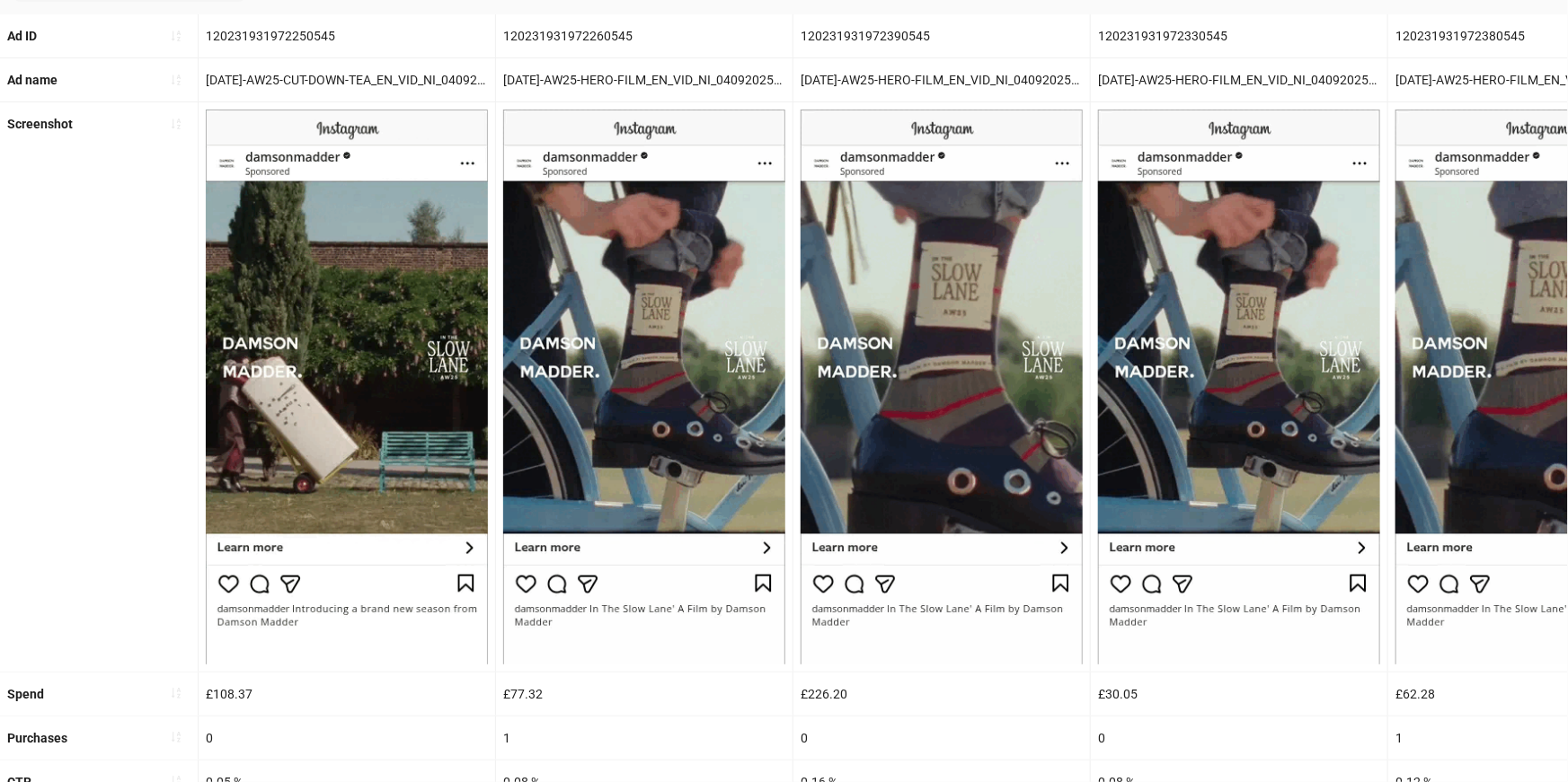
scroll to position [0, 0]
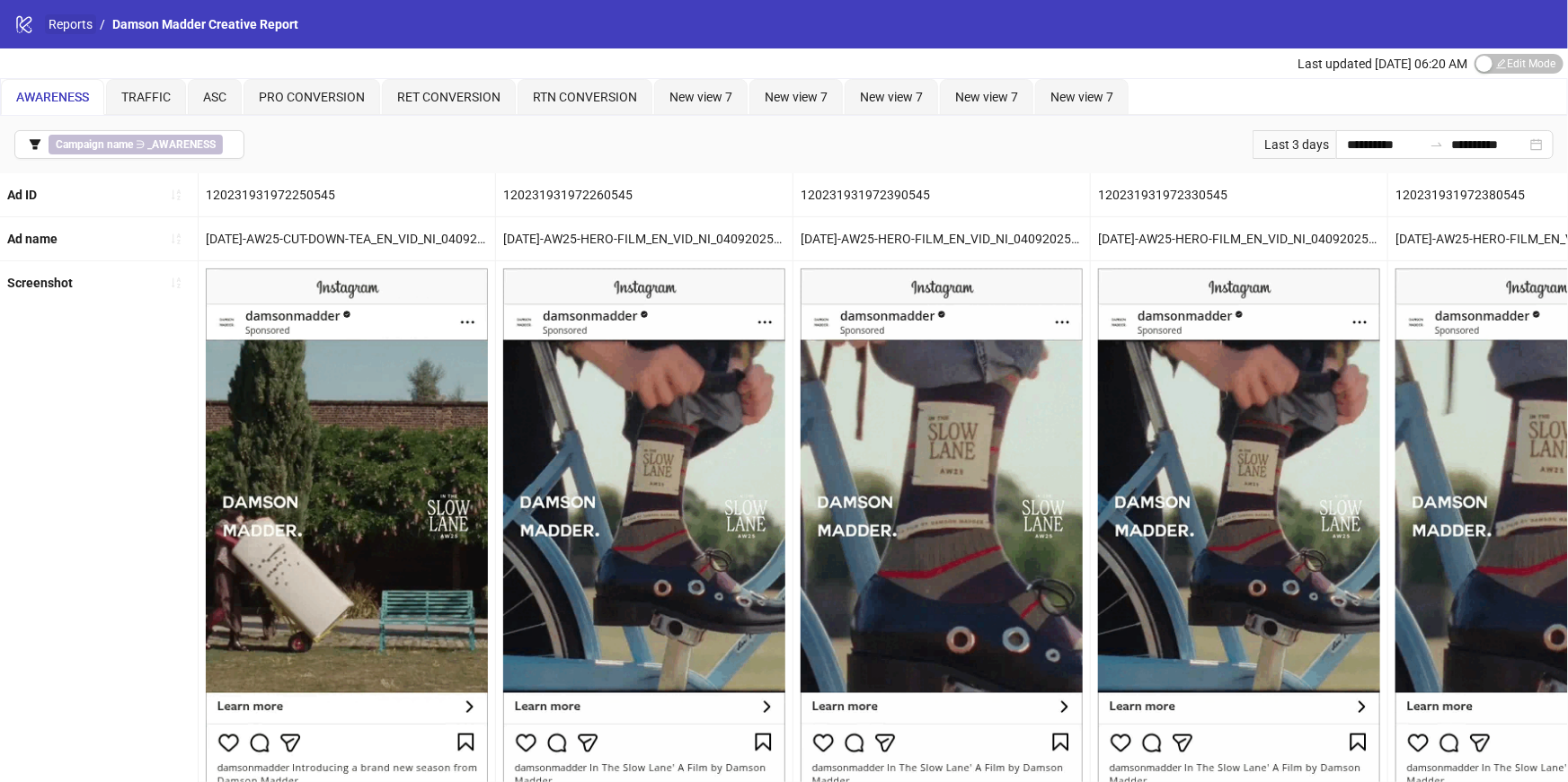
click at [82, 27] on link "Reports" at bounding box center [70, 24] width 51 height 20
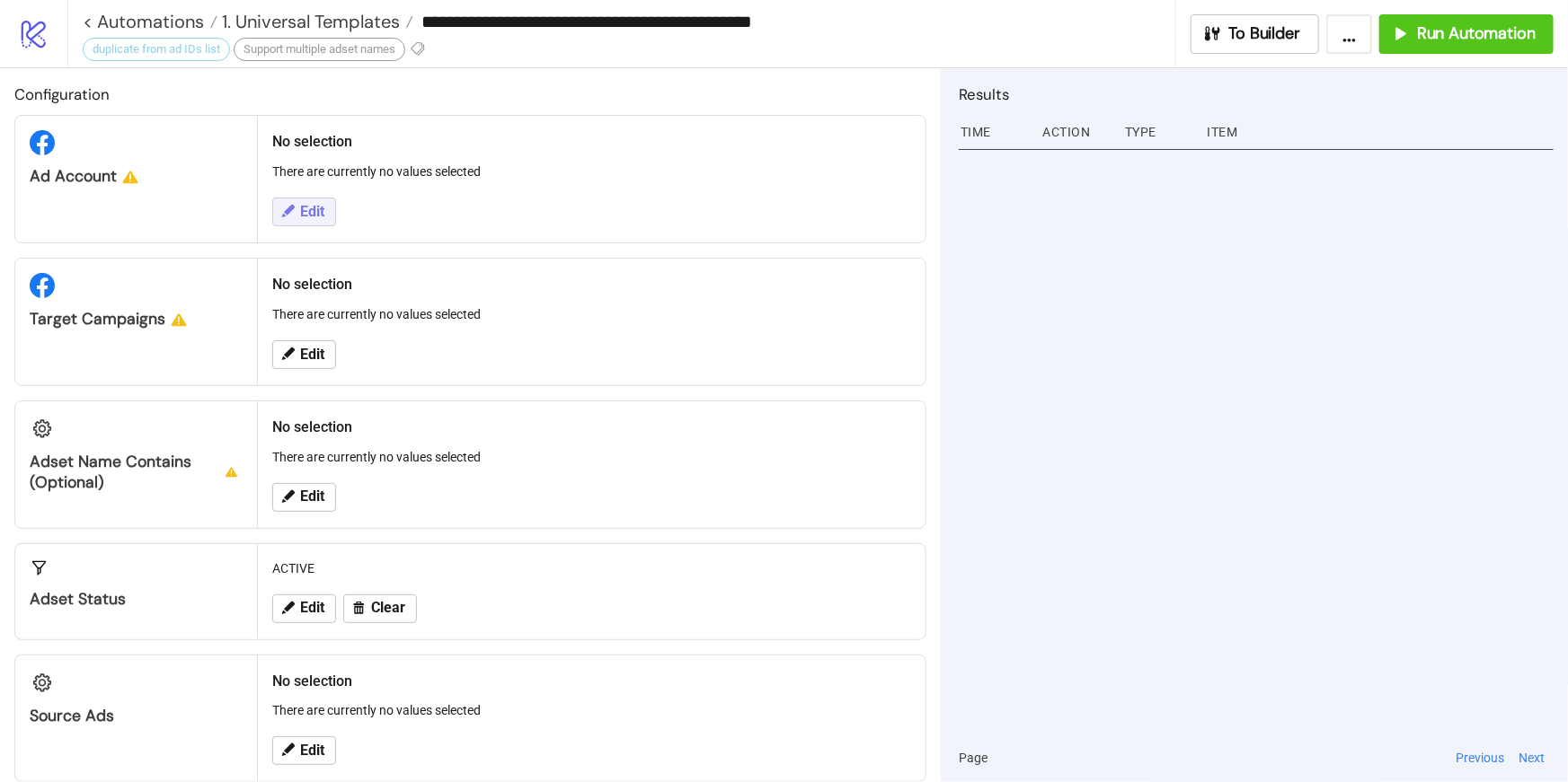
click at [300, 209] on span "Edit" at bounding box center [311, 211] width 24 height 16
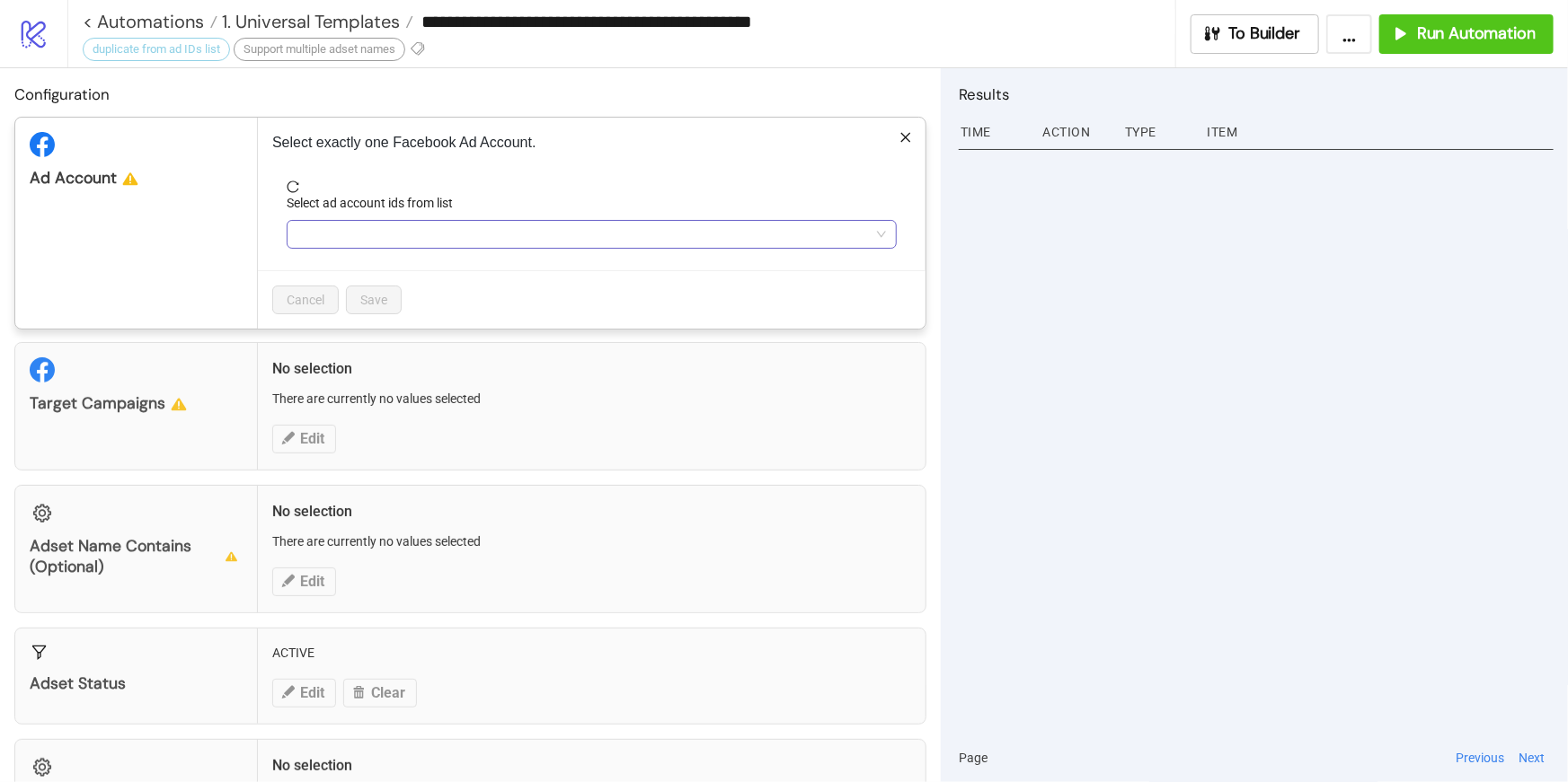
click at [330, 230] on div at bounding box center [582, 234] width 584 height 25
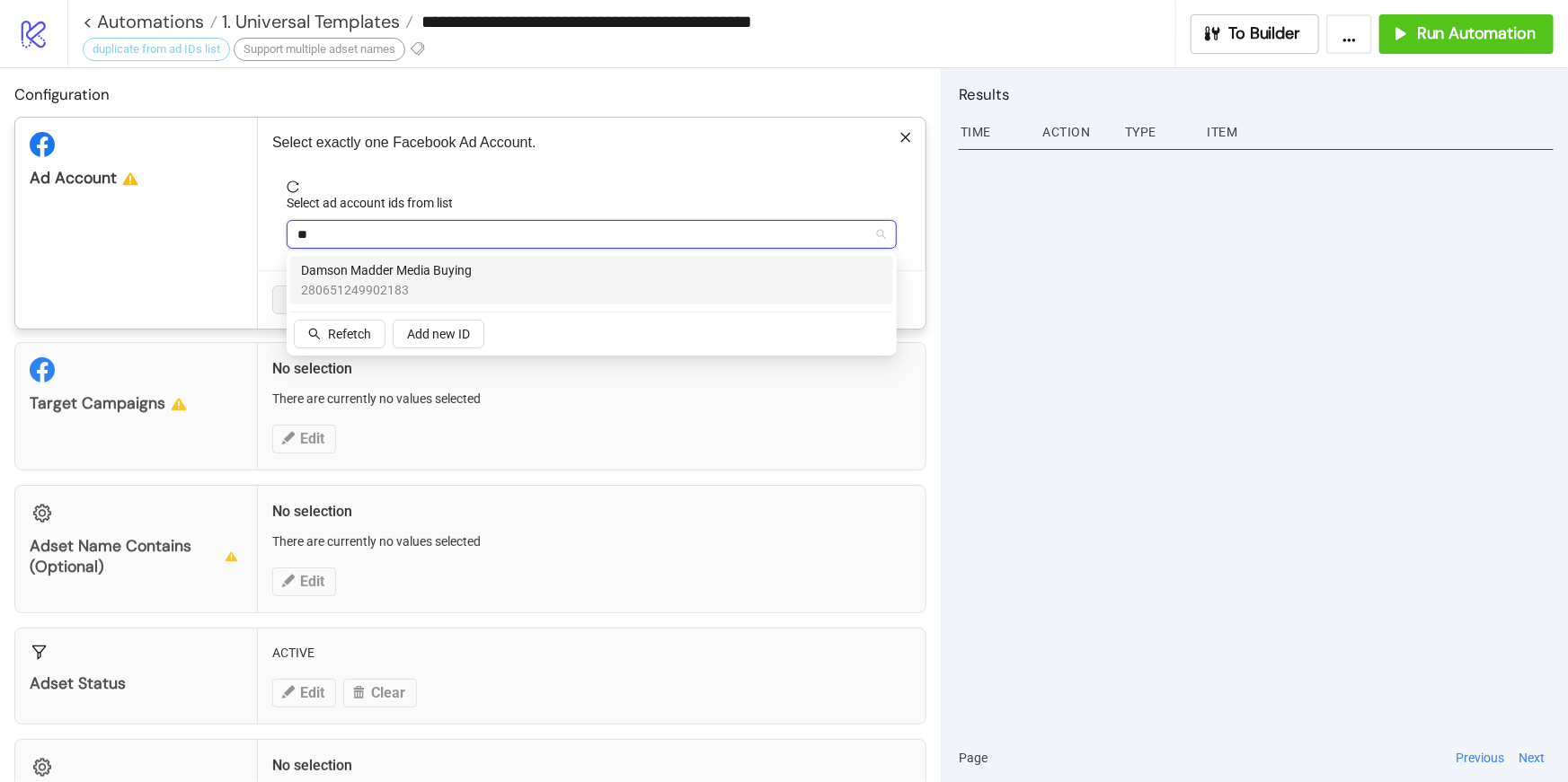
type input "***"
click at [323, 287] on span "280651249902183" at bounding box center [385, 290] width 170 height 20
click at [567, 201] on div "Select ad account ids from list" at bounding box center [591, 206] width 610 height 27
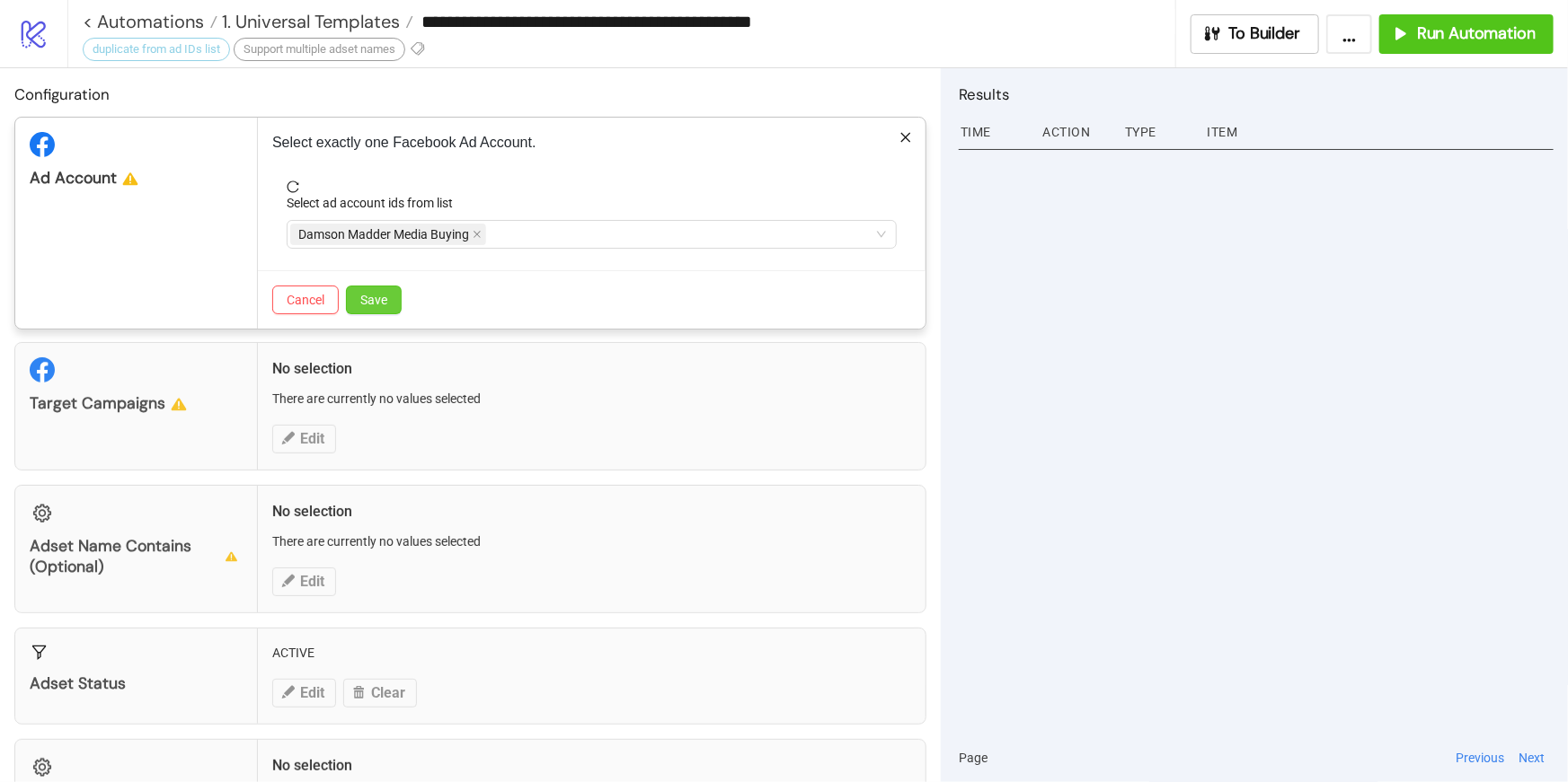
click at [377, 298] on span "Save" at bounding box center [374, 300] width 27 height 14
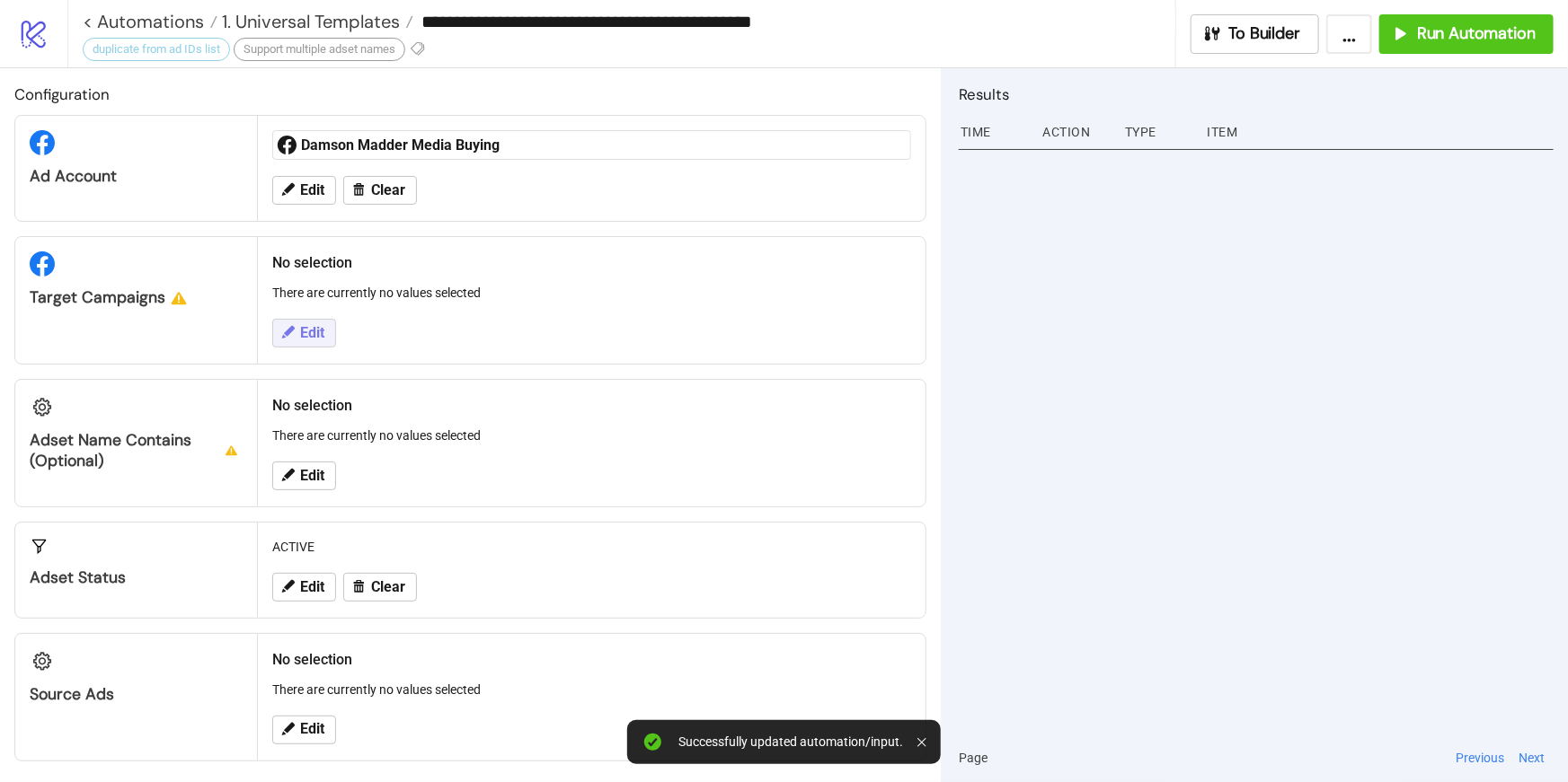
click at [303, 332] on span "Edit" at bounding box center [311, 333] width 24 height 16
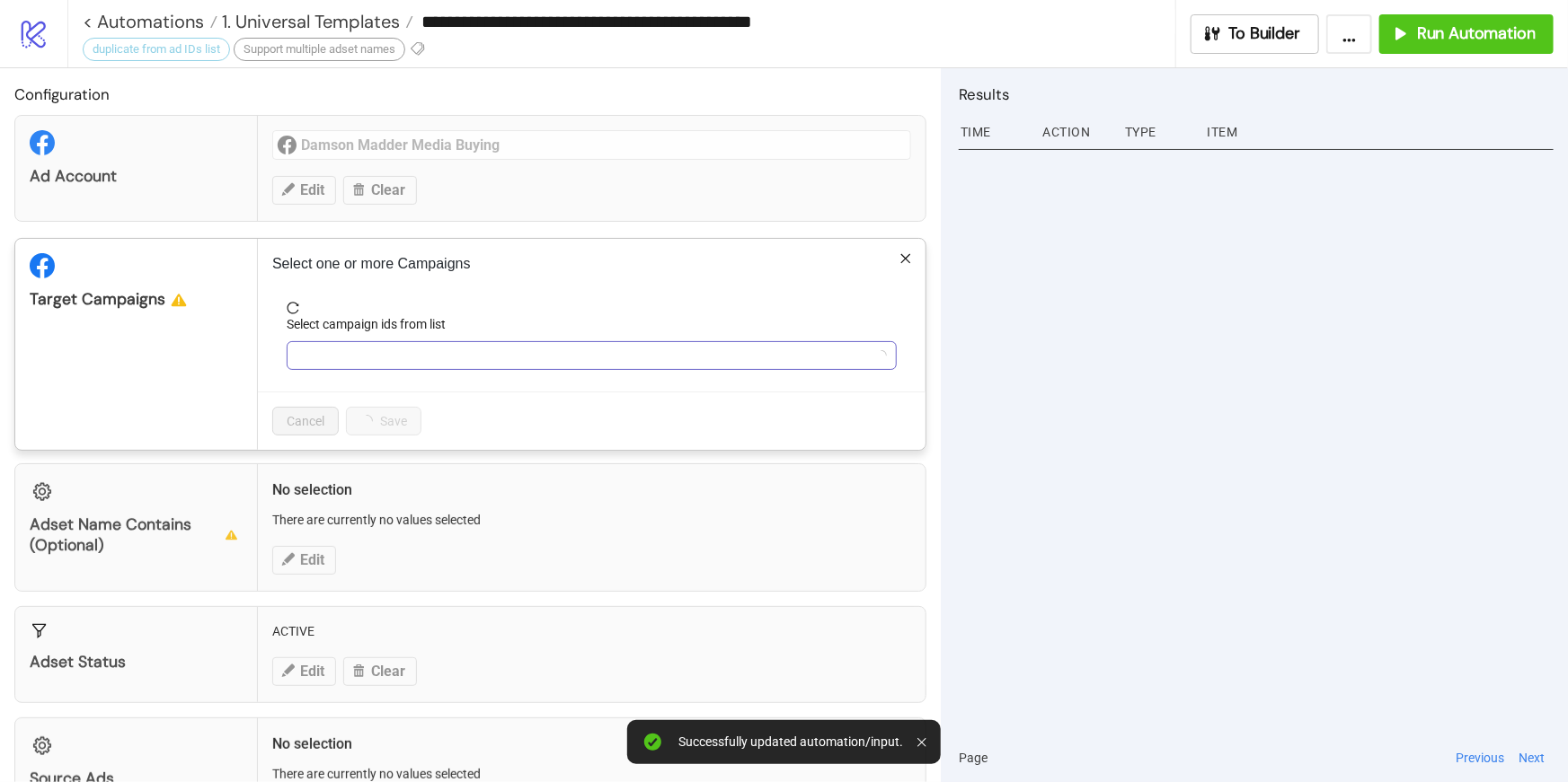
click at [341, 354] on div at bounding box center [582, 356] width 584 height 25
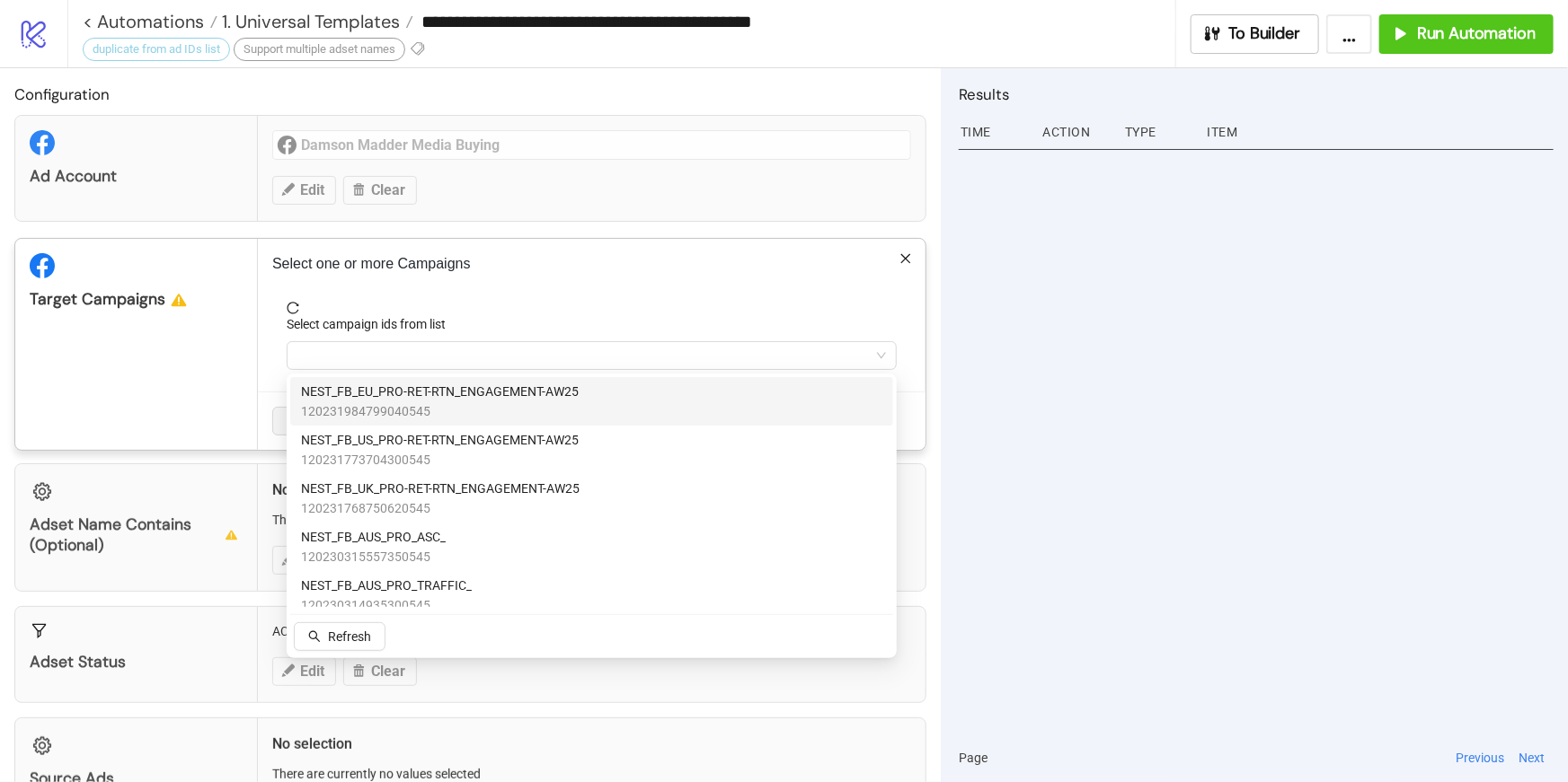
click at [521, 307] on span "reload" at bounding box center [591, 307] width 610 height 12
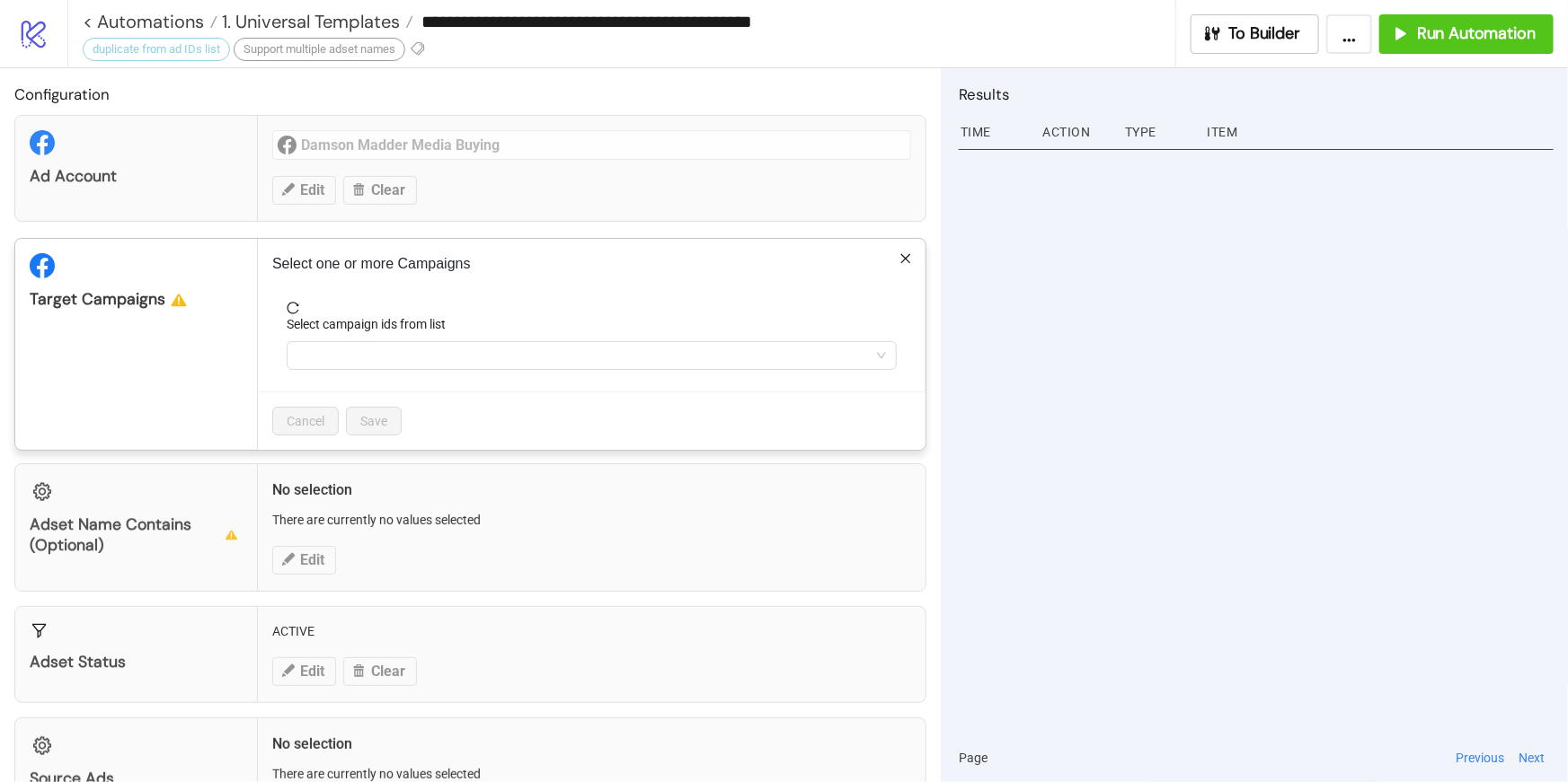
scroll to position [89, 0]
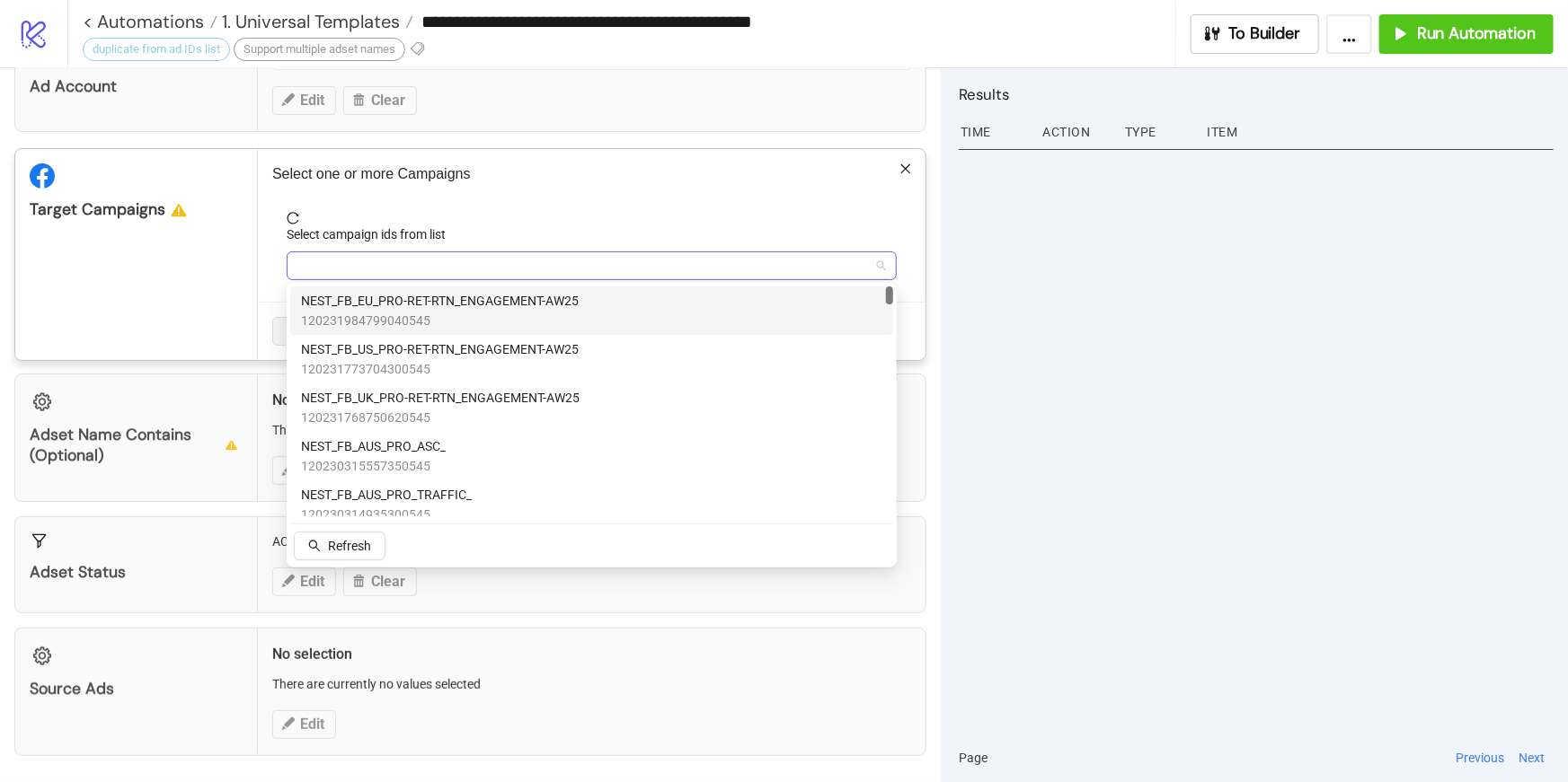
click at [390, 260] on div at bounding box center [582, 265] width 584 height 25
type input "*"
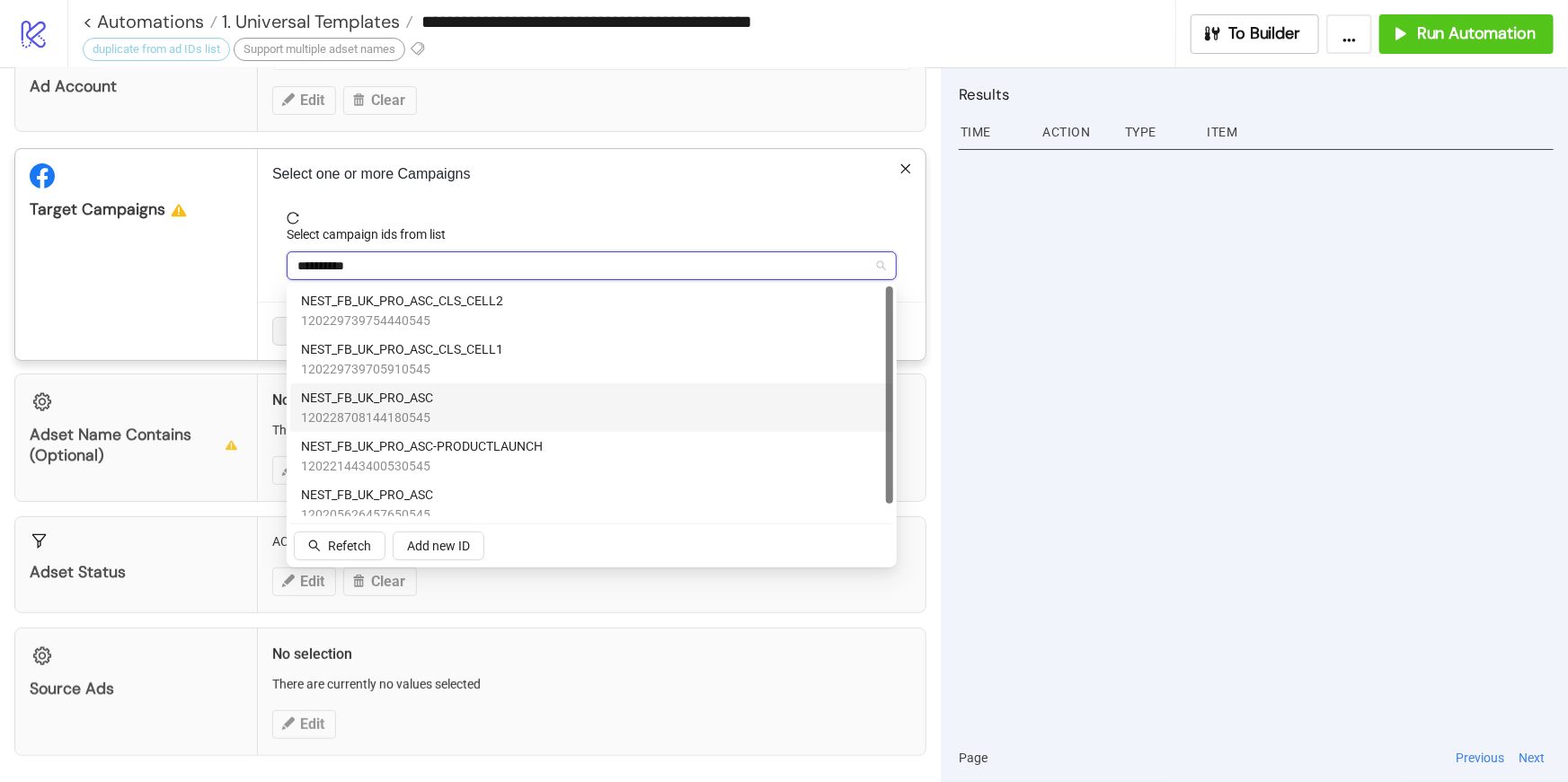
click at [431, 414] on span "120228708144180545" at bounding box center [366, 418] width 132 height 20
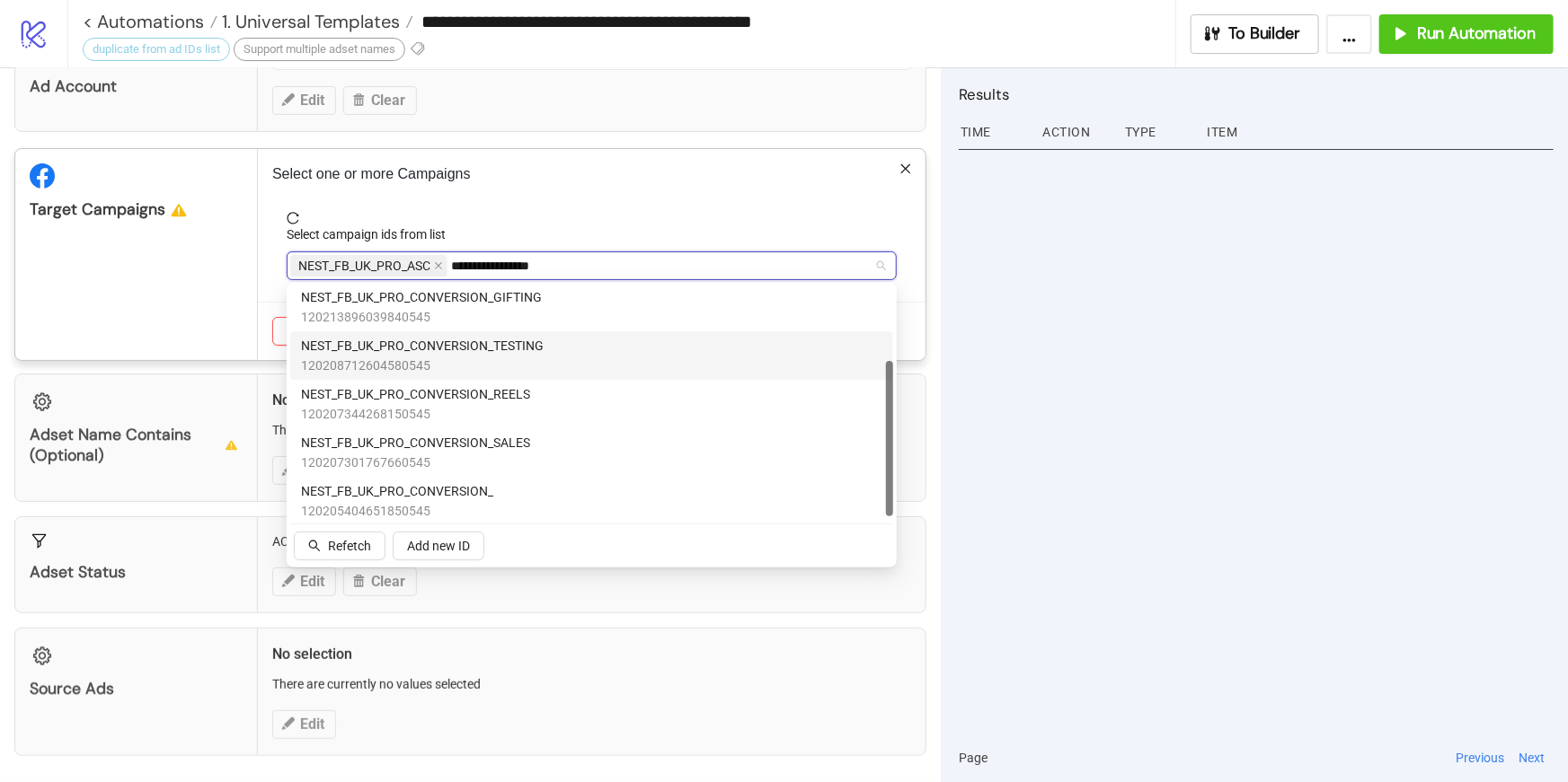
scroll to position [108, 0]
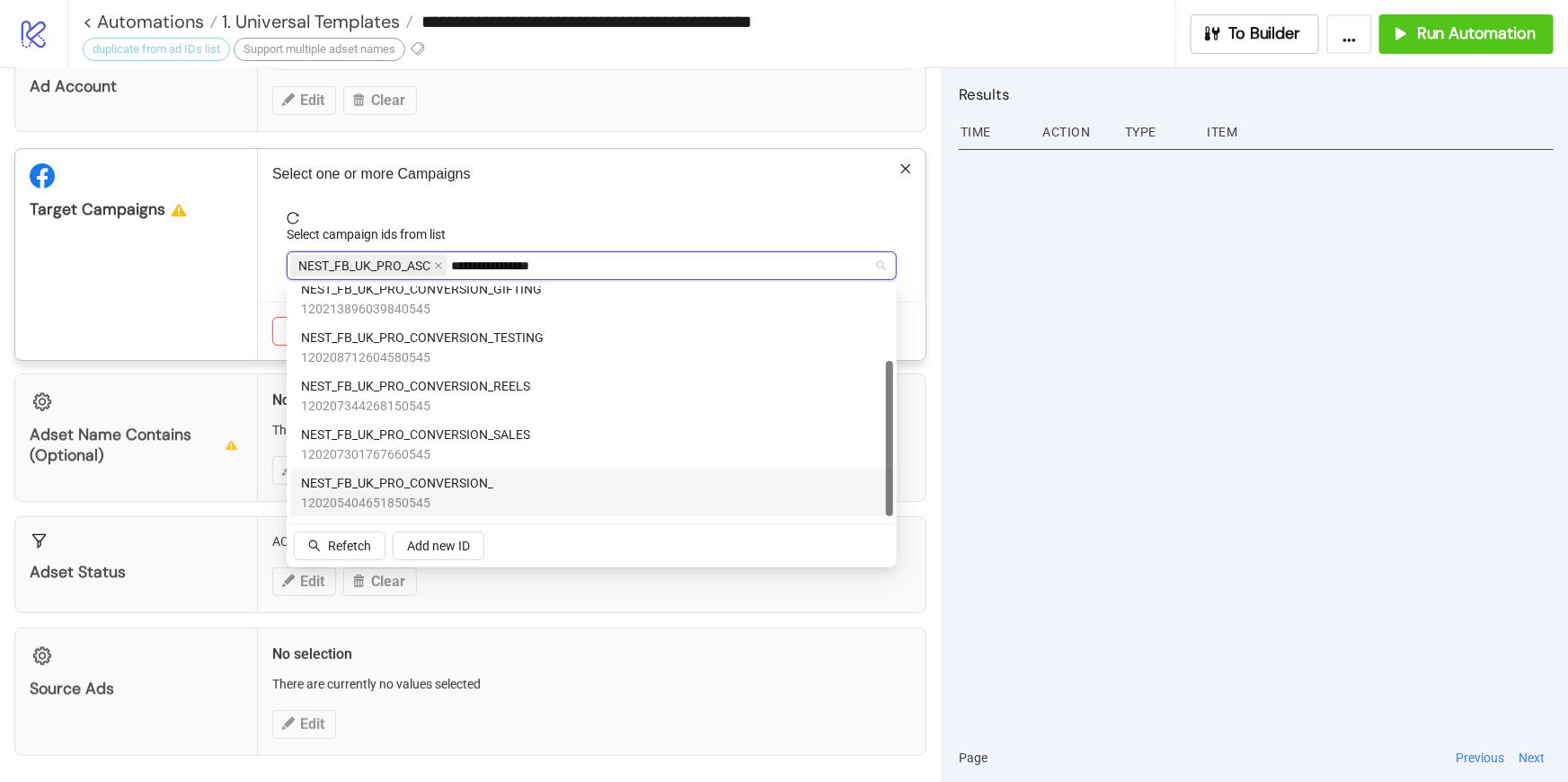
click at [530, 483] on div "NEST_FB_UK_PRO_CONVERSION_ 120205404651850545" at bounding box center [591, 494] width 581 height 40
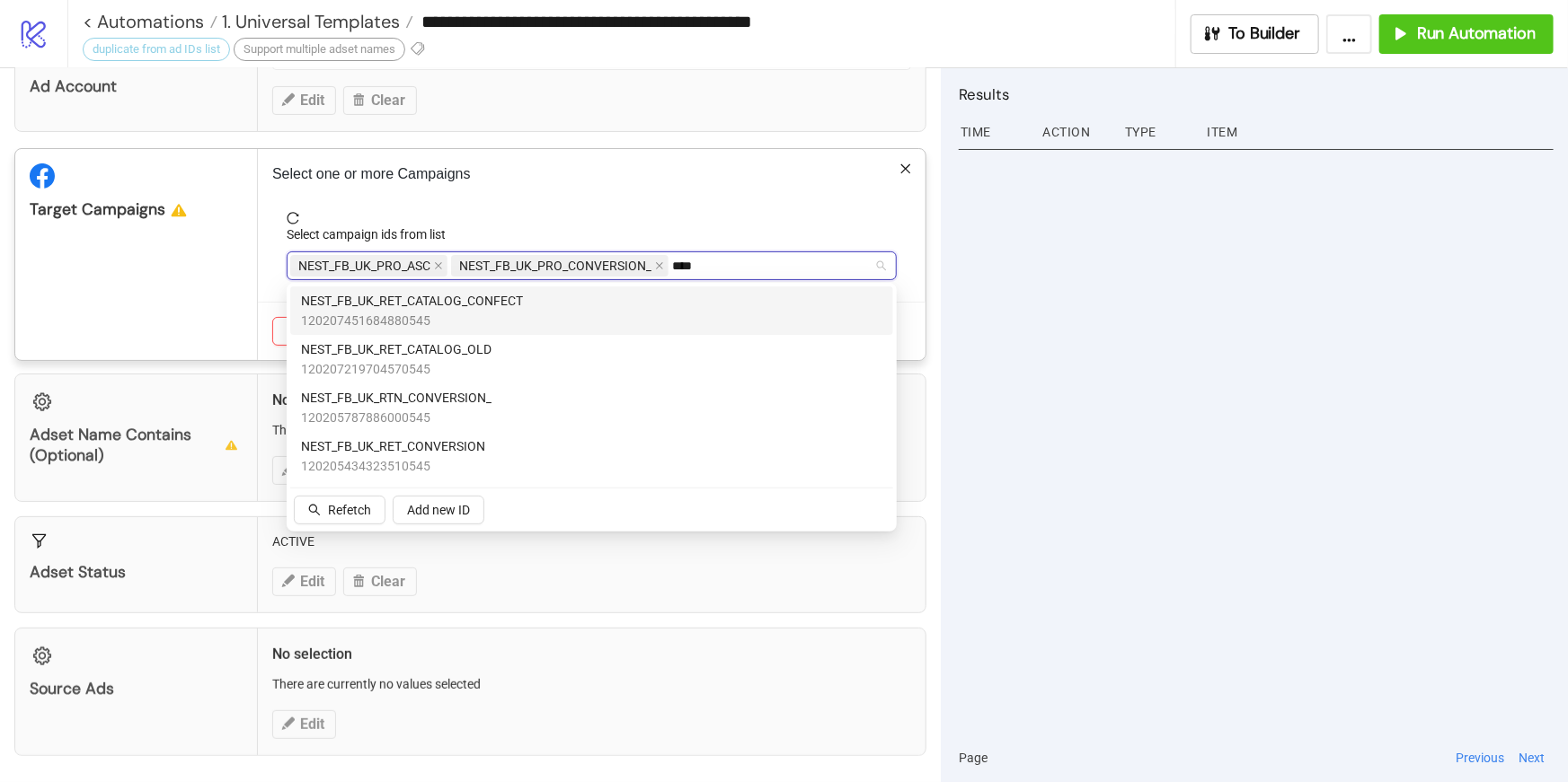
scroll to position [0, 0]
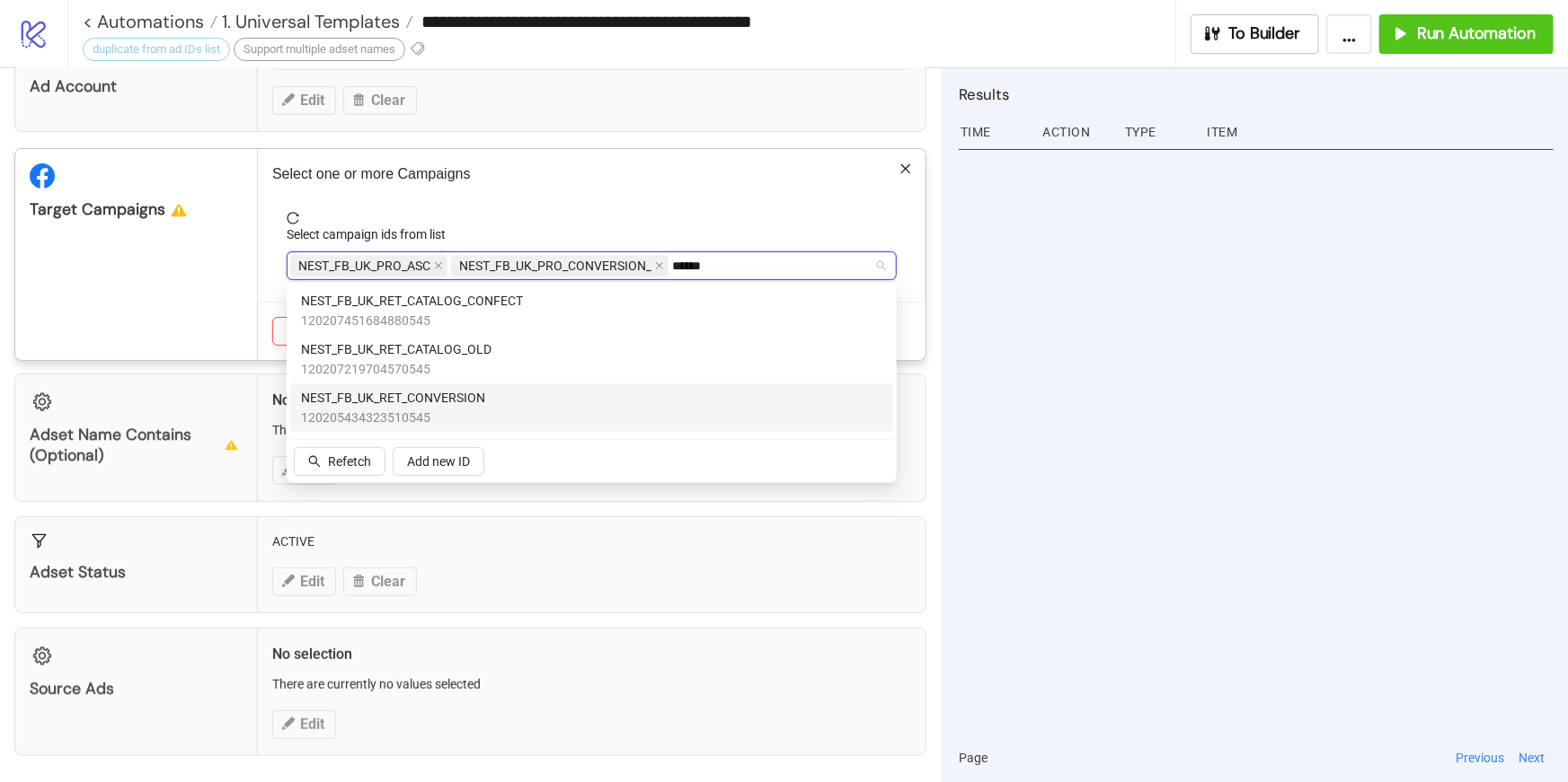
click at [695, 401] on div "NEST_FB_UK_RET_CONVERSION 120205434323510545" at bounding box center [591, 408] width 581 height 40
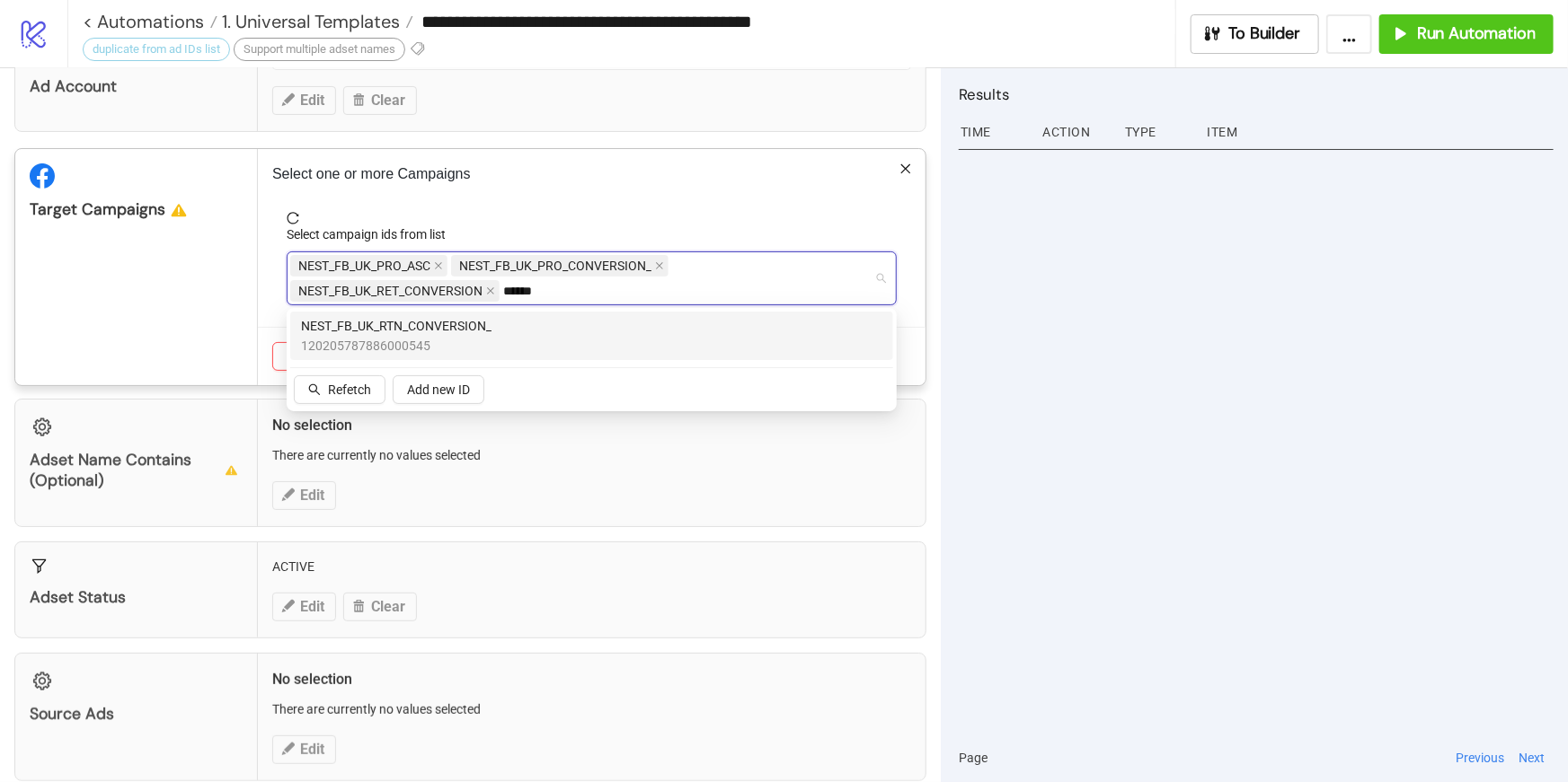
click at [621, 330] on div "NEST_FB_UK_RTN_CONVERSION_ 120205787886000545" at bounding box center [591, 336] width 581 height 40
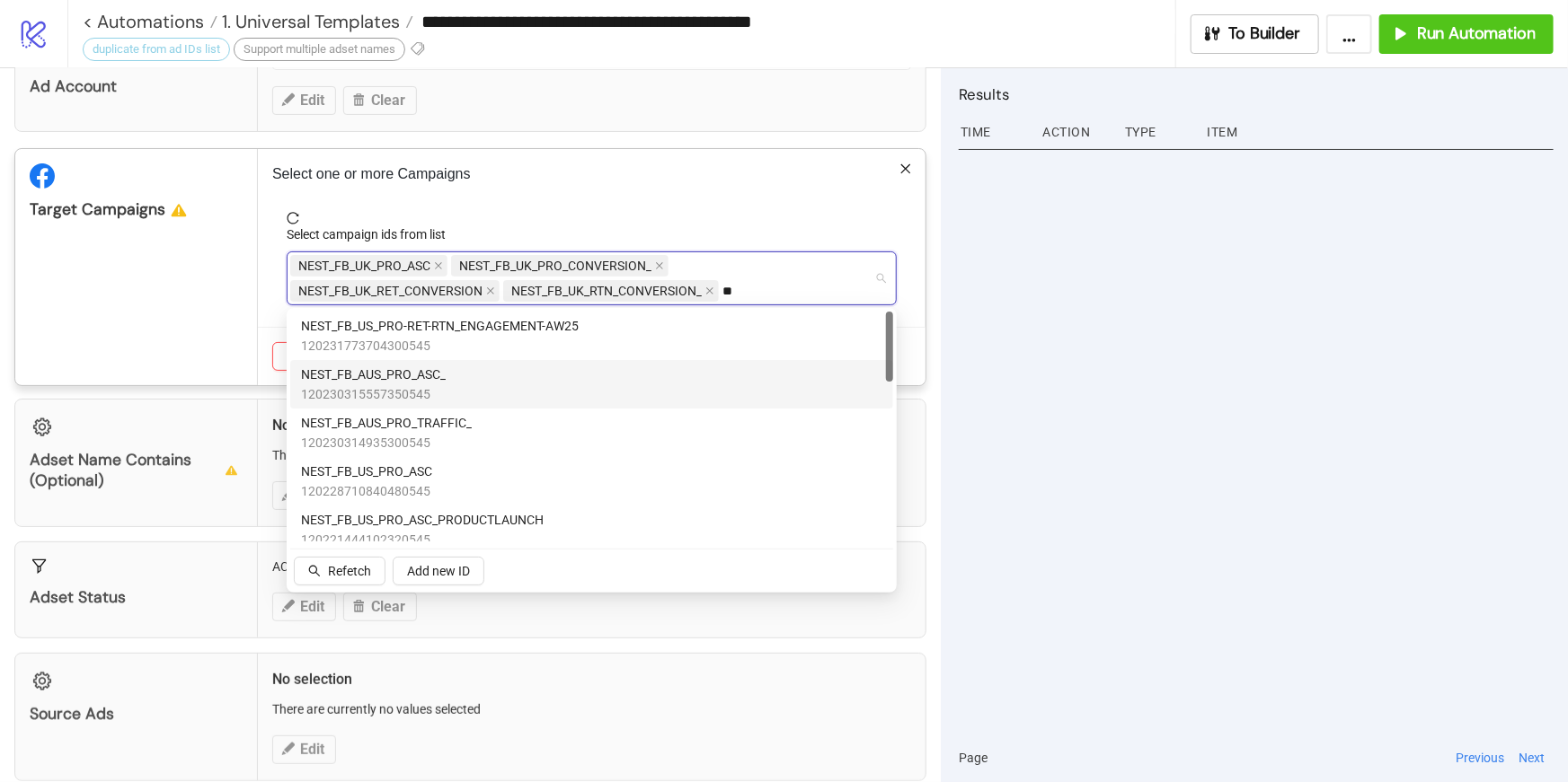
click at [546, 394] on div "NEST_FB_AUS_PRO_ASC_ 120230315557350545" at bounding box center [591, 384] width 581 height 40
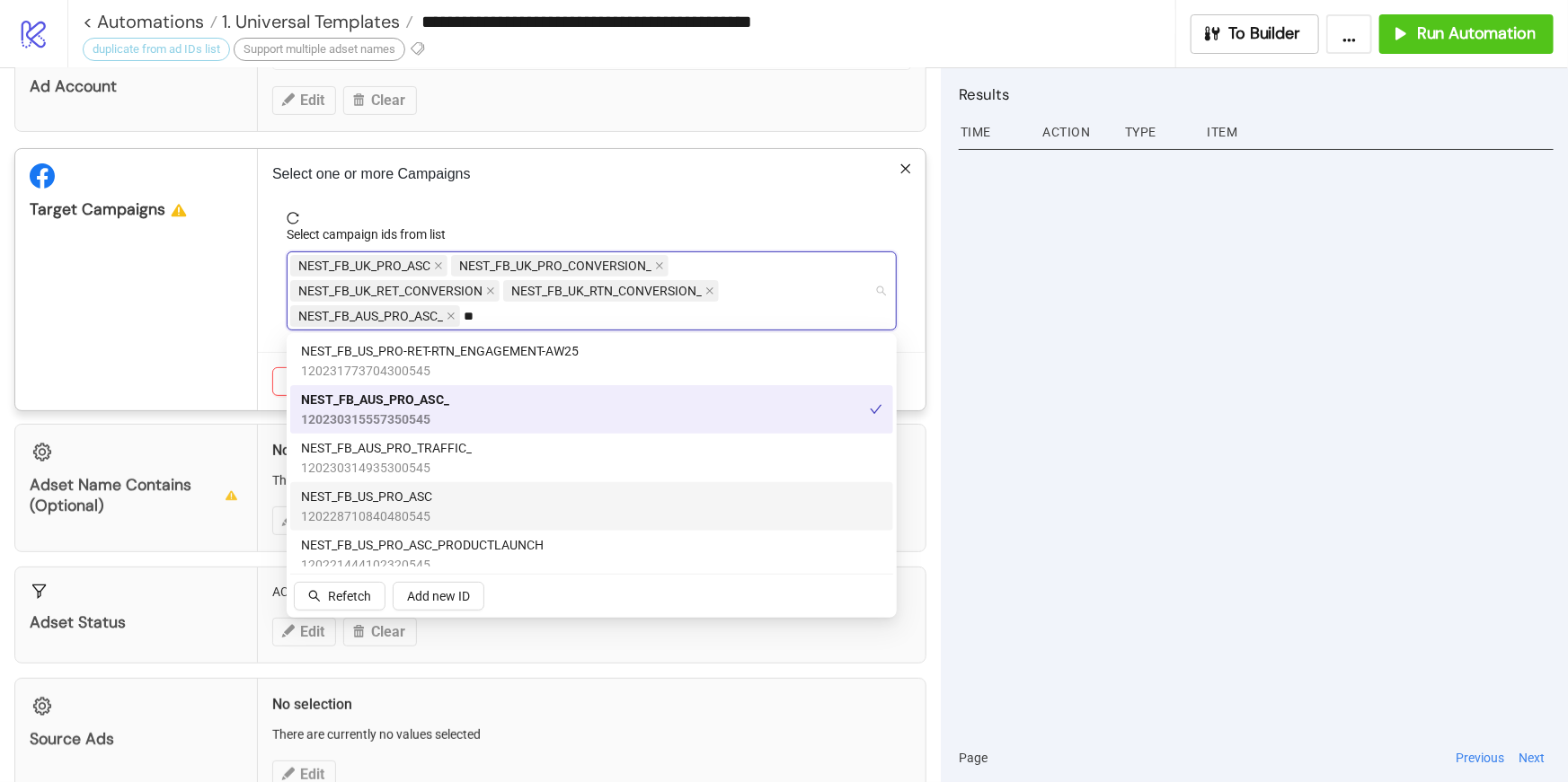
click at [534, 506] on div "NEST_FB_US_PRO_ASC 120228710840480545" at bounding box center [591, 507] width 581 height 40
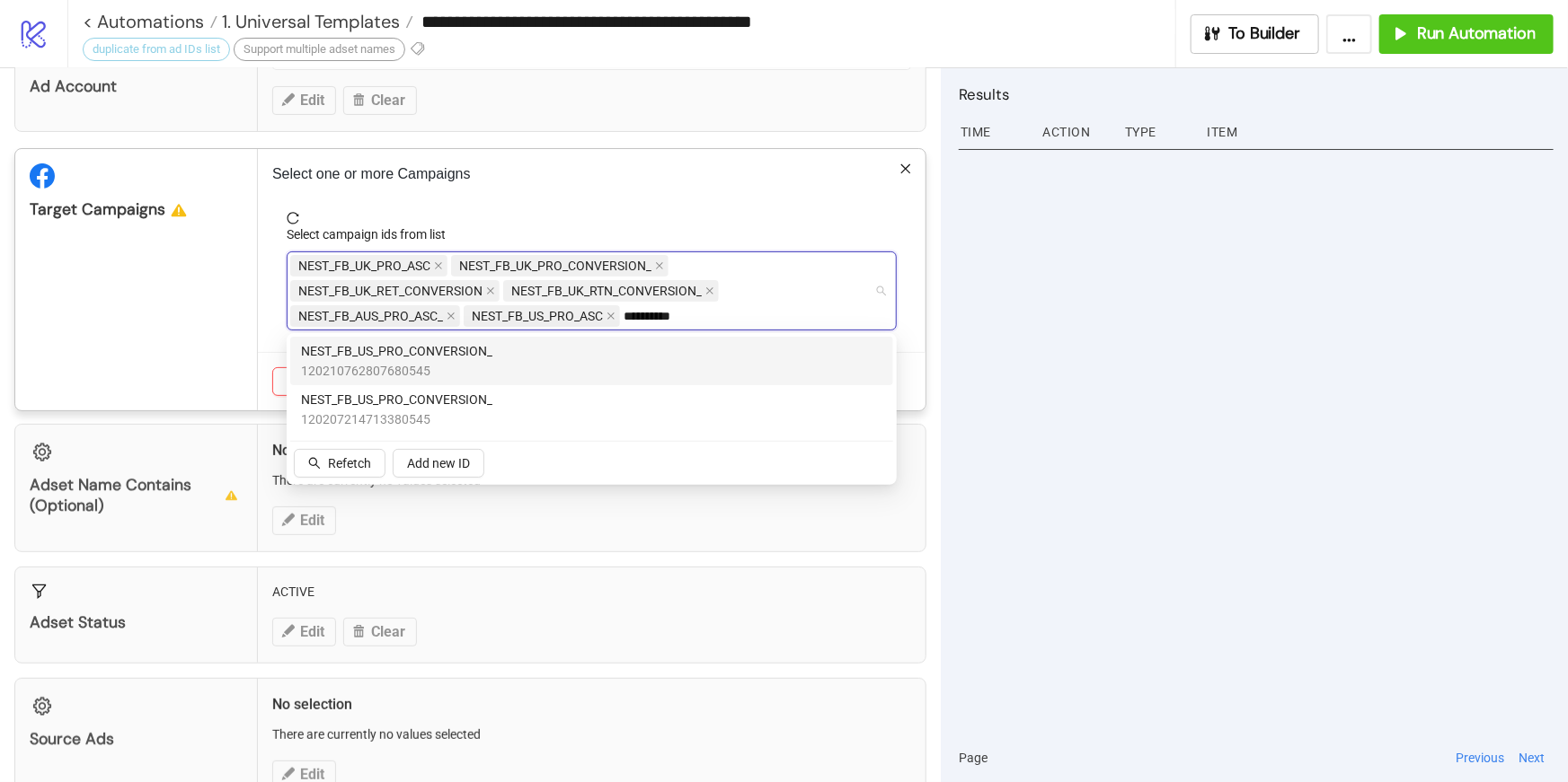
click at [628, 361] on div "NEST_FB_US_PRO_CONVERSION_ 120210762807680545" at bounding box center [591, 362] width 581 height 40
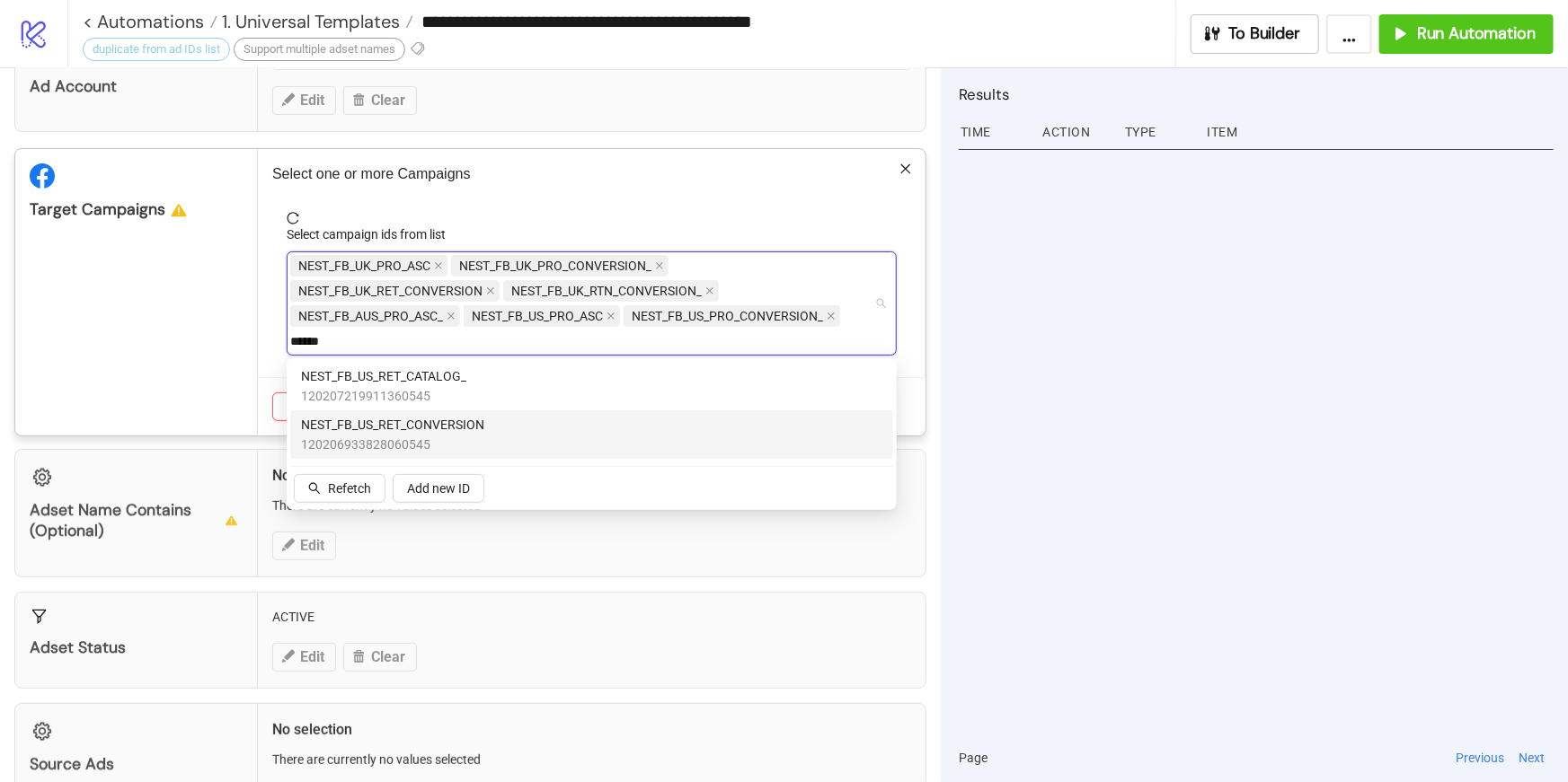
click at [703, 425] on div "NEST_FB_US_RET_CONVERSION 120206933828060545" at bounding box center [591, 435] width 581 height 40
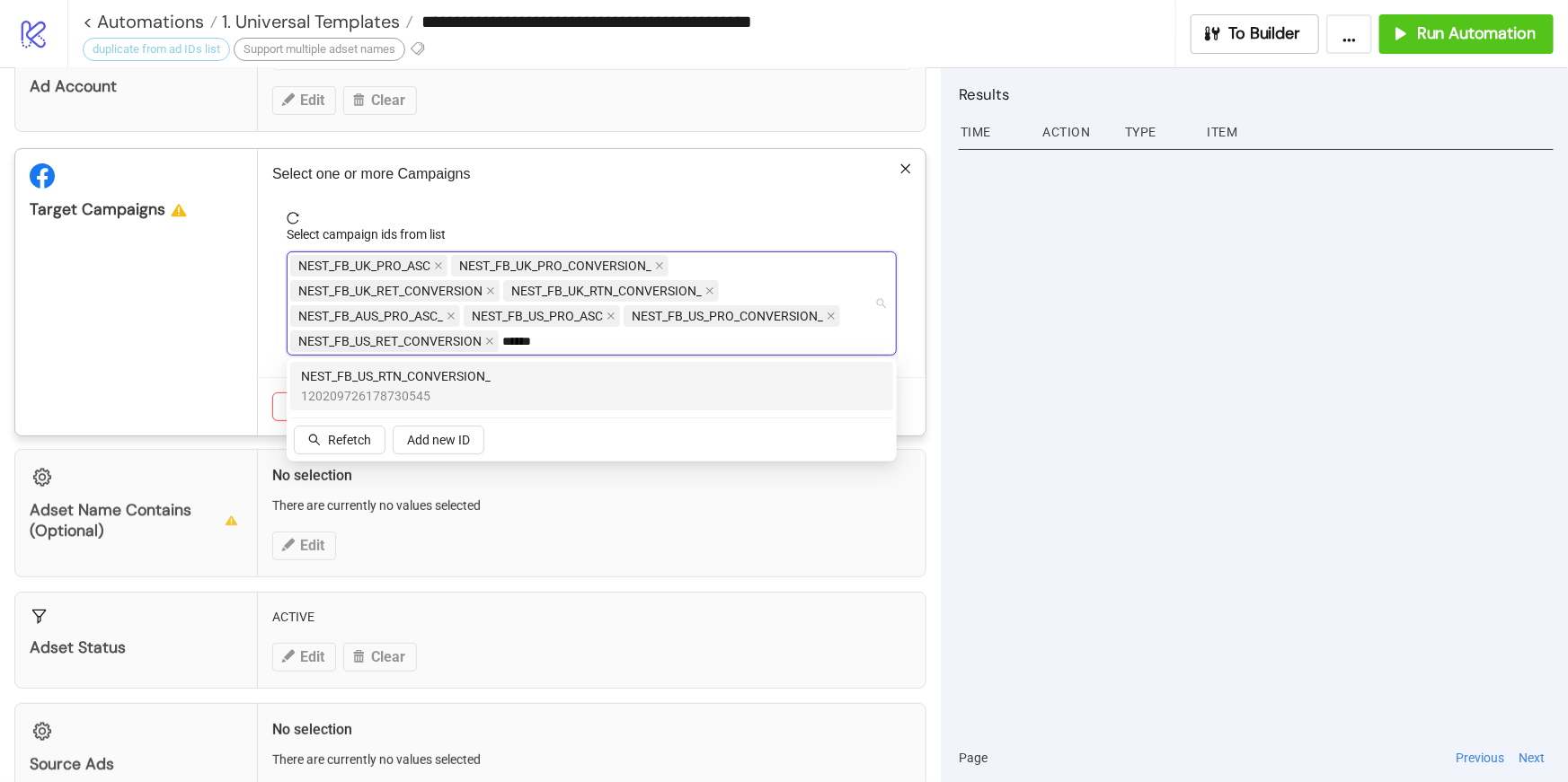
click at [624, 386] on div "NEST_FB_US_RTN_CONVERSION_ 120209726178730545" at bounding box center [591, 386] width 581 height 40
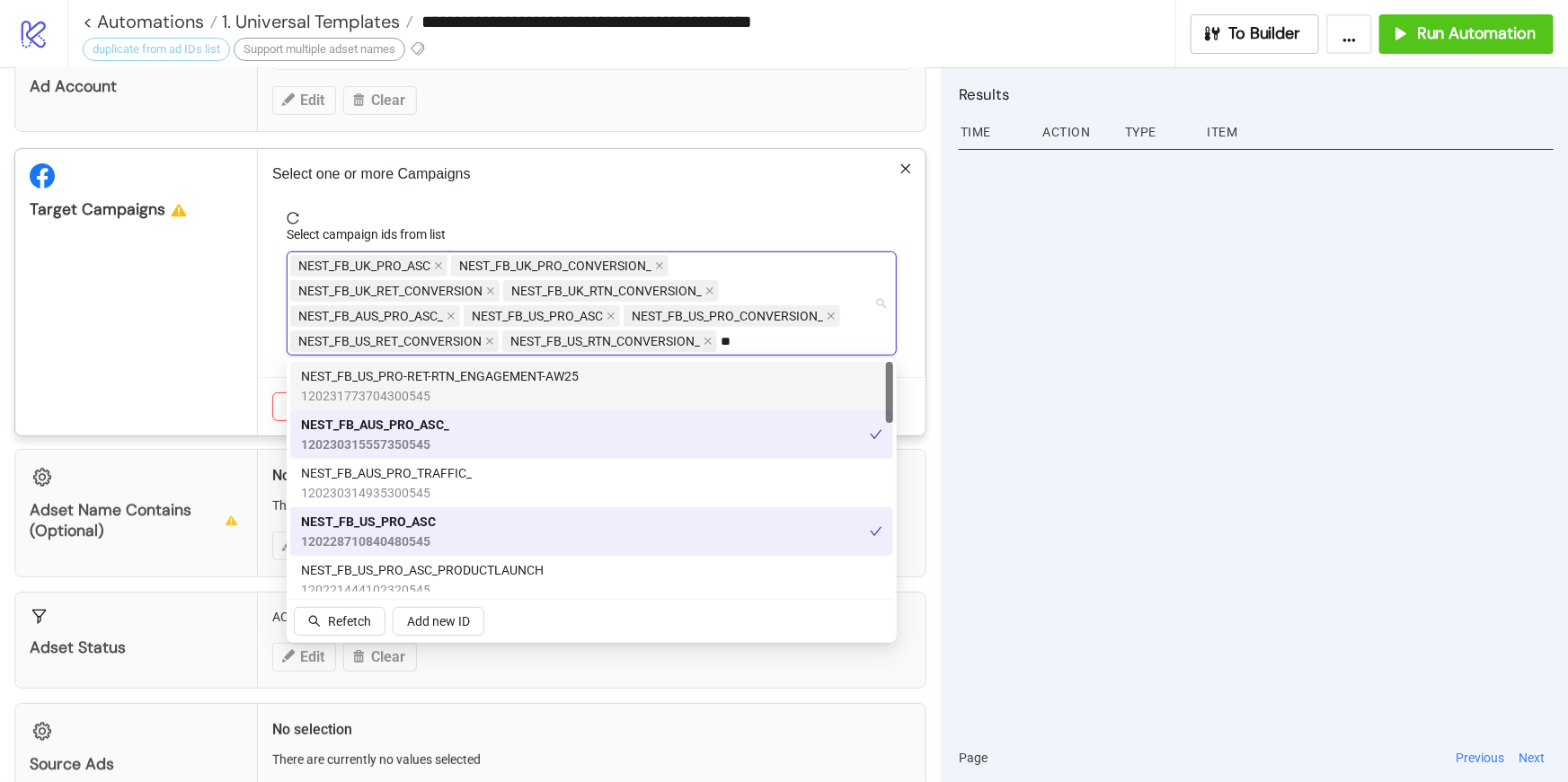
type input "*"
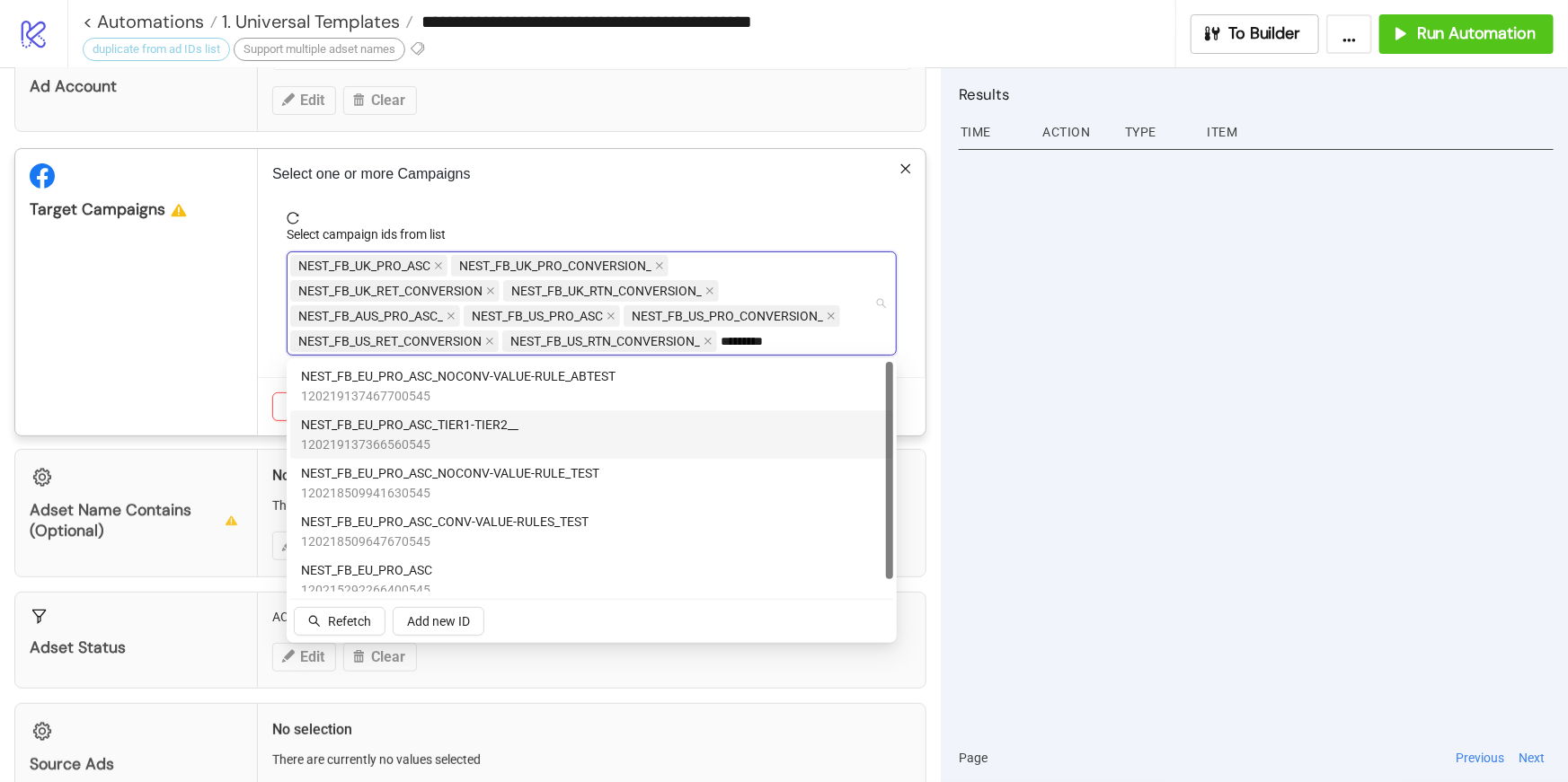
click at [589, 426] on div "NEST_FB_EU_PRO_ASC_TIER1-TIER2__ 120219137366560545" at bounding box center [591, 435] width 581 height 40
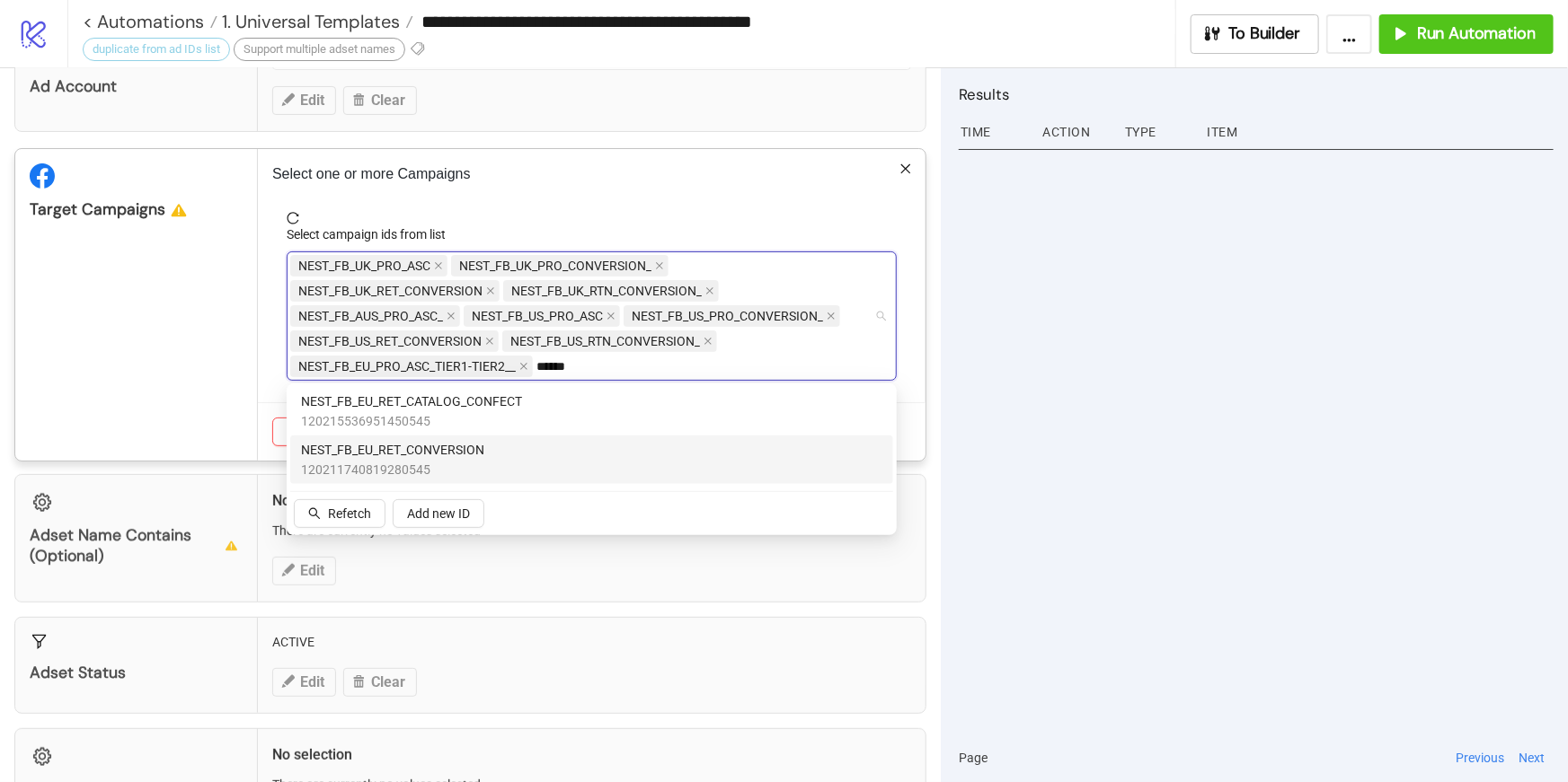
click at [554, 467] on div "NEST_FB_EU_RET_CONVERSION 120211740819280545" at bounding box center [591, 460] width 581 height 40
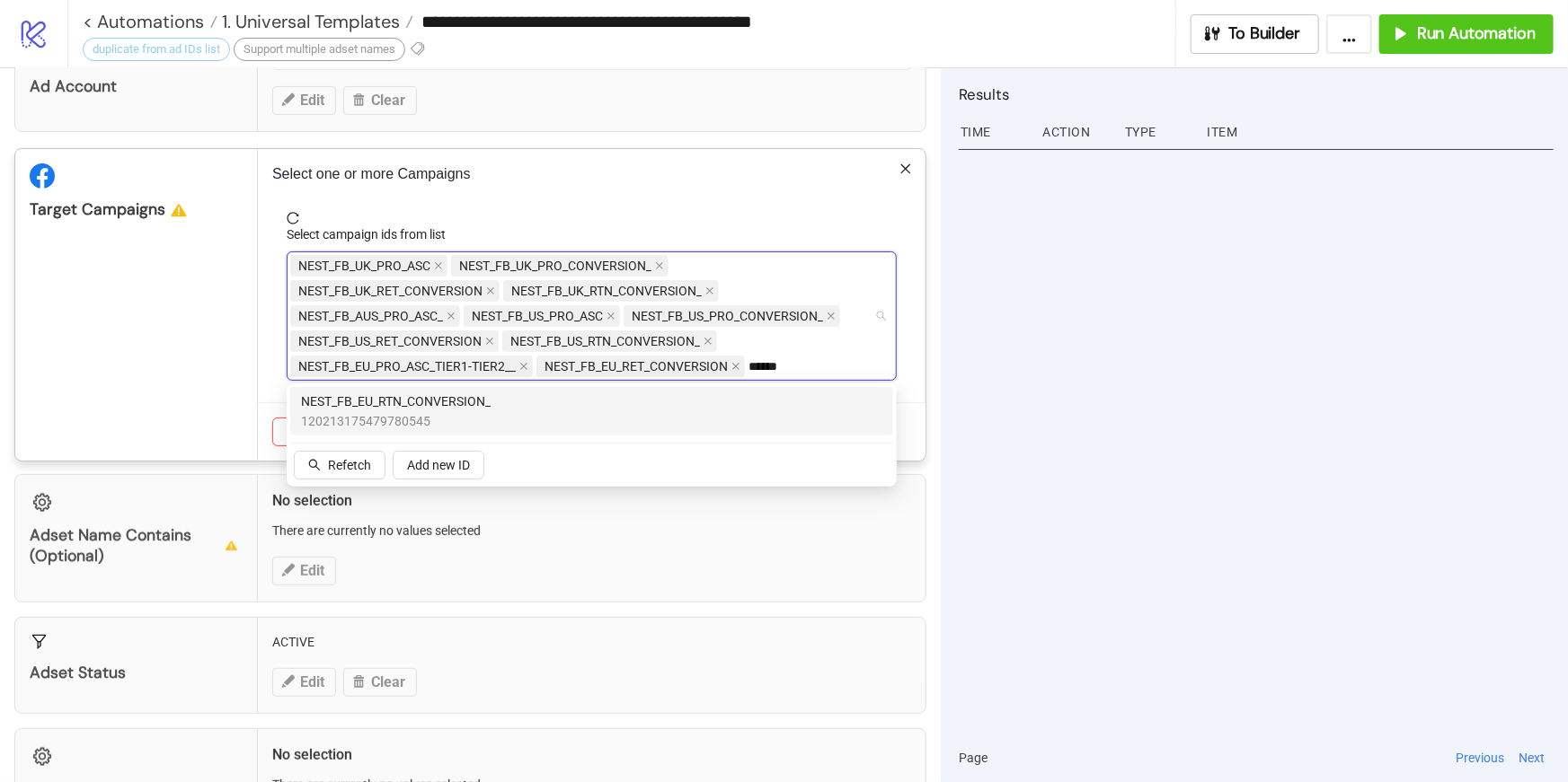
click at [523, 393] on div "NEST_FB_EU_RTN_CONVERSION_ 120213175479780545" at bounding box center [591, 412] width 581 height 40
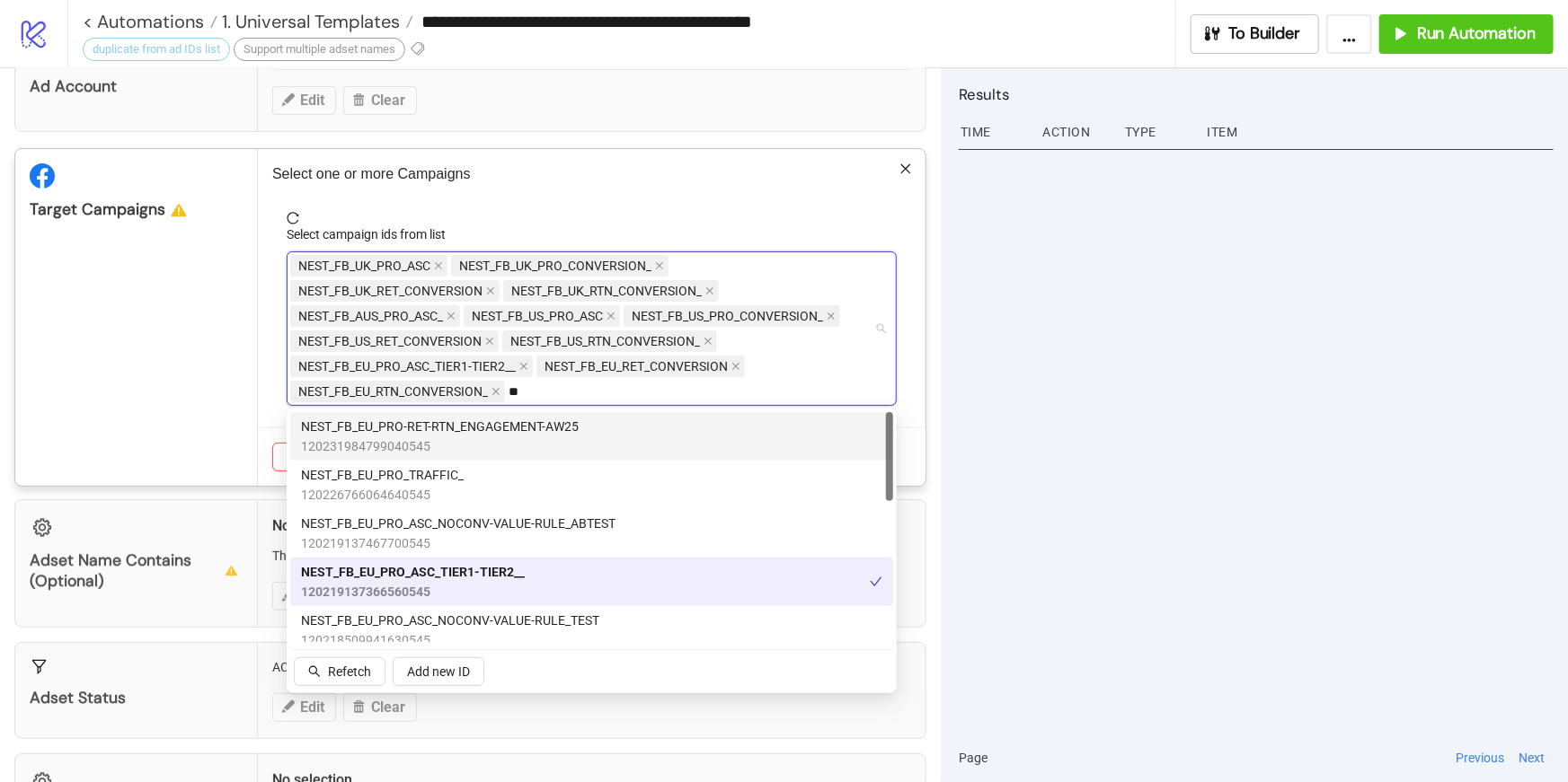
type input "*"
click at [617, 220] on span "reload" at bounding box center [591, 218] width 610 height 12
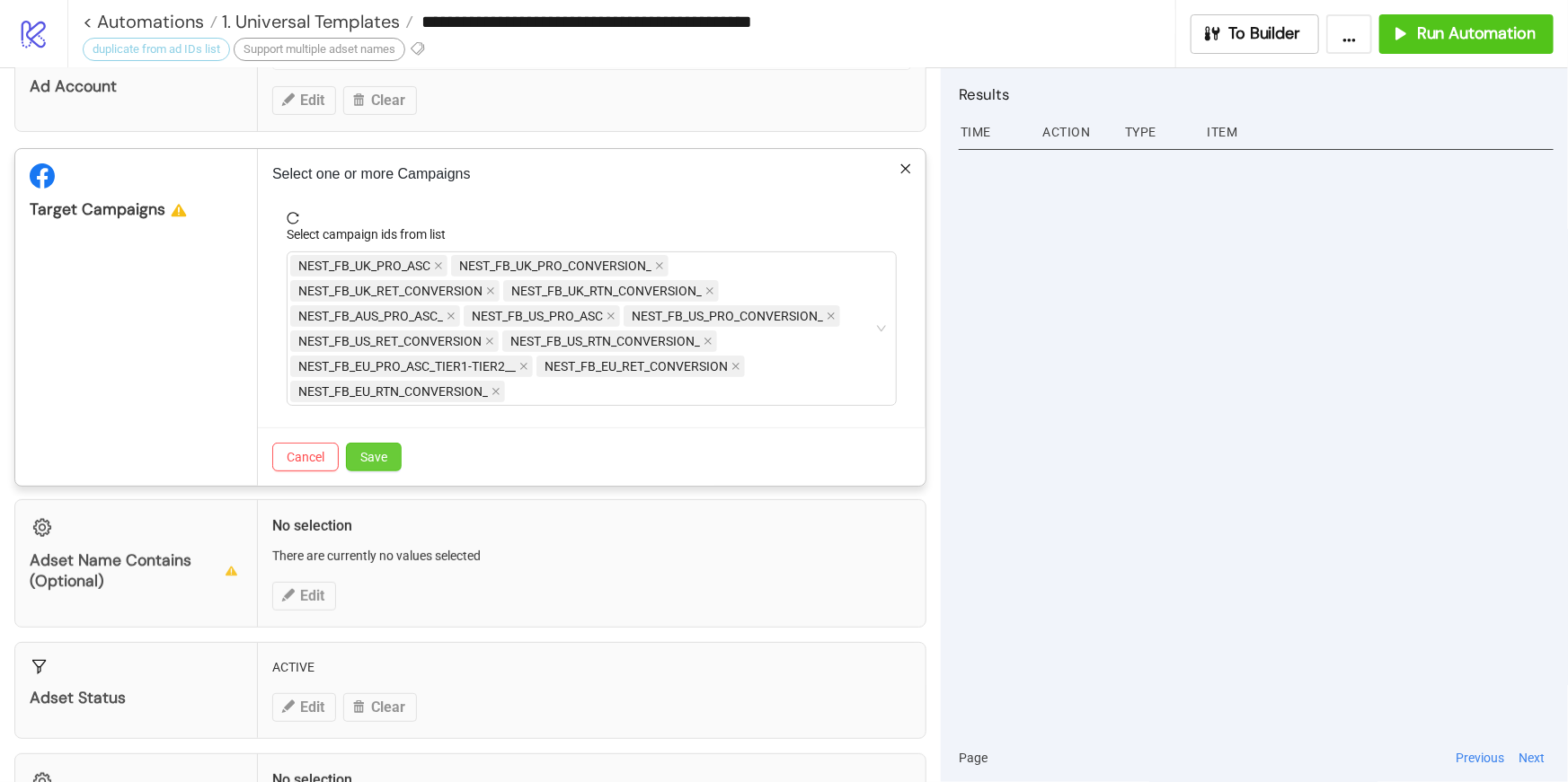
click at [379, 456] on span "Save" at bounding box center [374, 457] width 27 height 14
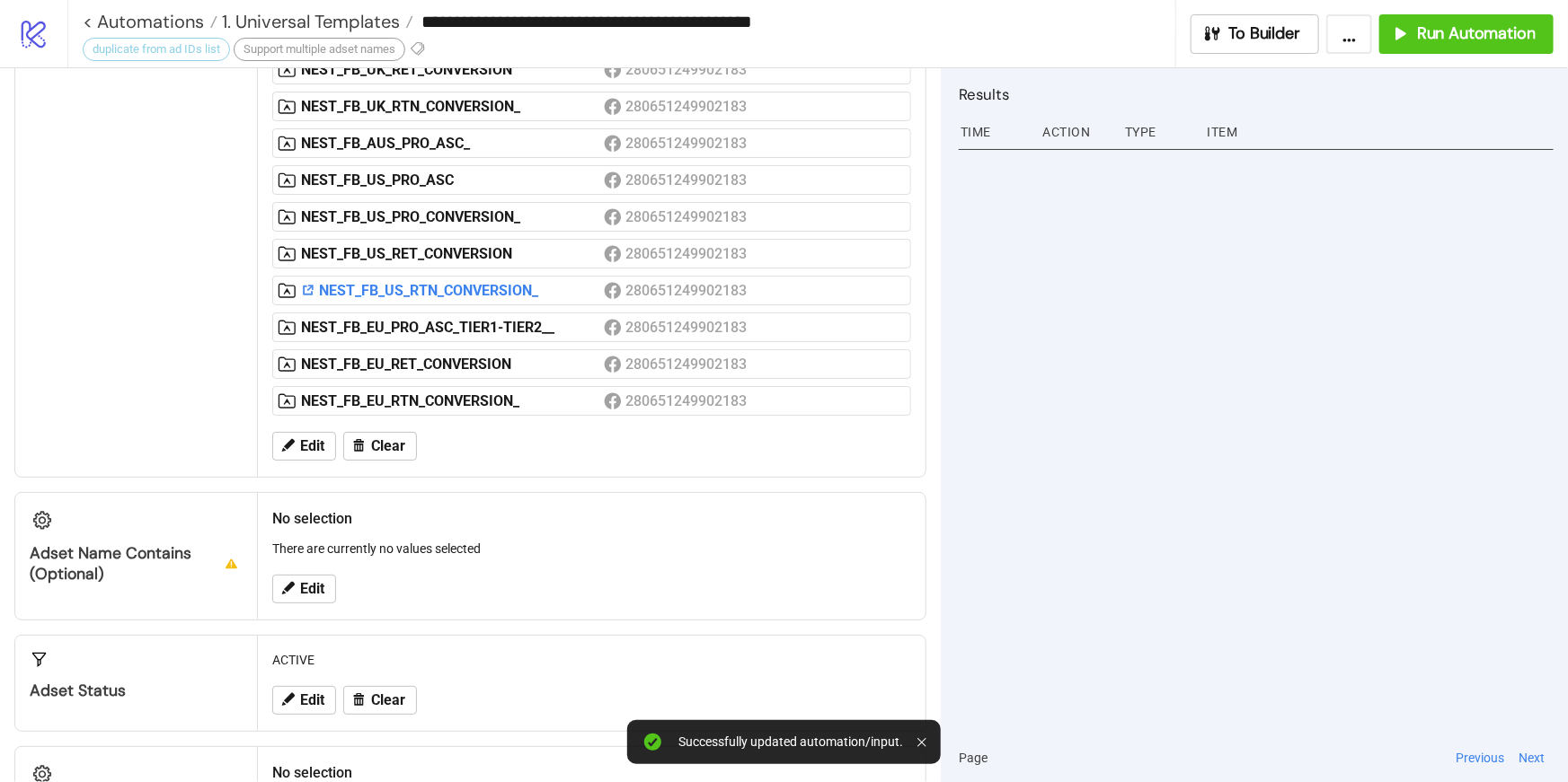
scroll to position [387, 0]
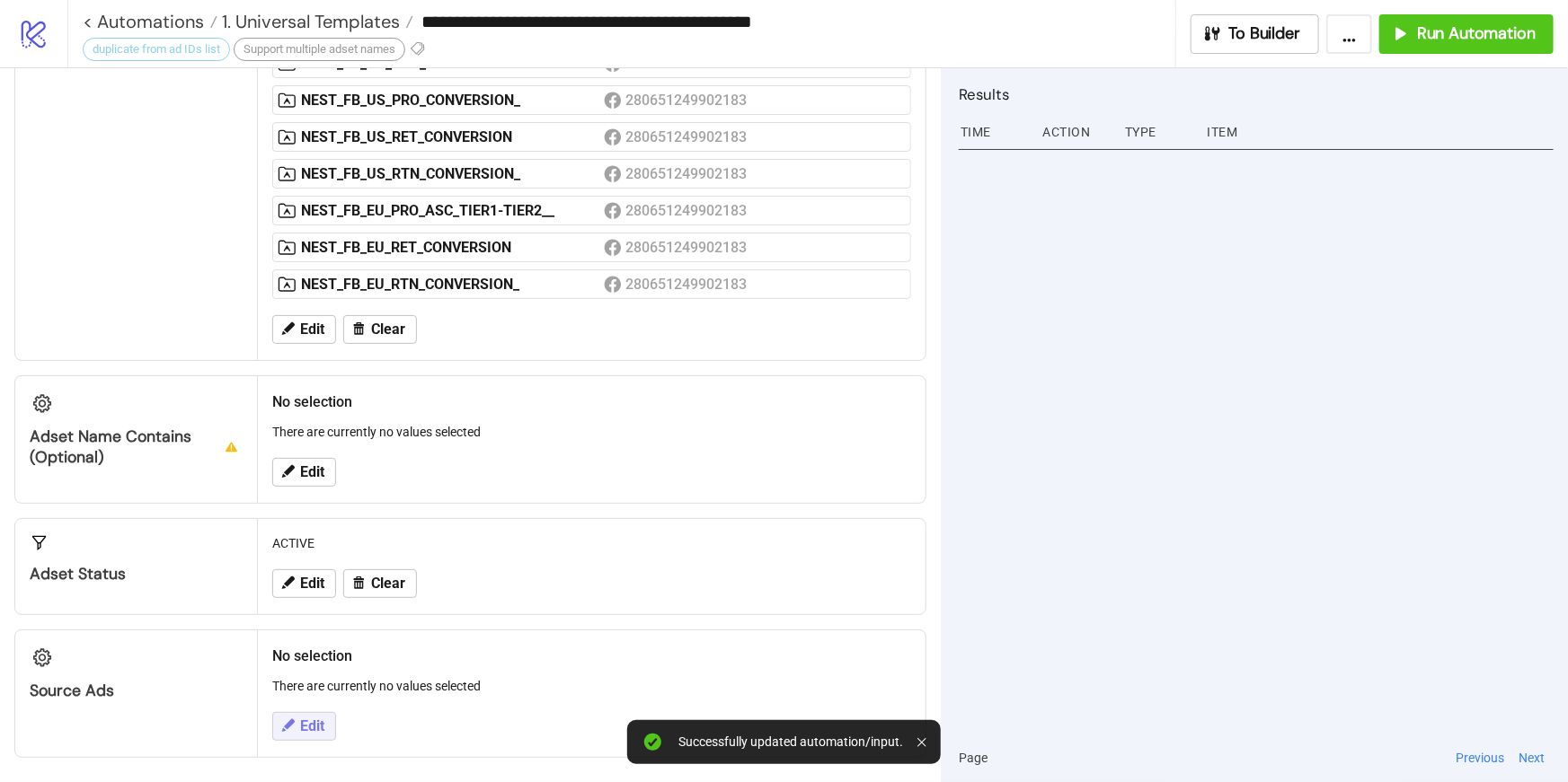
click at [323, 730] on span "Edit" at bounding box center [311, 726] width 24 height 16
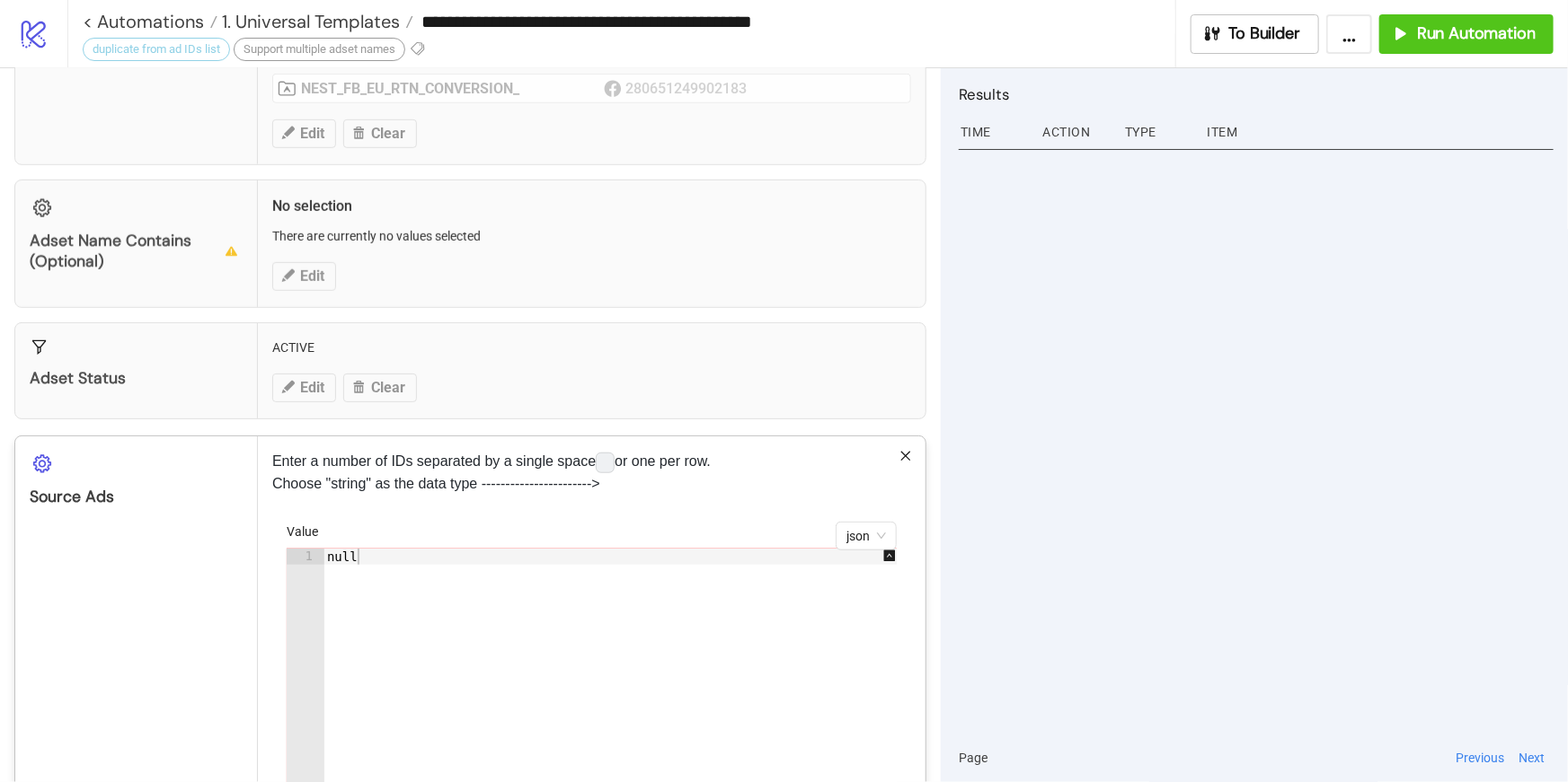
scroll to position [653, 0]
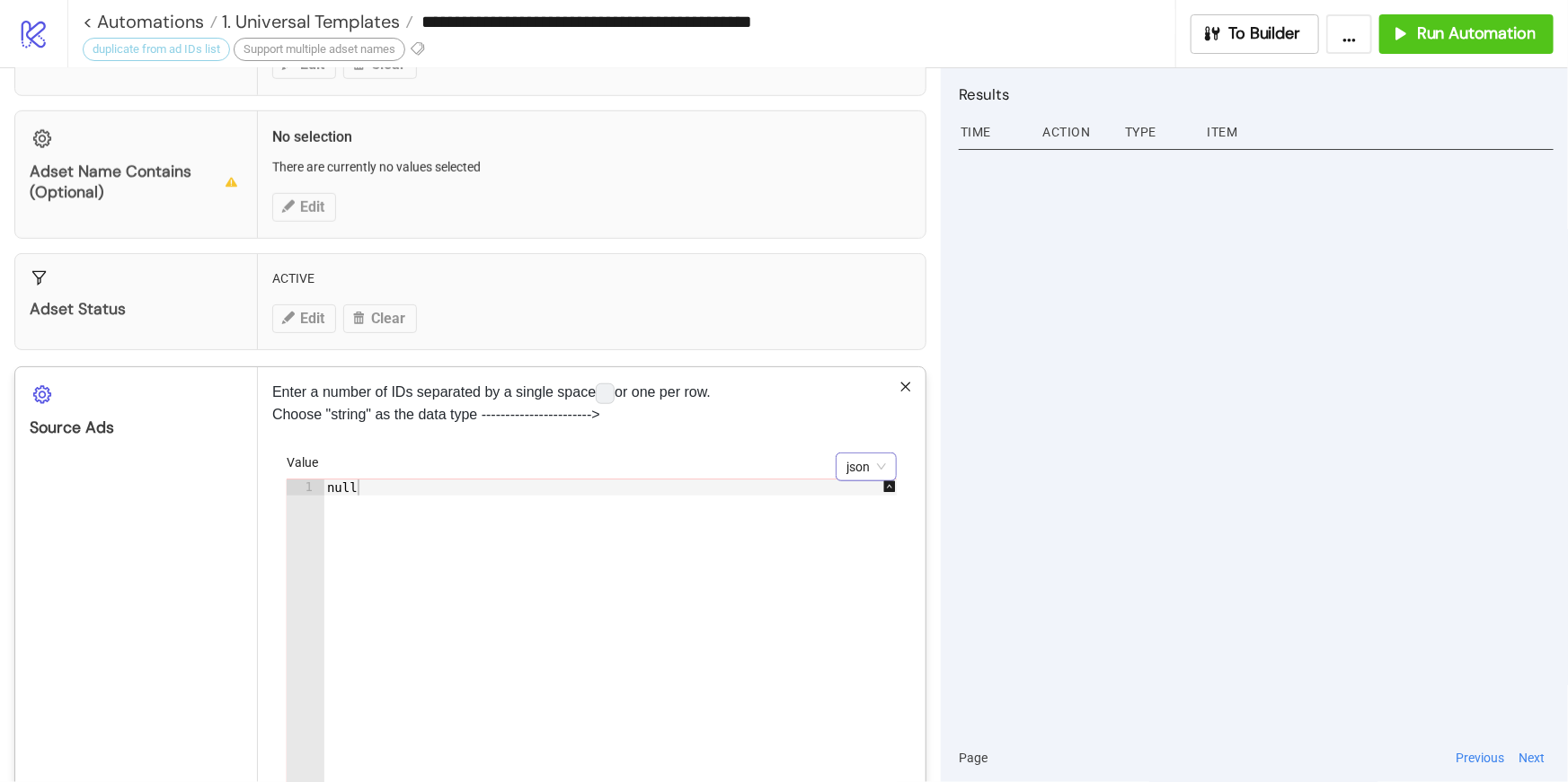
click at [882, 465] on span "json" at bounding box center [867, 467] width 40 height 27
click at [864, 528] on div "string" at bounding box center [866, 527] width 32 height 20
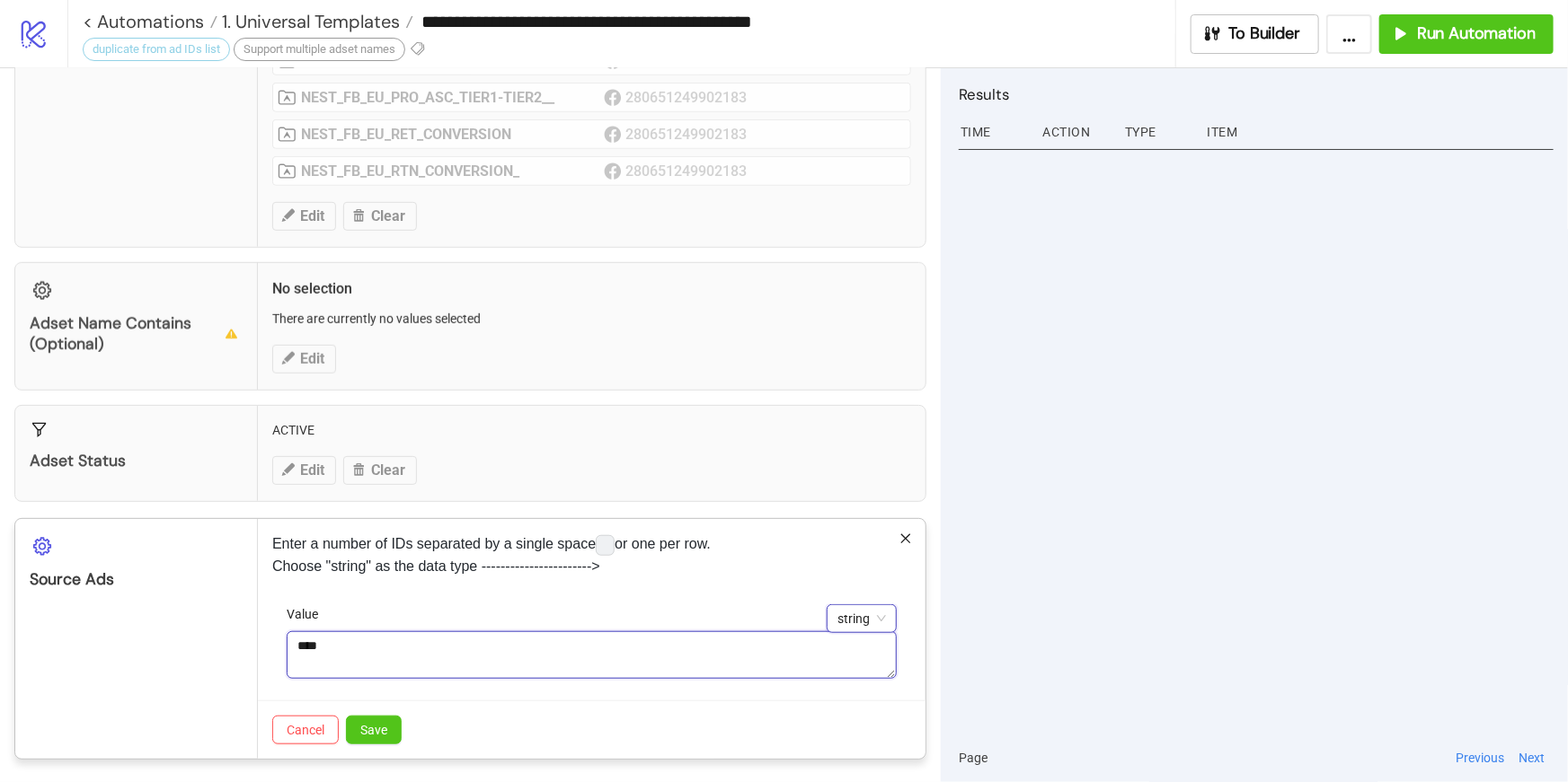
click at [672, 654] on textarea "****" at bounding box center [591, 655] width 610 height 49
paste textarea "**********"
type textarea "**********"
click at [384, 723] on span "Save" at bounding box center [374, 730] width 27 height 14
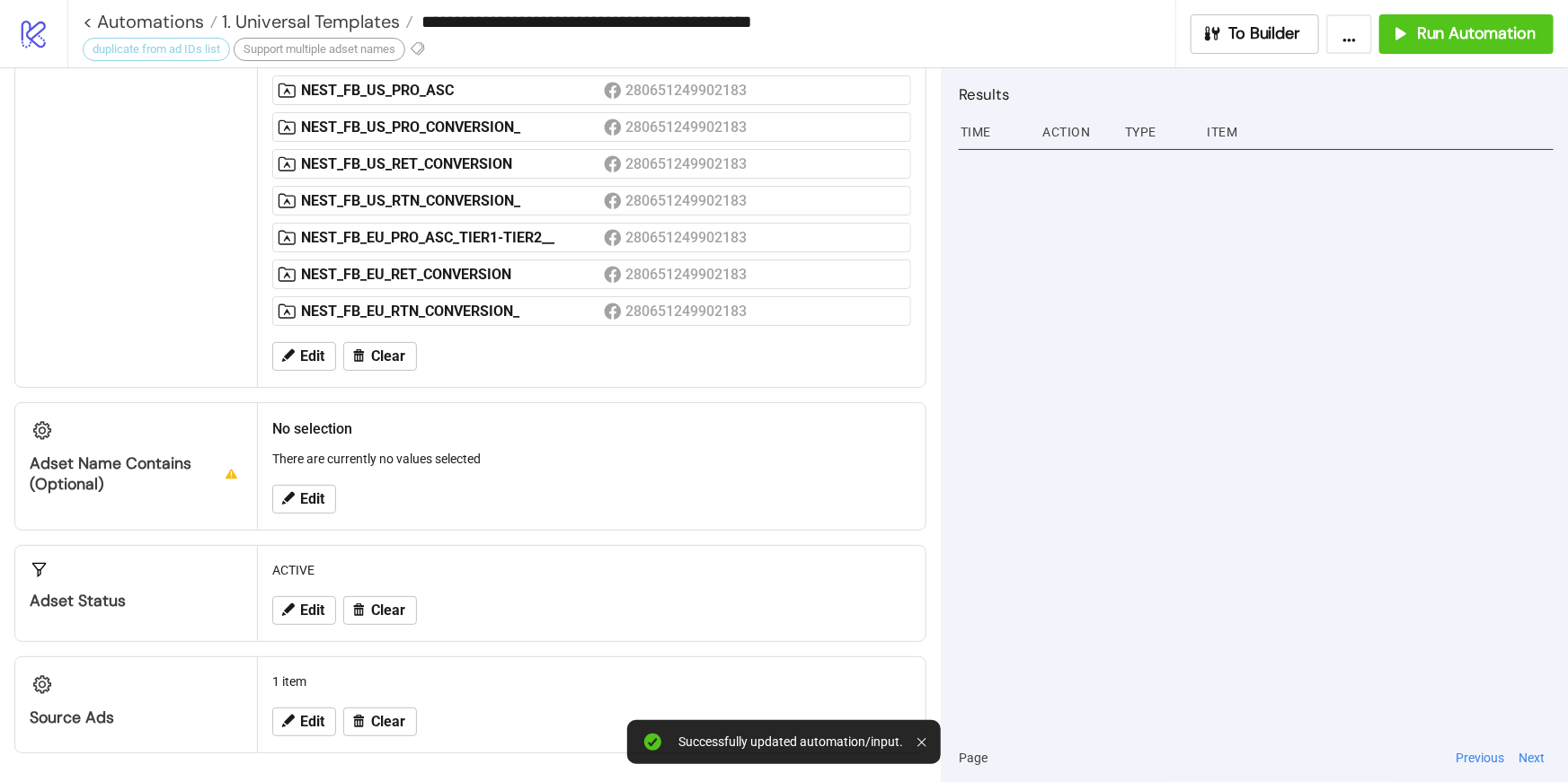
scroll to position [357, 0]
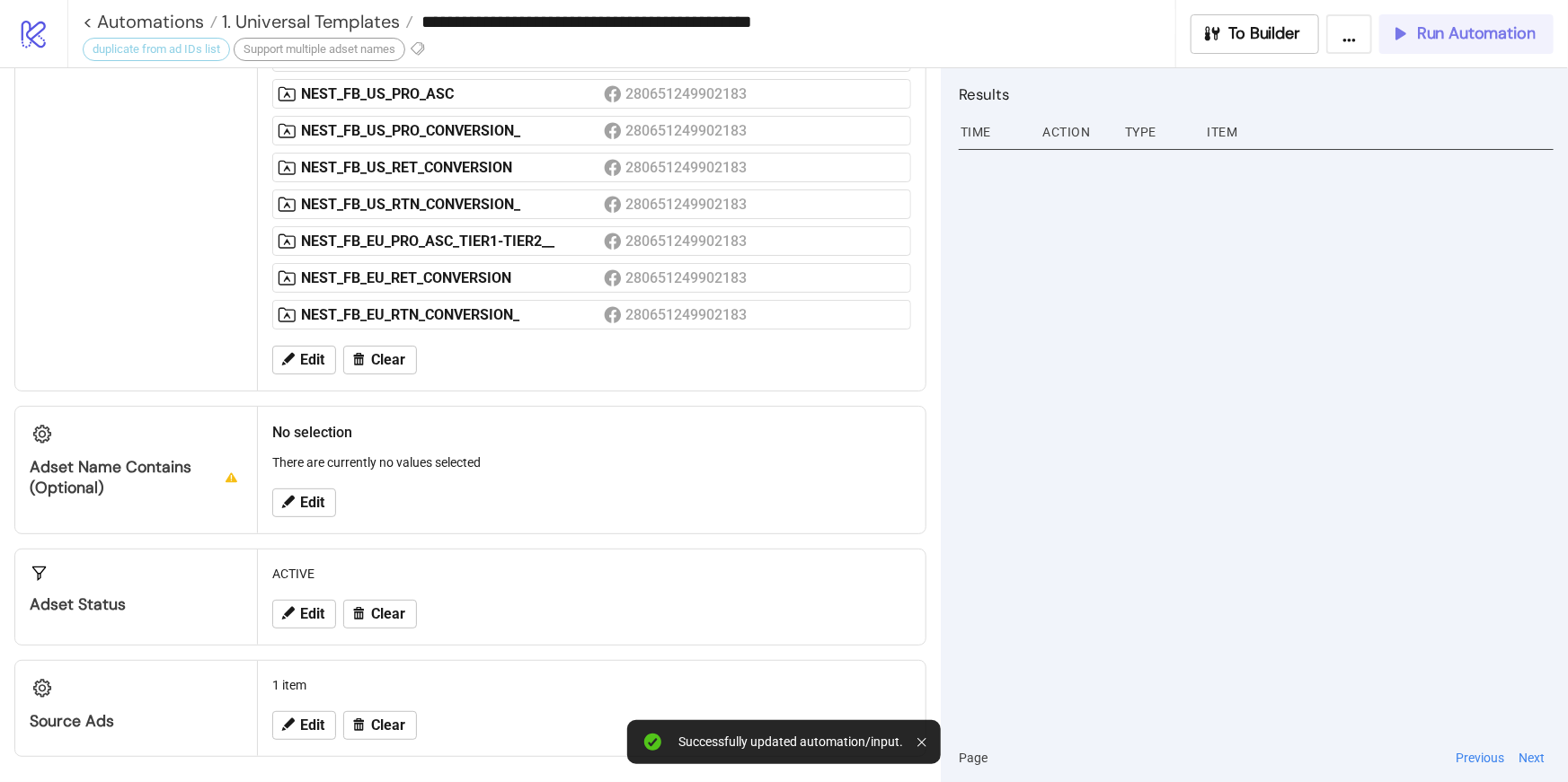
click at [1481, 40] on span "Run Automation" at bounding box center [1476, 34] width 119 height 21
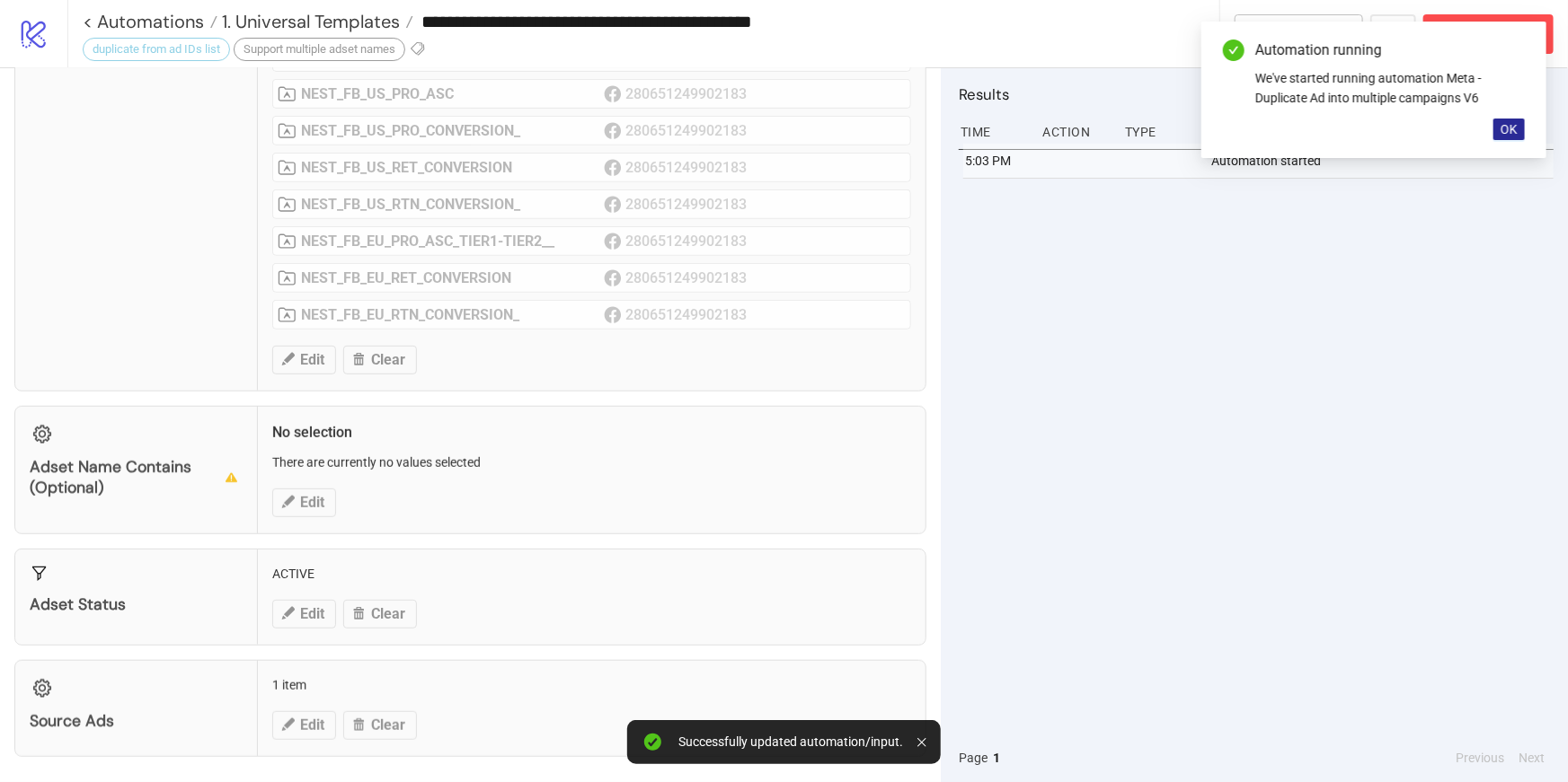
click at [1516, 127] on span "OK" at bounding box center [1509, 128] width 17 height 14
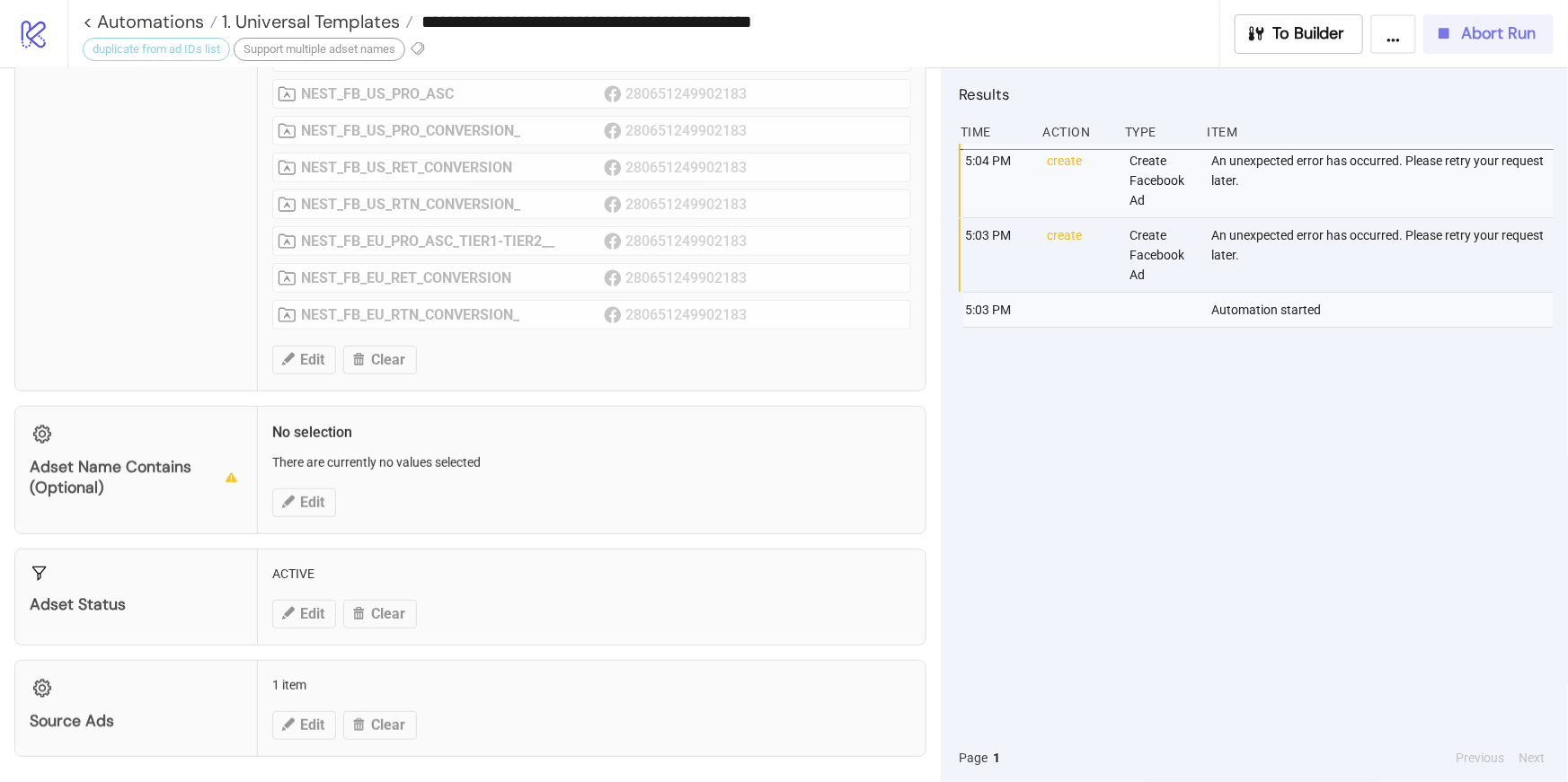
click at [1499, 33] on span "Abort Run" at bounding box center [1498, 34] width 74 height 21
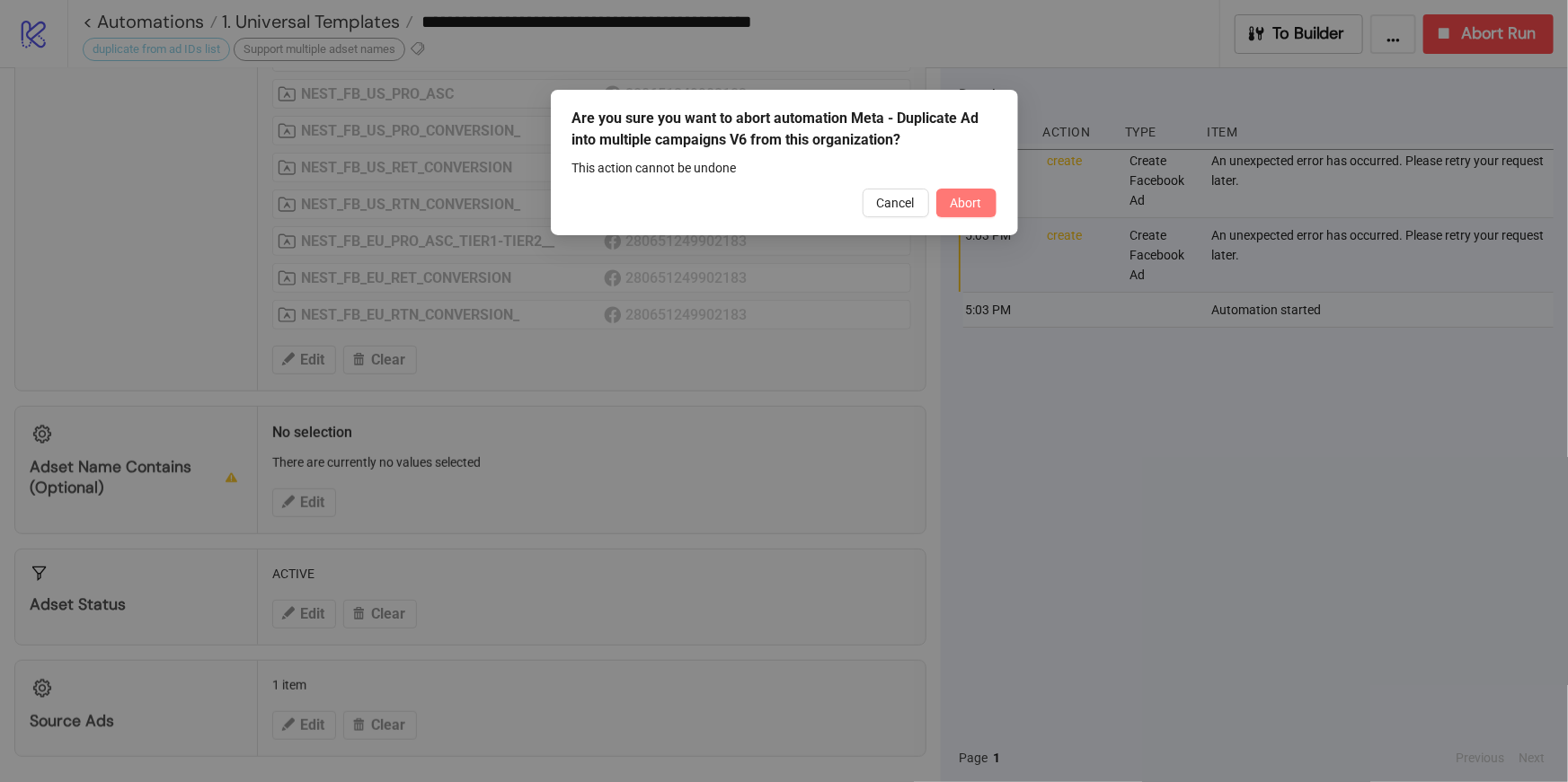
click at [971, 205] on span "Abort" at bounding box center [966, 203] width 31 height 14
